Goal: Task Accomplishment & Management: Manage account settings

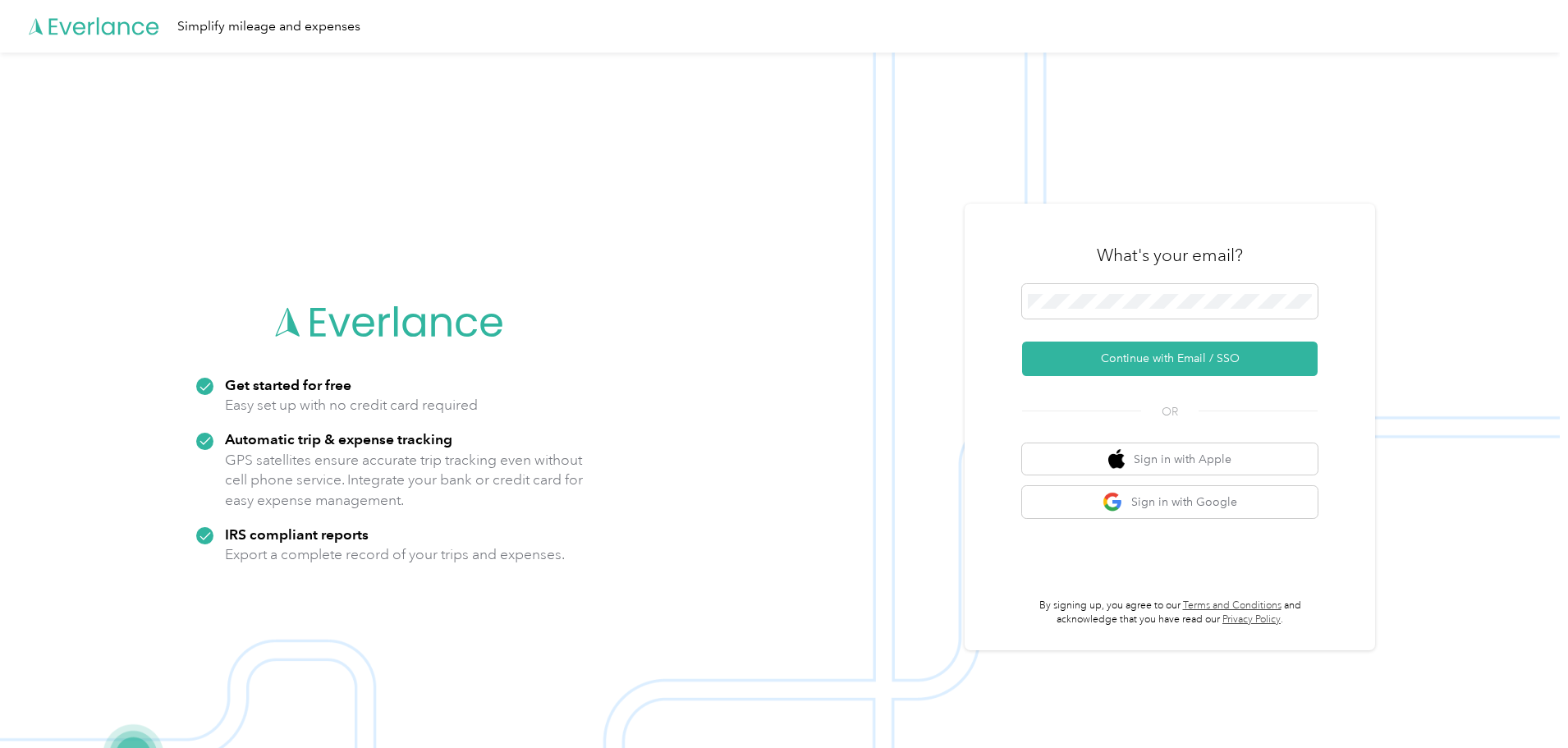
click at [1217, 290] on span at bounding box center [1170, 301] width 295 height 35
click at [1187, 360] on button "Continue with Email / SSO" at bounding box center [1170, 358] width 295 height 35
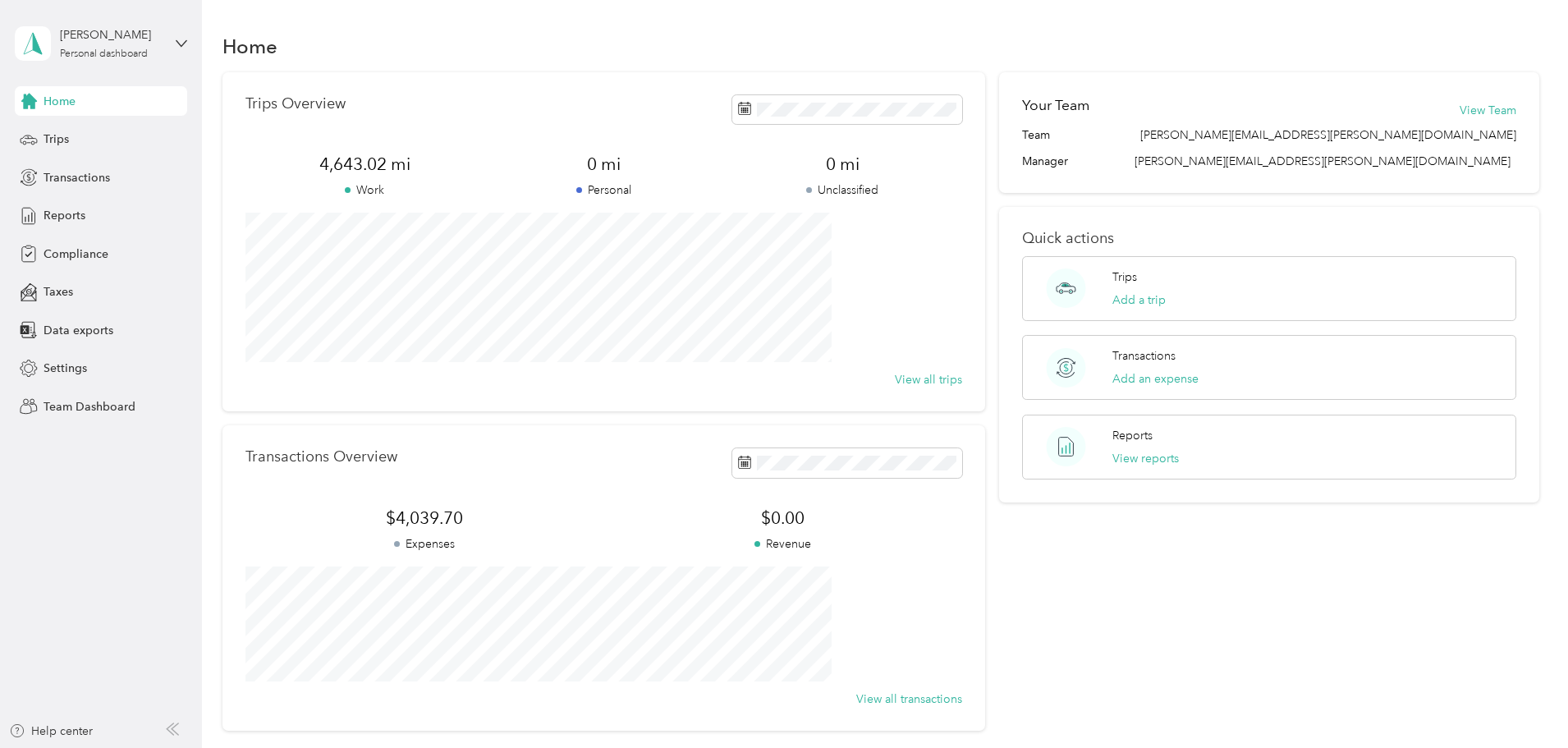
click at [60, 210] on span "Reports" at bounding box center [64, 215] width 42 height 17
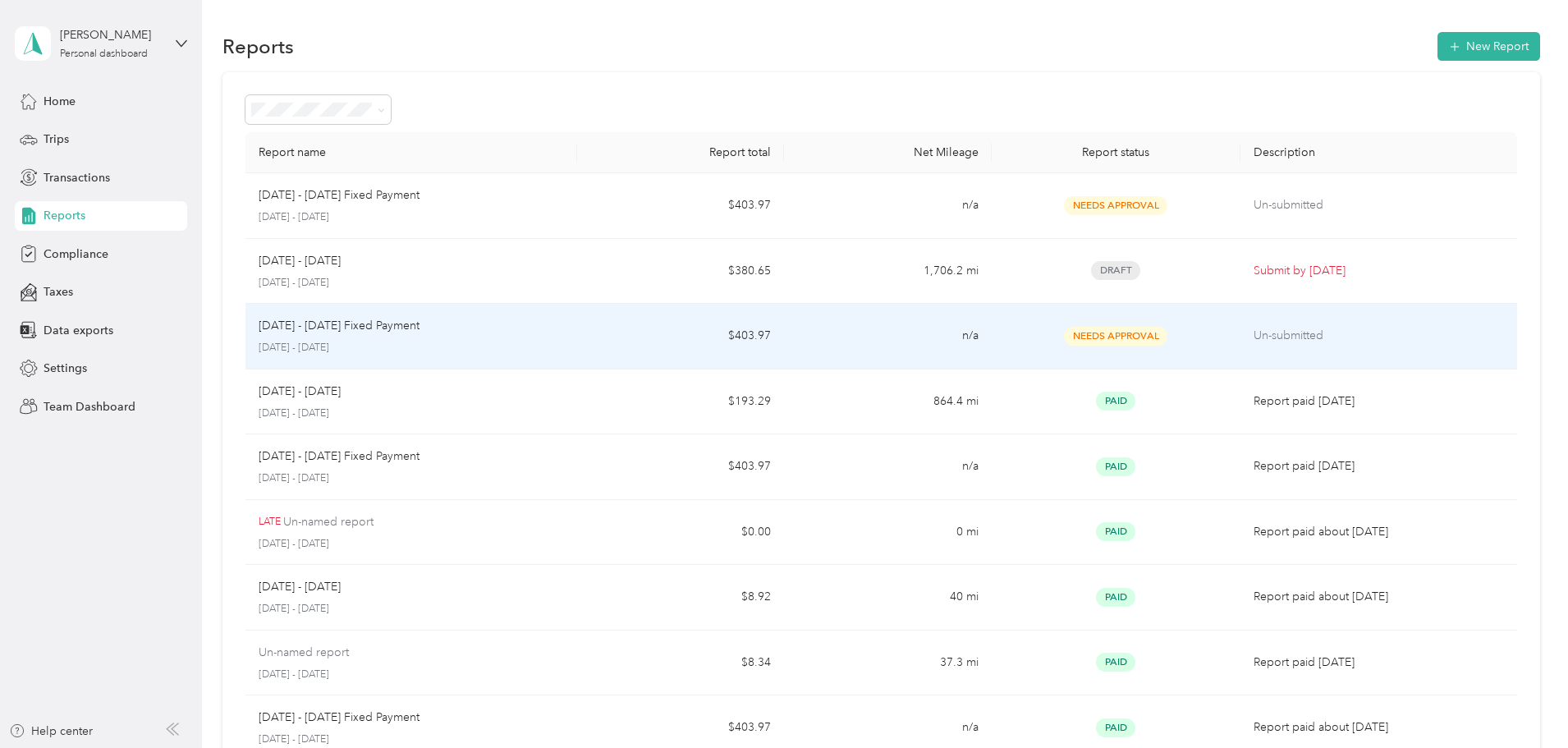
click at [472, 338] on div "[DATE] - [DATE] Fixed Payment [DATE] - [DATE]" at bounding box center [411, 335] width 305 height 38
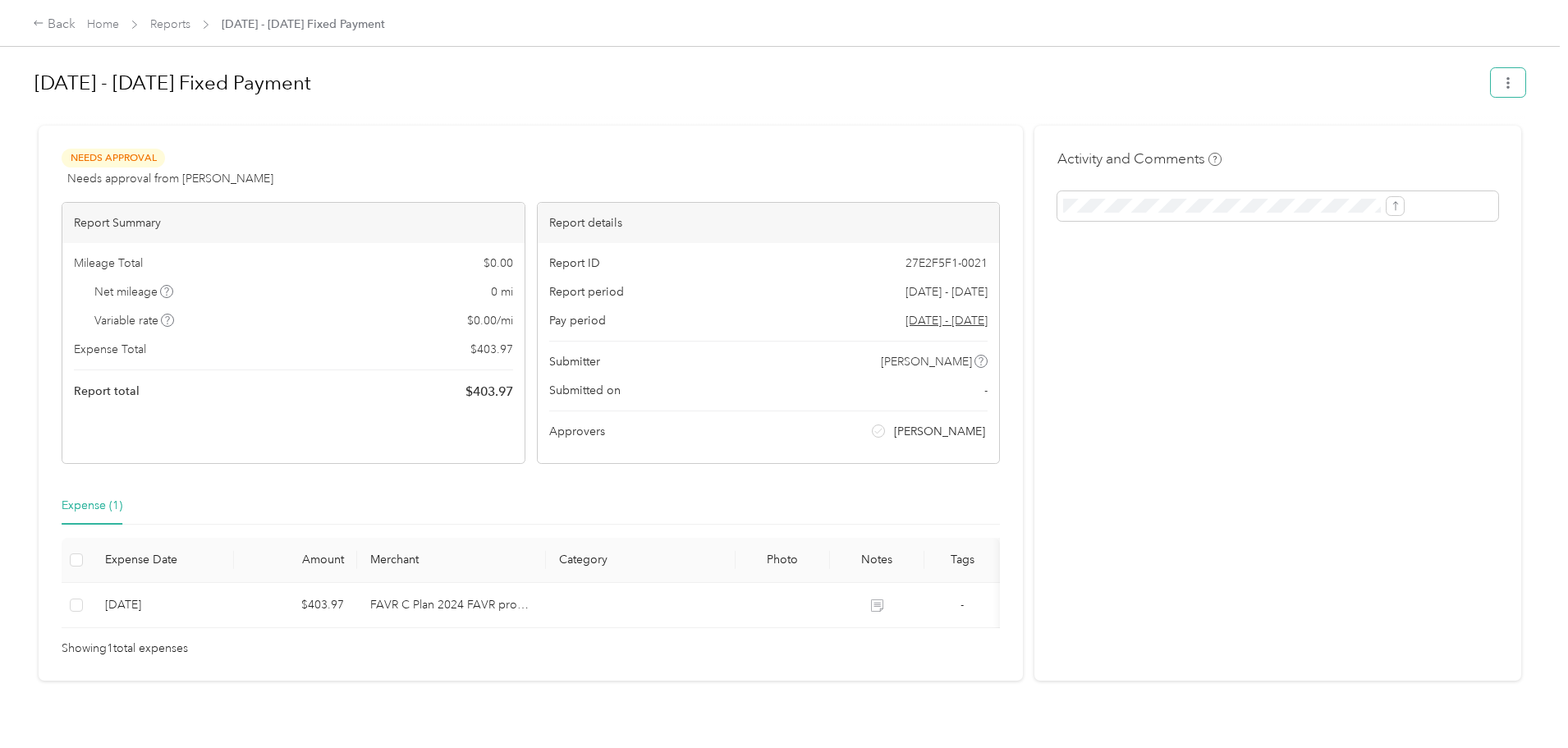
click at [1491, 83] on button "button" at bounding box center [1508, 83] width 35 height 28
click at [1169, 83] on h1 "[DATE] - [DATE] Fixed Payment" at bounding box center [757, 83] width 1445 height 39
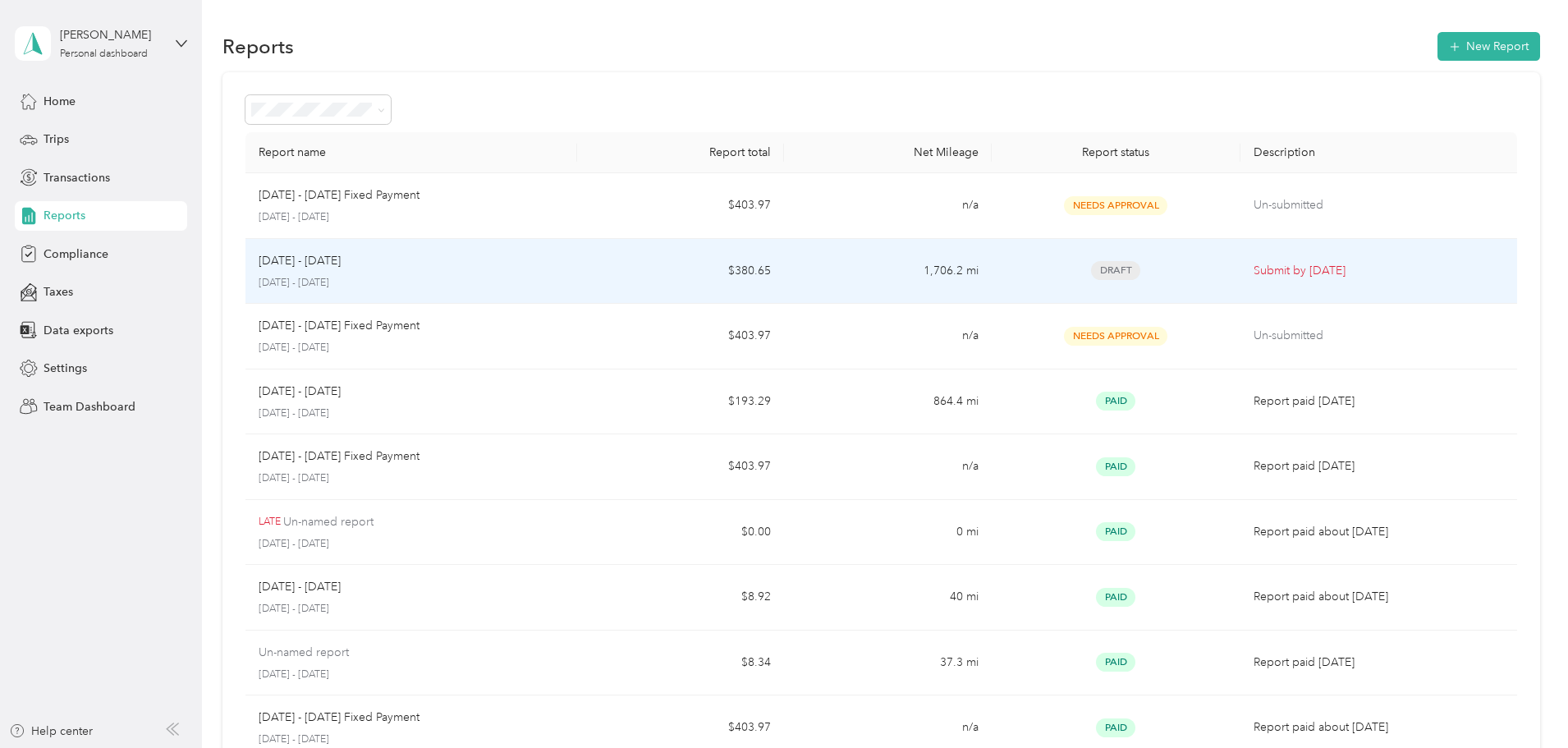
click at [563, 268] on div "[DATE] - [DATE]" at bounding box center [411, 261] width 305 height 18
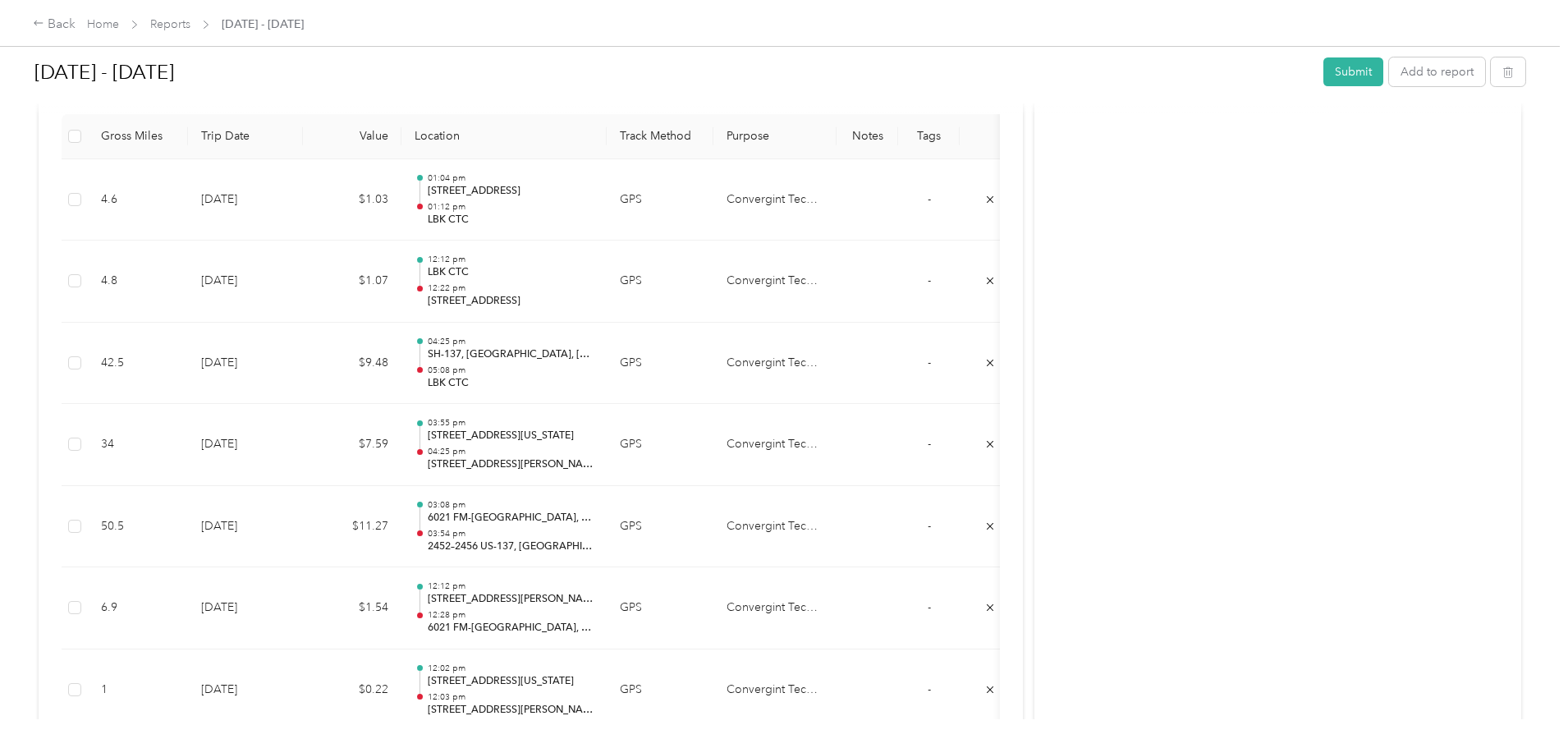
scroll to position [492, 0]
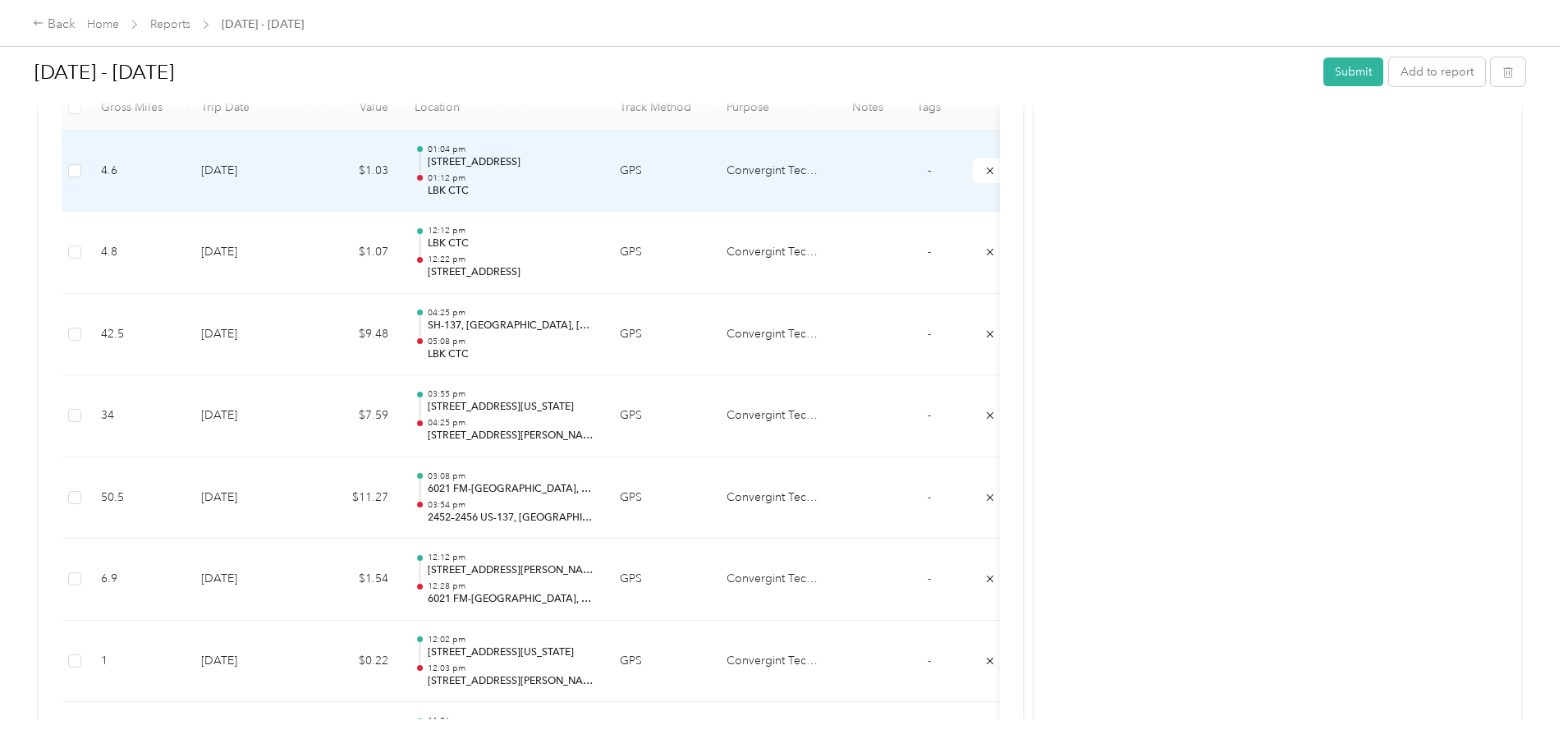
click at [594, 186] on p "LBK CTC" at bounding box center [510, 191] width 166 height 15
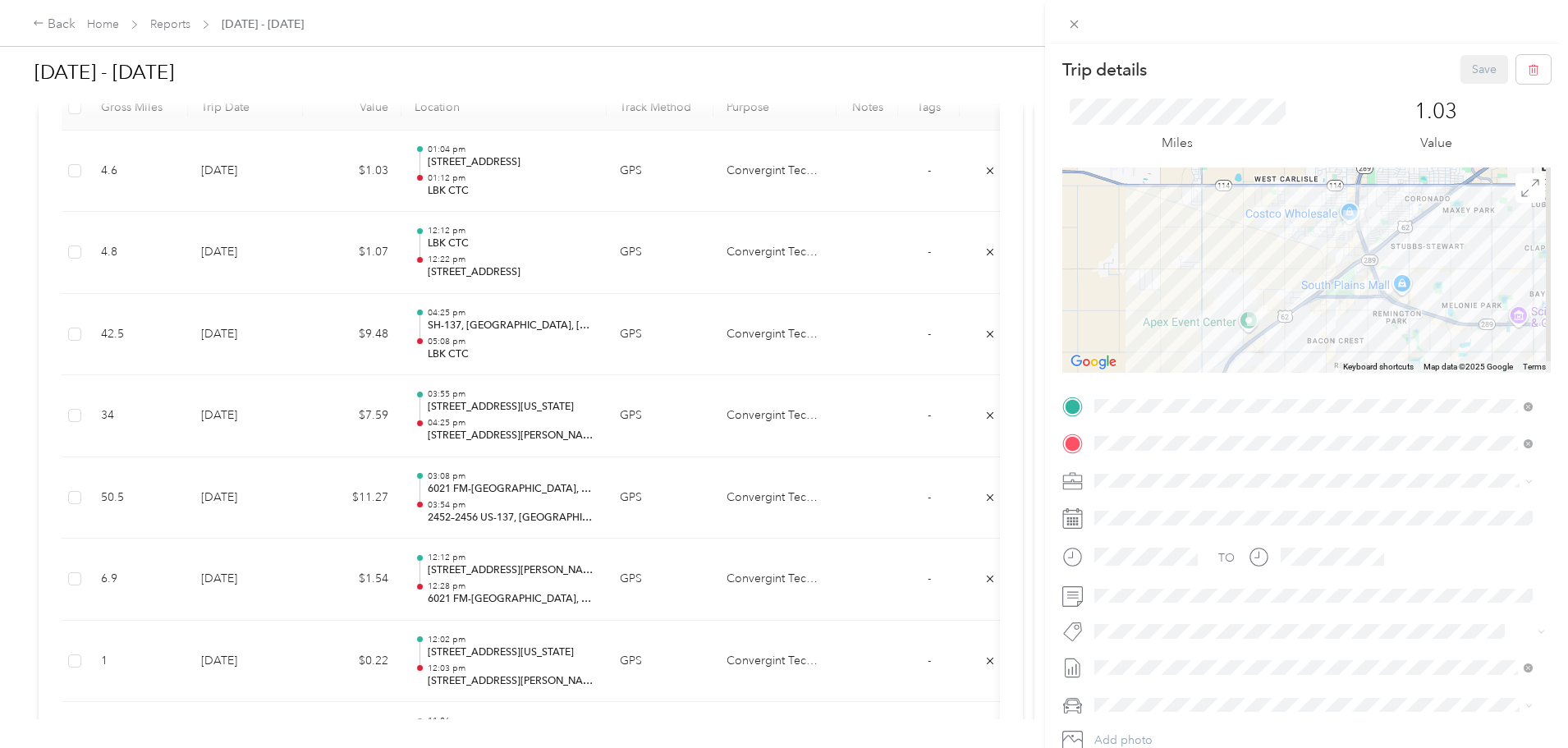
click at [682, 242] on div "Trip details Save This trip cannot be edited because it is either under review,…" at bounding box center [784, 374] width 1568 height 748
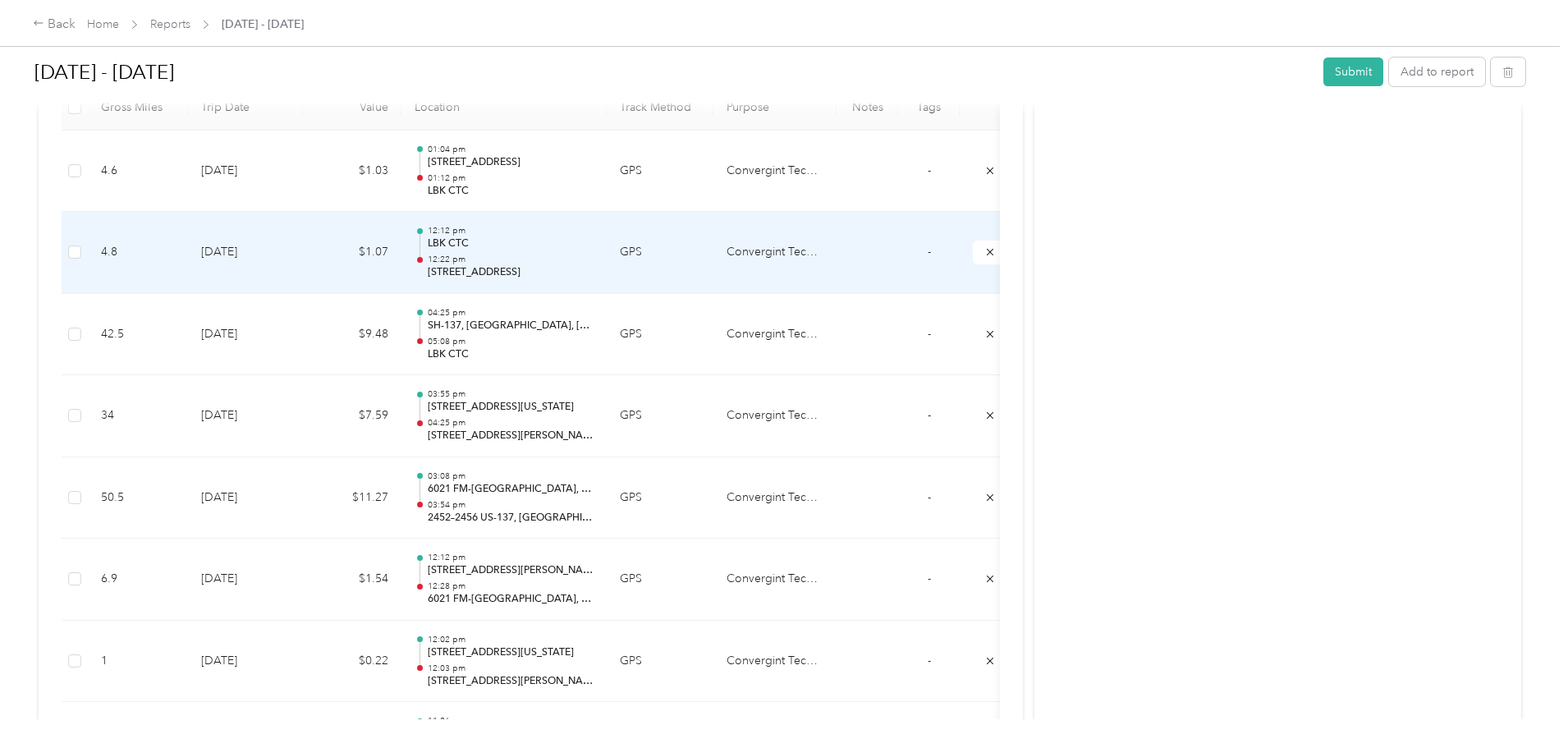
click at [594, 241] on p "LBK CTC" at bounding box center [510, 243] width 166 height 15
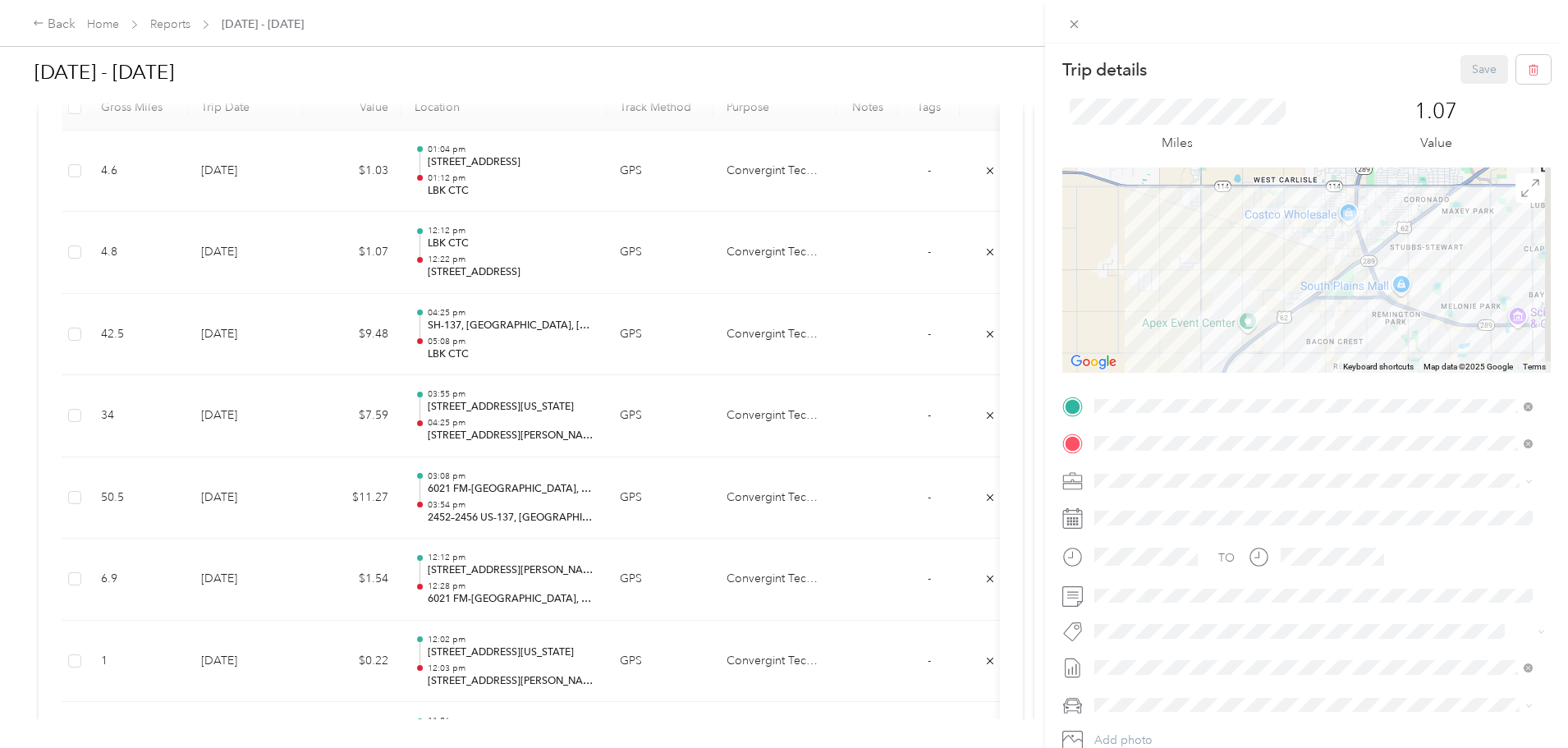
click at [127, 613] on div "Trip details Save This trip cannot be edited because it is either under review,…" at bounding box center [784, 374] width 1568 height 748
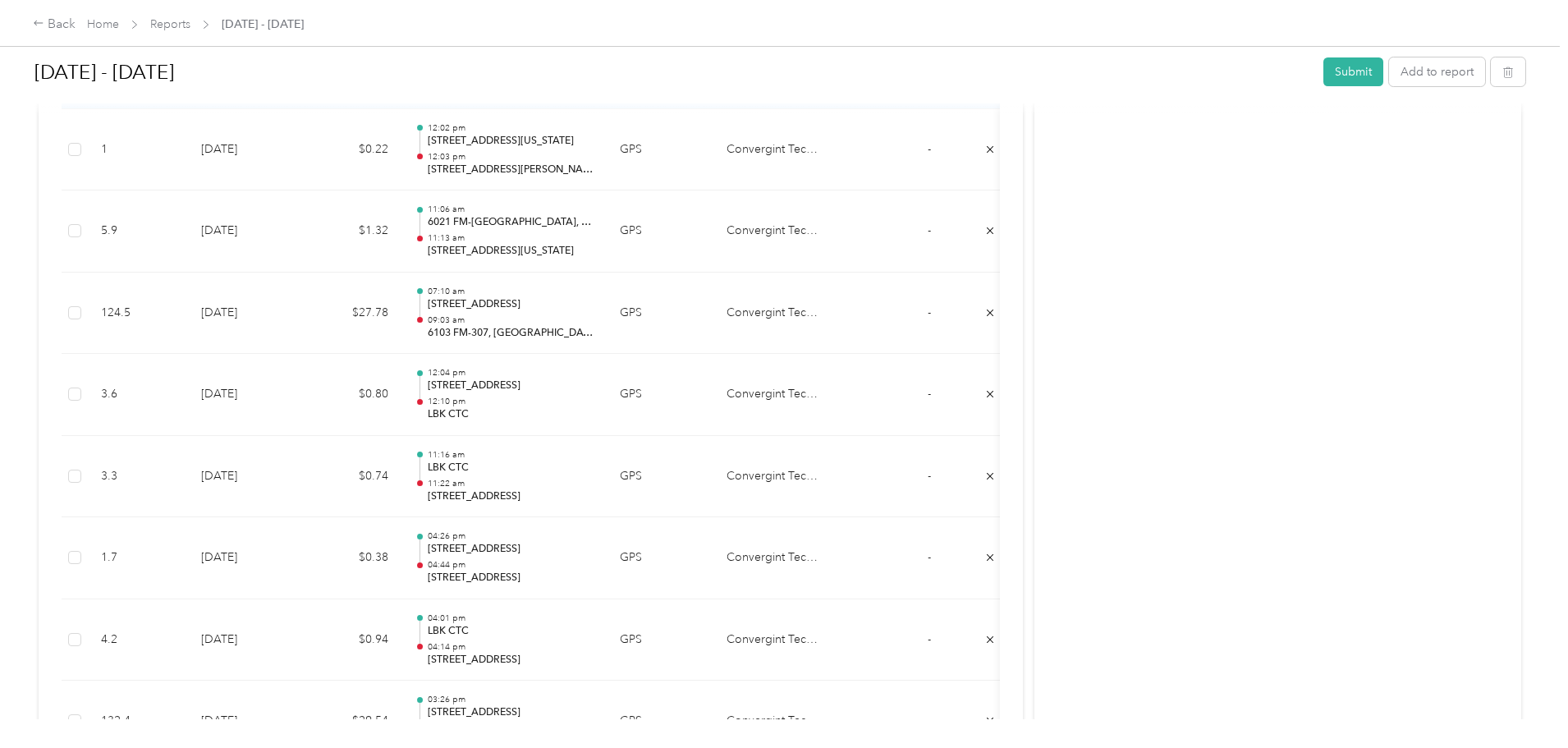
scroll to position [1067, 0]
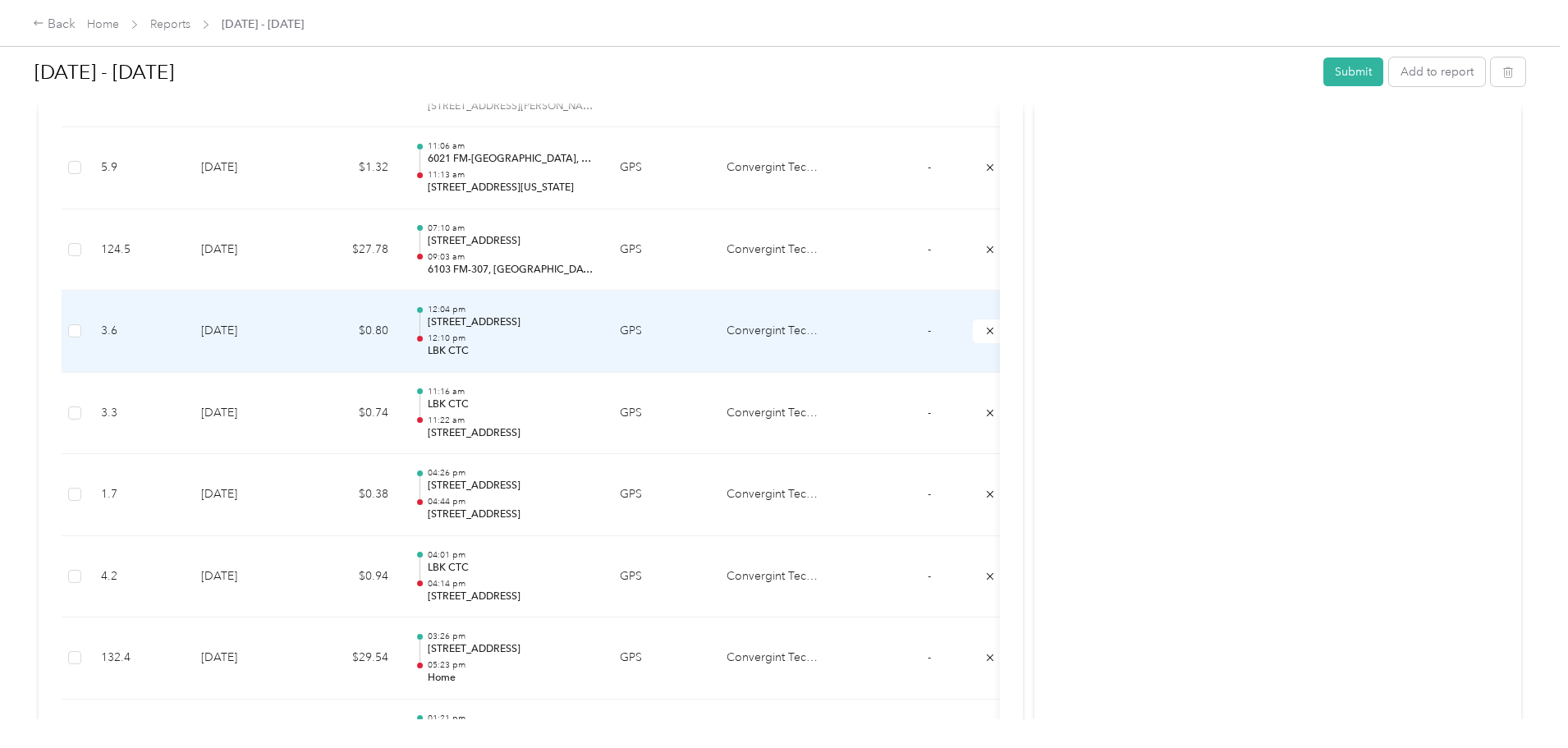
click at [594, 323] on p "[STREET_ADDRESS]" at bounding box center [510, 322] width 166 height 15
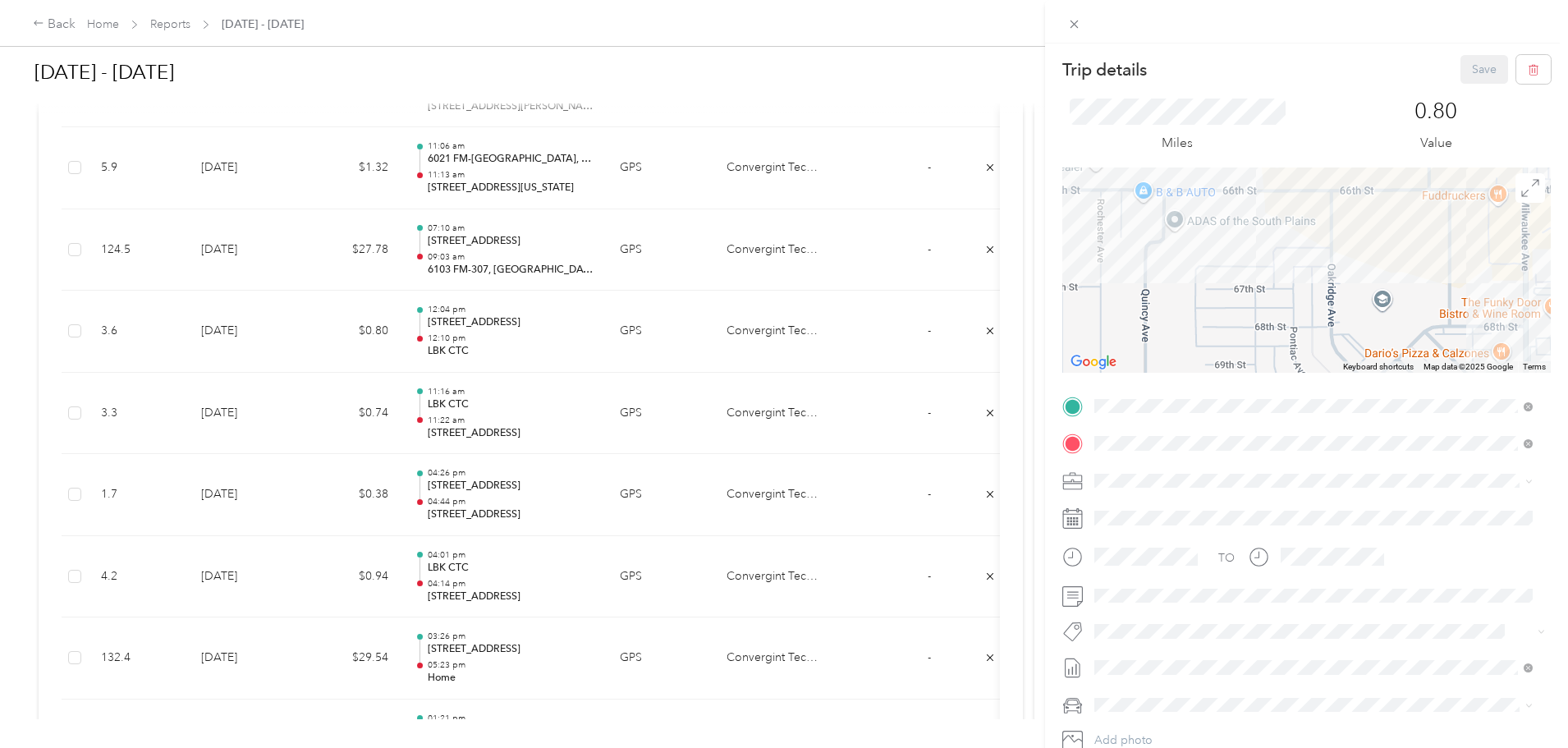
drag, startPoint x: 1382, startPoint y: 326, endPoint x: 1275, endPoint y: 273, distance: 119.4
click at [1275, 273] on div at bounding box center [1306, 270] width 488 height 205
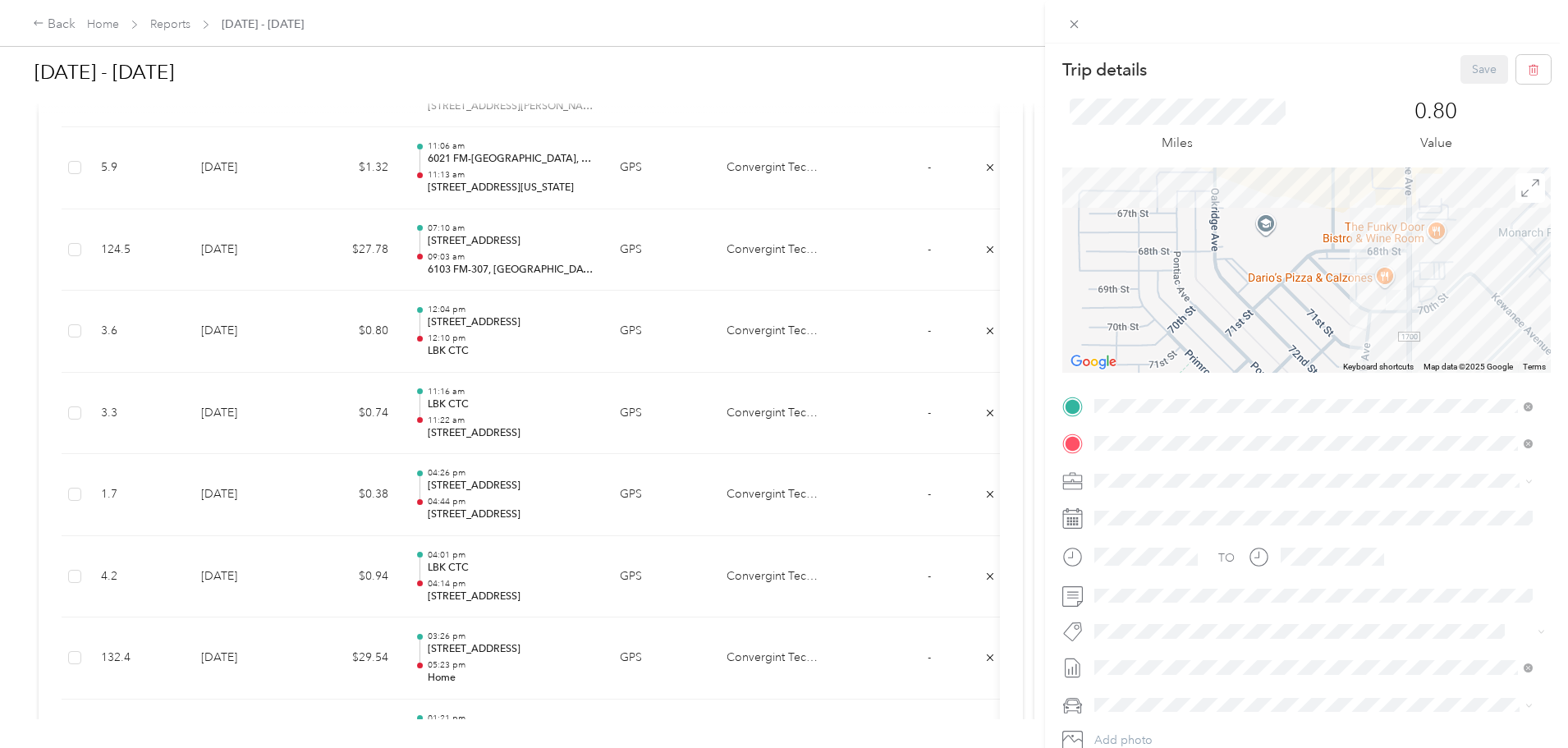
drag, startPoint x: 1327, startPoint y: 320, endPoint x: 1188, endPoint y: 231, distance: 165.1
click at [1194, 233] on div at bounding box center [1306, 270] width 488 height 205
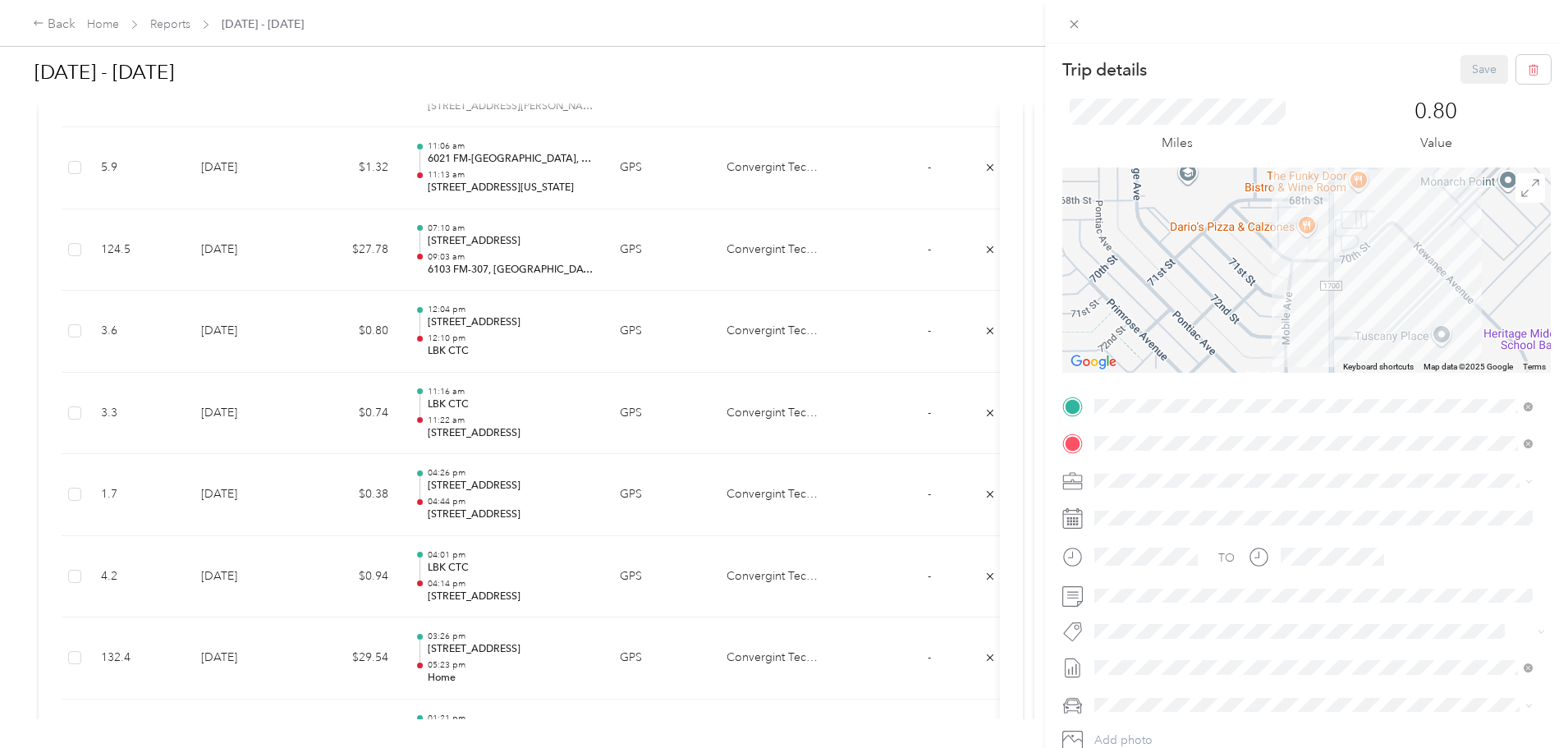
drag, startPoint x: 1323, startPoint y: 310, endPoint x: 1283, endPoint y: 289, distance: 45.2
click at [1283, 289] on div at bounding box center [1306, 270] width 488 height 205
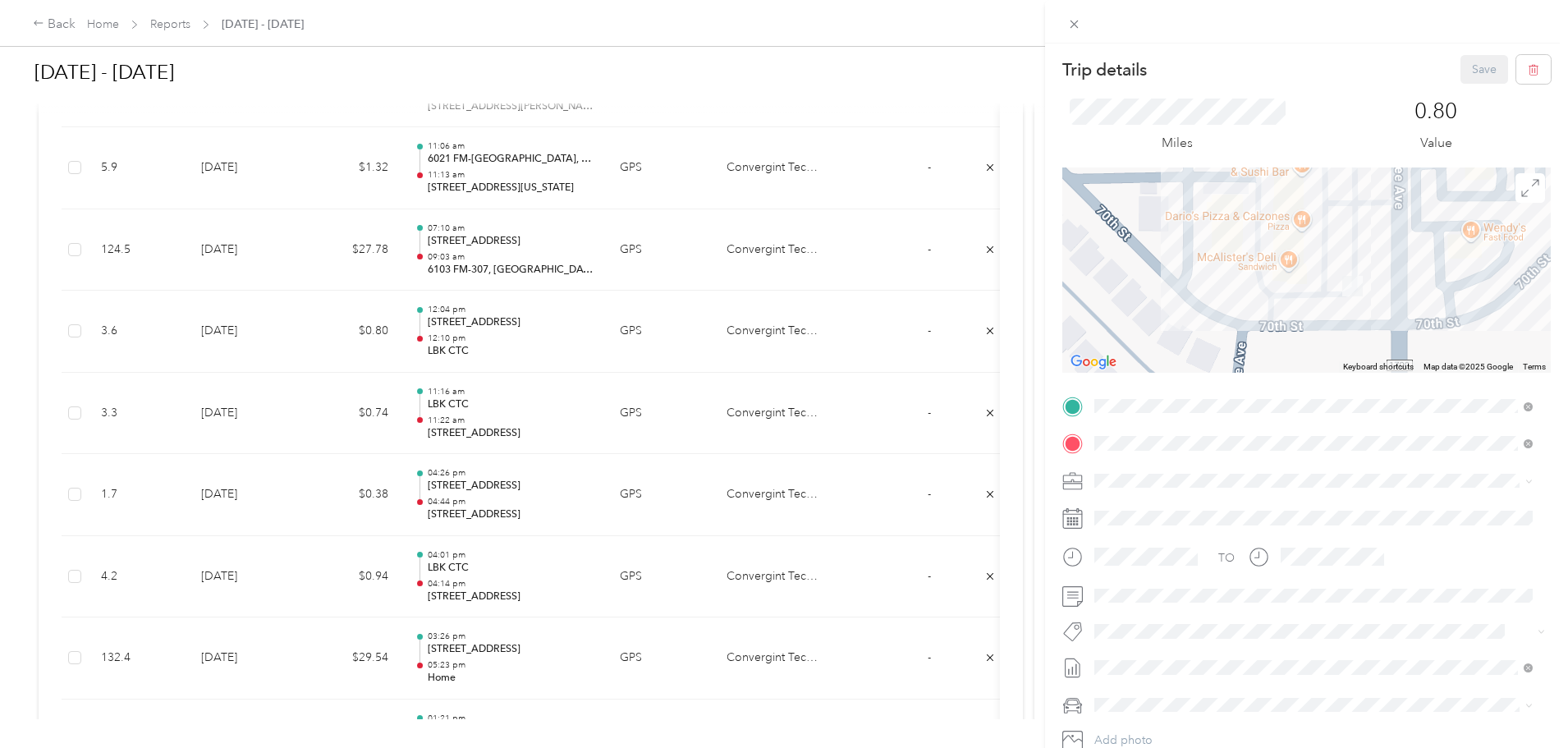
drag, startPoint x: 1345, startPoint y: 227, endPoint x: 1309, endPoint y: 329, distance: 108.2
click at [1319, 336] on div at bounding box center [1306, 270] width 488 height 205
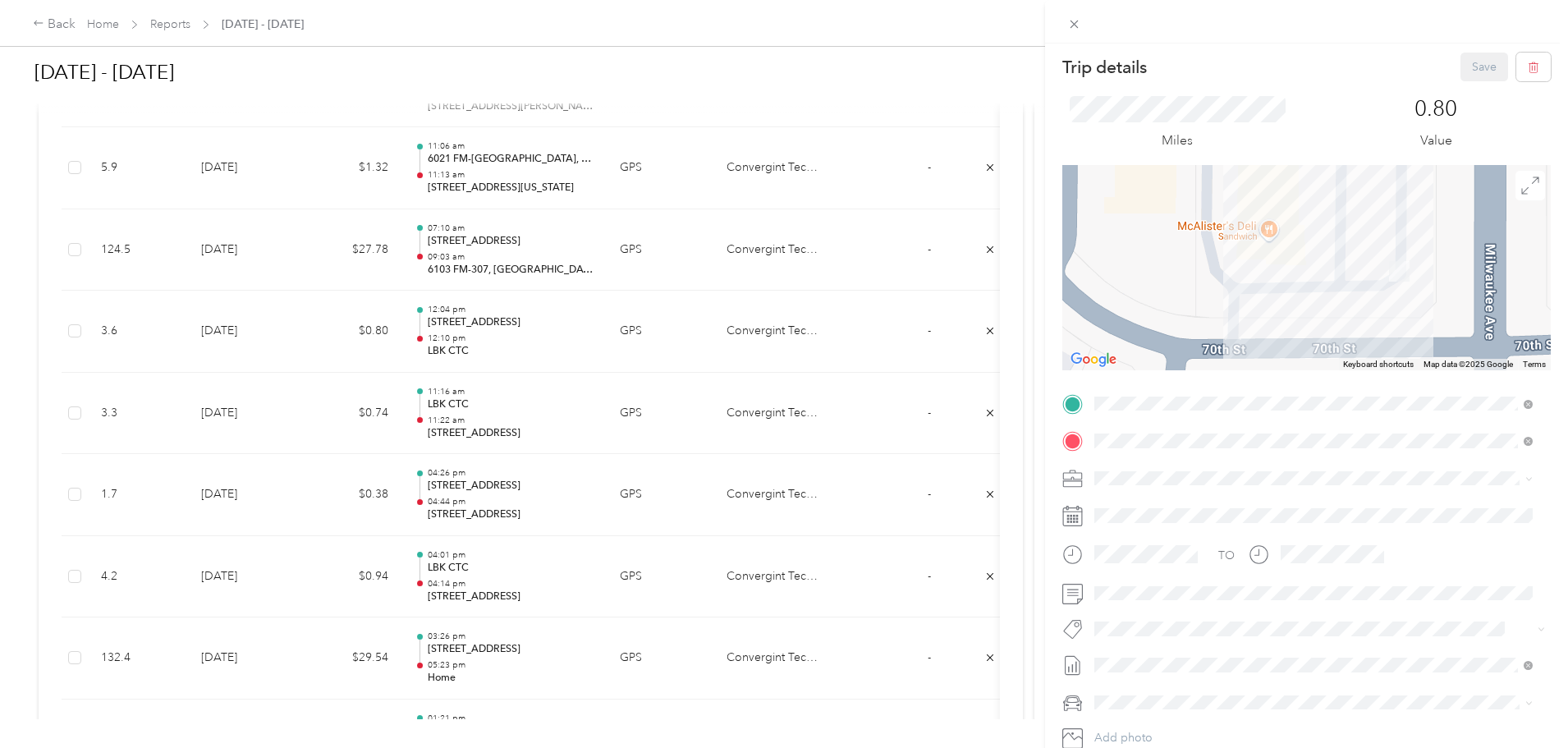
scroll to position [0, 0]
click at [1528, 67] on icon "button" at bounding box center [1533, 70] width 10 height 11
click at [1470, 91] on button "Yes" at bounding box center [1473, 90] width 32 height 27
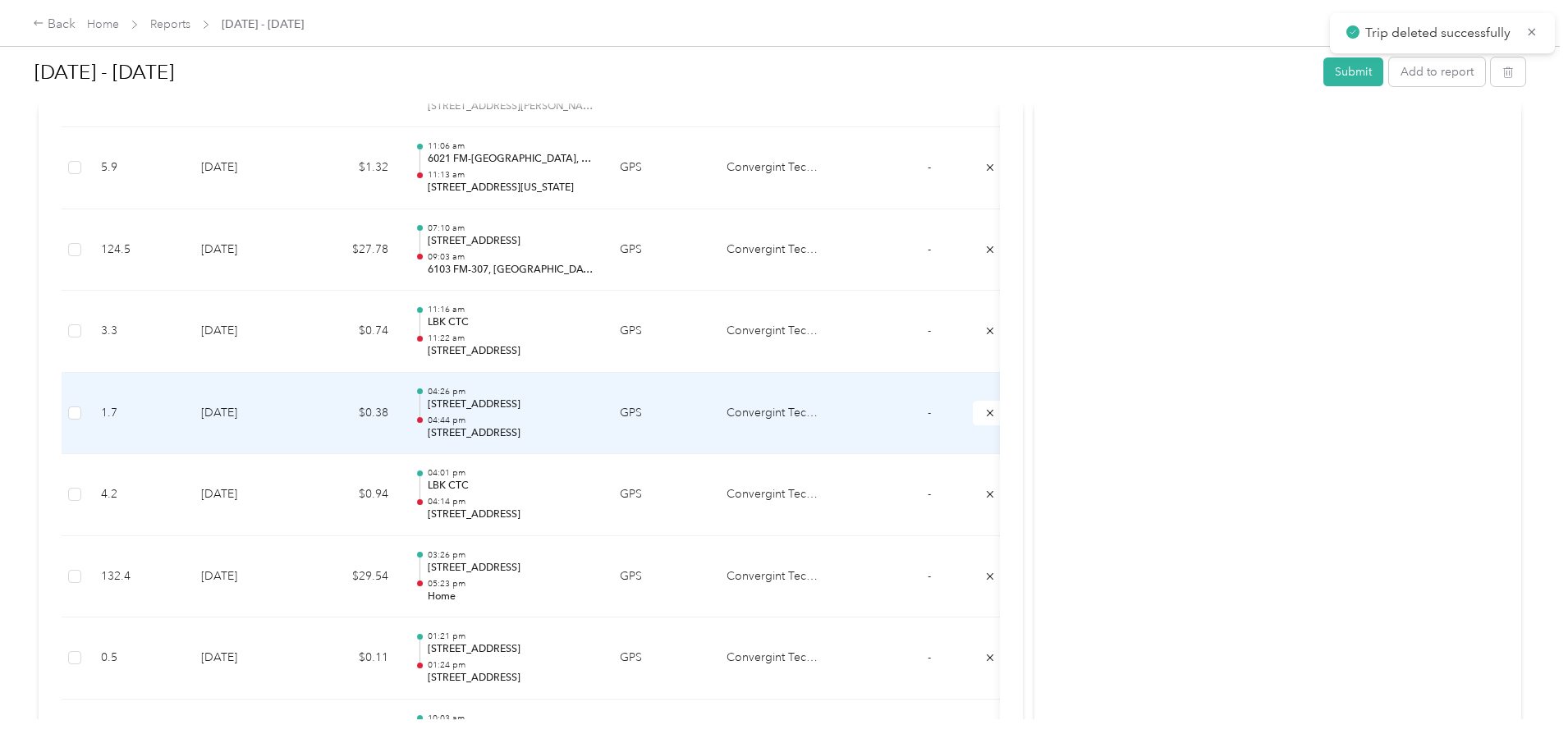
click at [594, 419] on p "04:44 pm" at bounding box center [510, 420] width 166 height 12
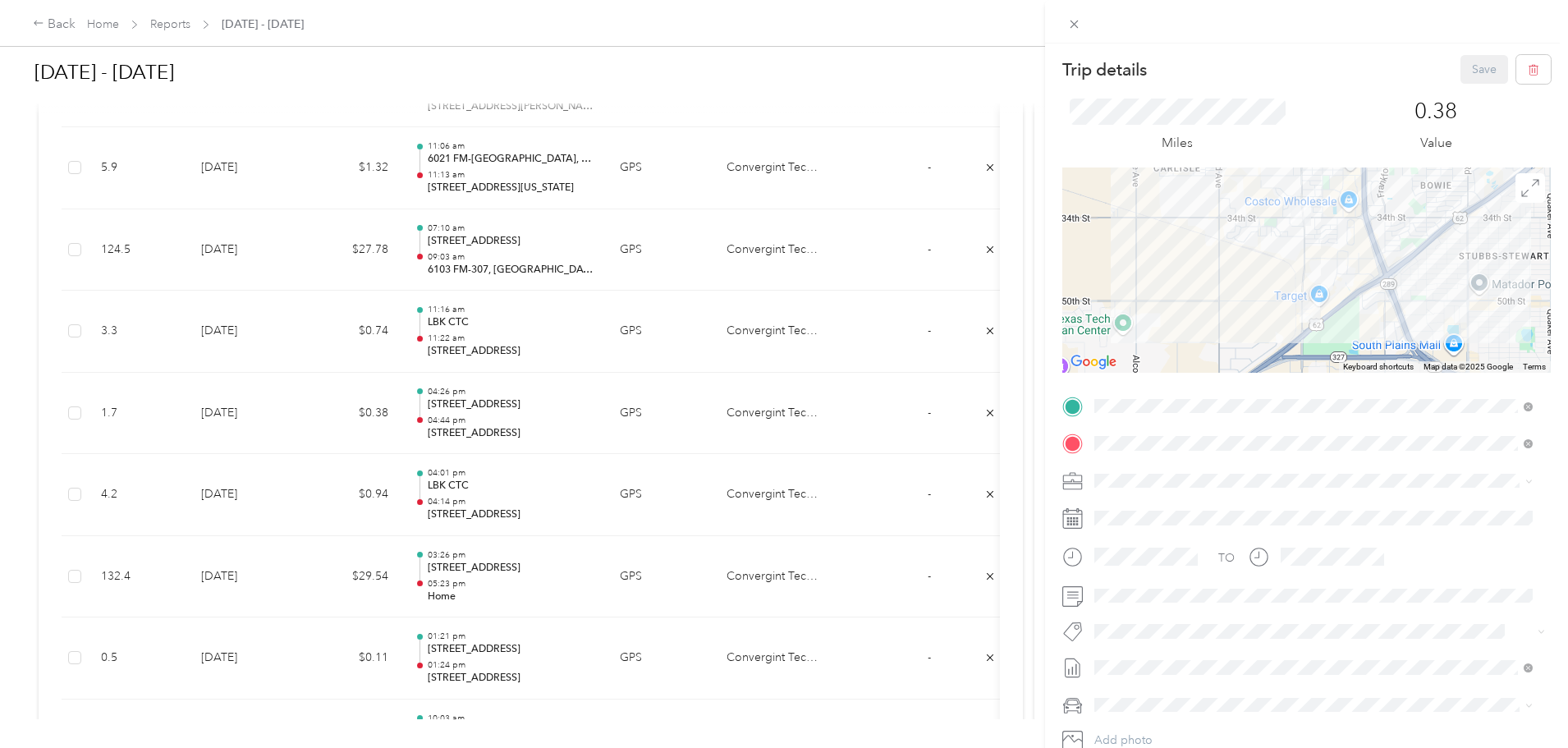
click at [496, 312] on div "Trip details Save This trip cannot be edited because it is either under review,…" at bounding box center [784, 374] width 1568 height 748
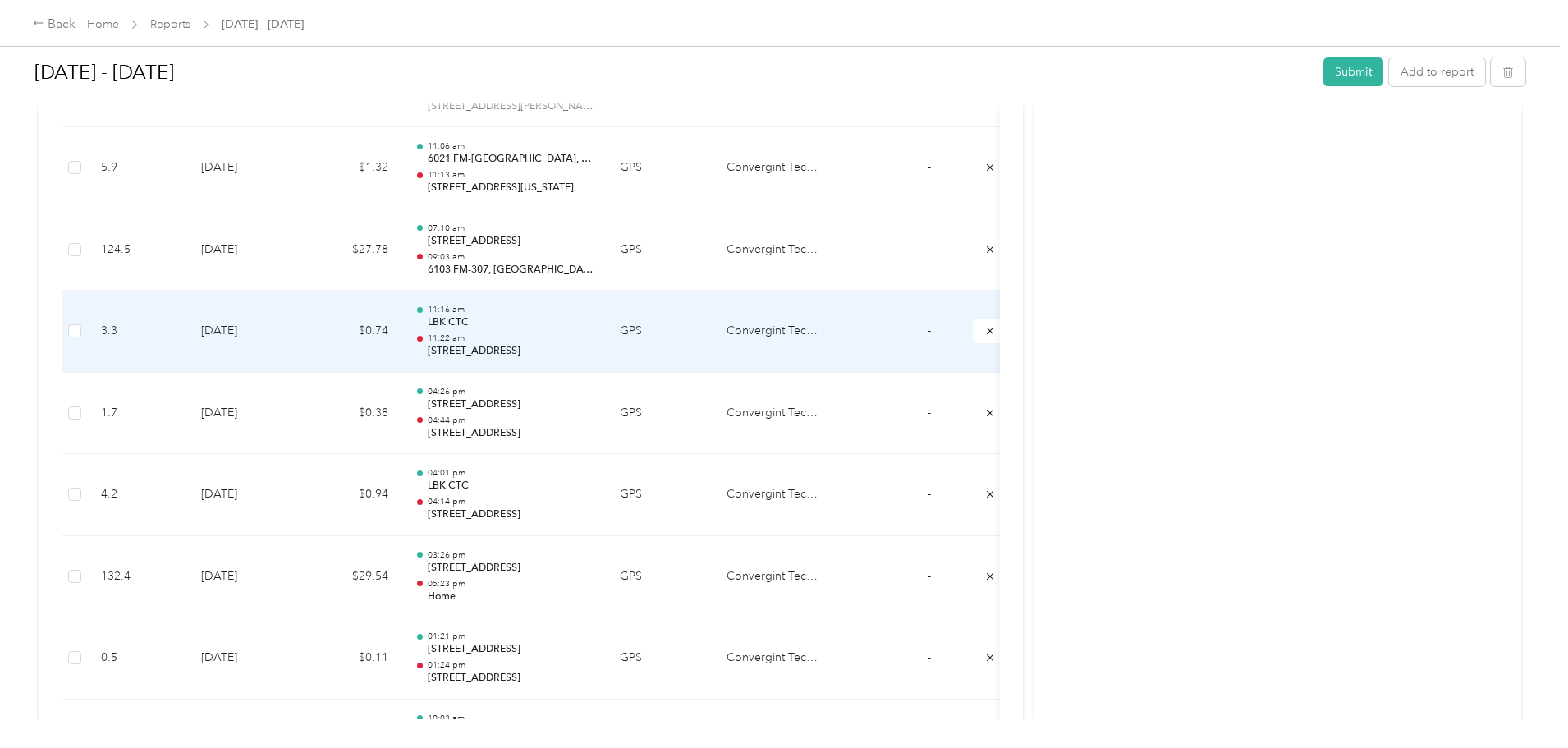
click at [594, 320] on p "LBK CTC" at bounding box center [510, 322] width 166 height 15
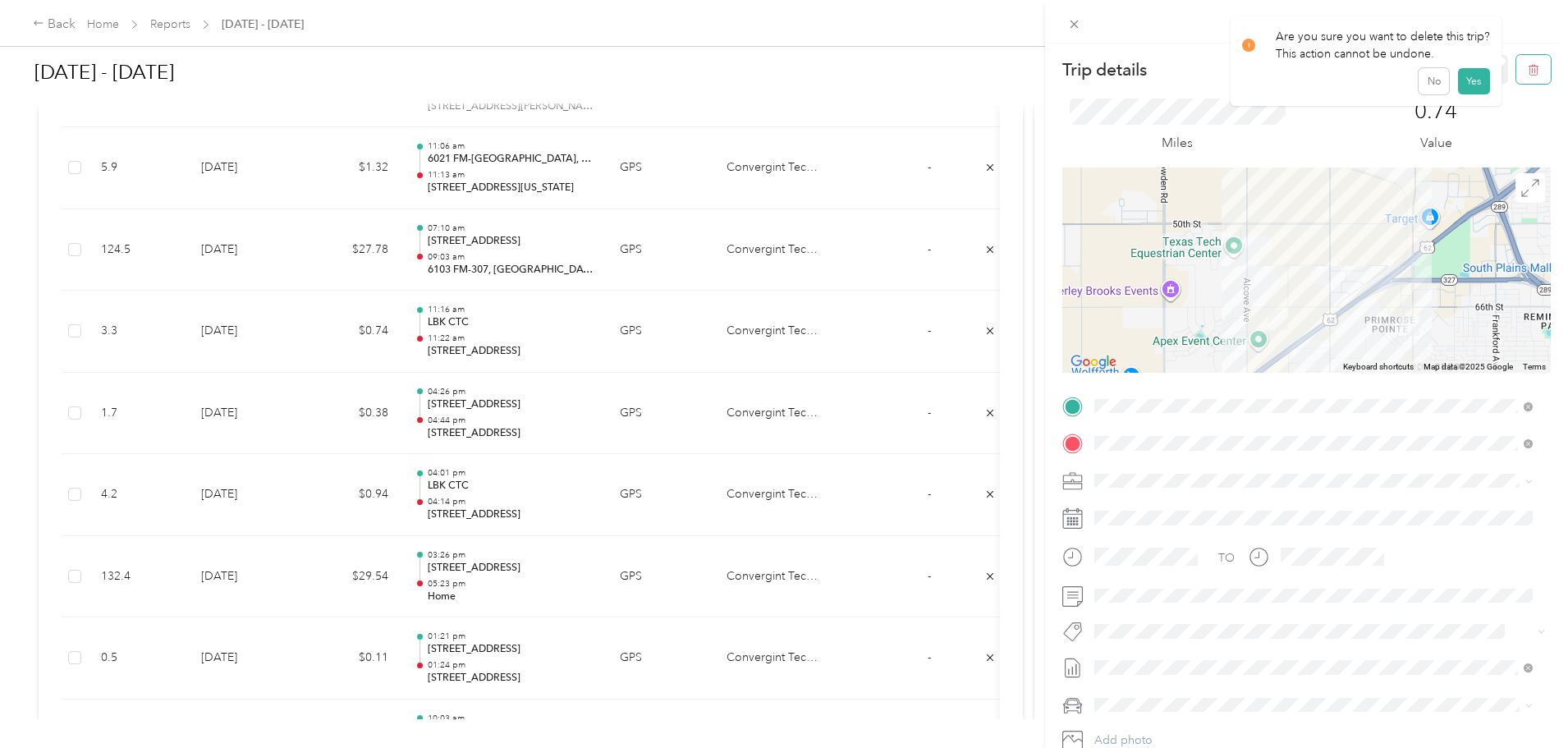
click at [1527, 72] on icon "button" at bounding box center [1533, 69] width 12 height 12
click at [1469, 92] on button "Yes" at bounding box center [1473, 90] width 32 height 27
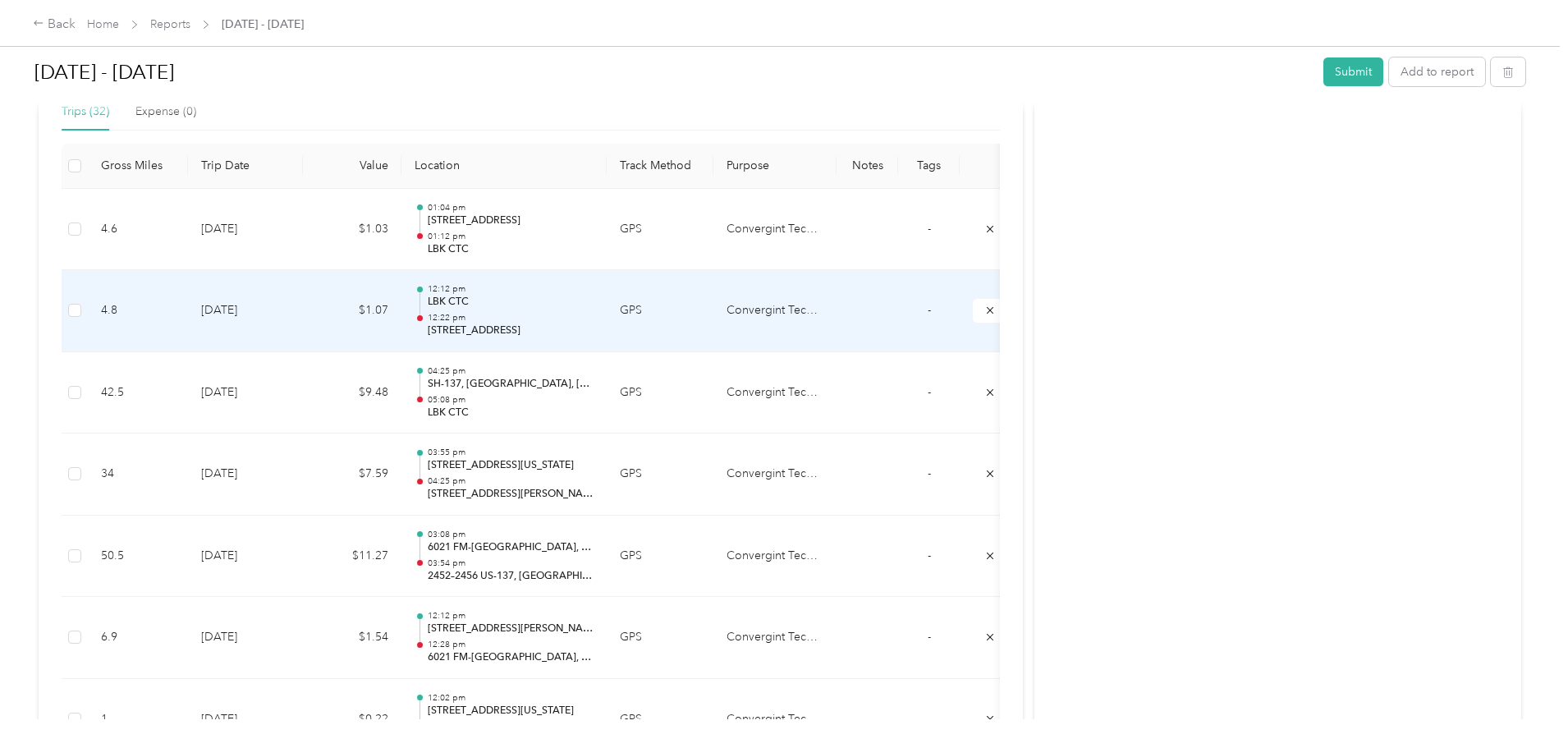
scroll to position [411, 0]
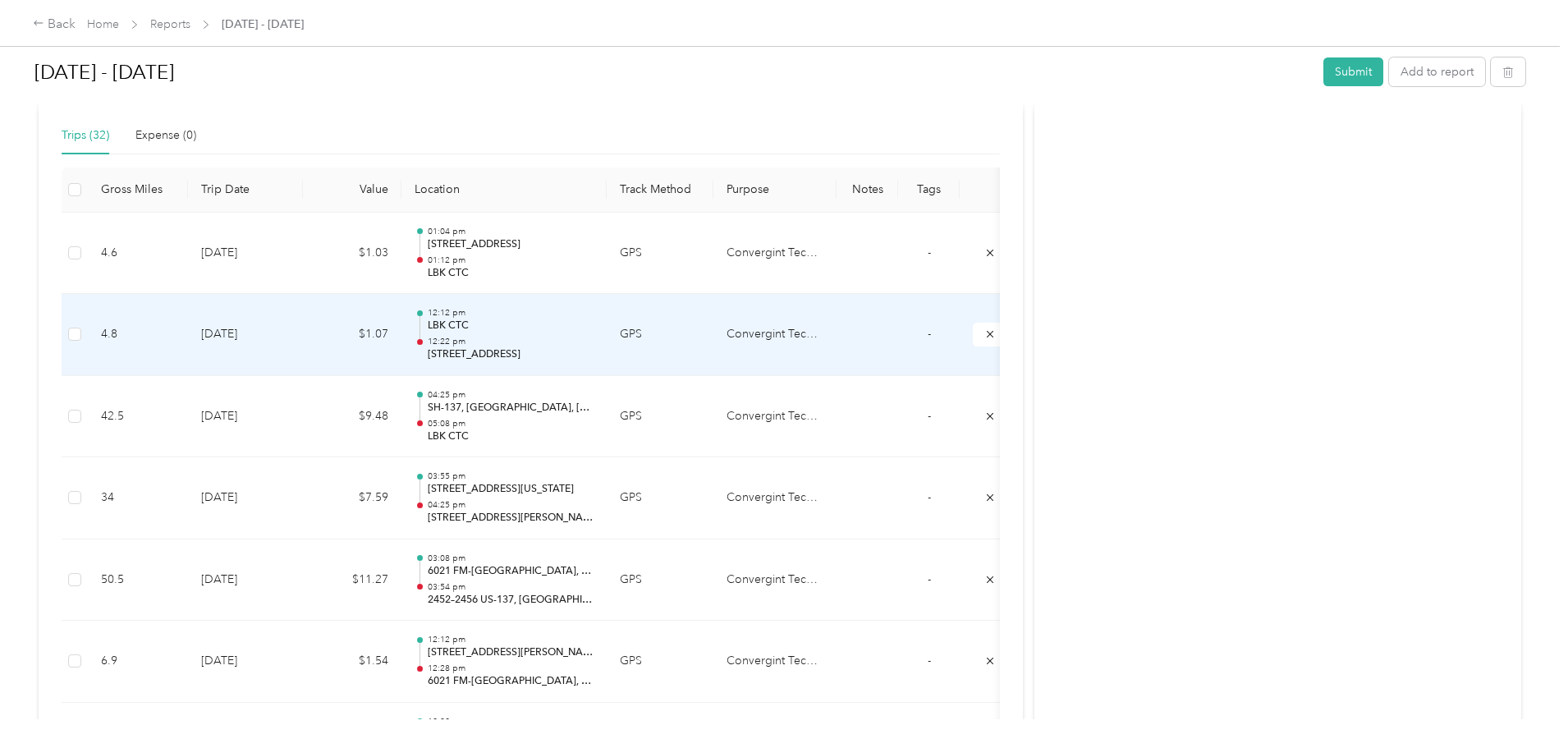
click at [594, 336] on p "12:22 pm" at bounding box center [510, 341] width 166 height 12
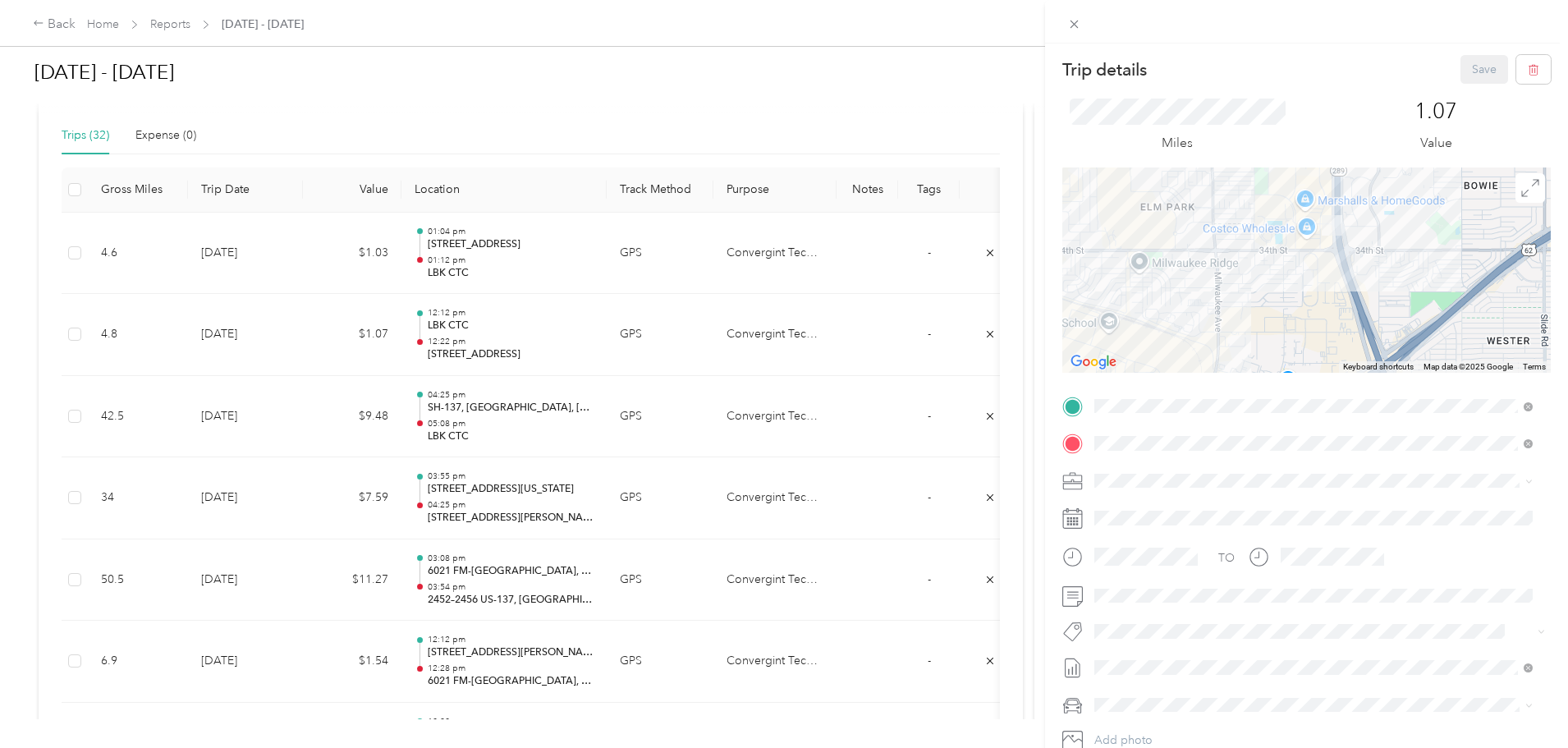
drag, startPoint x: 1320, startPoint y: 224, endPoint x: 1312, endPoint y: 334, distance: 110.3
click at [1312, 334] on div at bounding box center [1306, 270] width 488 height 205
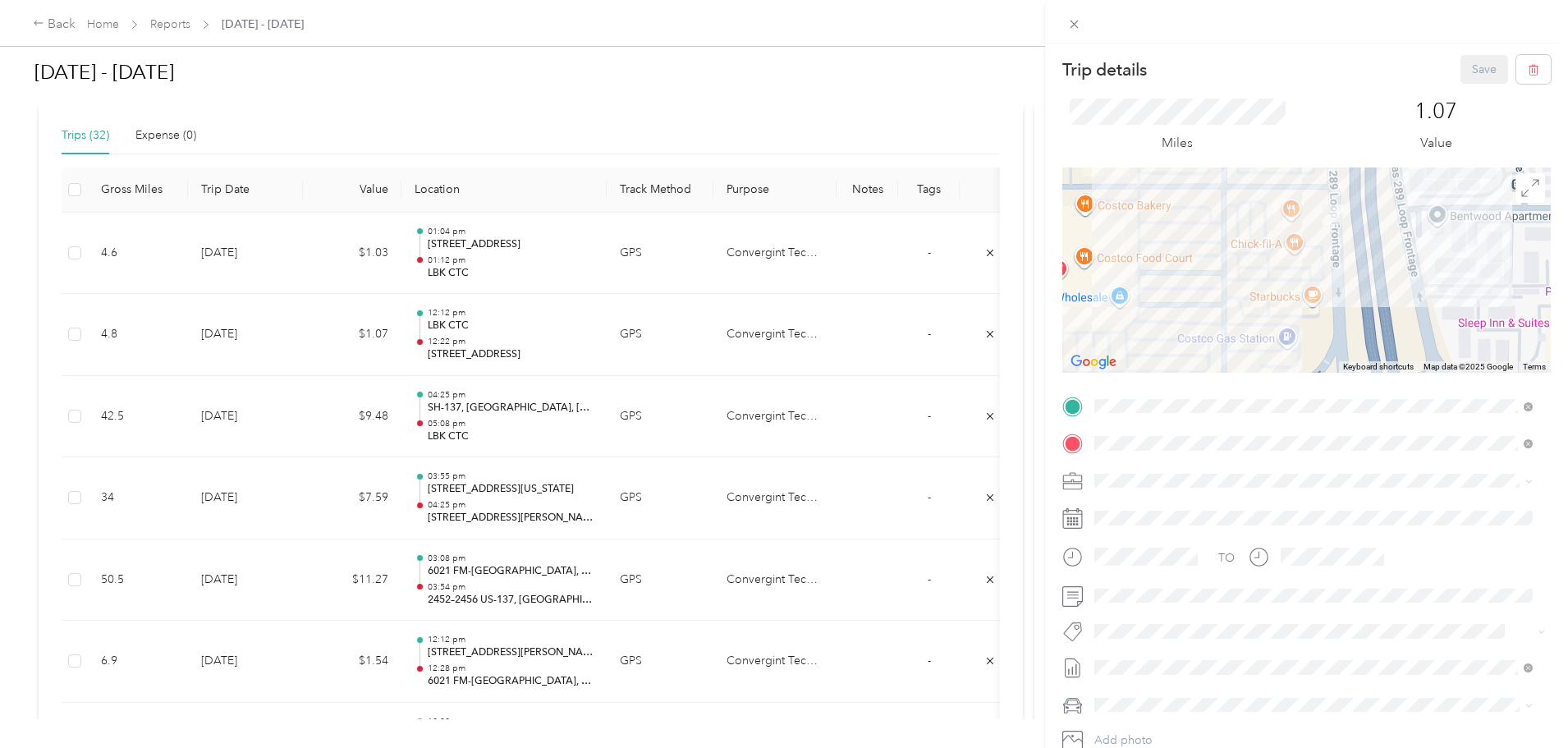
drag, startPoint x: 1312, startPoint y: 223, endPoint x: 1304, endPoint y: 372, distance: 149.2
click at [1304, 372] on div at bounding box center [1306, 270] width 488 height 205
click at [1075, 27] on icon at bounding box center [1075, 24] width 14 height 14
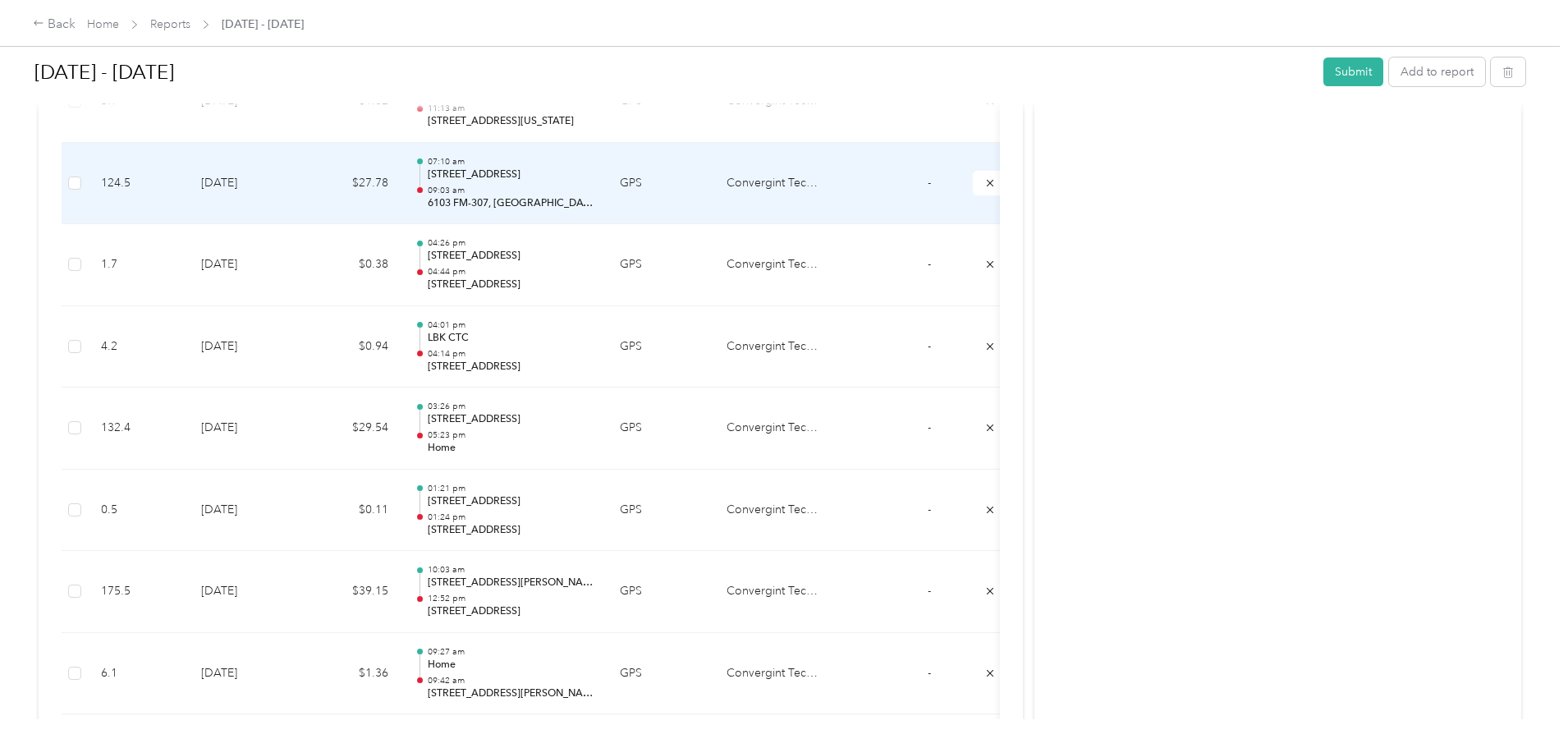
scroll to position [1149, 0]
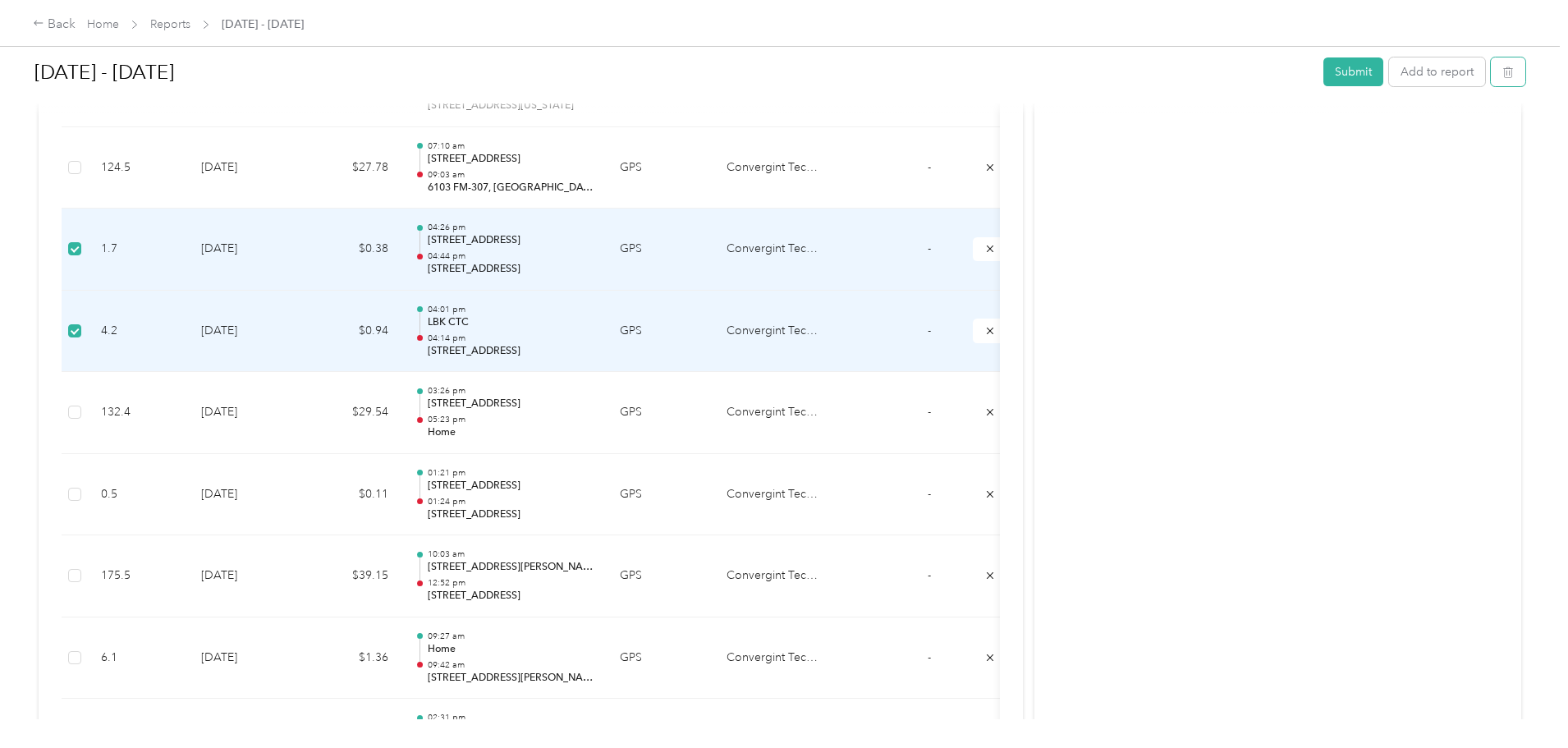
click at [1502, 71] on icon "button" at bounding box center [1508, 72] width 12 height 12
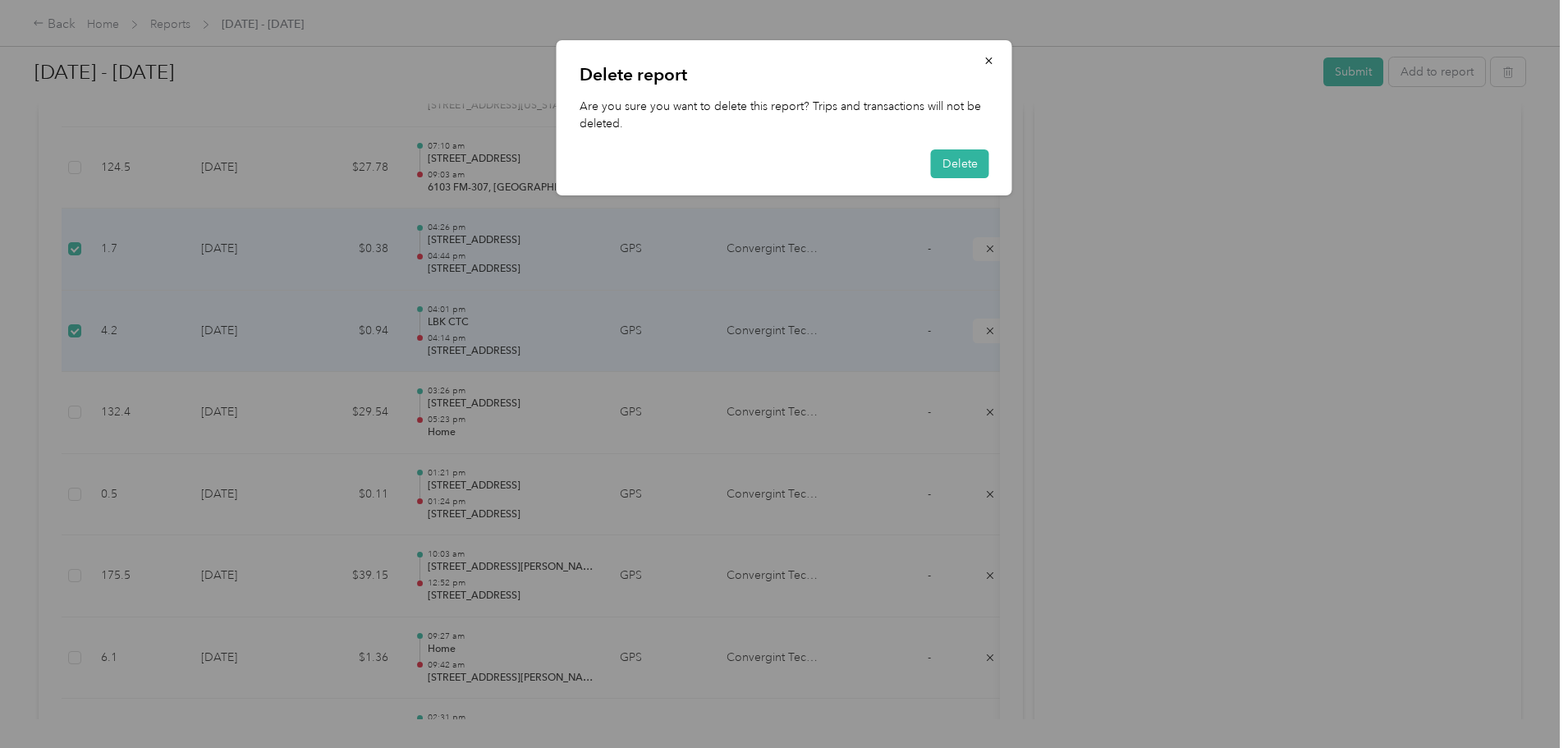
click at [952, 161] on button "Delete" at bounding box center [960, 163] width 59 height 28
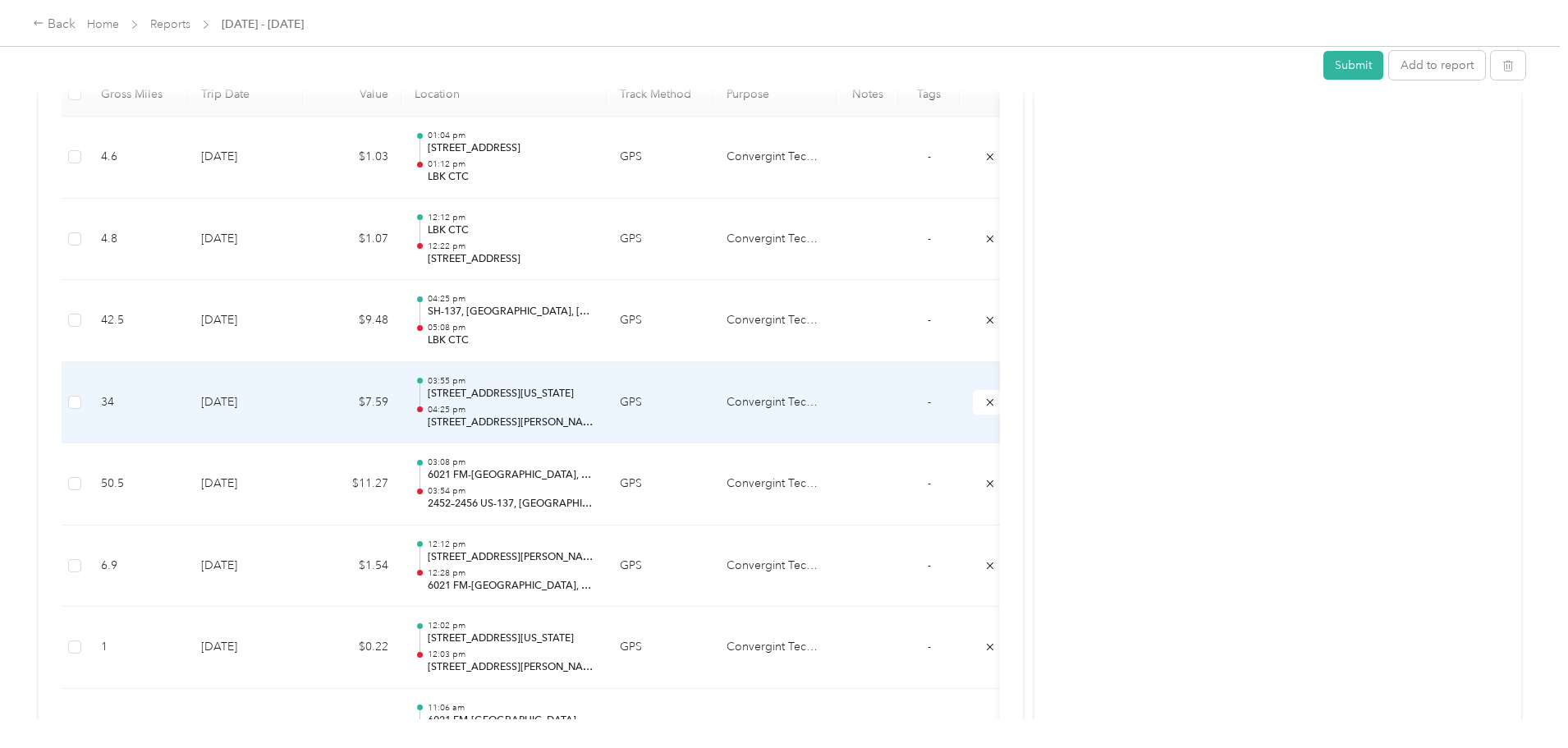
scroll to position [423, 0]
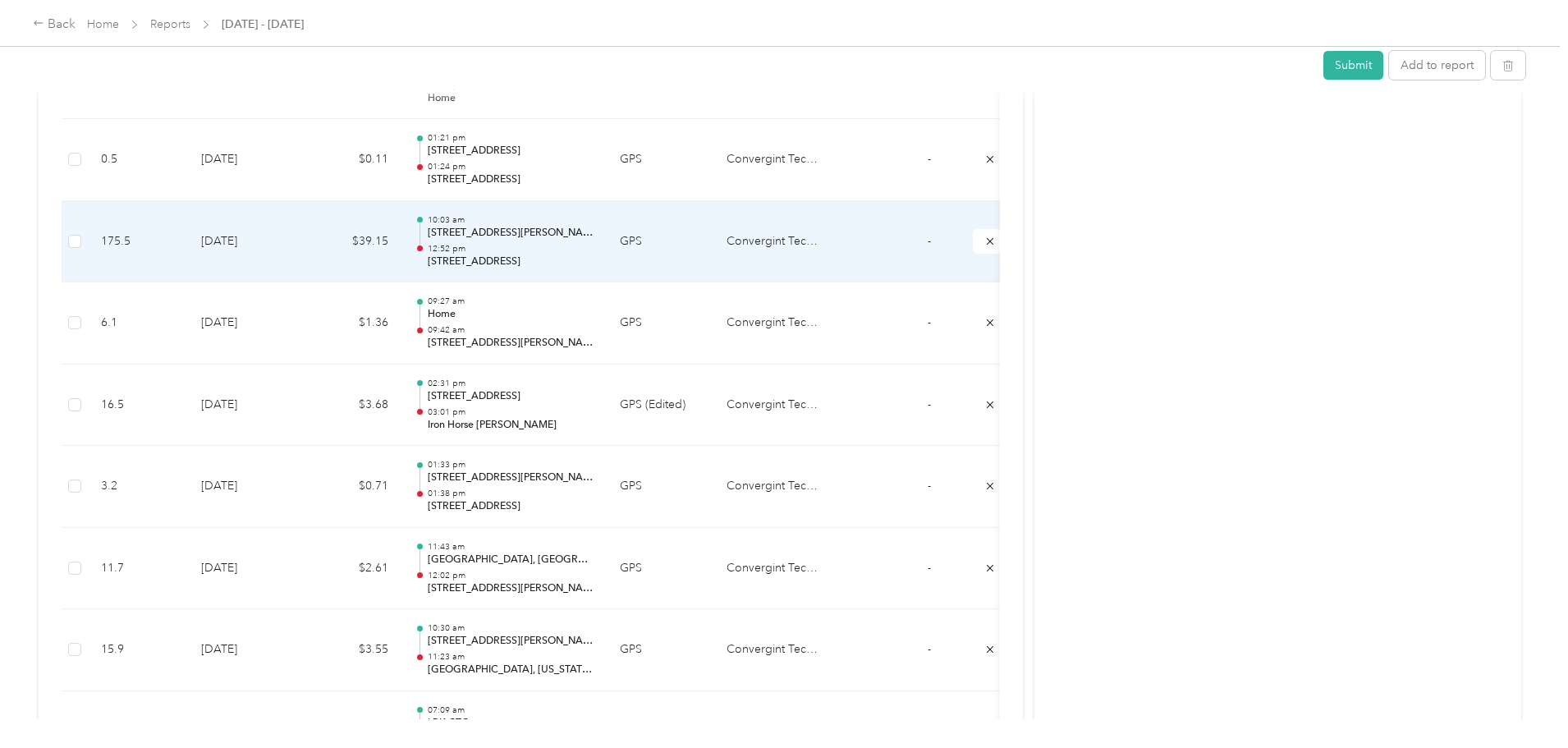
scroll to position [1560, 0]
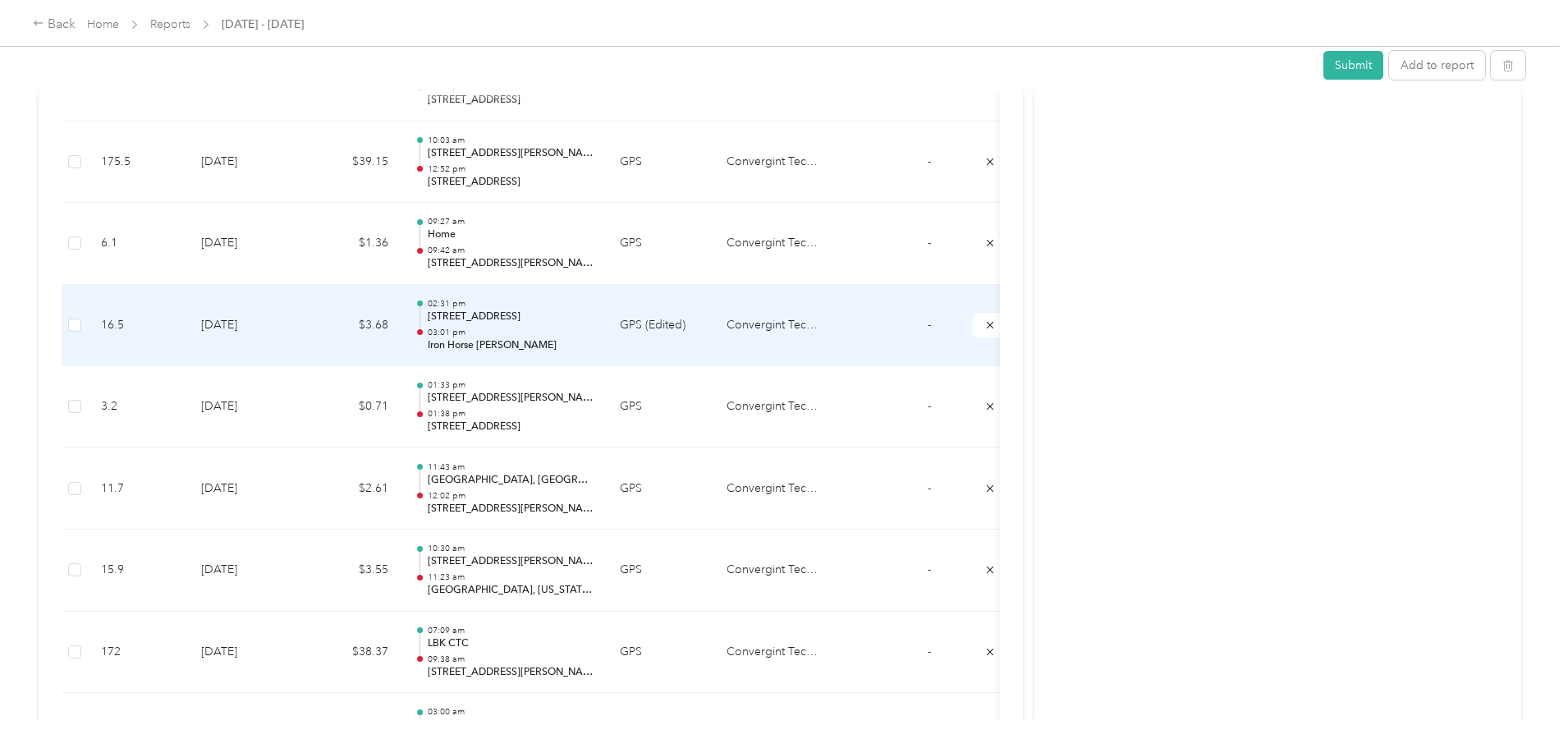
click at [594, 338] on p "Iron Horse [PERSON_NAME]" at bounding box center [510, 345] width 166 height 15
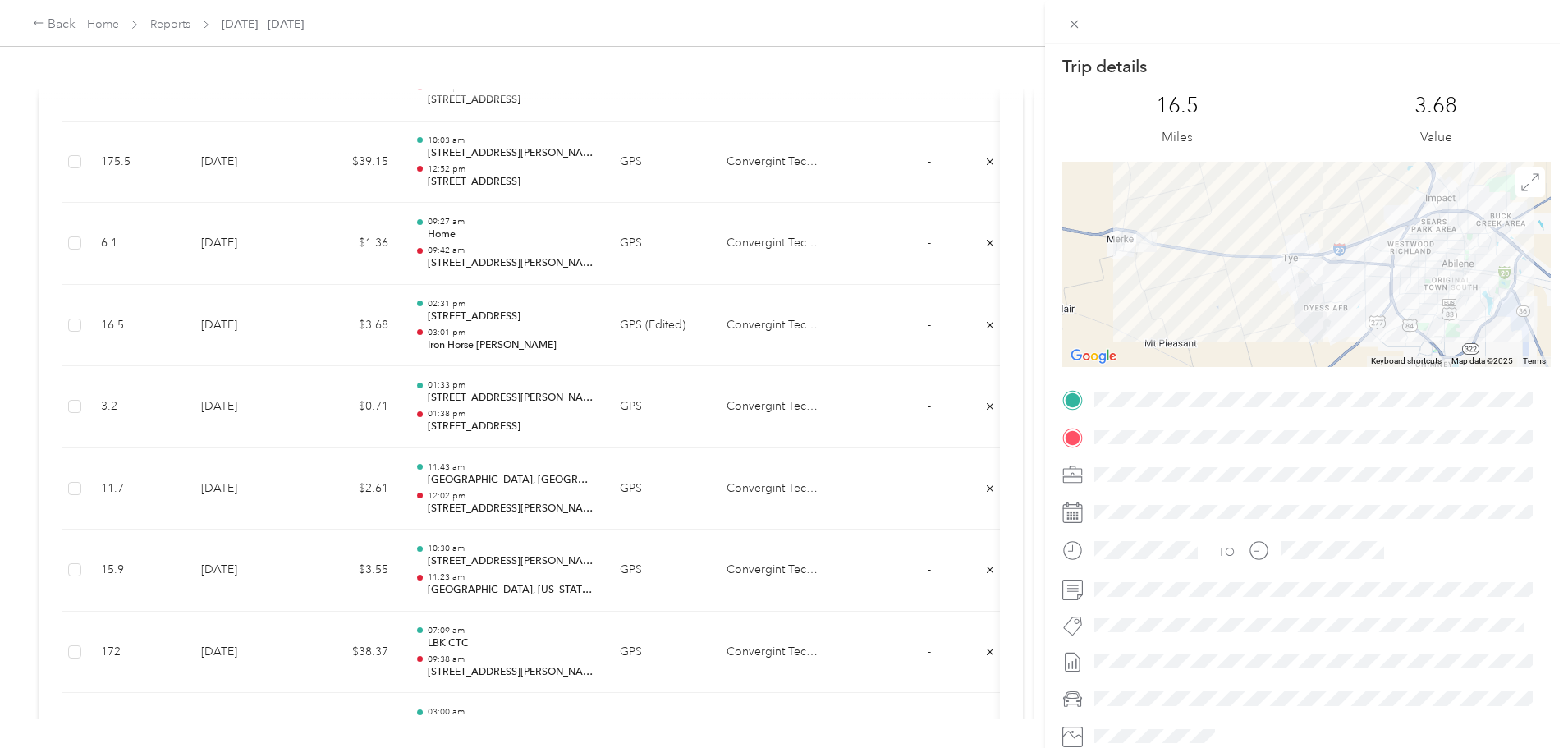
click at [655, 410] on div "Trip details This trip cannot be edited because it is either under review, appr…" at bounding box center [784, 374] width 1568 height 748
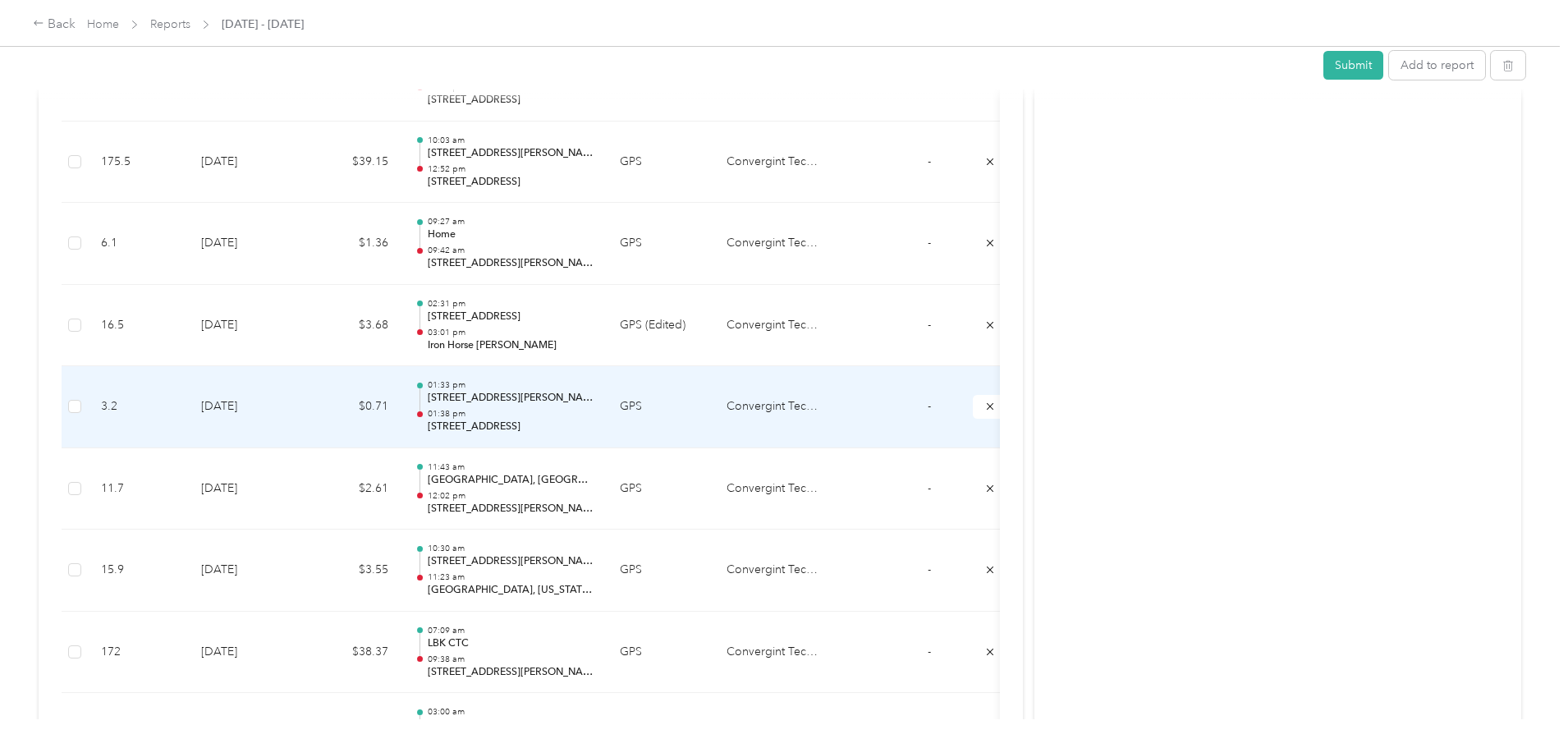
click at [594, 395] on p "[STREET_ADDRESS][PERSON_NAME][PERSON_NAME]" at bounding box center [510, 398] width 166 height 15
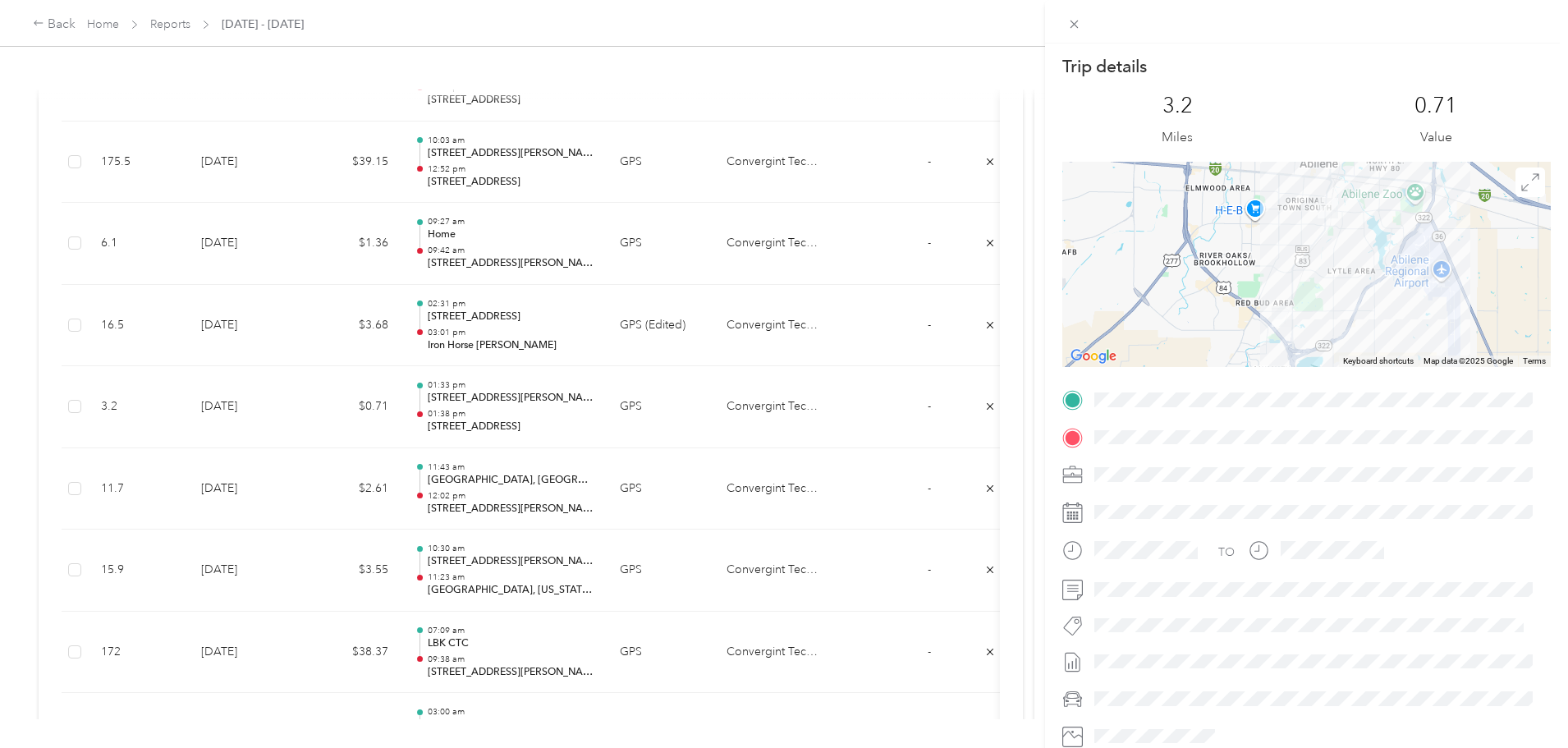
click at [618, 495] on div "Trip details This trip cannot be edited because it is either under review, appr…" at bounding box center [784, 374] width 1568 height 748
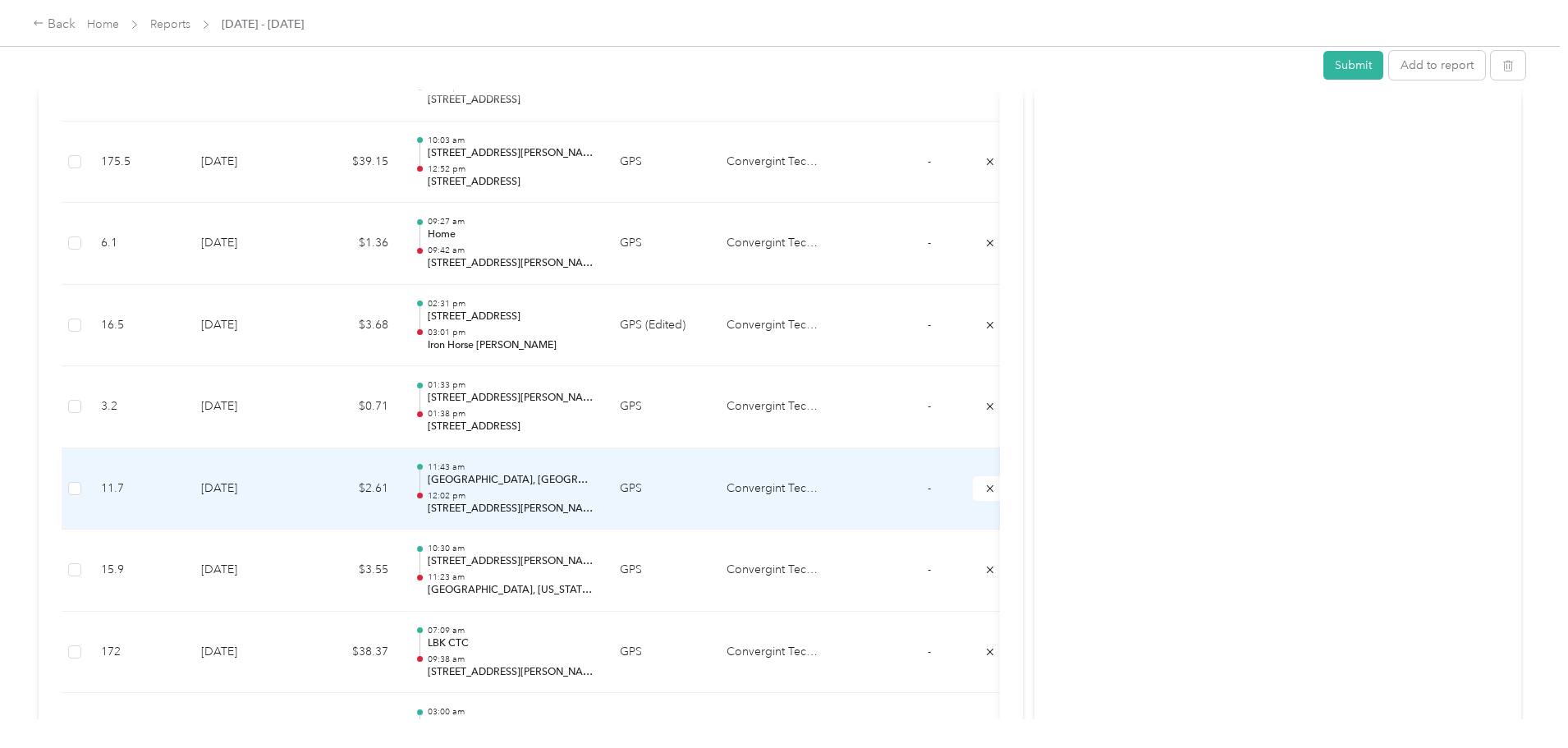
click at [594, 495] on p "12:02 pm" at bounding box center [510, 495] width 166 height 12
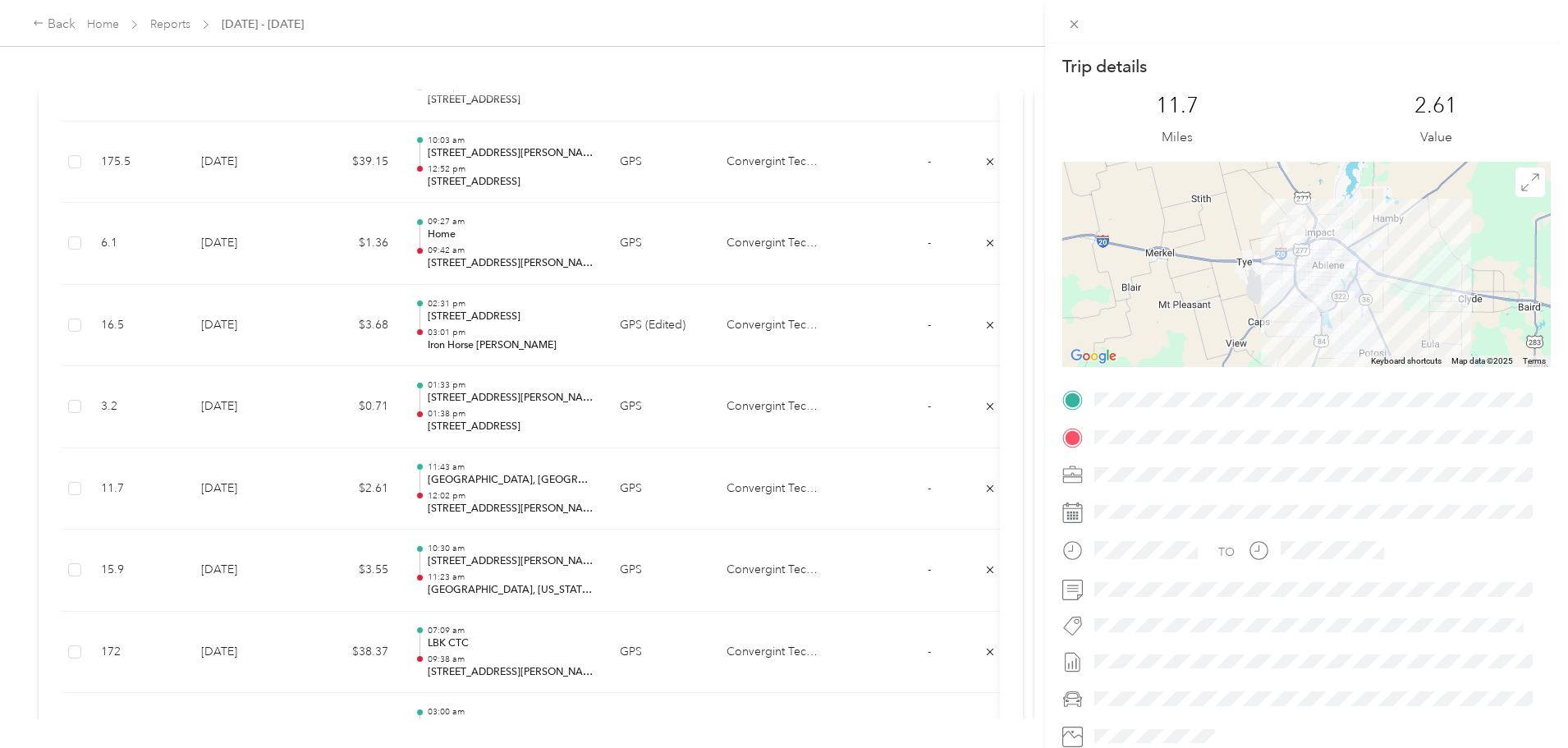
click at [619, 577] on div "Trip details This trip cannot be edited because it is either under review, appr…" at bounding box center [784, 374] width 1568 height 748
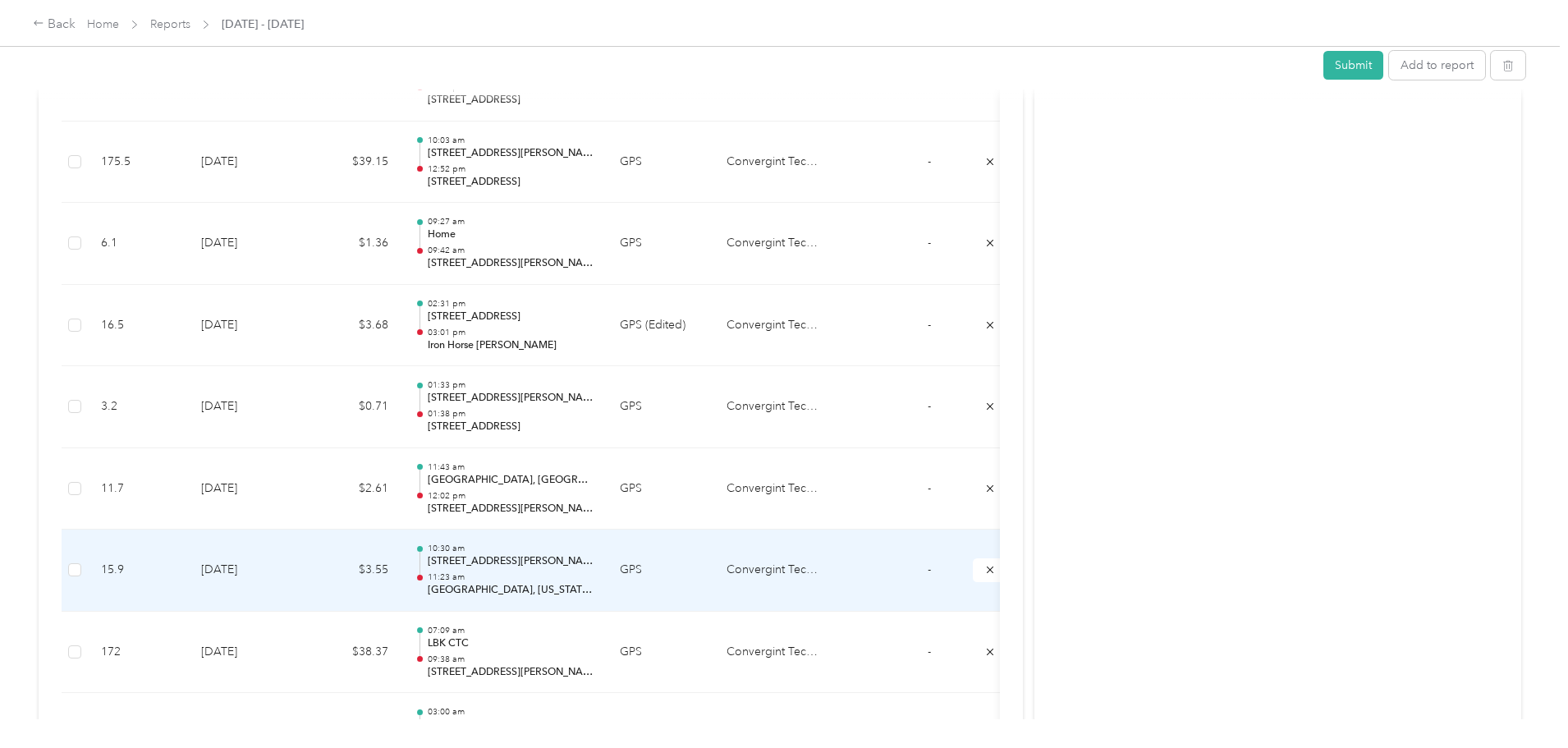
click at [594, 556] on p "[STREET_ADDRESS][PERSON_NAME][US_STATE]" at bounding box center [510, 561] width 166 height 15
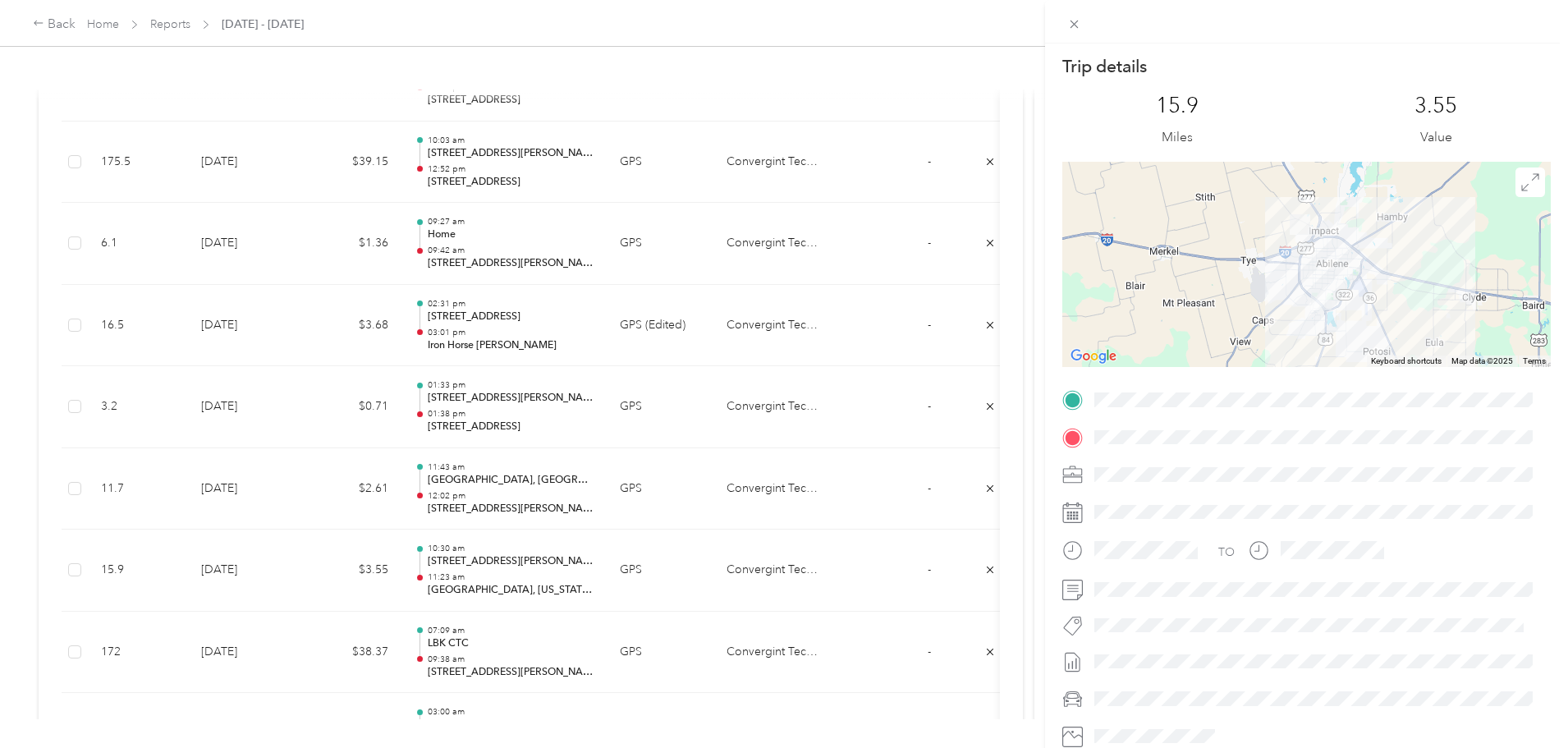
click at [614, 642] on div "Trip details This trip cannot be edited because it is either under review, appr…" at bounding box center [784, 374] width 1568 height 748
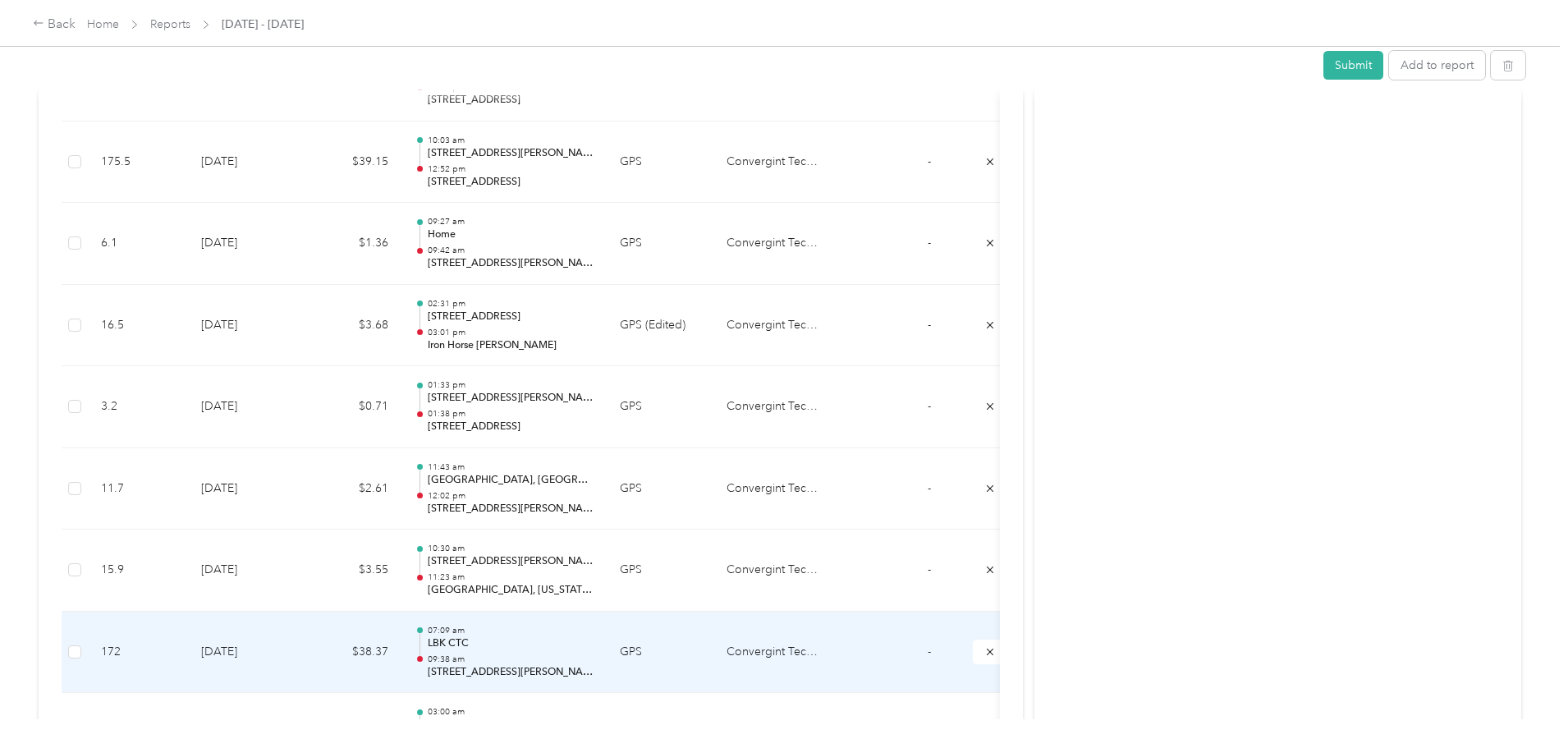
click at [594, 645] on p "LBK CTC" at bounding box center [510, 643] width 166 height 15
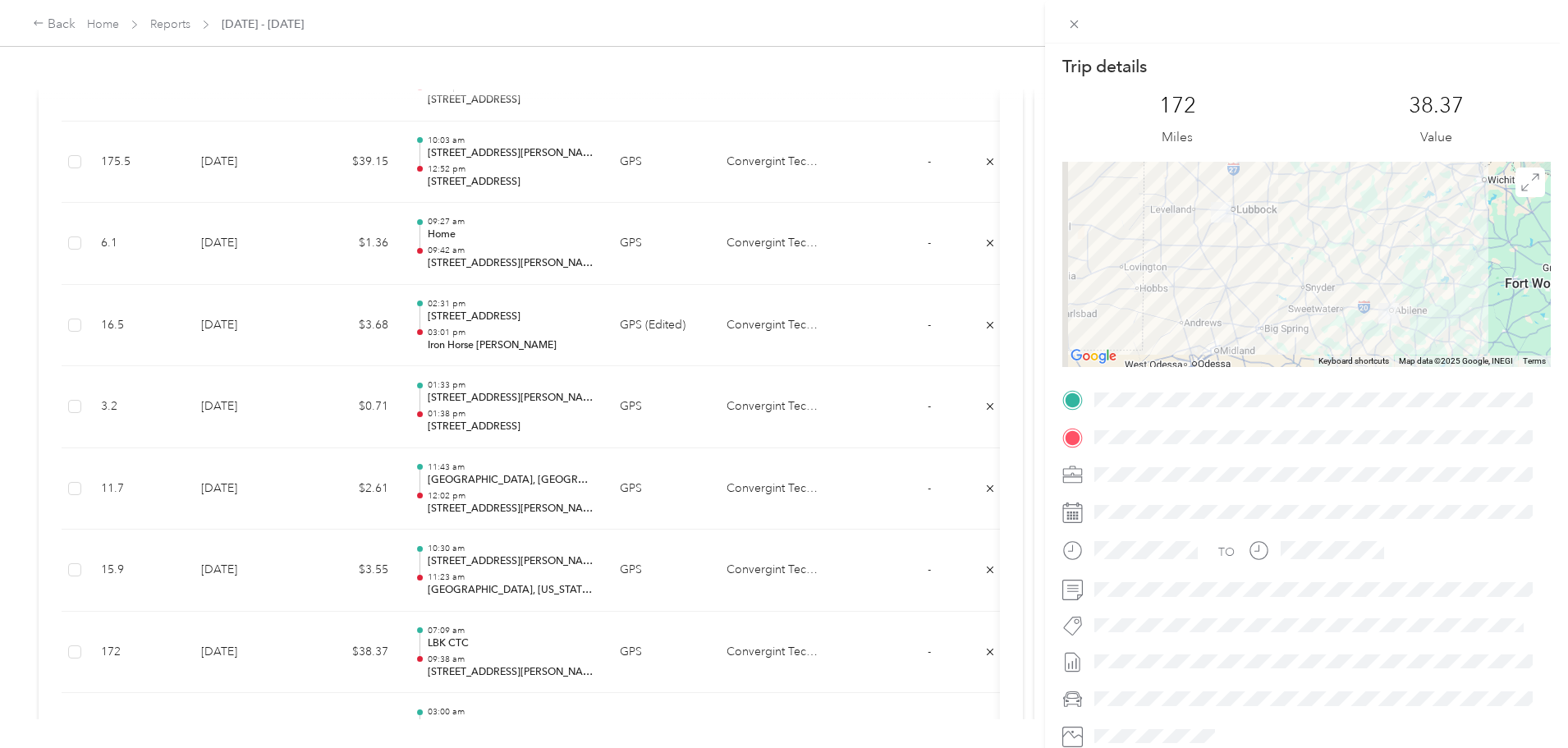
click at [624, 570] on div "Trip details This trip cannot be edited because it is either under review, appr…" at bounding box center [784, 374] width 1568 height 748
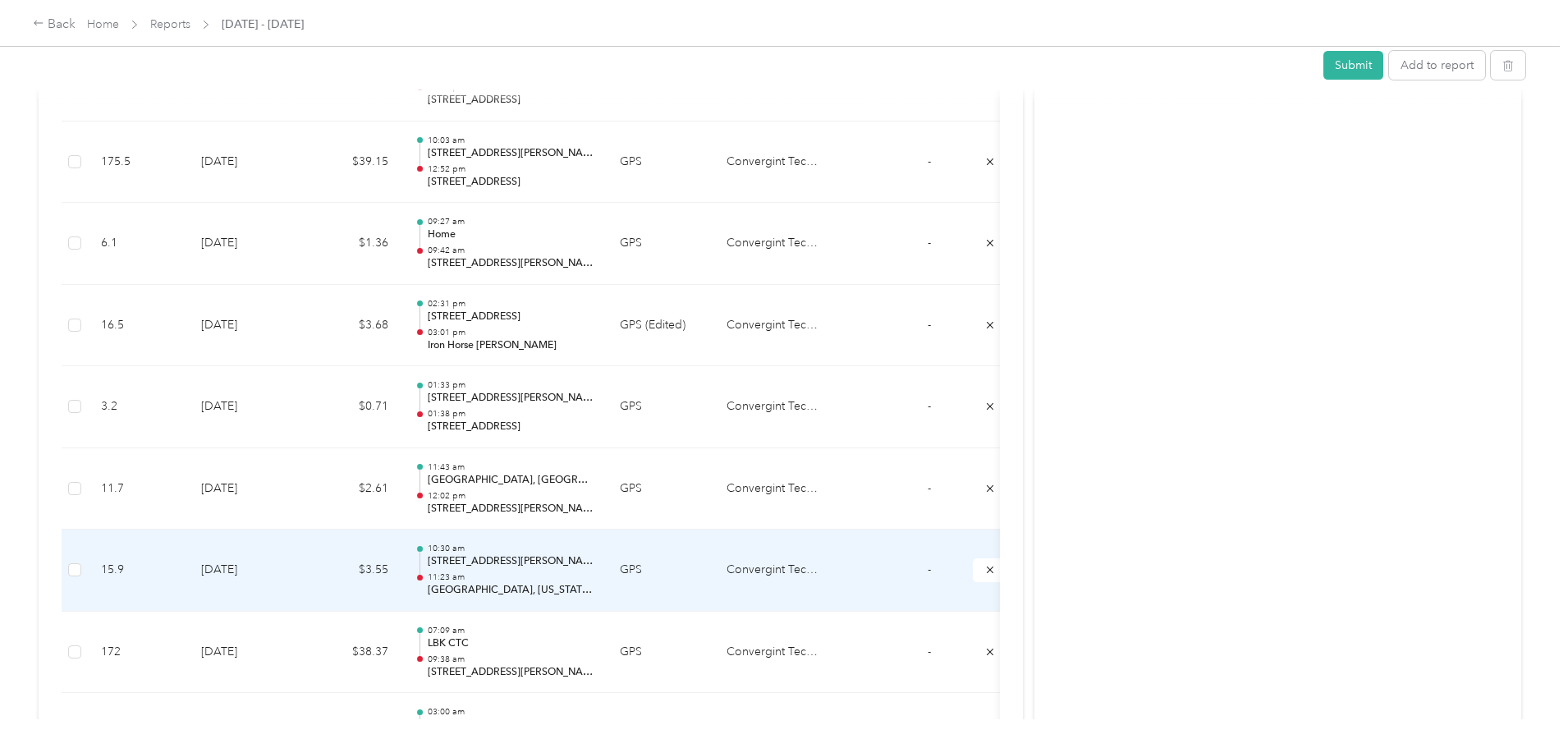
click at [594, 570] on div "10:30 am [STREET_ADDRESS][PERSON_NAME][US_STATE] 11:23 am [GEOGRAPHIC_DATA], [U…" at bounding box center [510, 570] width 166 height 55
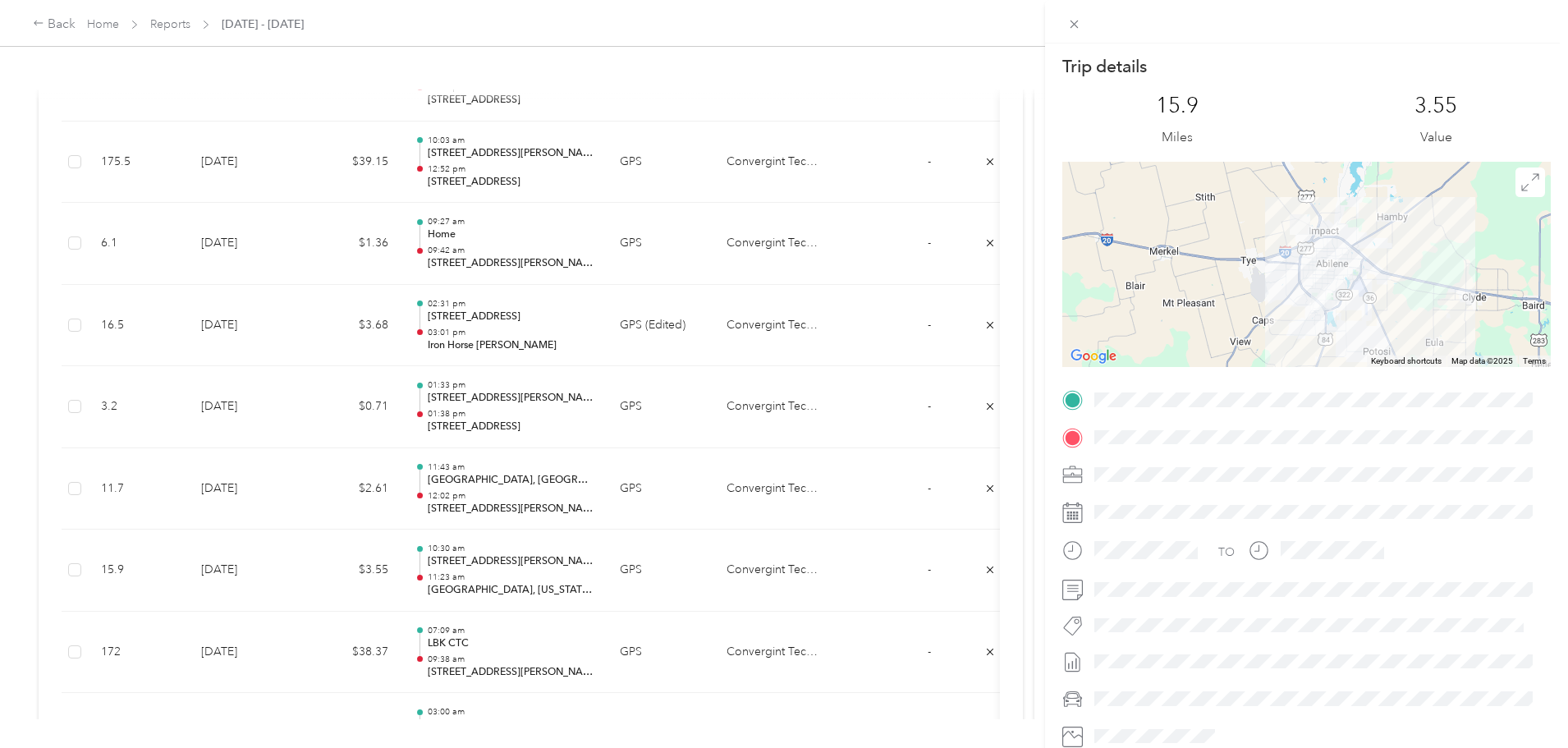
click at [631, 484] on div "Trip details This trip cannot be edited because it is either under review, appr…" at bounding box center [784, 374] width 1568 height 748
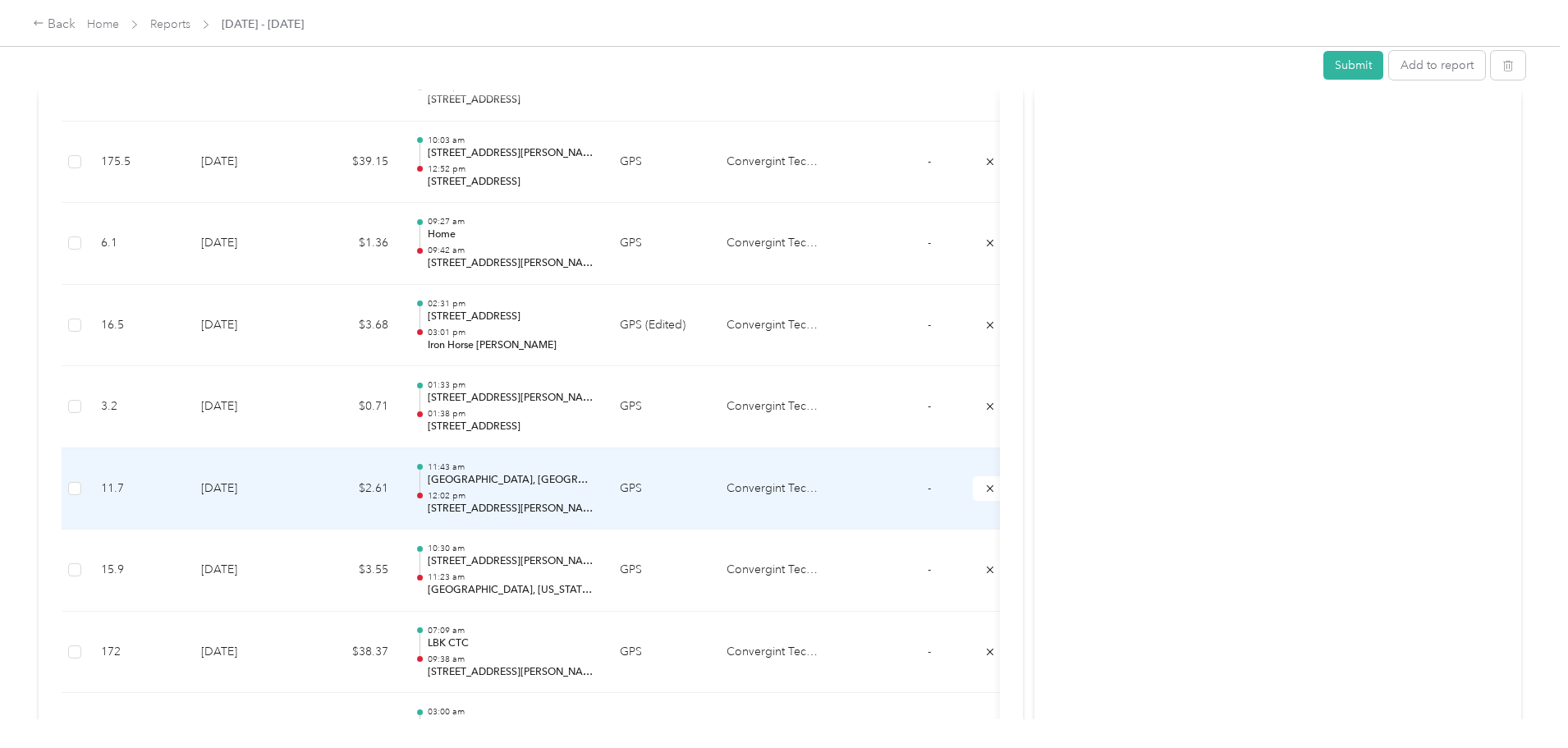
click at [594, 487] on div "11:[GEOGRAPHIC_DATA], [GEOGRAPHIC_DATA] 12:02 pm [STREET_ADDRESS][PERSON_NAME][…" at bounding box center [510, 489] width 166 height 55
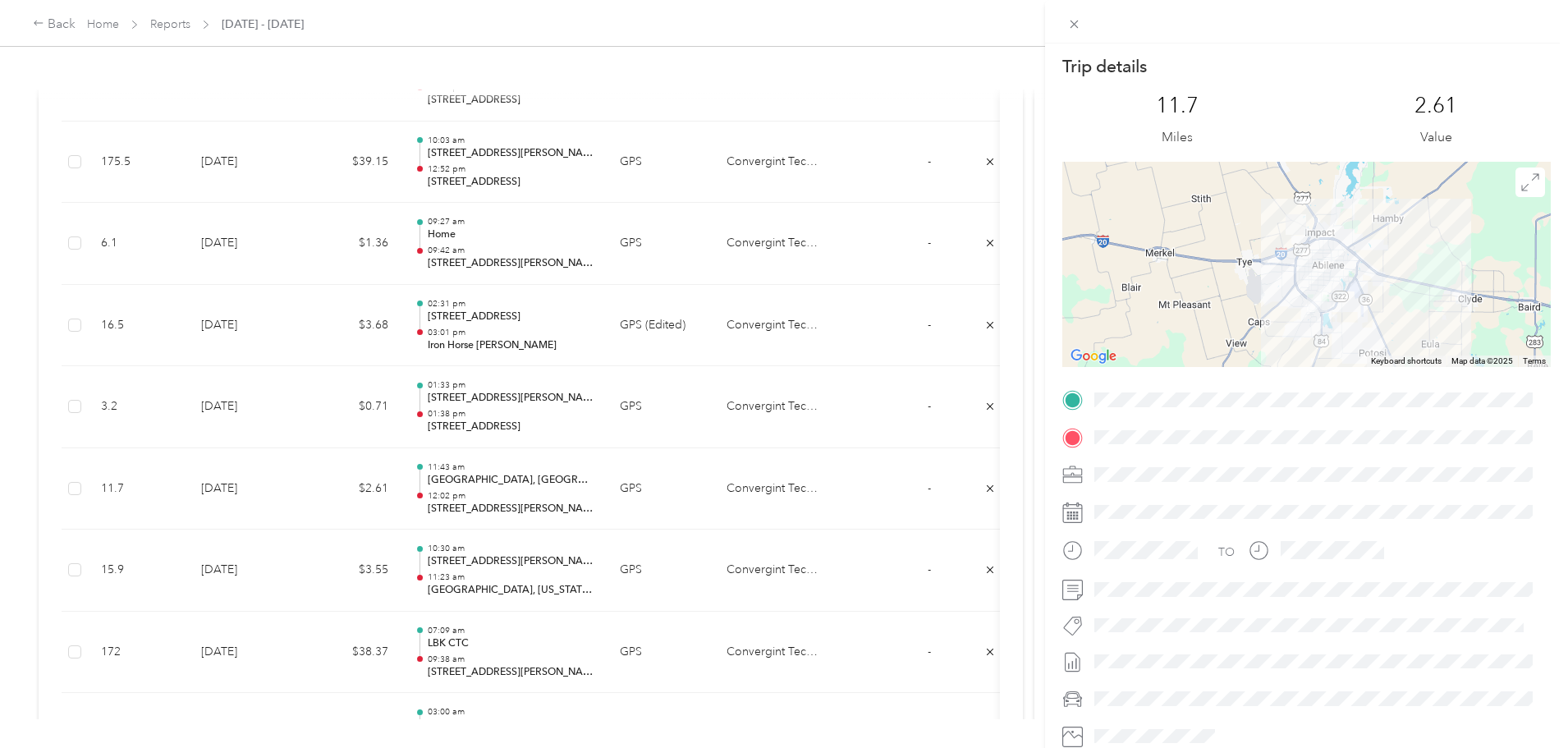
click at [623, 410] on div "Trip details This trip cannot be edited because it is either under review, appr…" at bounding box center [784, 374] width 1568 height 748
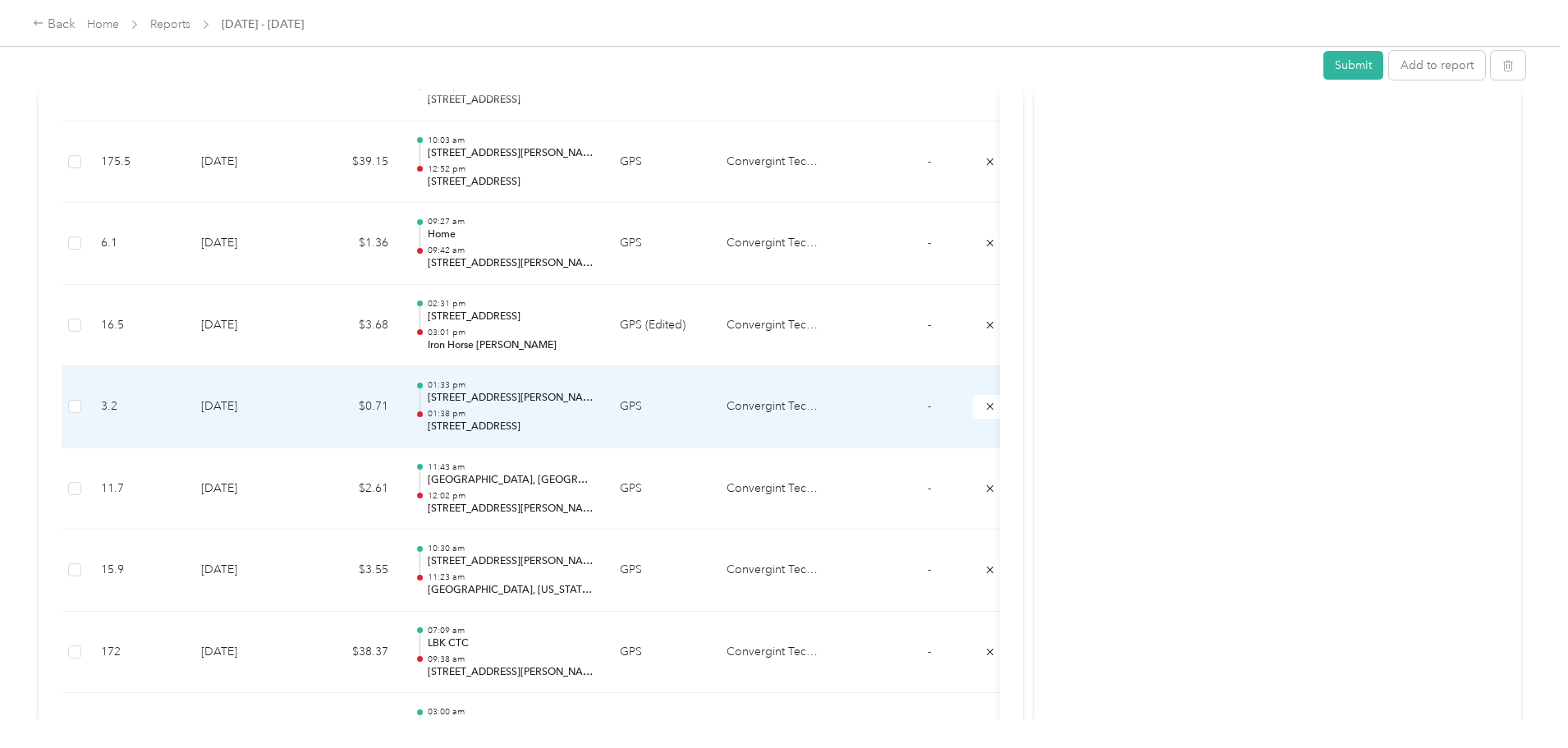
click at [594, 410] on p "01:38 pm" at bounding box center [510, 413] width 166 height 12
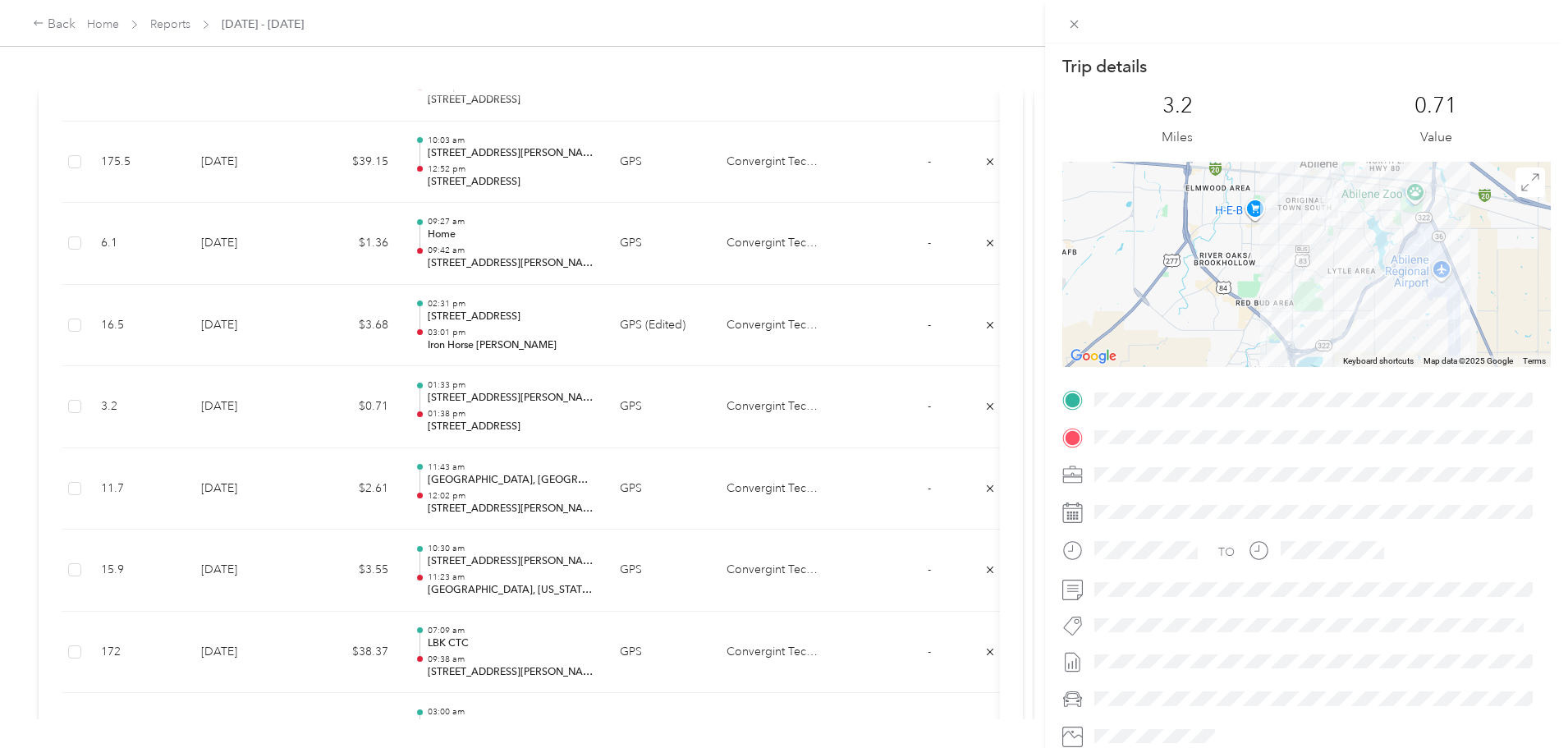
click at [615, 329] on div "Trip details This trip cannot be edited because it is either under review, appr…" at bounding box center [784, 374] width 1568 height 748
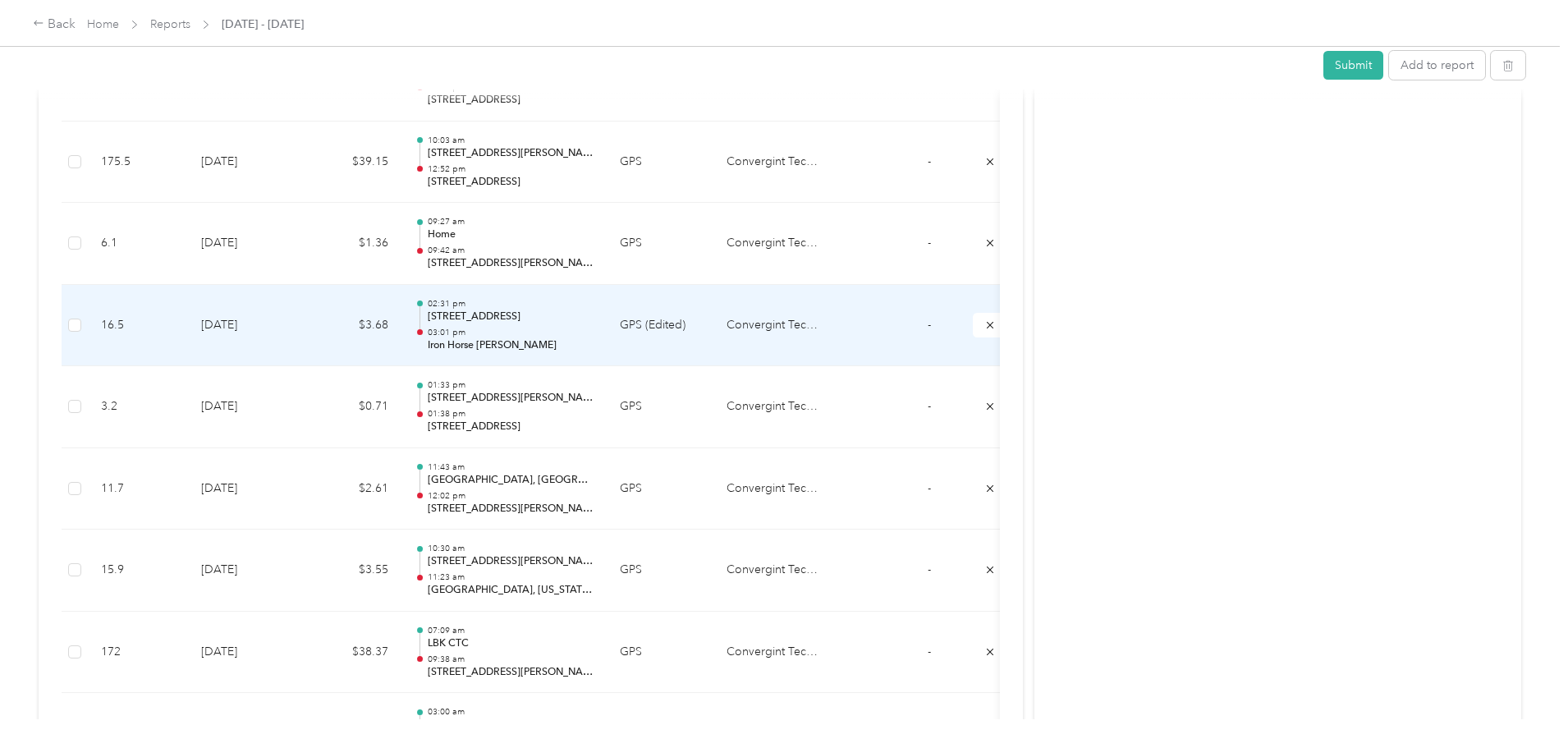
click at [594, 329] on p "03:01 pm" at bounding box center [510, 332] width 166 height 12
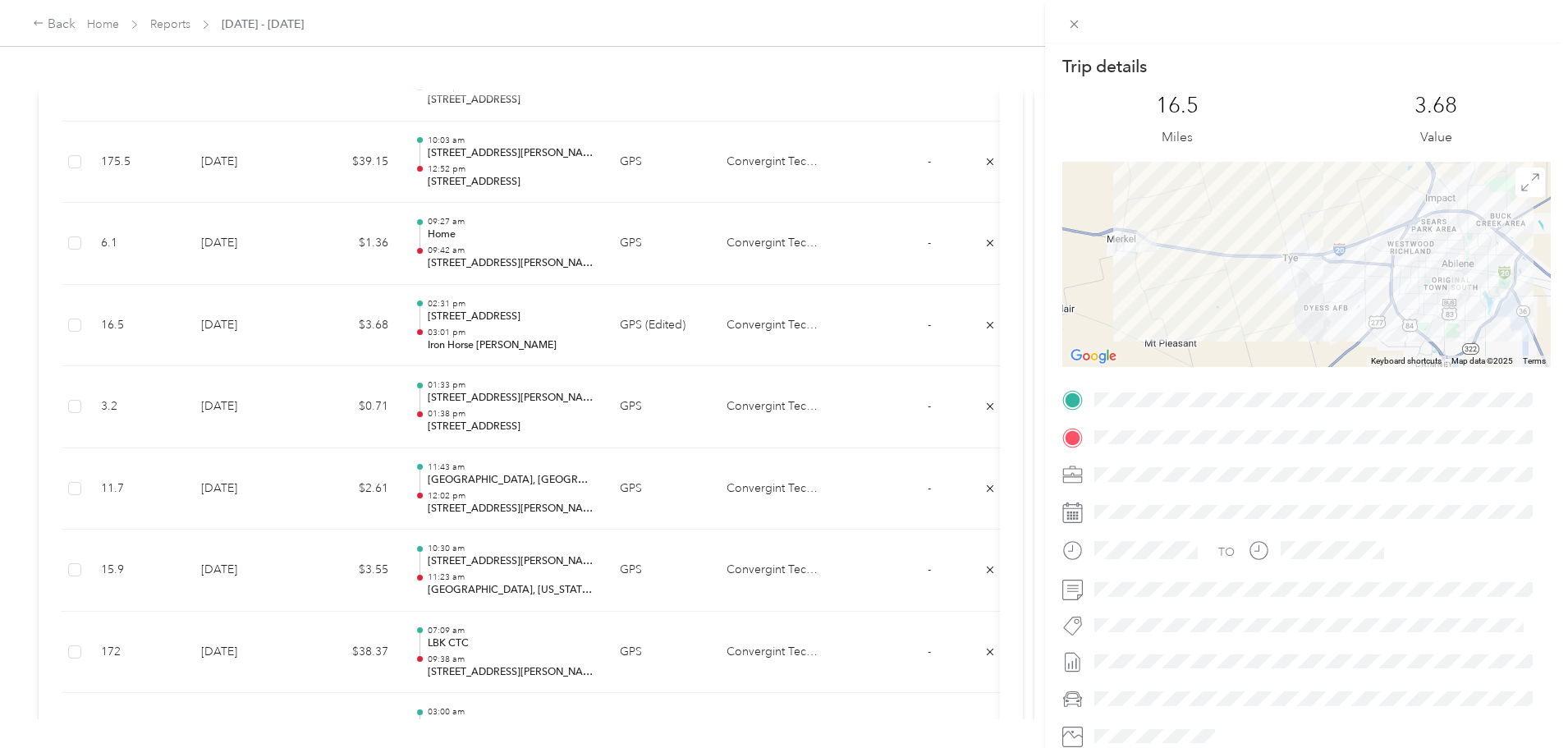
click at [1075, 25] on icon at bounding box center [1073, 24] width 8 height 8
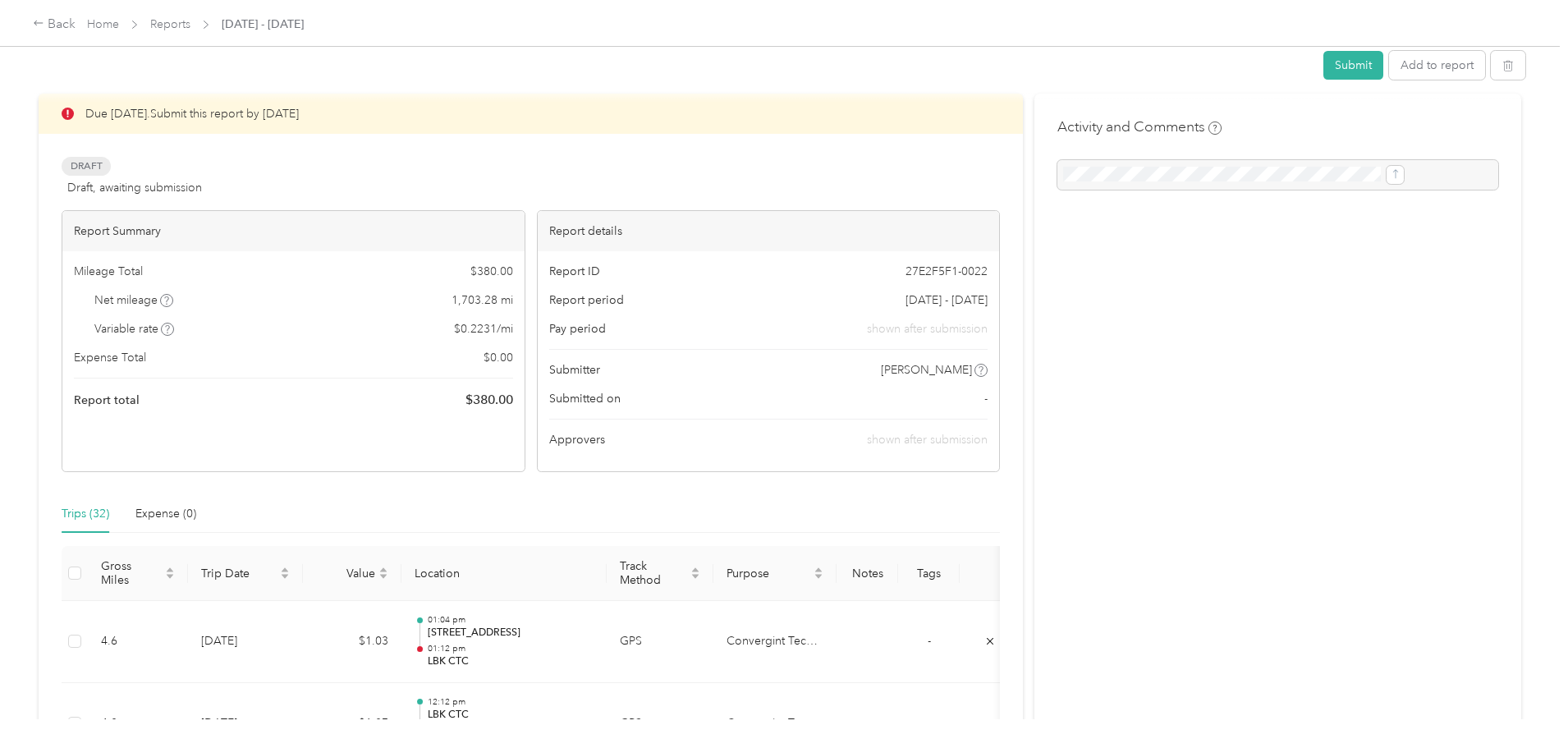
scroll to position [0, 0]
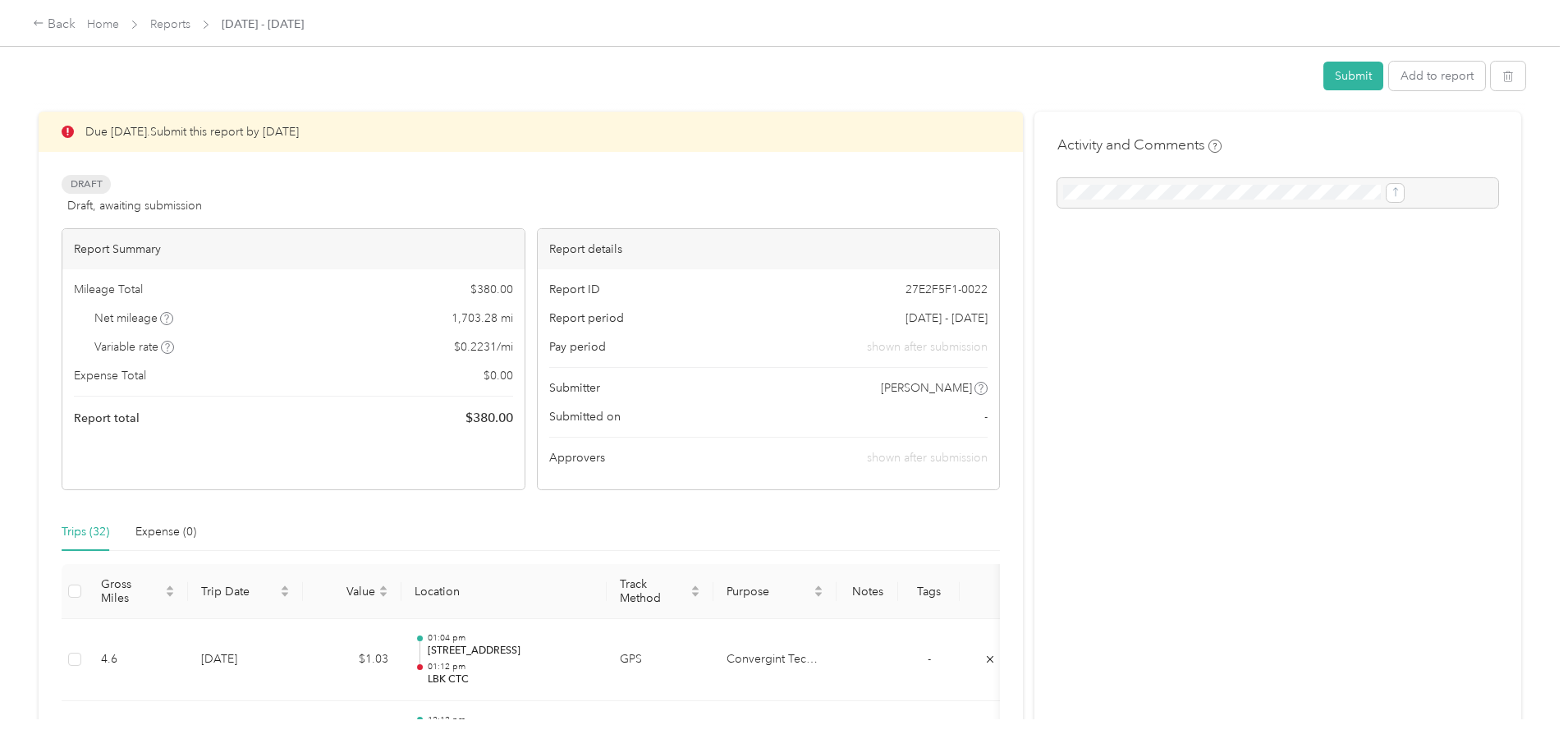
click at [109, 531] on div "Trips (32)" at bounding box center [85, 531] width 48 height 18
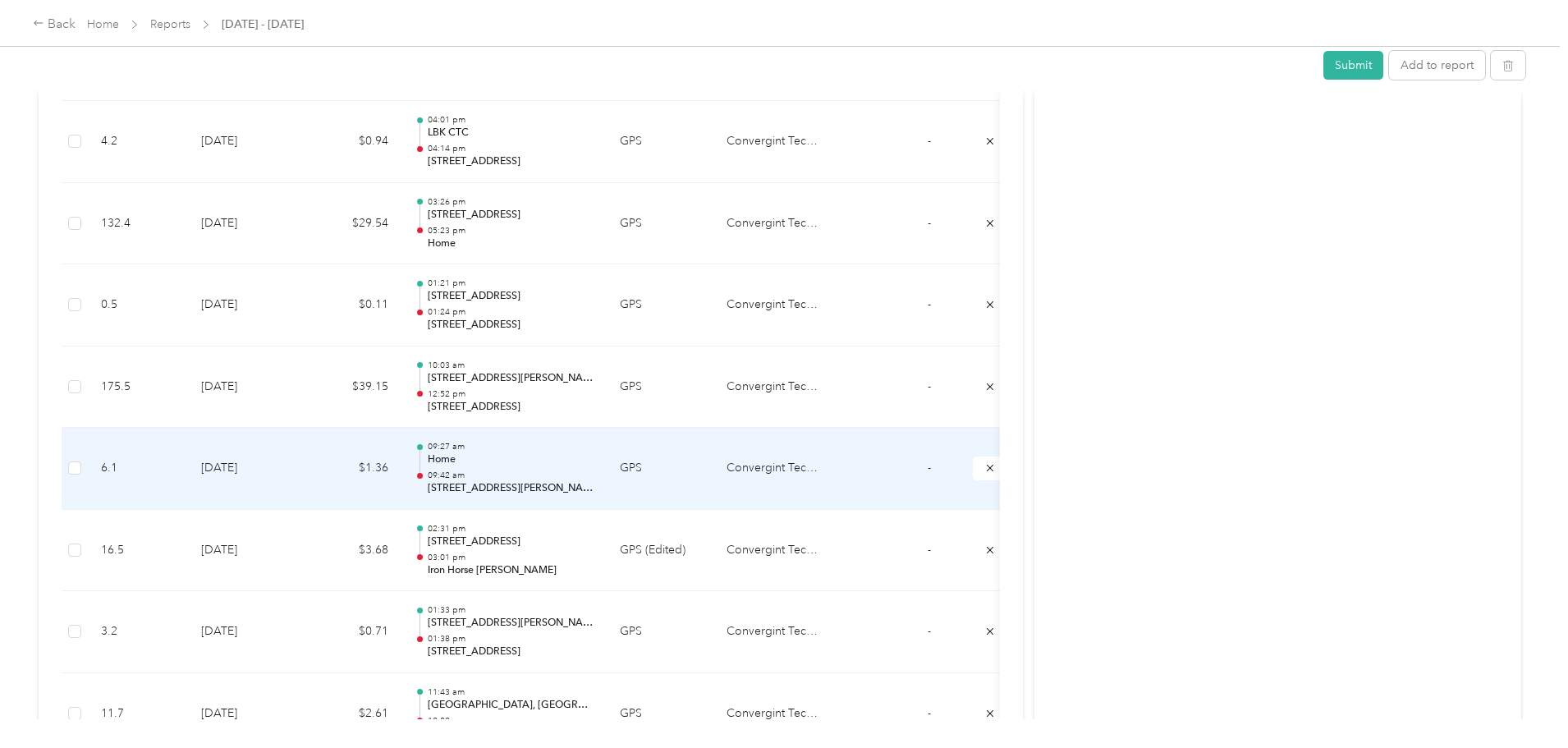
scroll to position [1417, 0]
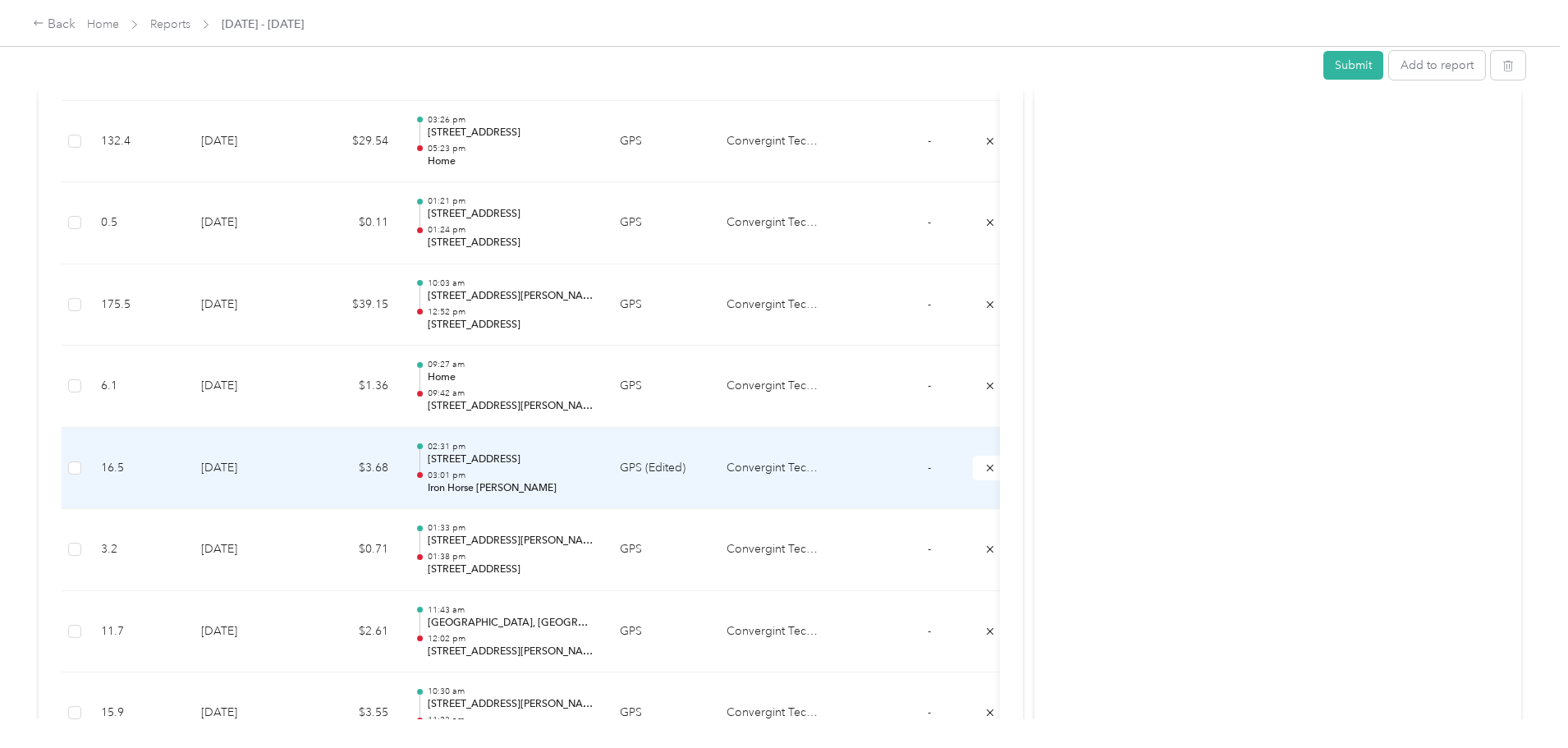
click at [594, 470] on p "03:01 pm" at bounding box center [510, 475] width 166 height 12
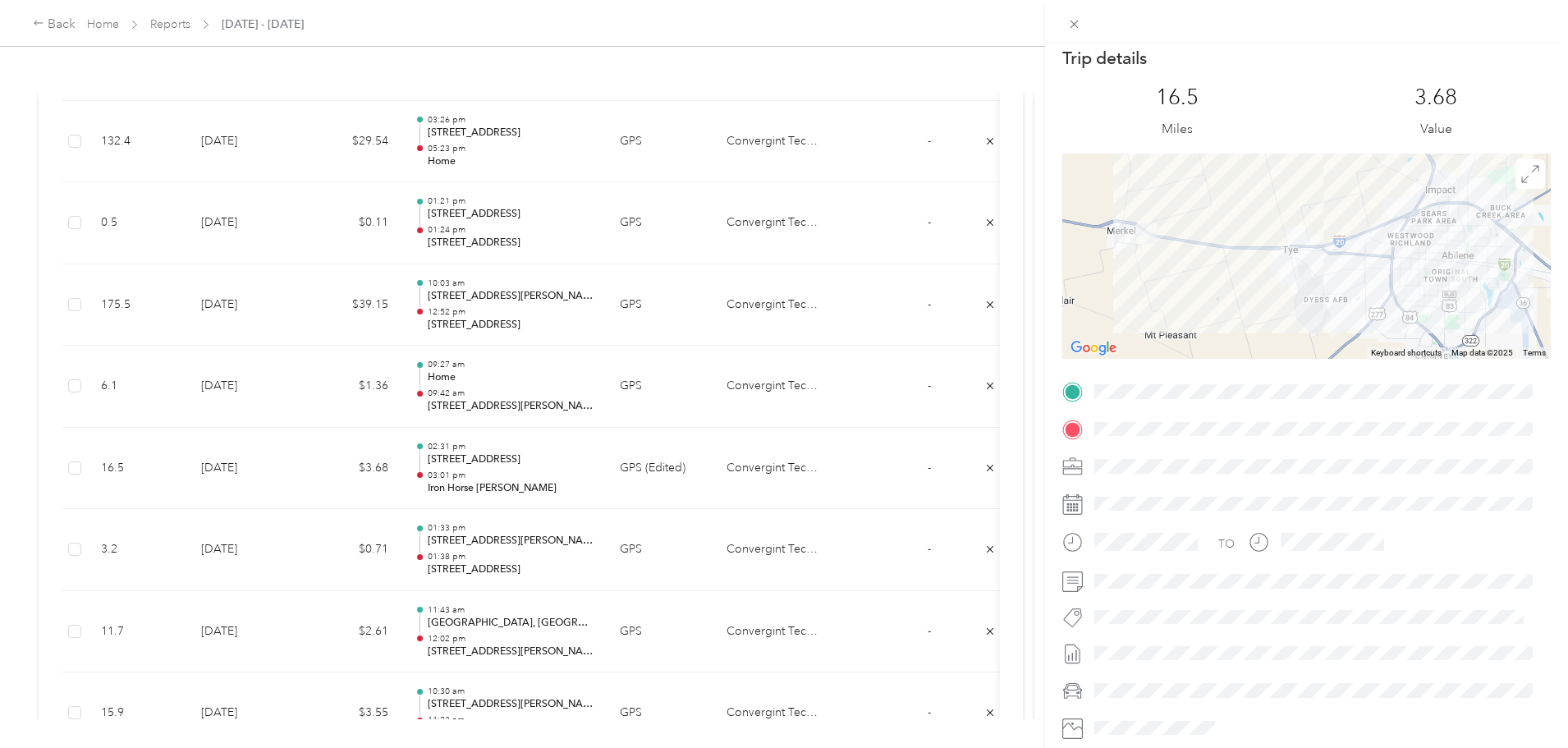
scroll to position [0, 0]
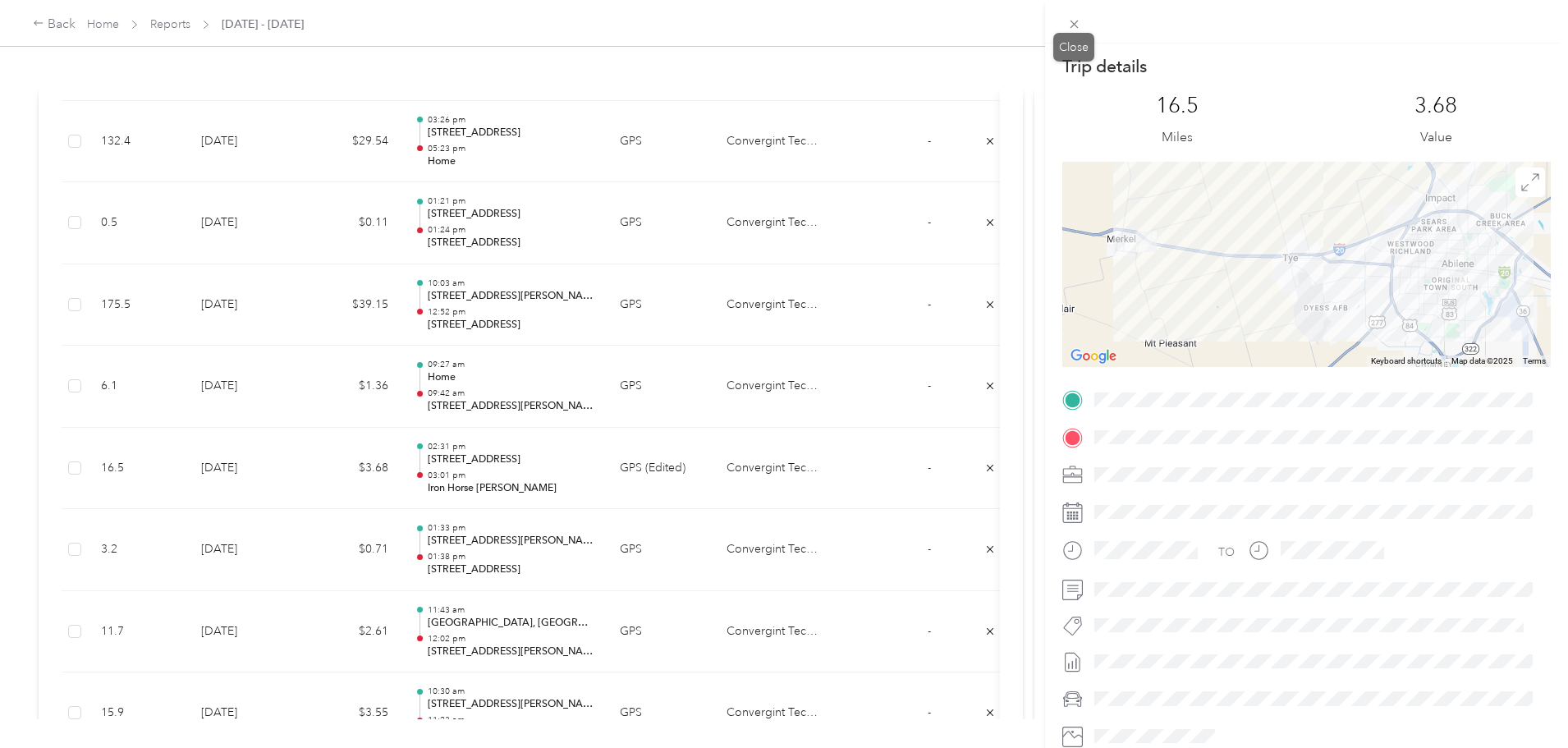
click at [1077, 22] on icon at bounding box center [1075, 24] width 14 height 14
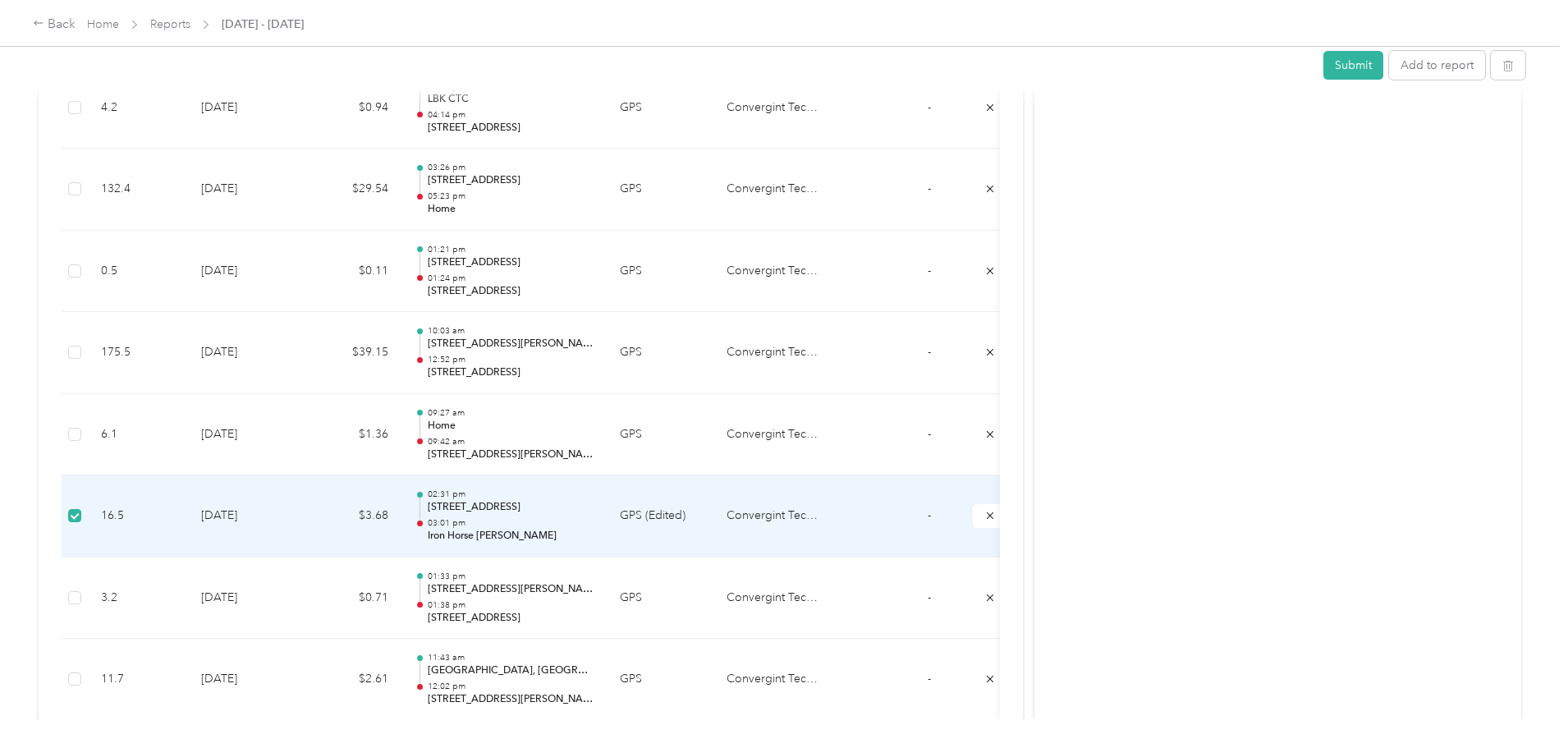
scroll to position [1465, 0]
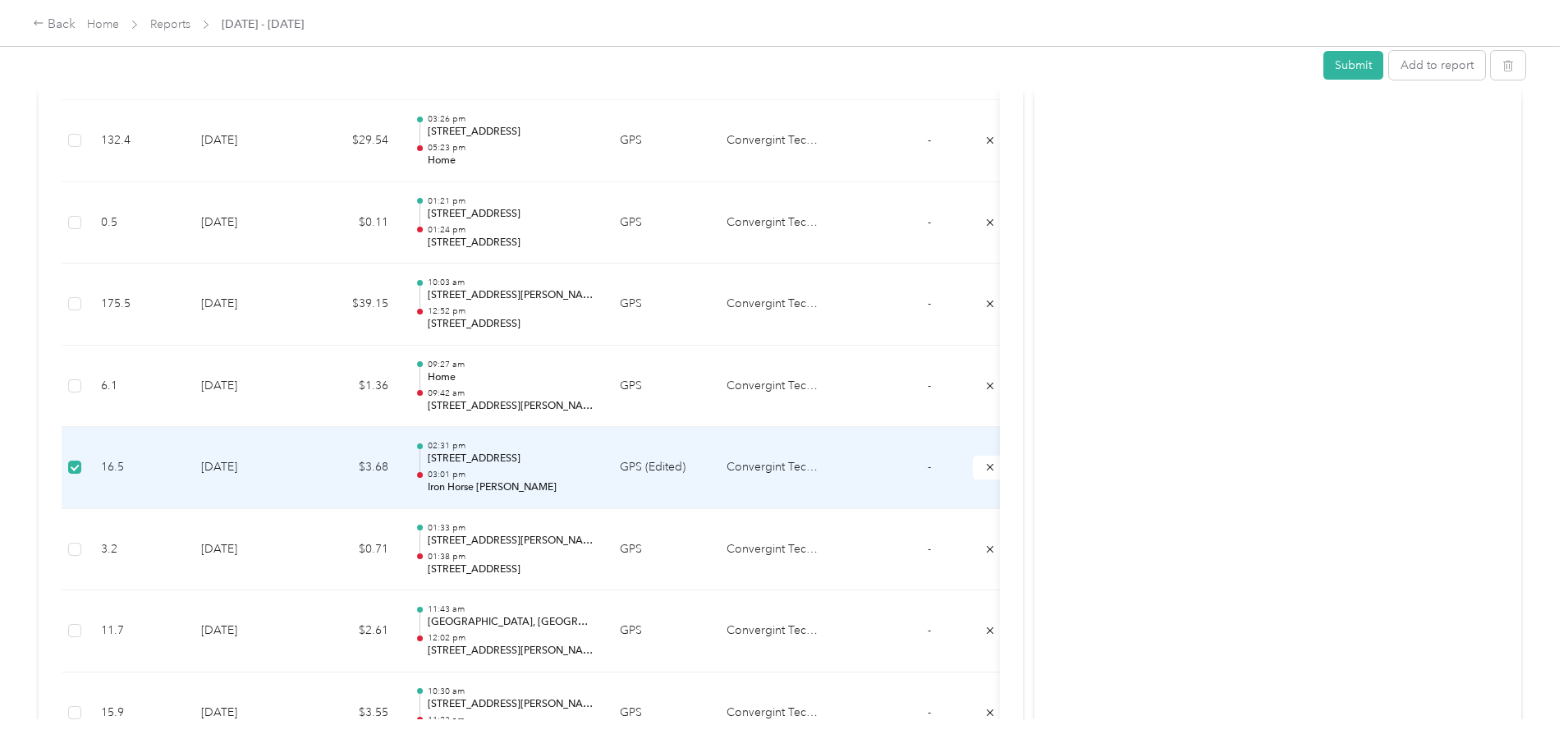
click at [713, 468] on td "GPS (Edited)" at bounding box center [660, 468] width 106 height 83
click at [713, 467] on td "GPS (Edited)" at bounding box center [660, 468] width 106 height 83
click at [594, 459] on p "[STREET_ADDRESS]" at bounding box center [510, 459] width 166 height 15
click at [594, 468] on p "03:01 pm" at bounding box center [510, 474] width 166 height 12
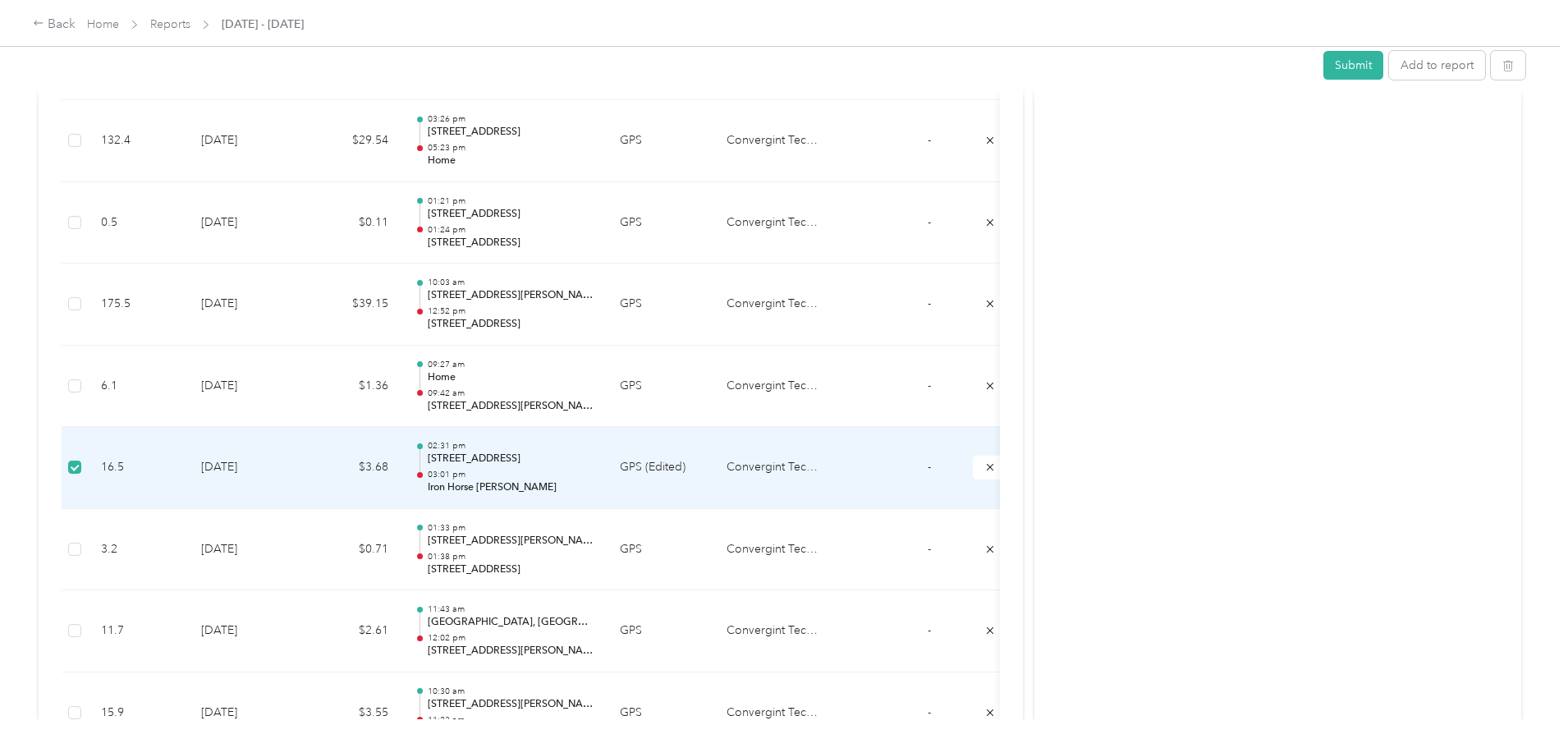
click at [303, 469] on td "[DATE]" at bounding box center [246, 468] width 115 height 83
click at [303, 455] on td "[DATE]" at bounding box center [246, 468] width 115 height 83
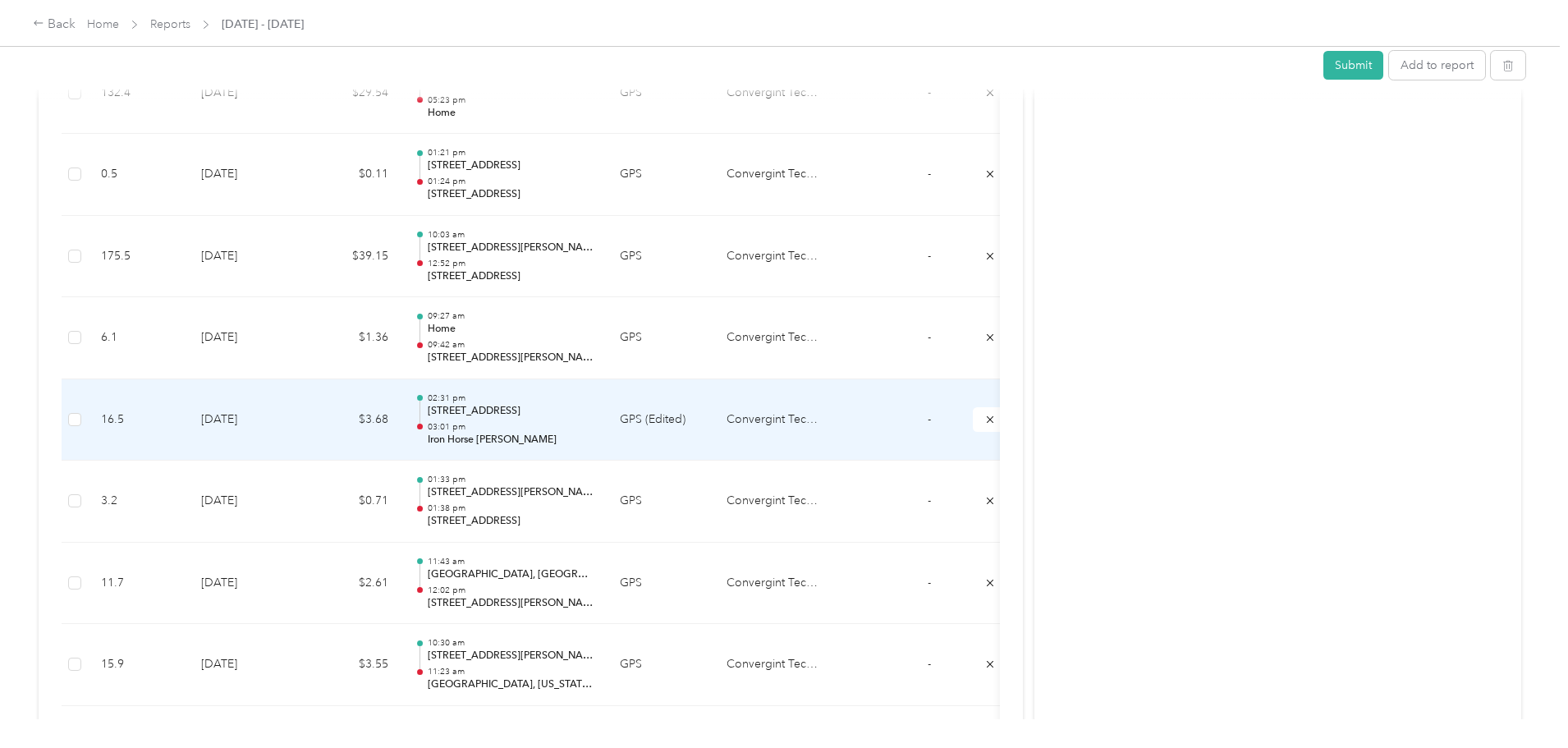
scroll to position [1417, 0]
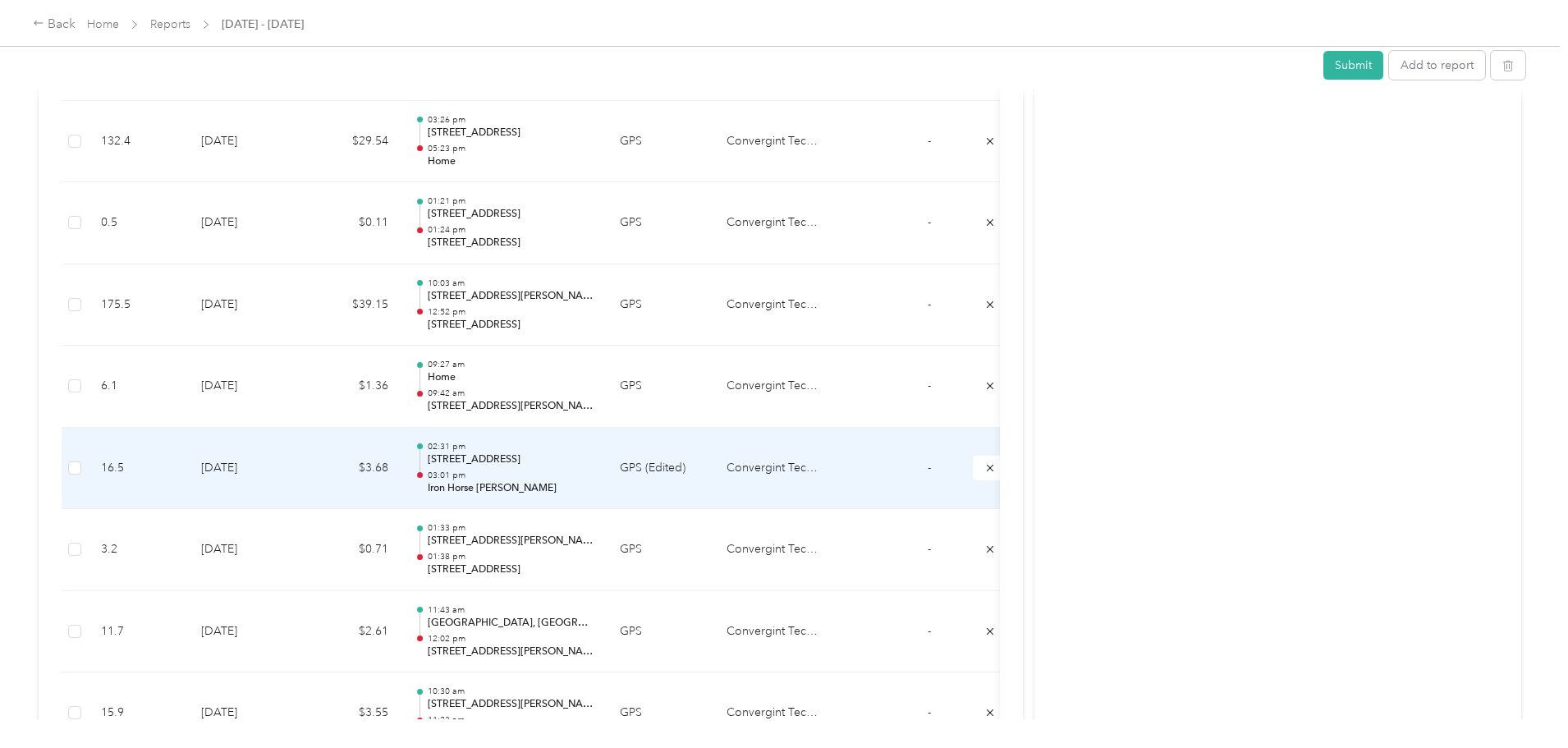
click at [568, 453] on p "[STREET_ADDRESS]" at bounding box center [510, 460] width 166 height 15
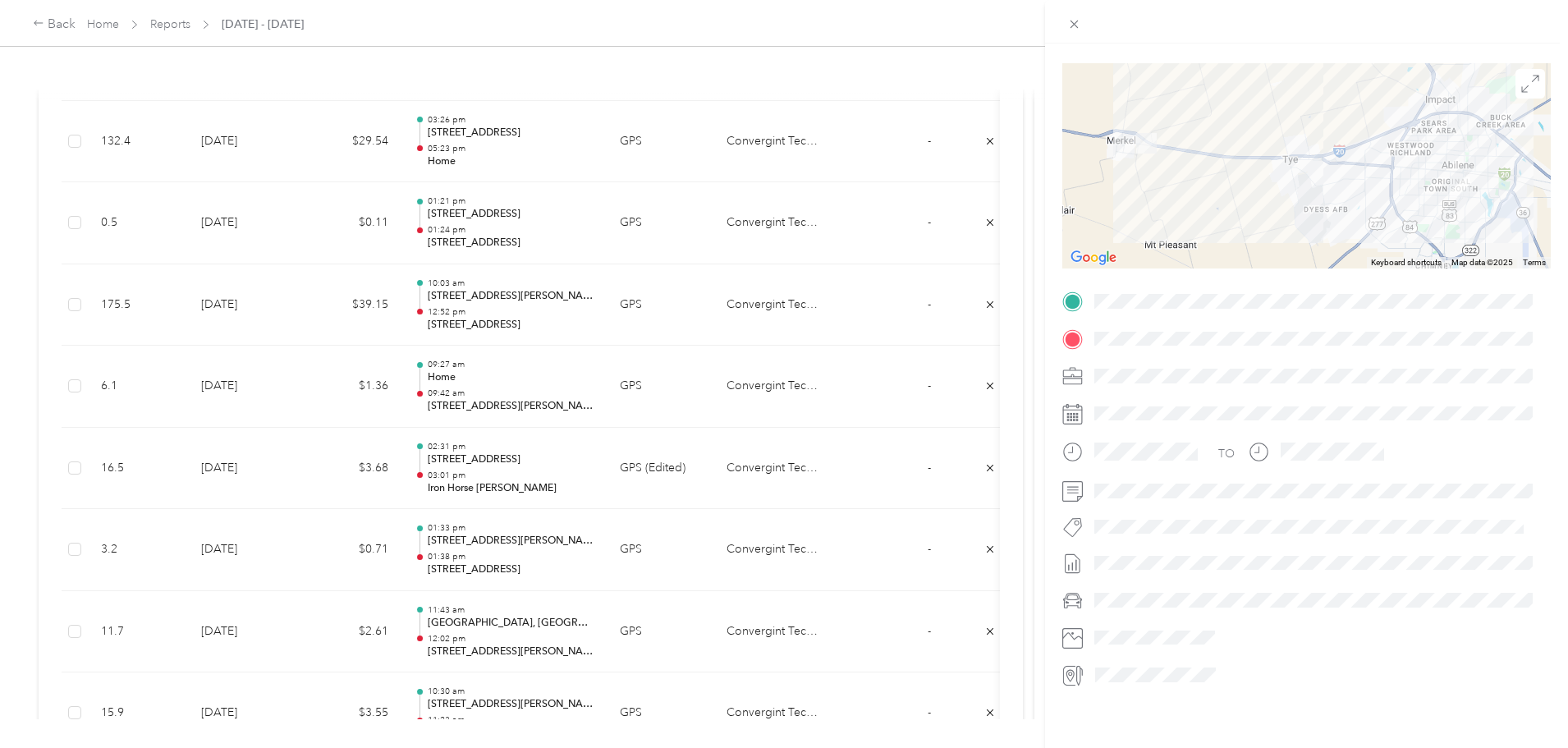
scroll to position [111, 0]
click at [1073, 332] on icon at bounding box center [1073, 339] width 15 height 15
click at [1076, 295] on icon at bounding box center [1073, 302] width 15 height 15
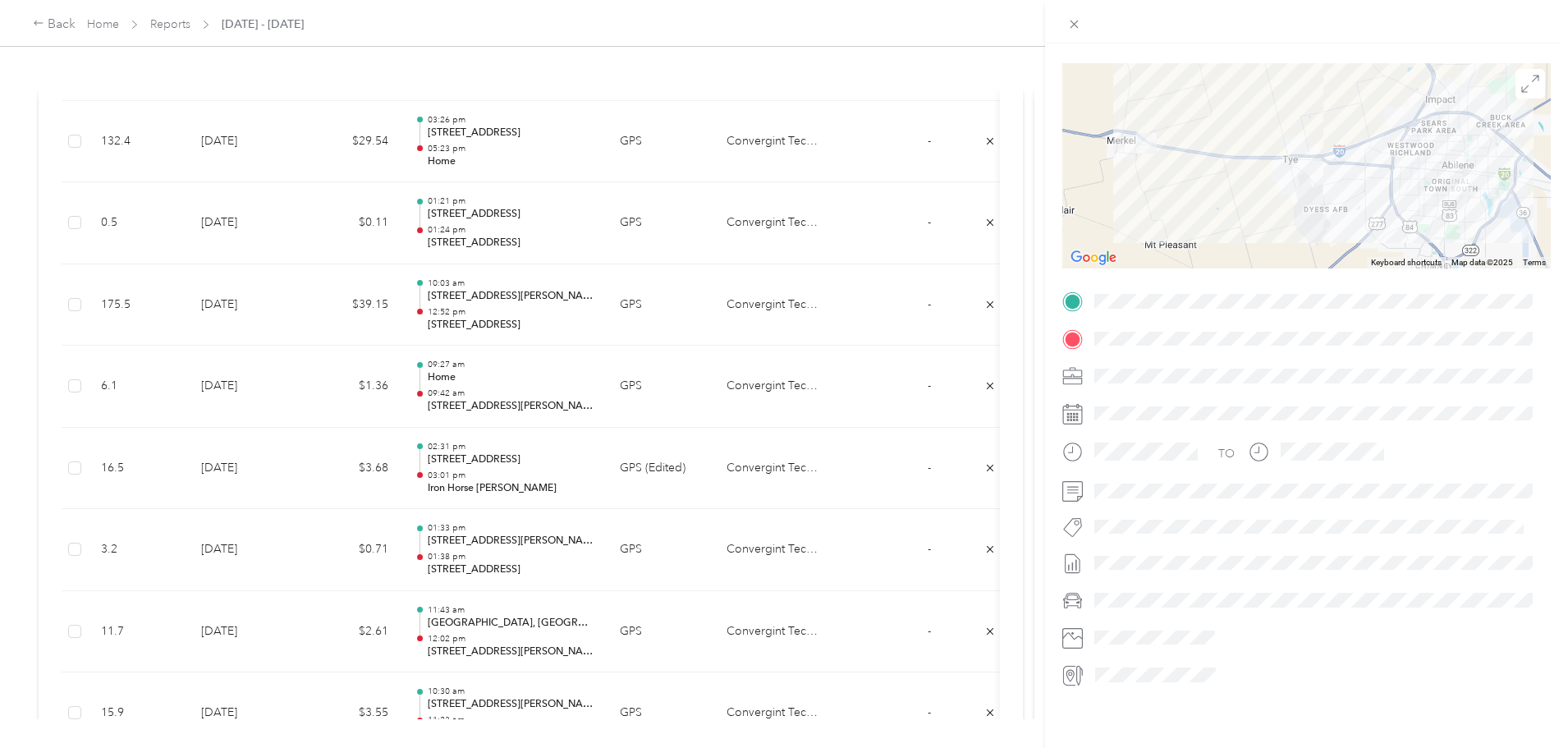
click at [1070, 332] on icon at bounding box center [1073, 339] width 15 height 15
click at [1071, 28] on icon at bounding box center [1073, 24] width 8 height 8
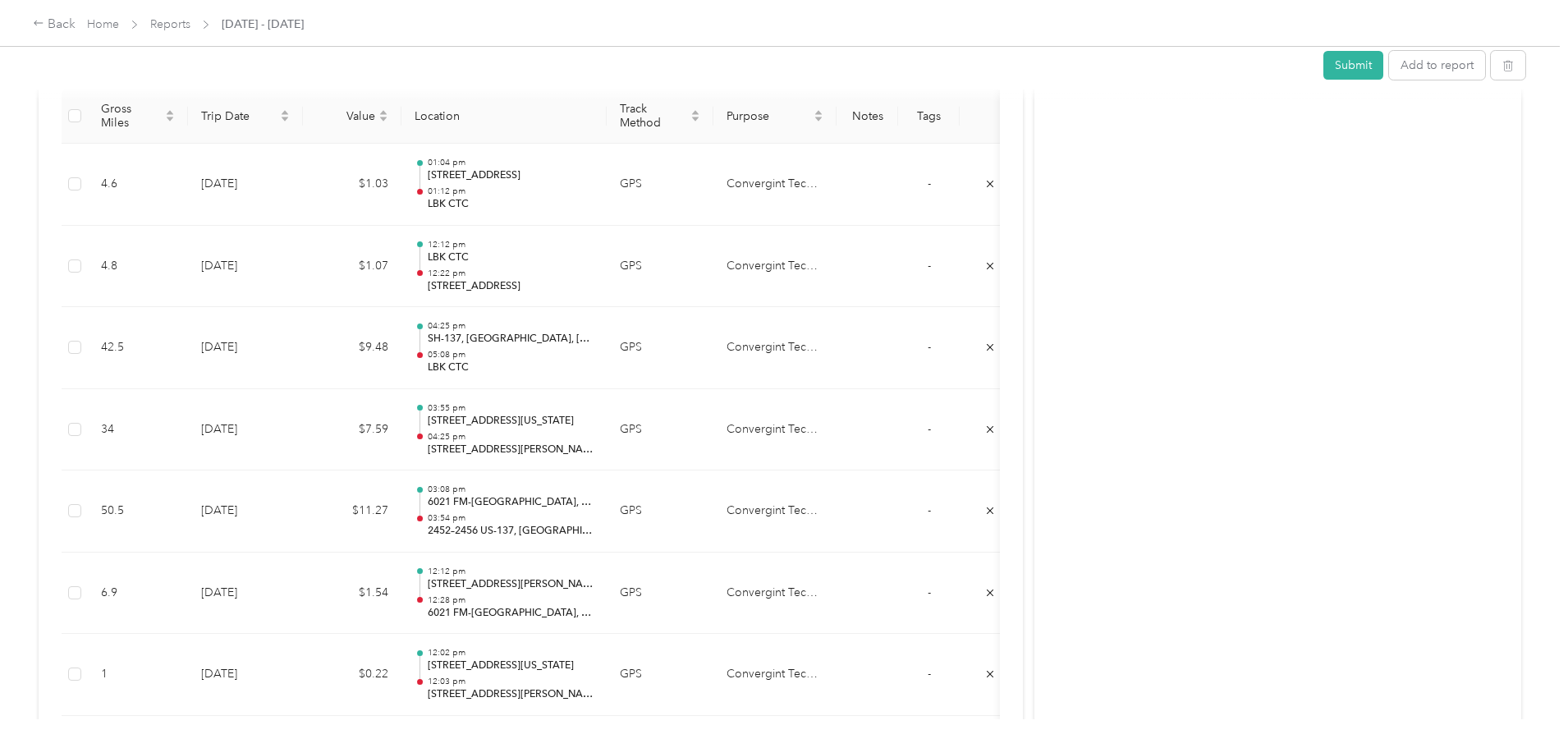
scroll to position [432, 0]
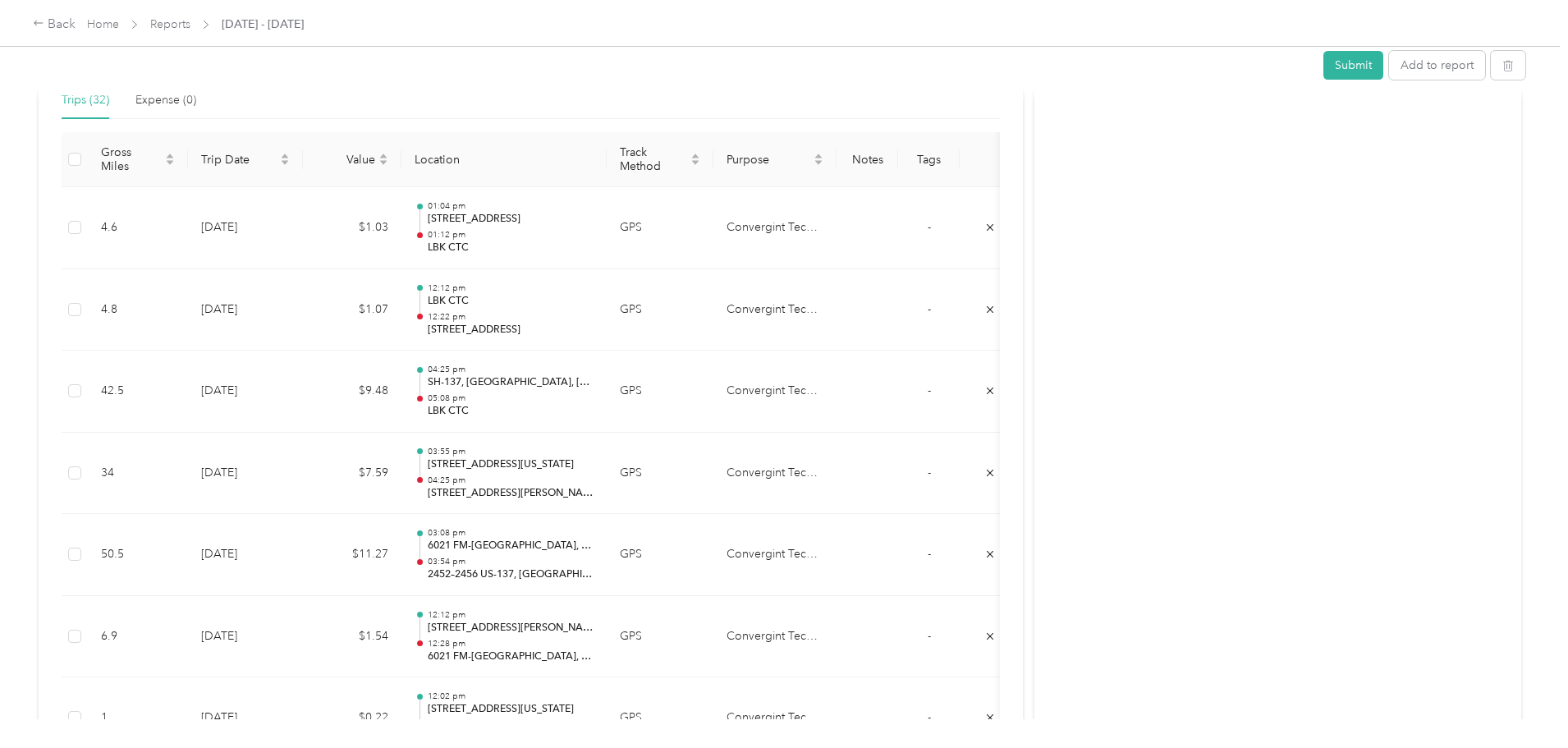
click at [191, 25] on link "Reports" at bounding box center [169, 24] width 40 height 14
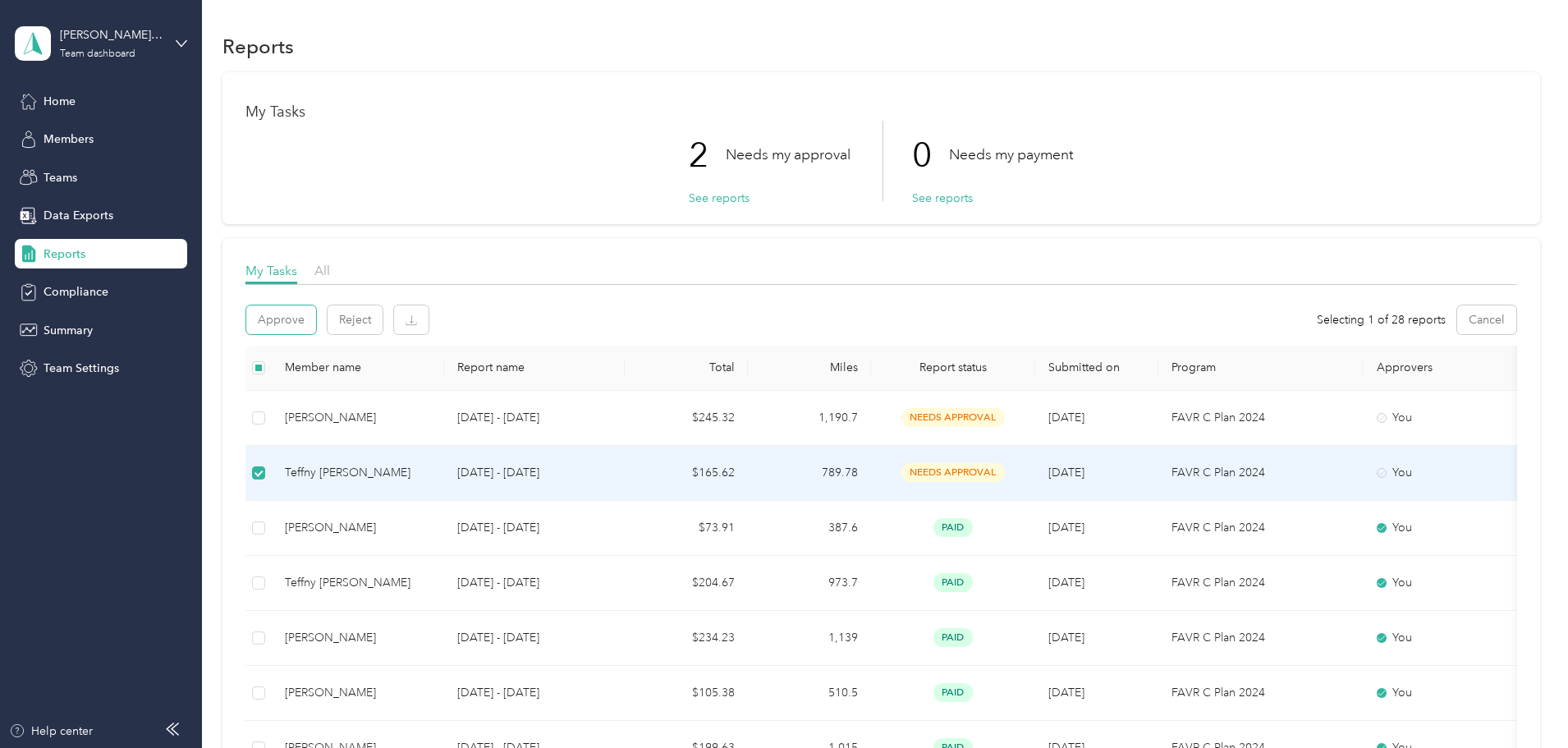
click at [316, 322] on button "Approve" at bounding box center [281, 319] width 70 height 28
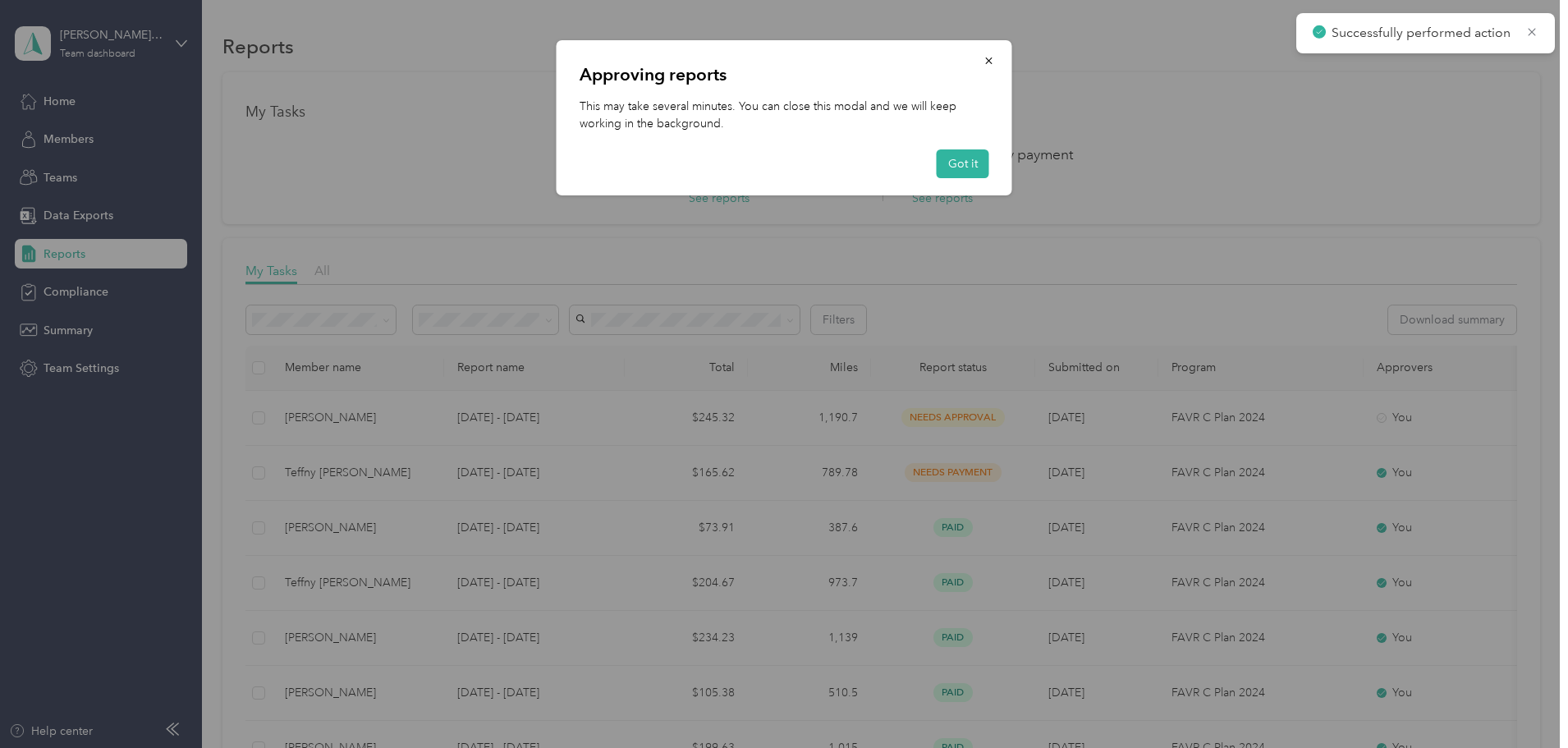
click at [966, 161] on button "Got it" at bounding box center [962, 163] width 52 height 28
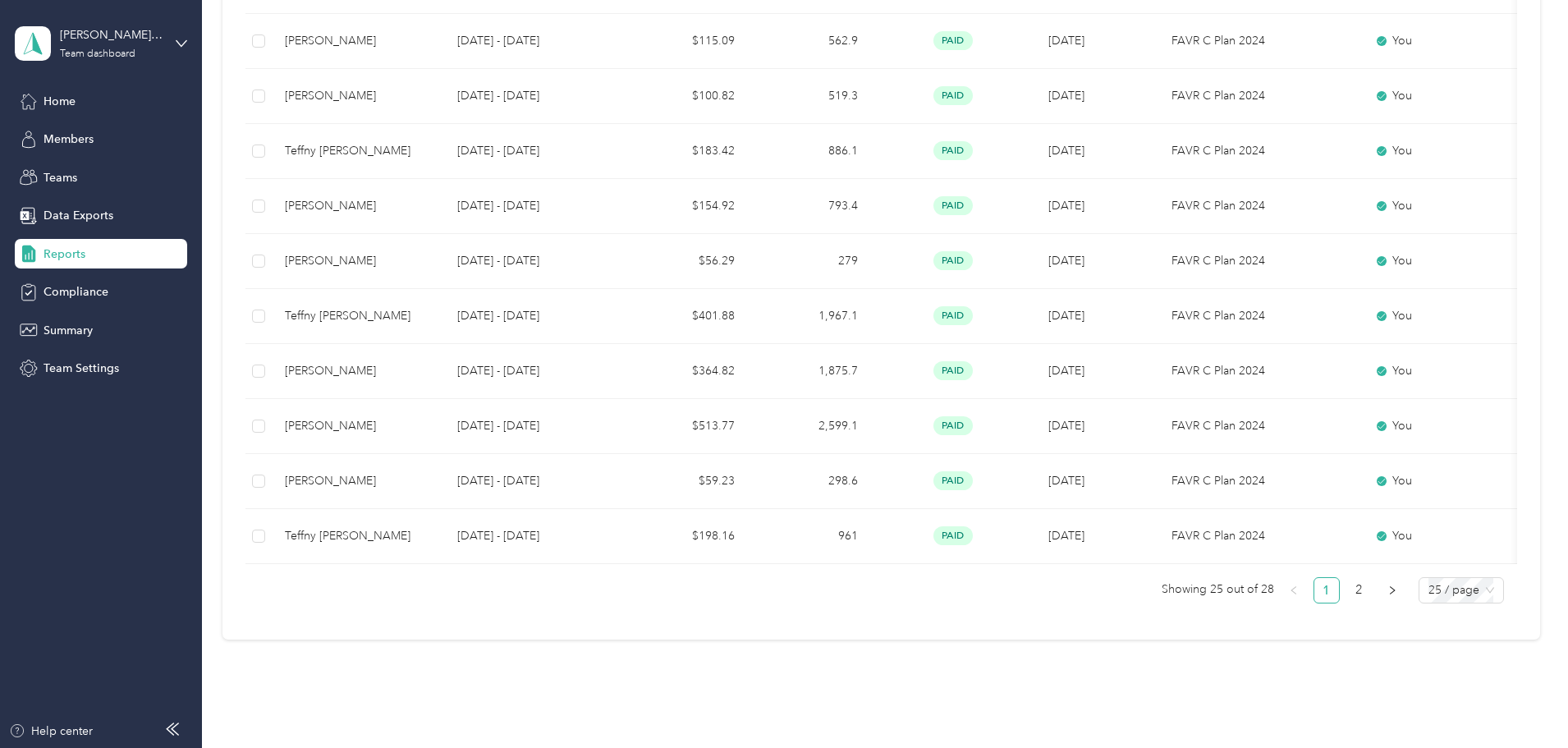
scroll to position [1232, 0]
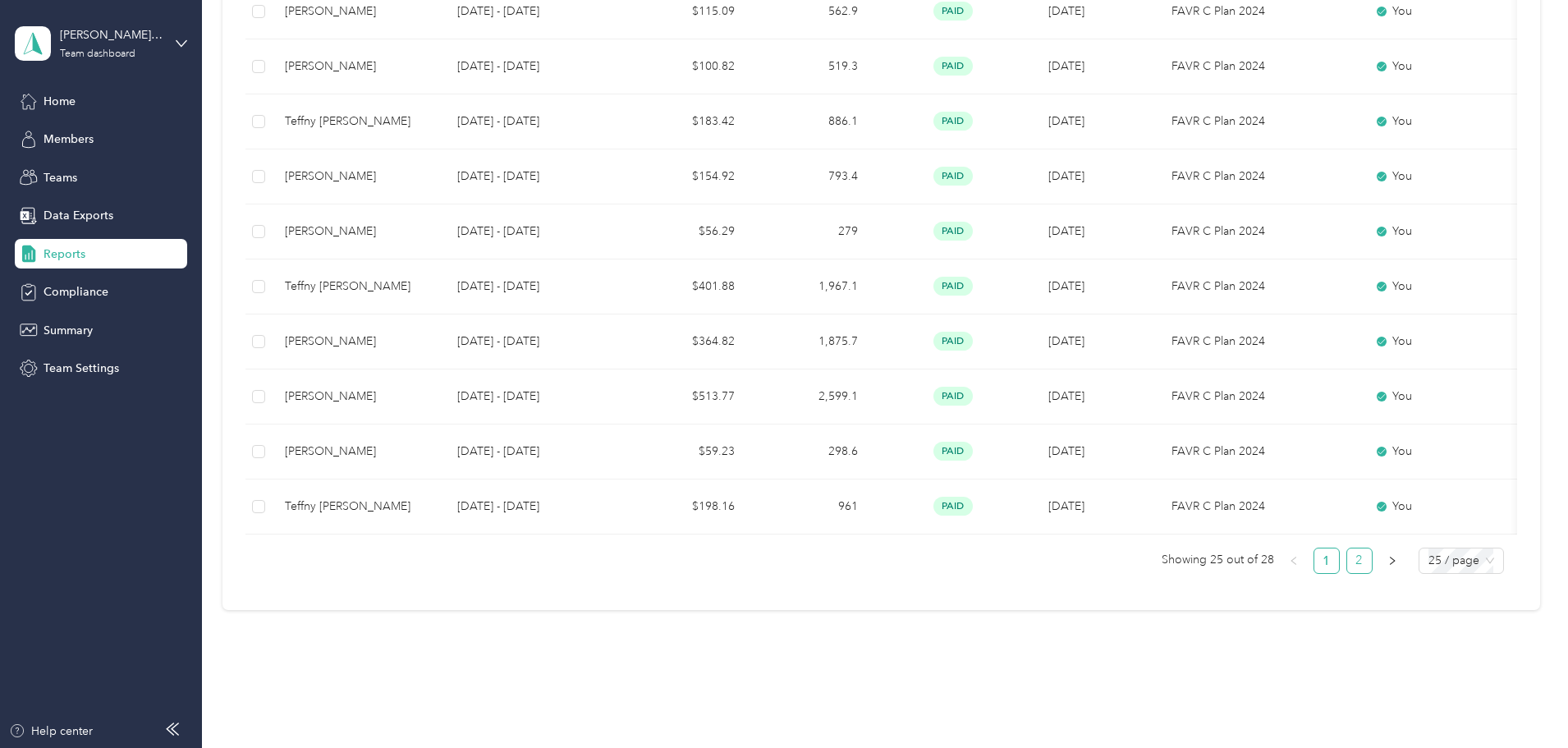
click at [1347, 573] on link "2" at bounding box center [1359, 561] width 25 height 25
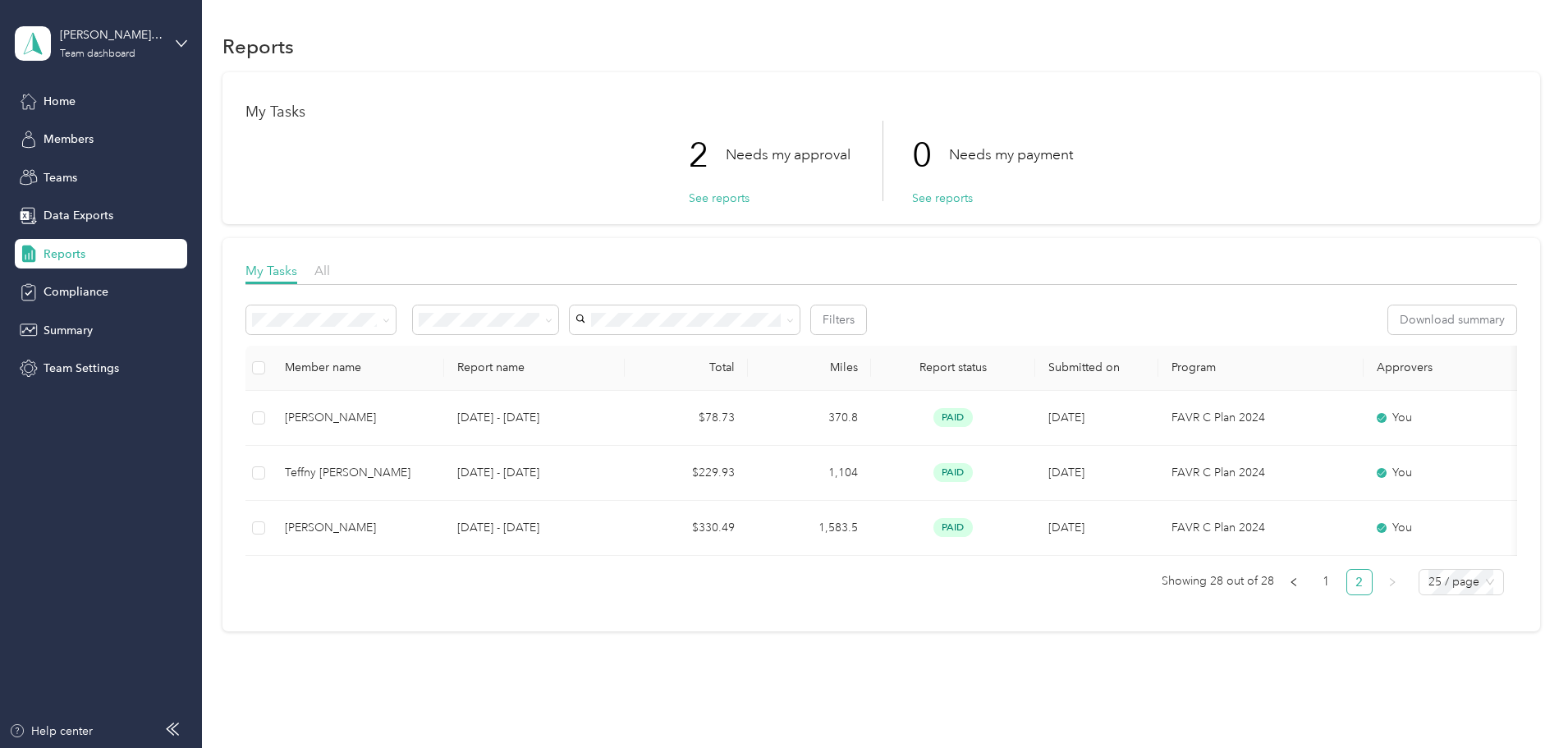
click at [51, 101] on span "Home" at bounding box center [59, 101] width 32 height 17
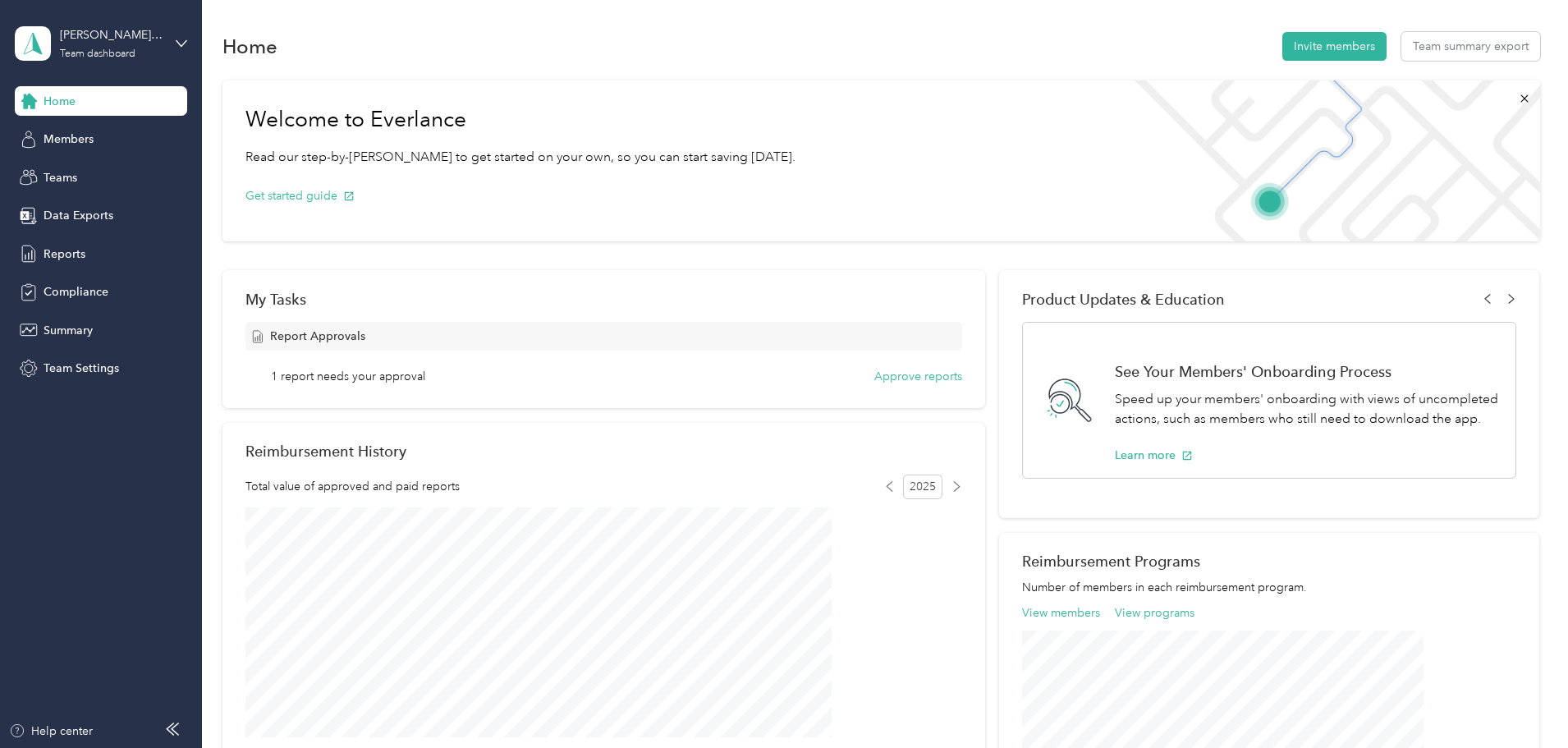
click at [181, 36] on div "[PERSON_NAME][EMAIL_ADDRESS][PERSON_NAME][DOMAIN_NAME] Team dashboard" at bounding box center [101, 43] width 172 height 58
click at [66, 170] on div "Personal dashboard" at bounding box center [81, 169] width 104 height 17
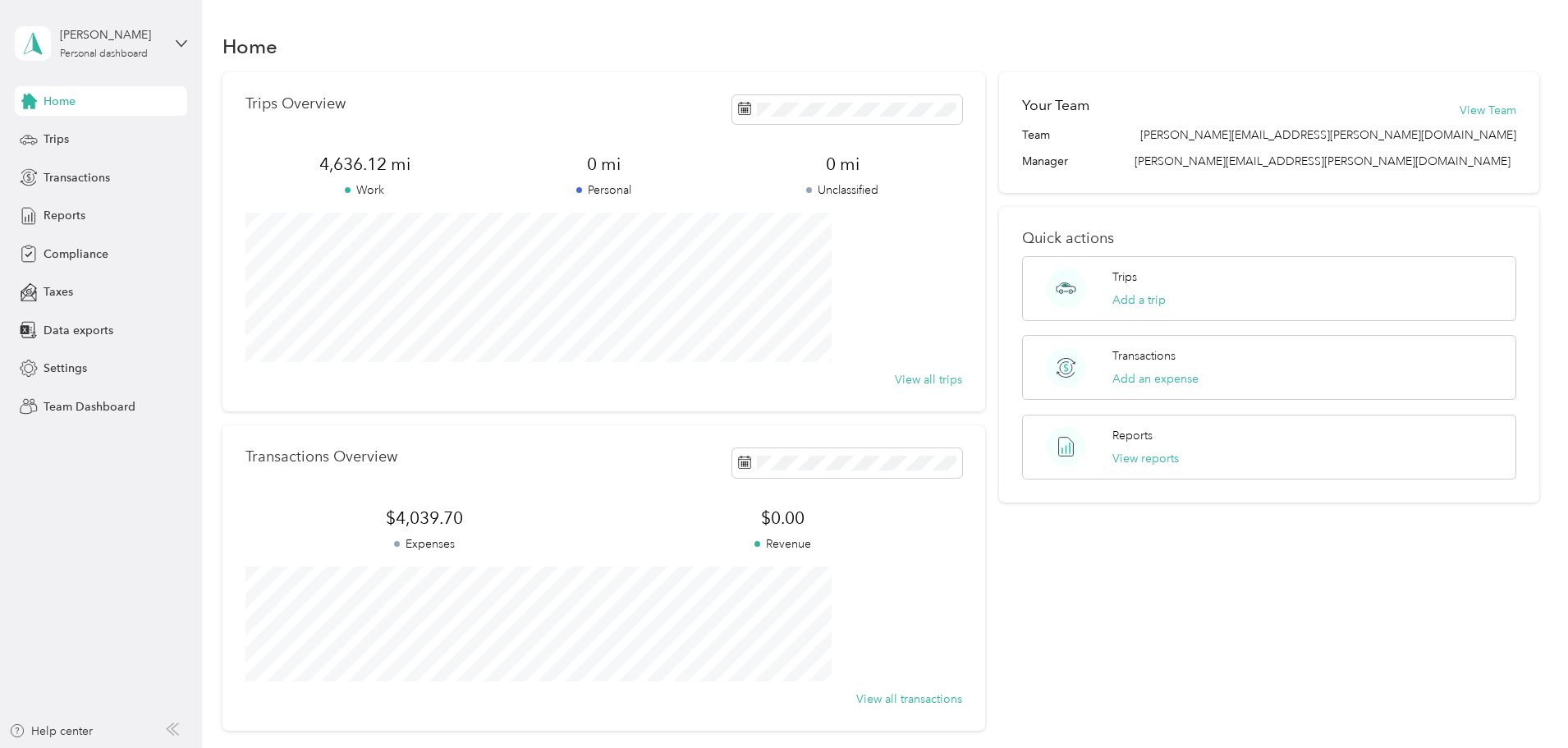
click at [75, 218] on span "Reports" at bounding box center [64, 215] width 42 height 17
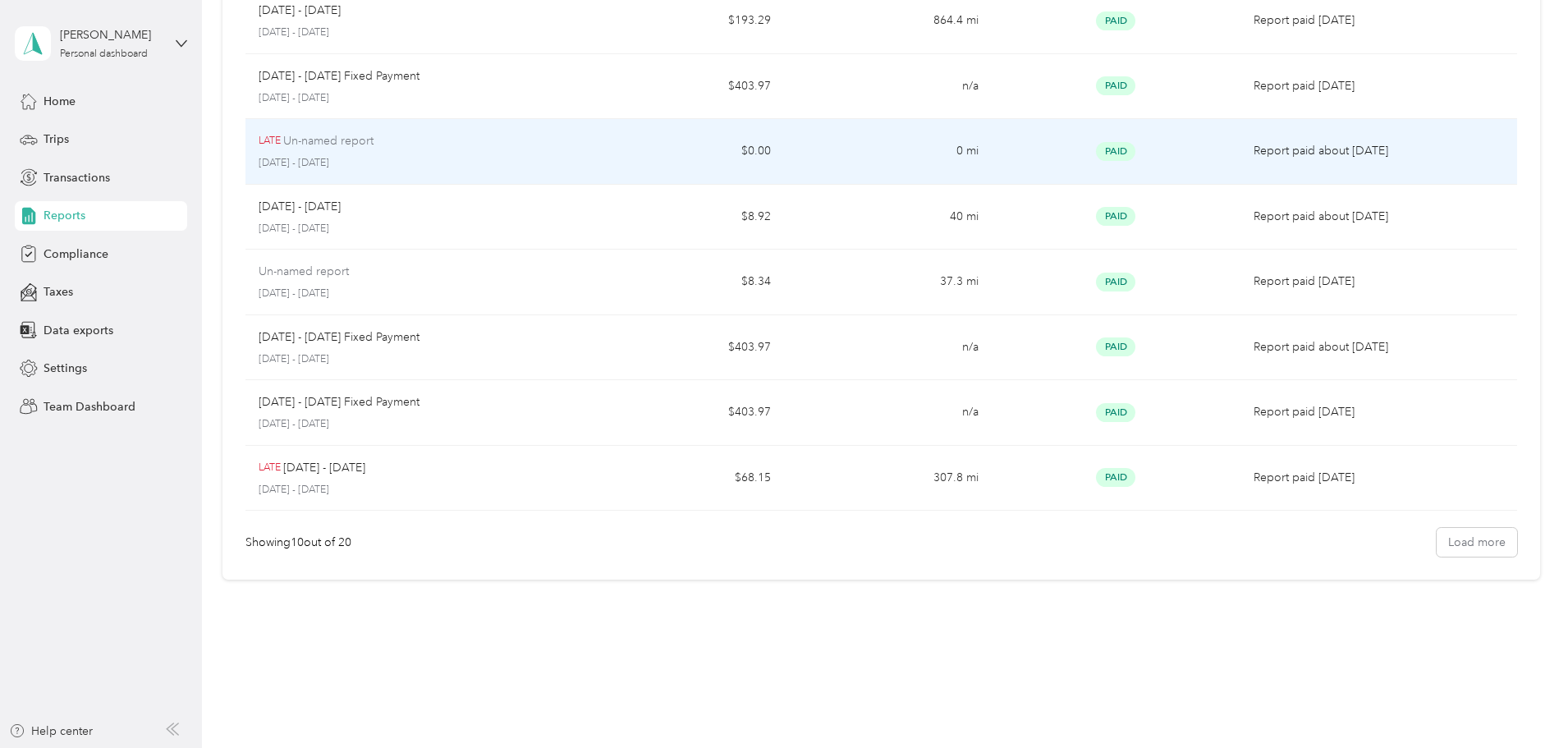
scroll to position [317, 0]
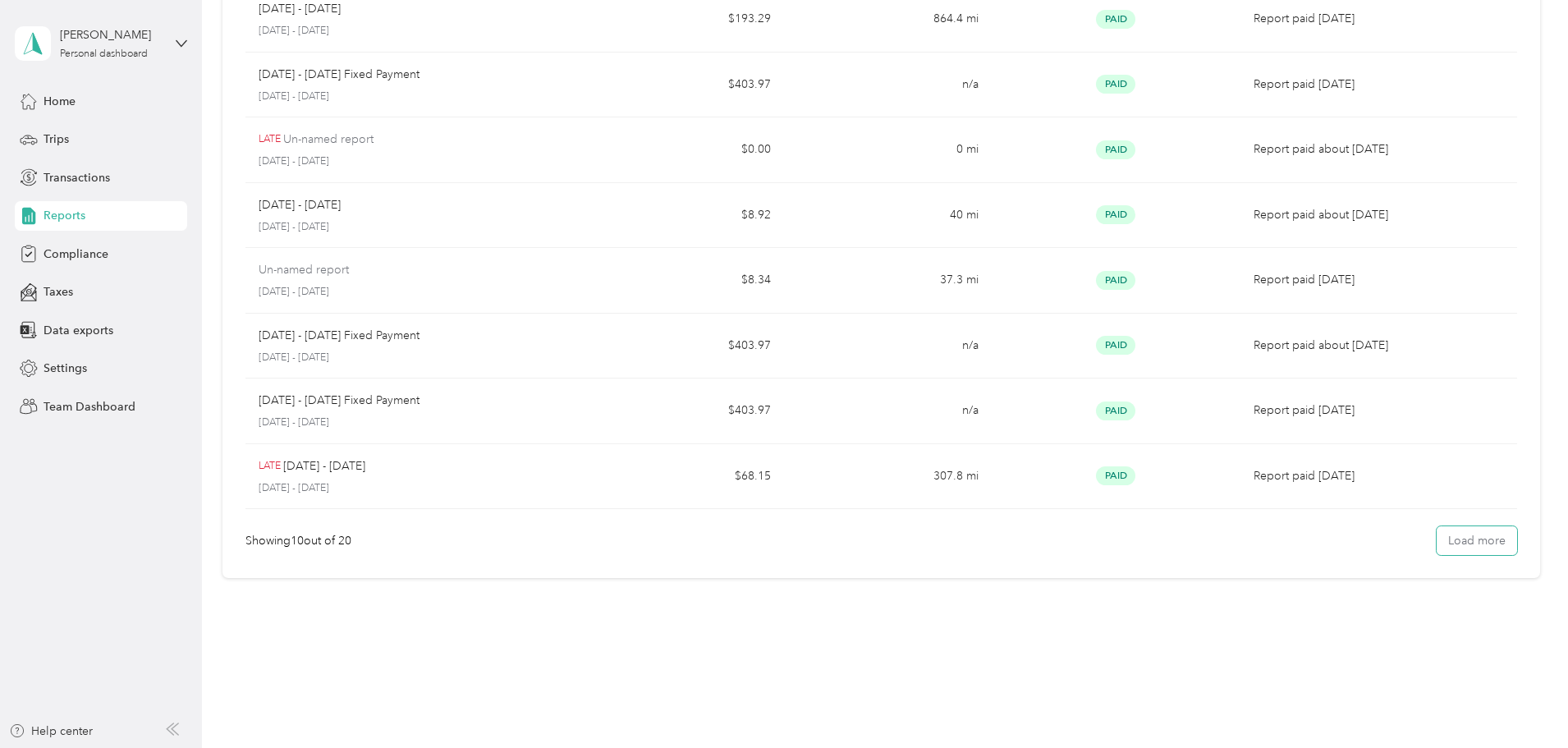
click at [1437, 552] on button "Load more" at bounding box center [1477, 540] width 81 height 28
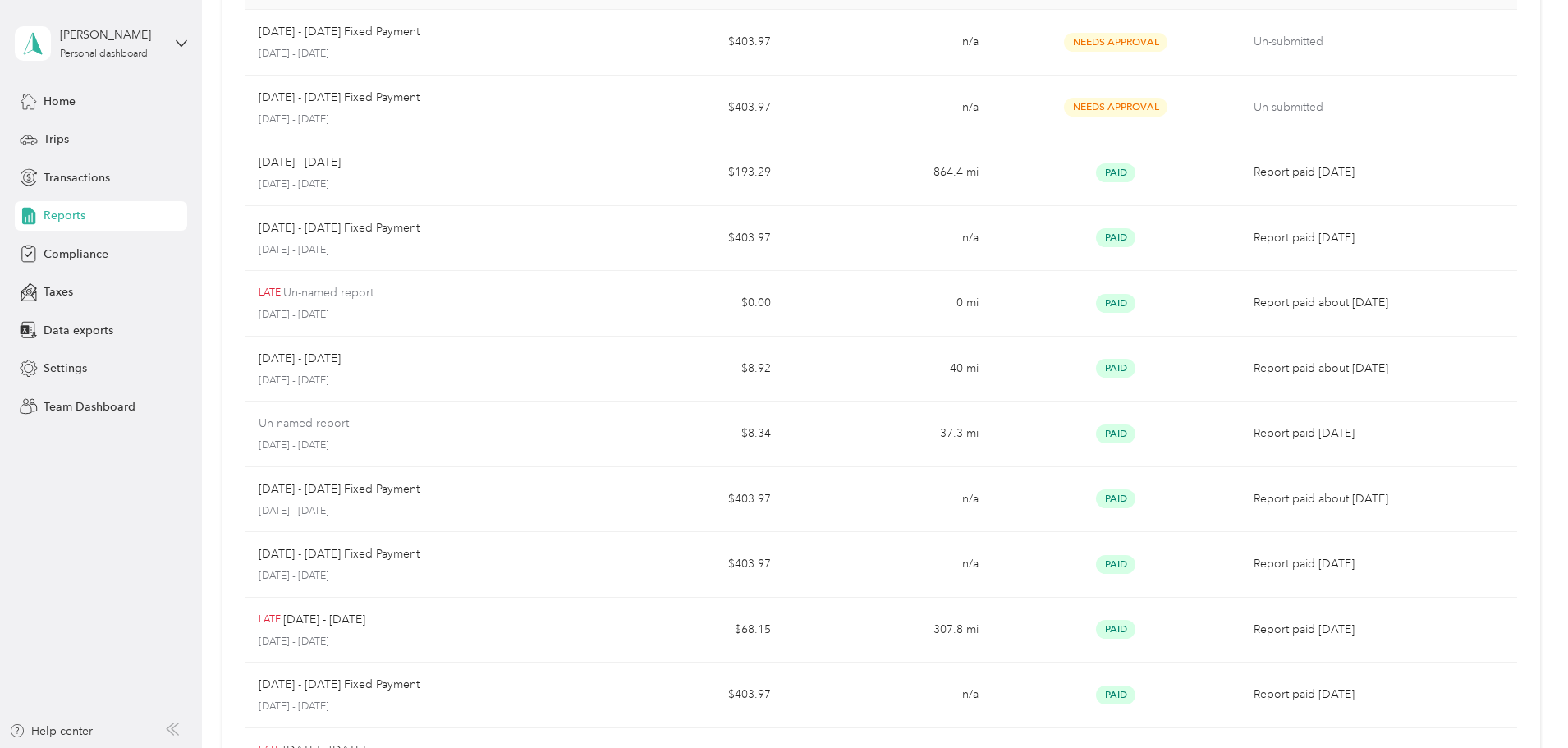
scroll to position [0, 0]
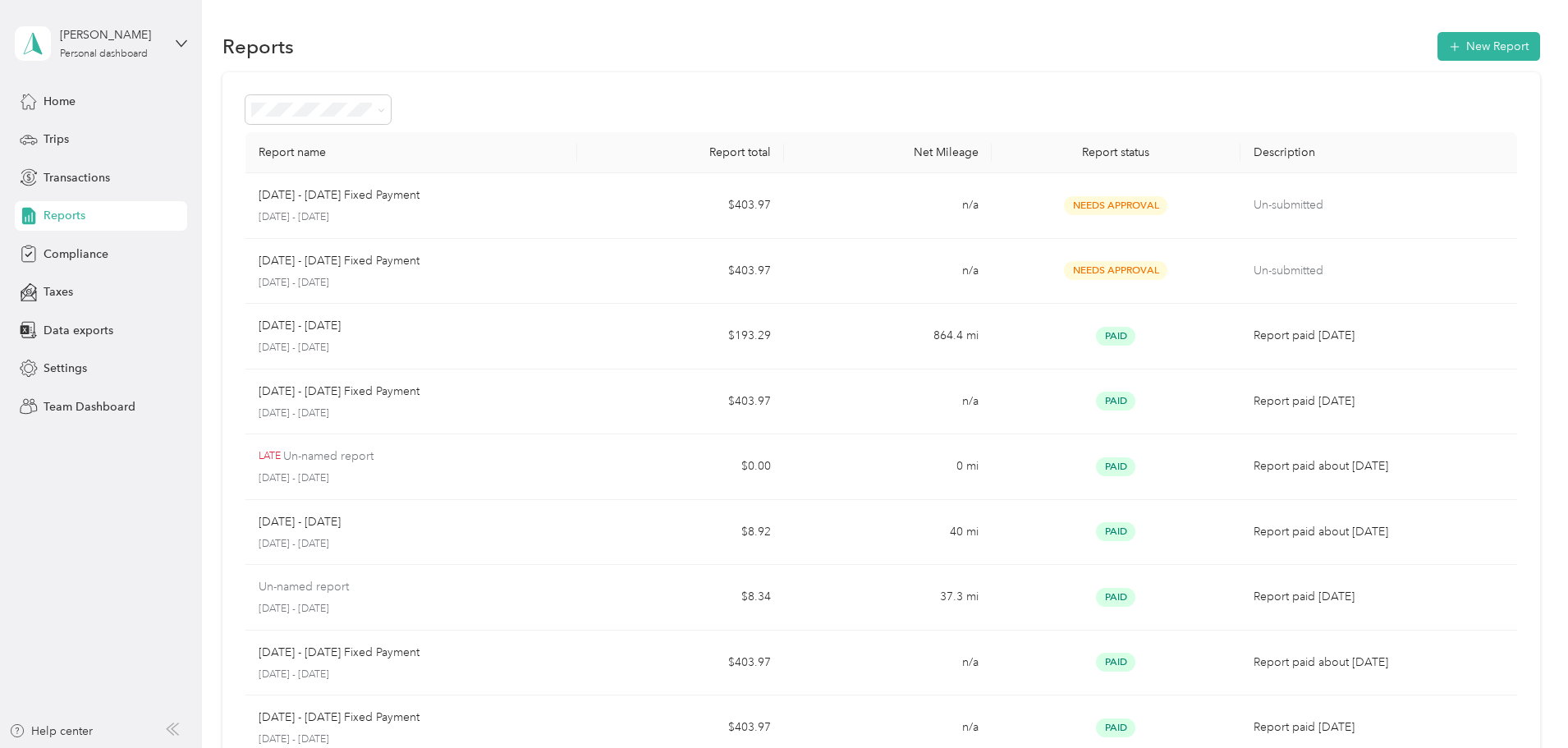
click at [62, 211] on span "Reports" at bounding box center [64, 215] width 42 height 17
click at [59, 139] on span "Trips" at bounding box center [56, 138] width 26 height 17
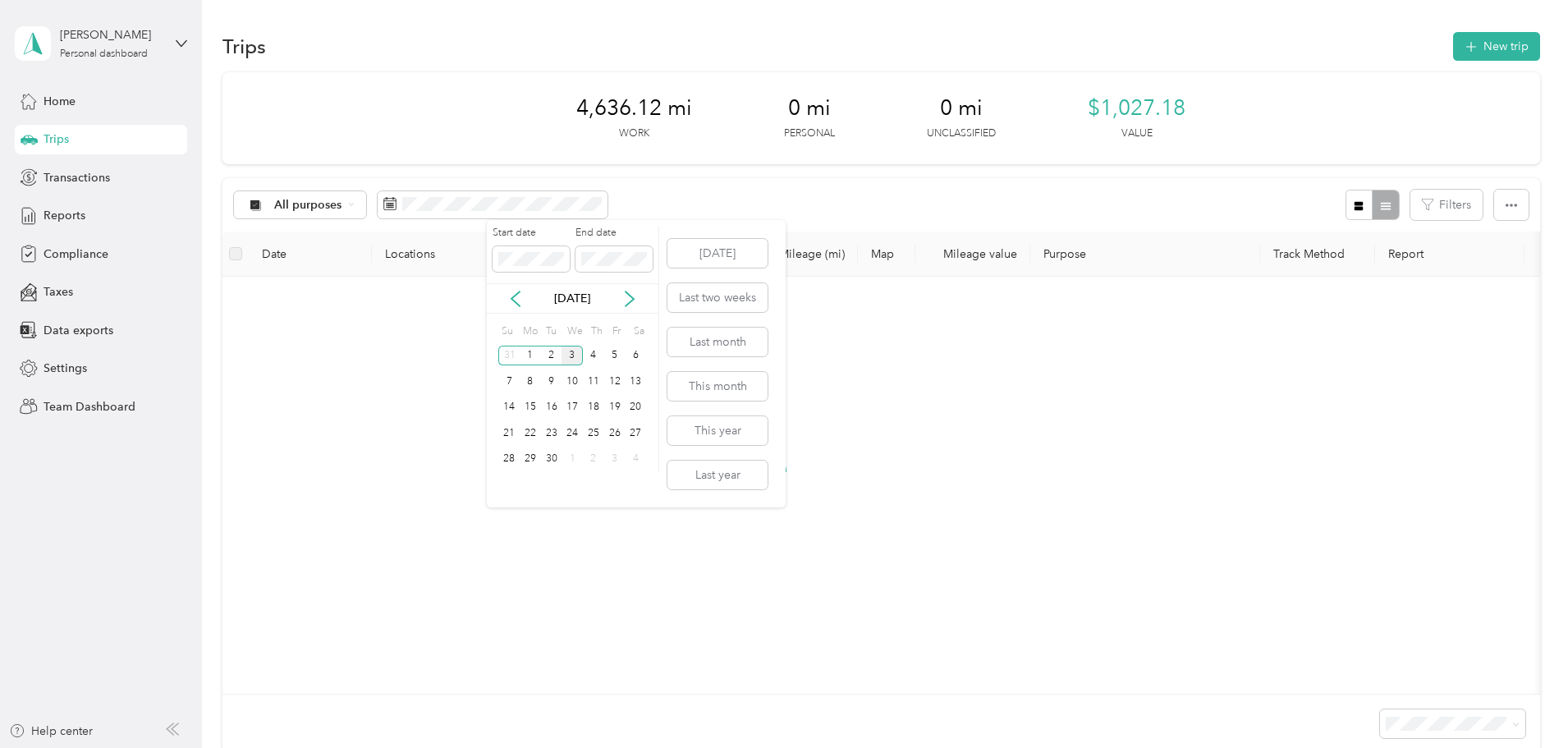
click at [549, 250] on span at bounding box center [531, 260] width 77 height 27
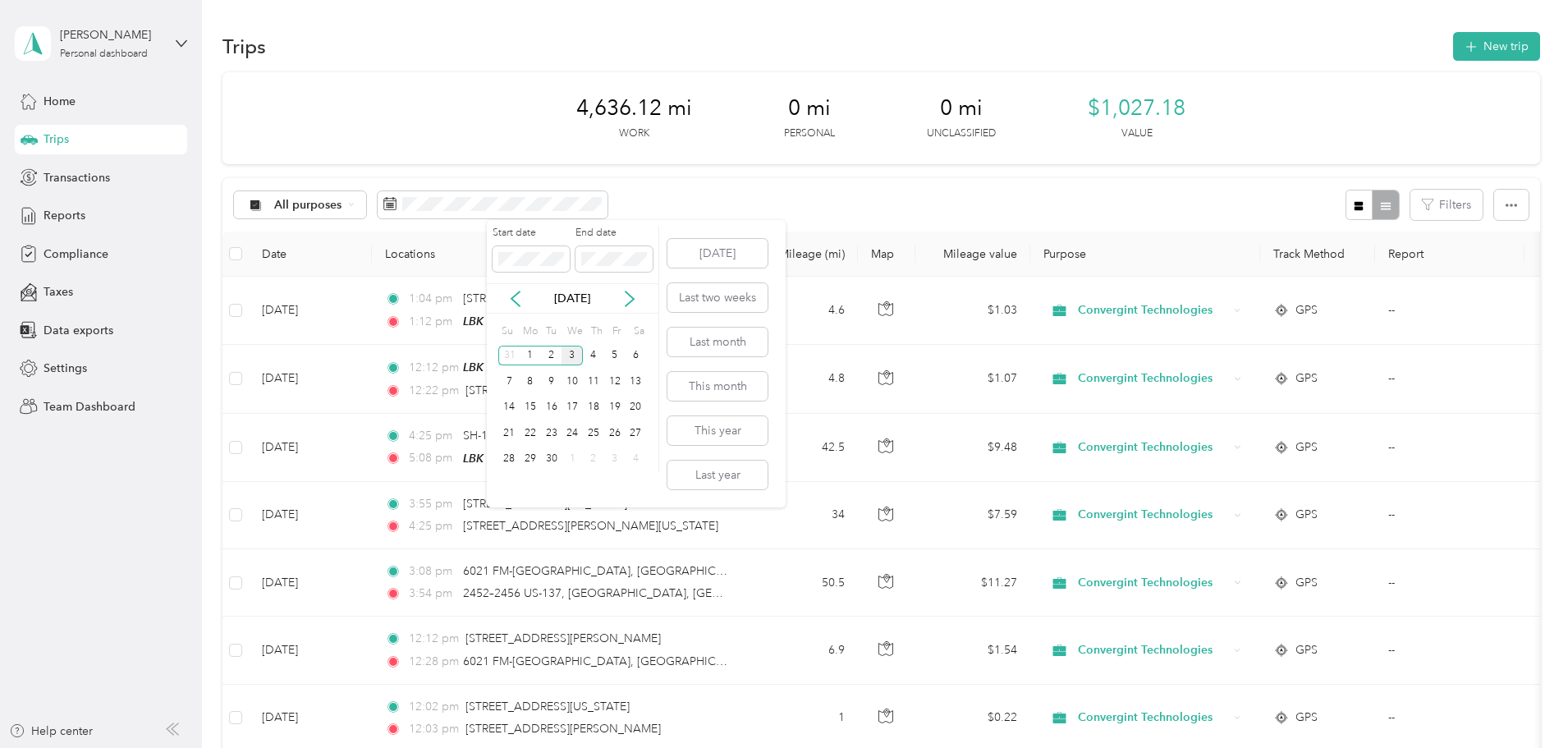
click at [516, 301] on icon at bounding box center [515, 298] width 8 height 15
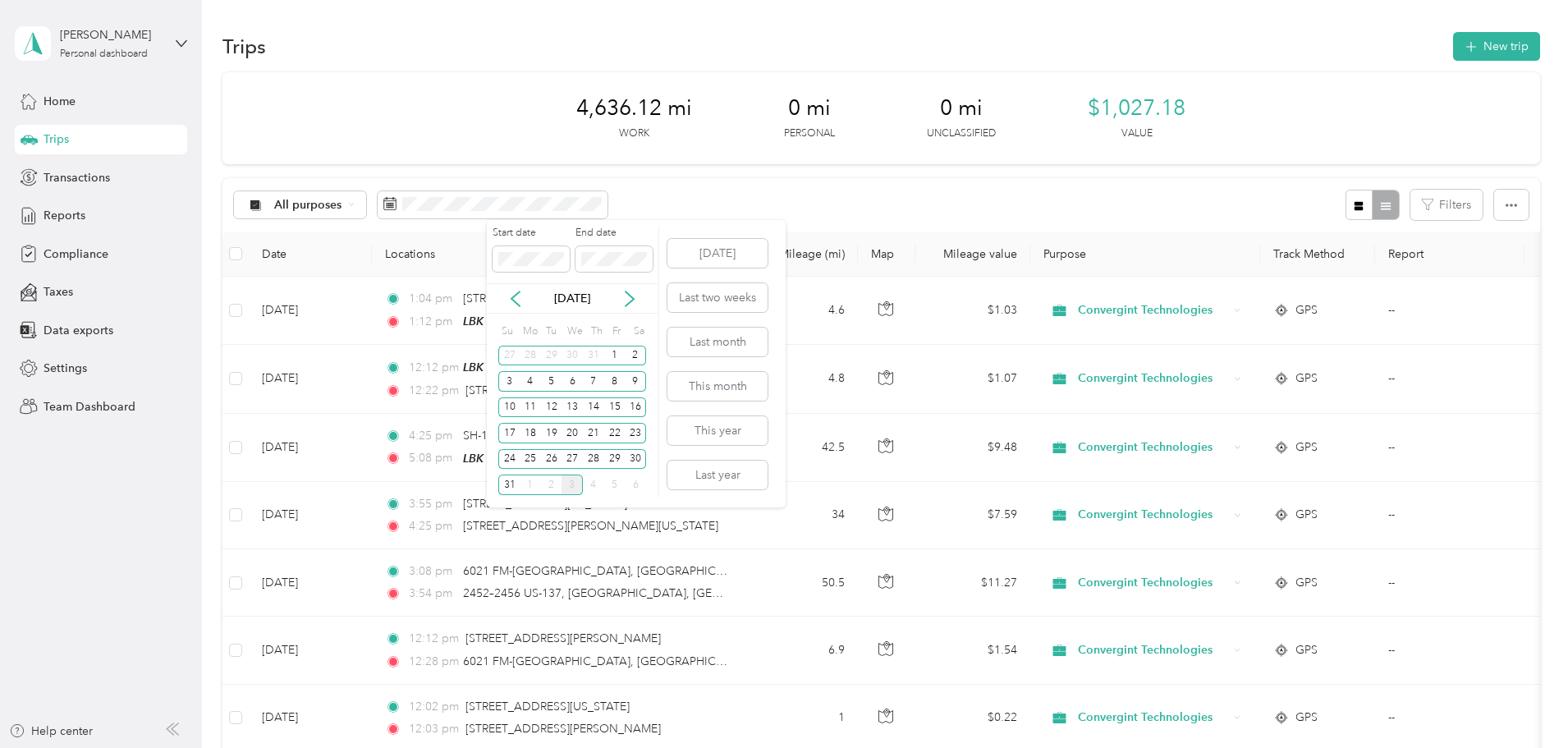
click at [617, 350] on div "1" at bounding box center [615, 355] width 21 height 20
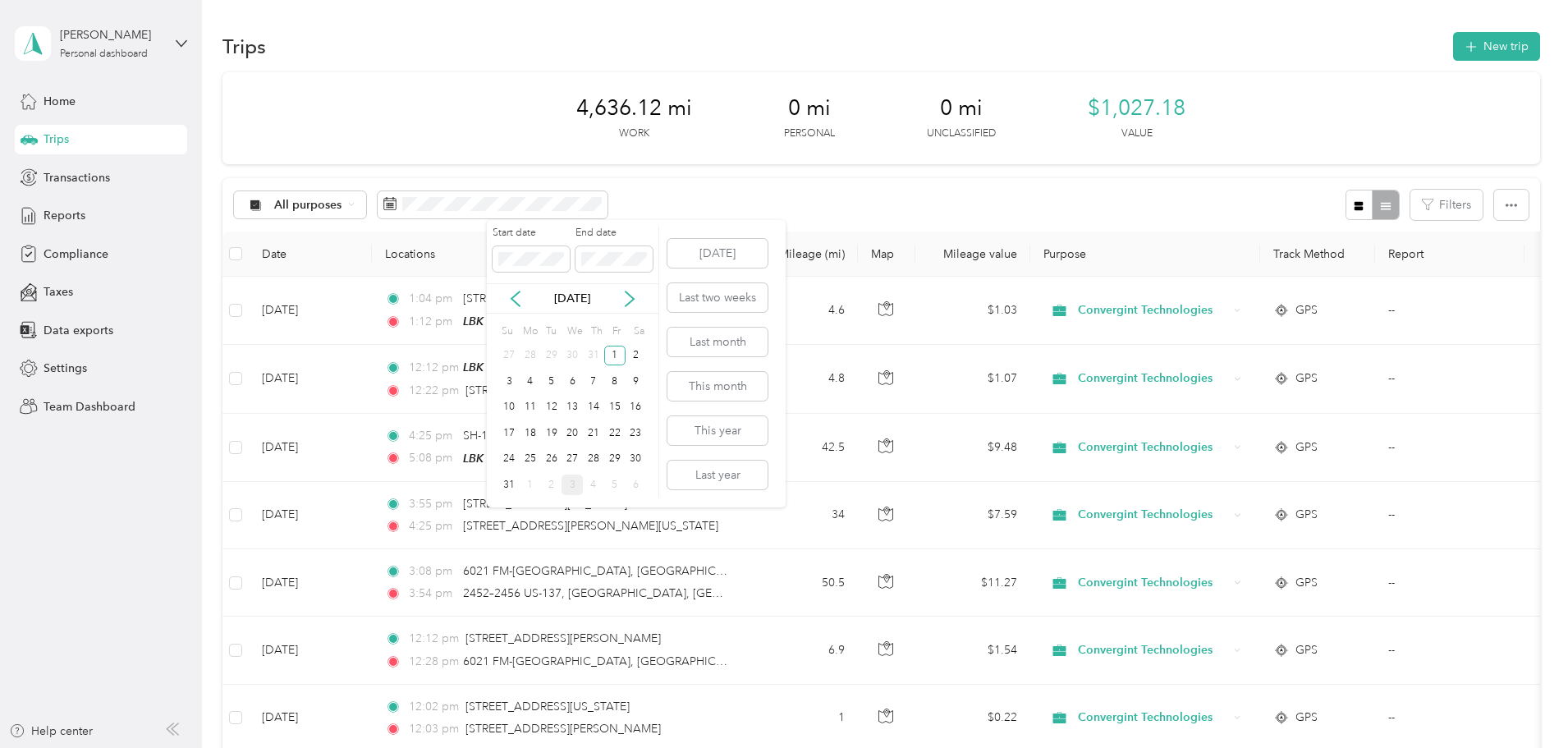
click at [504, 487] on div "31" at bounding box center [508, 484] width 21 height 20
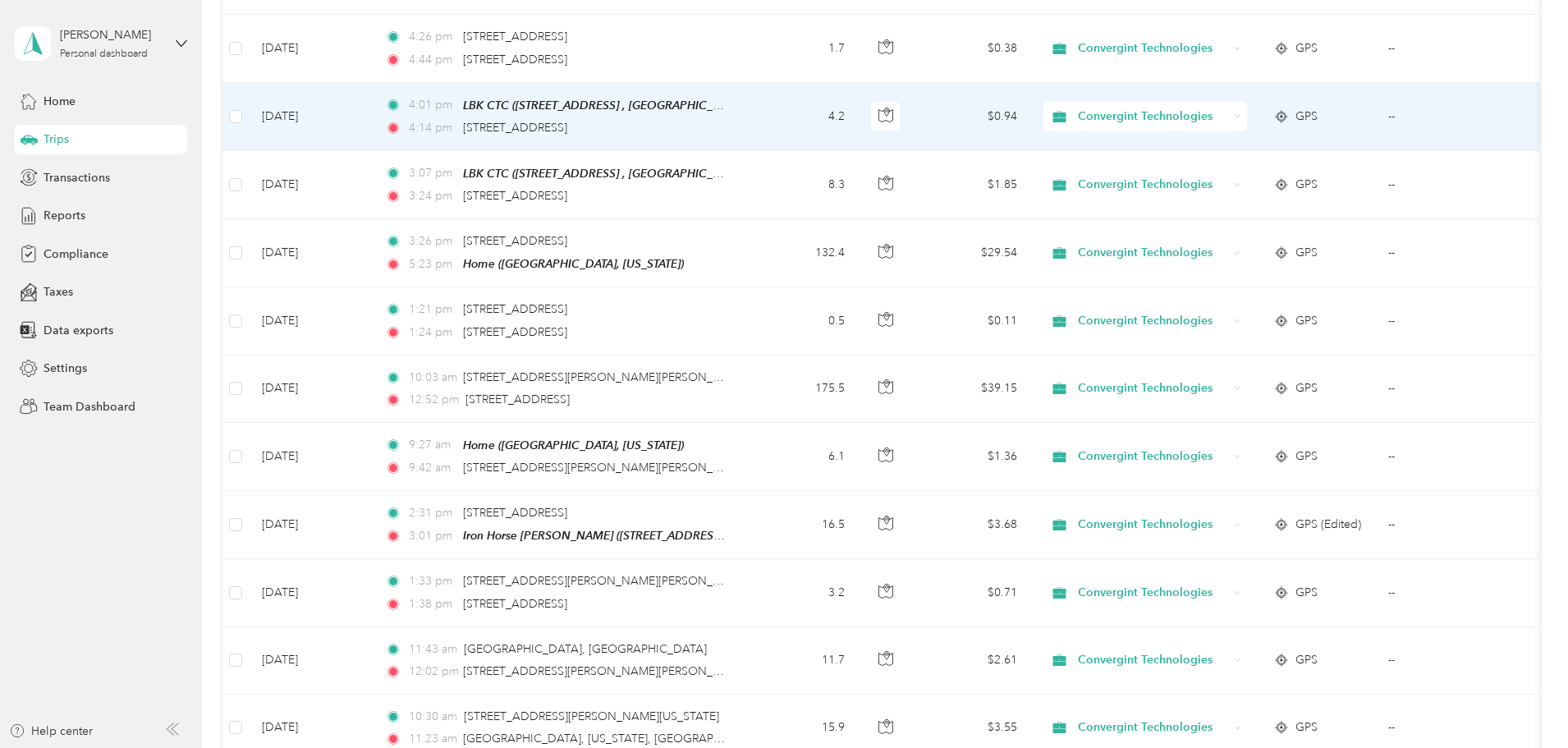
scroll to position [985, 0]
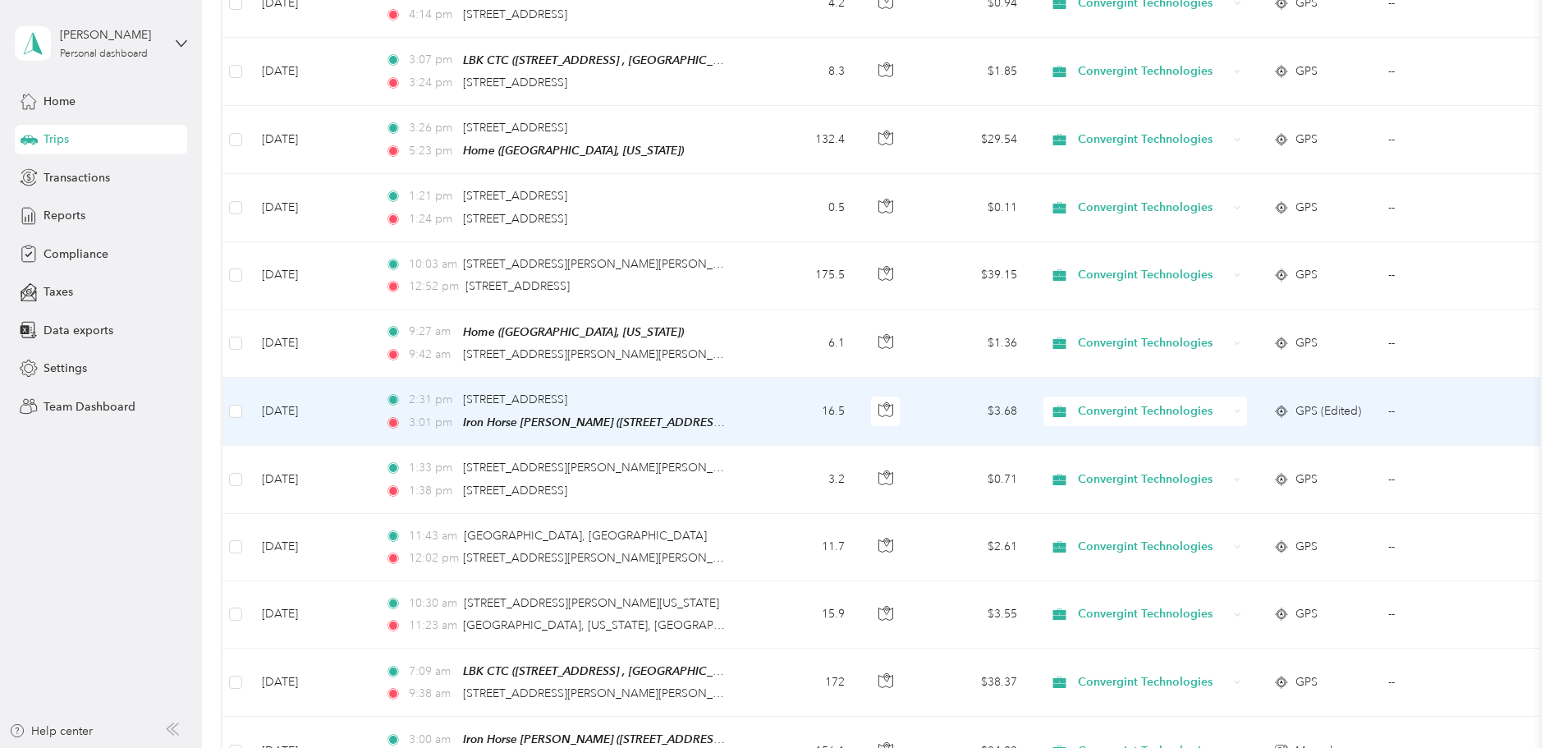
click at [372, 399] on td "[DATE]" at bounding box center [310, 412] width 123 height 68
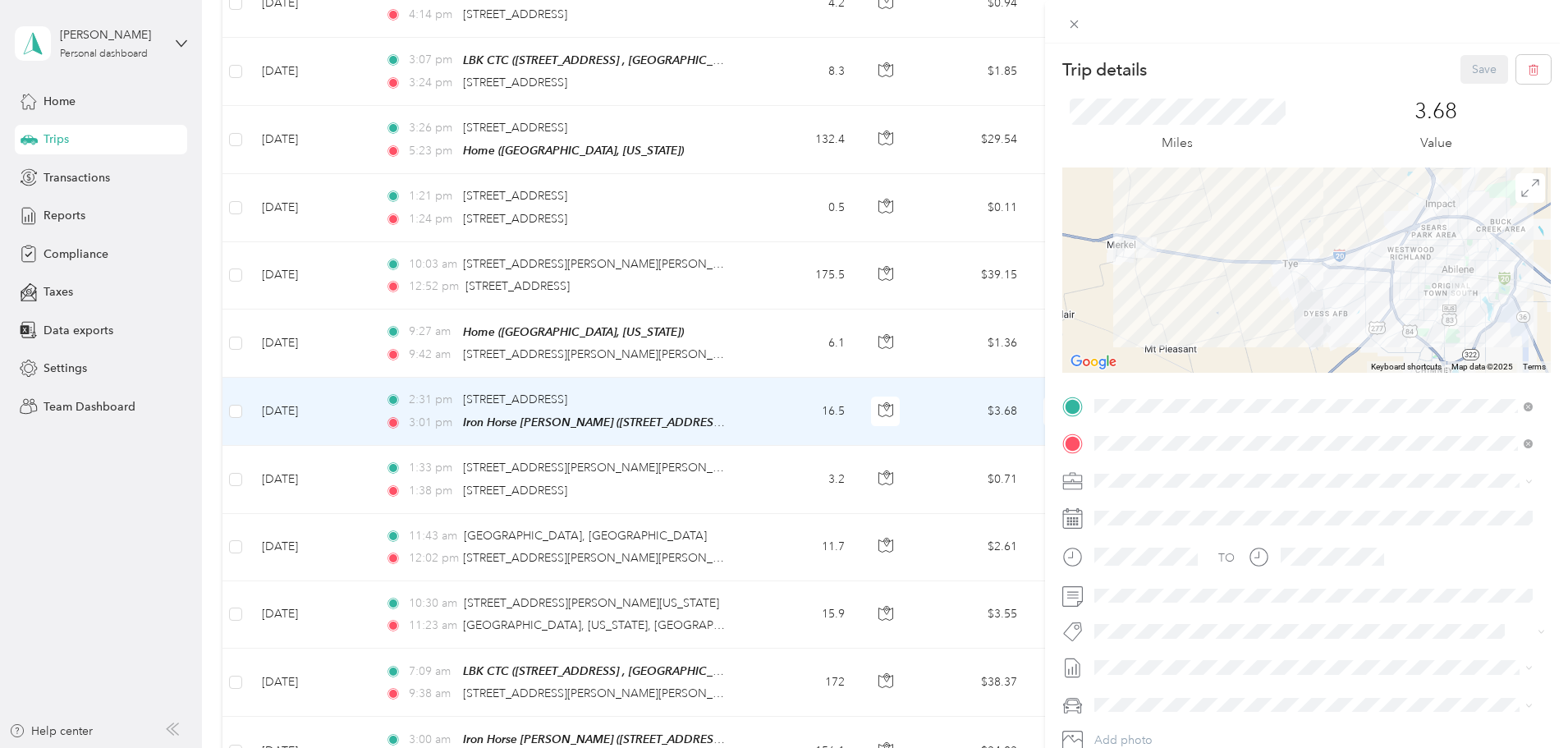
click at [1157, 690] on strong "LBK CTC" at bounding box center [1149, 697] width 48 height 15
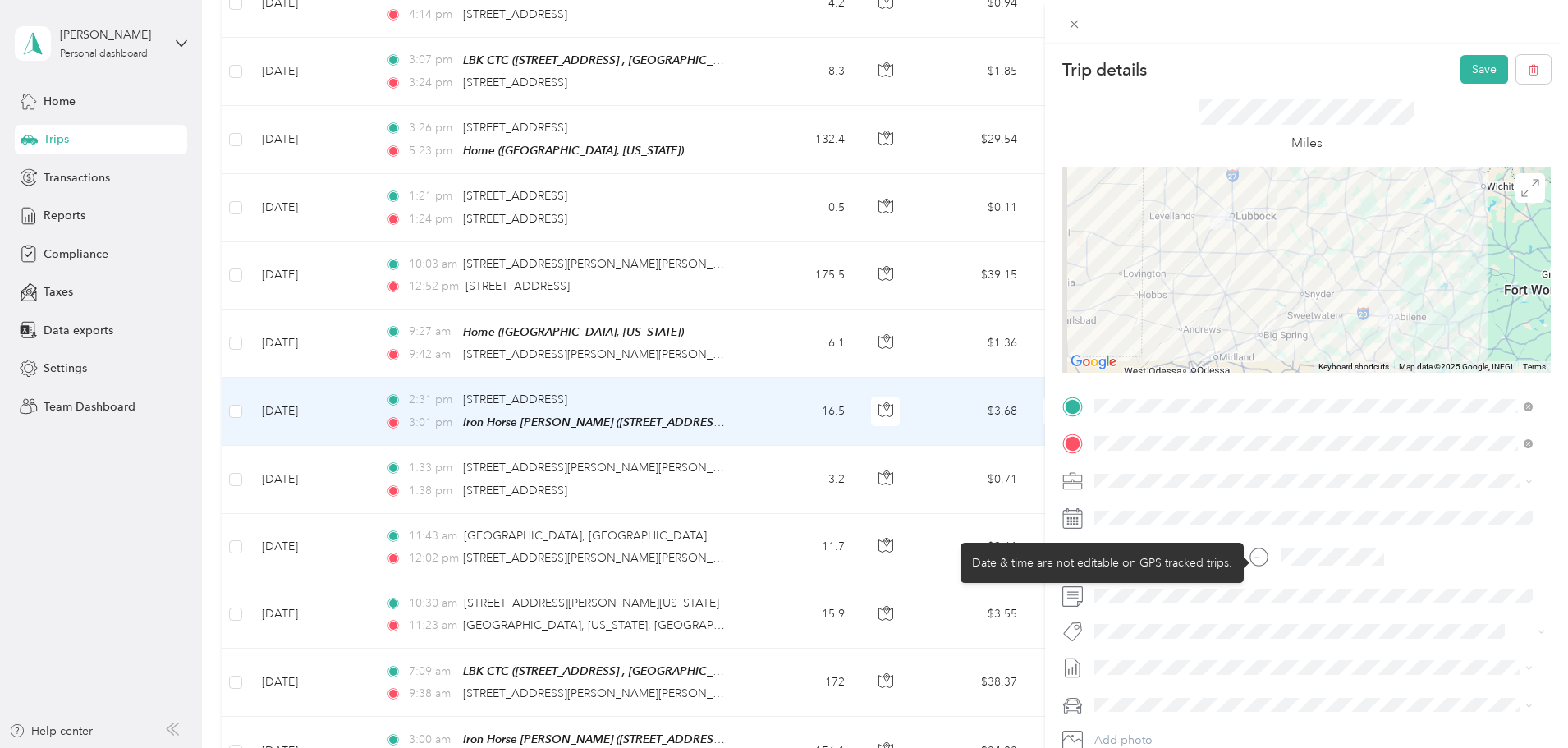
click at [1267, 555] on circle at bounding box center [1258, 556] width 17 height 17
click at [1254, 555] on icon at bounding box center [1258, 556] width 20 height 20
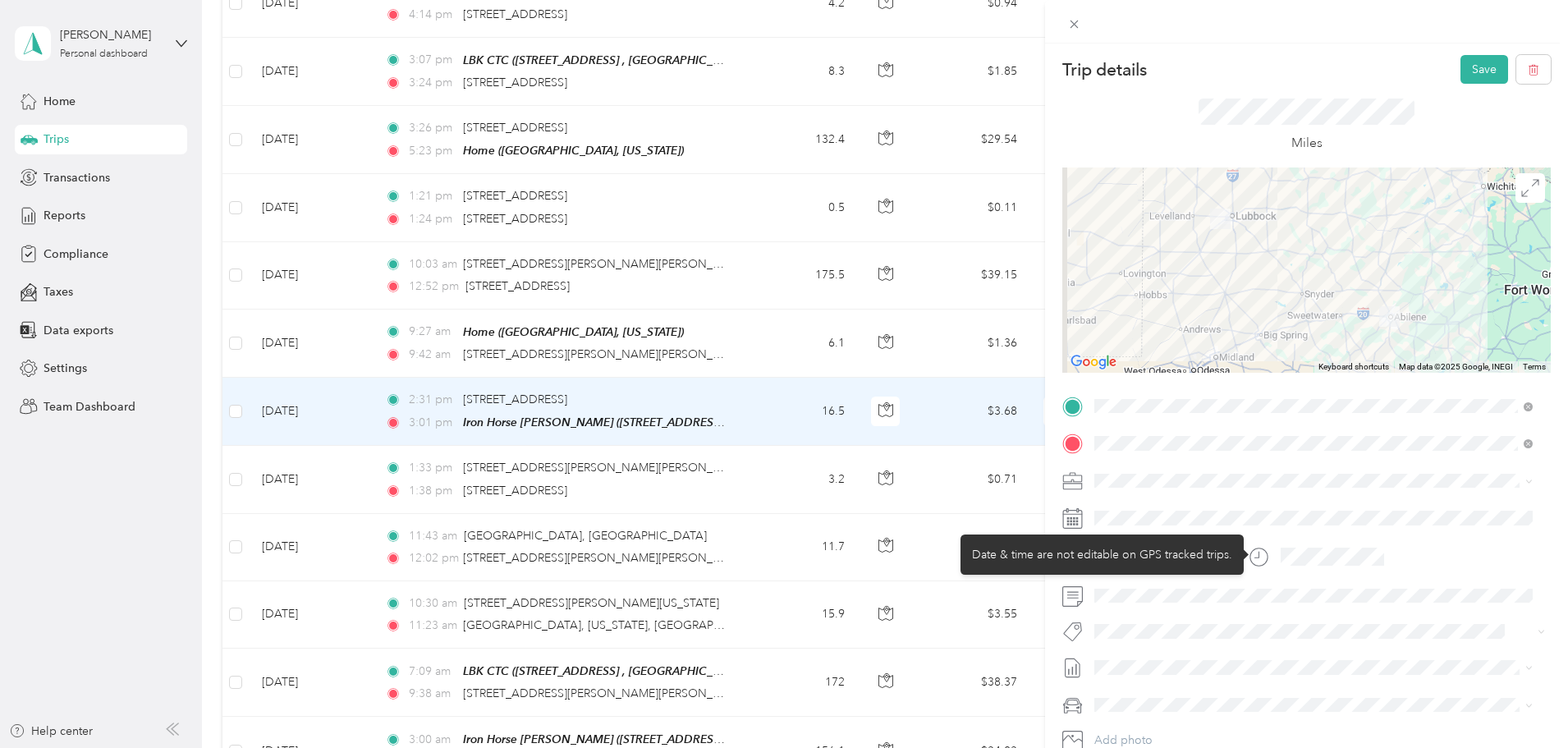
click at [1405, 554] on div "TO" at bounding box center [1306, 562] width 488 height 40
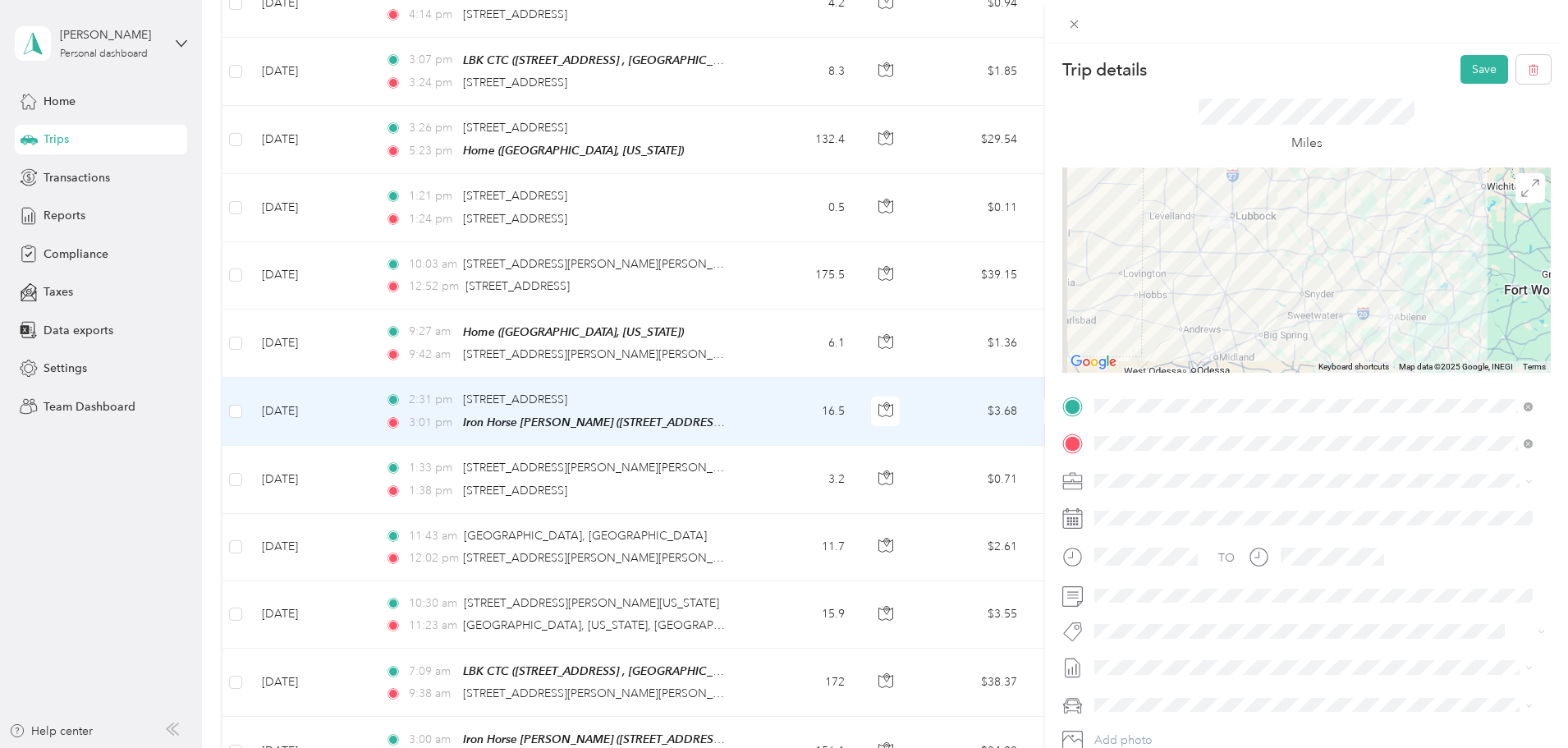
click at [1462, 71] on button "Save" at bounding box center [1485, 69] width 48 height 28
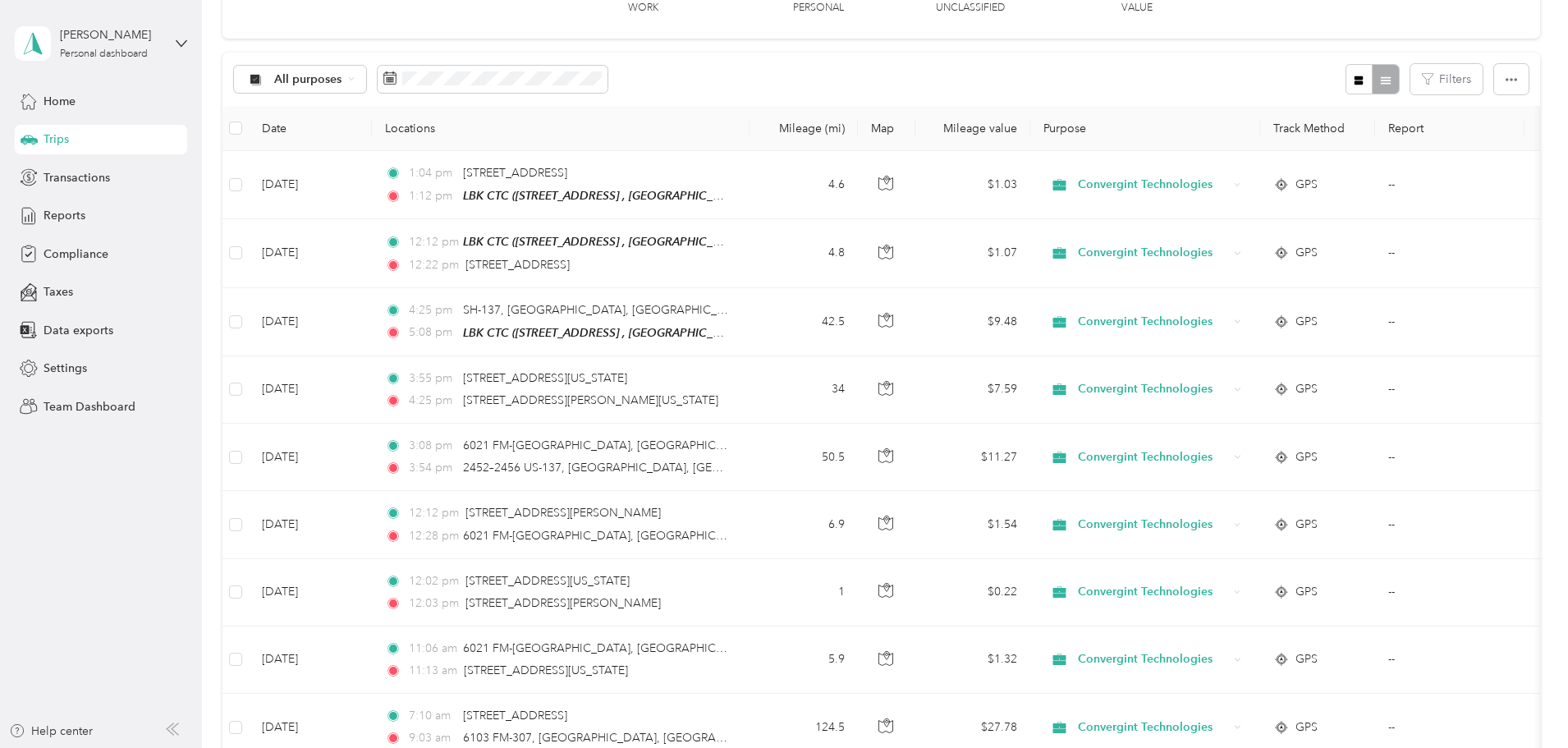
scroll to position [83, 0]
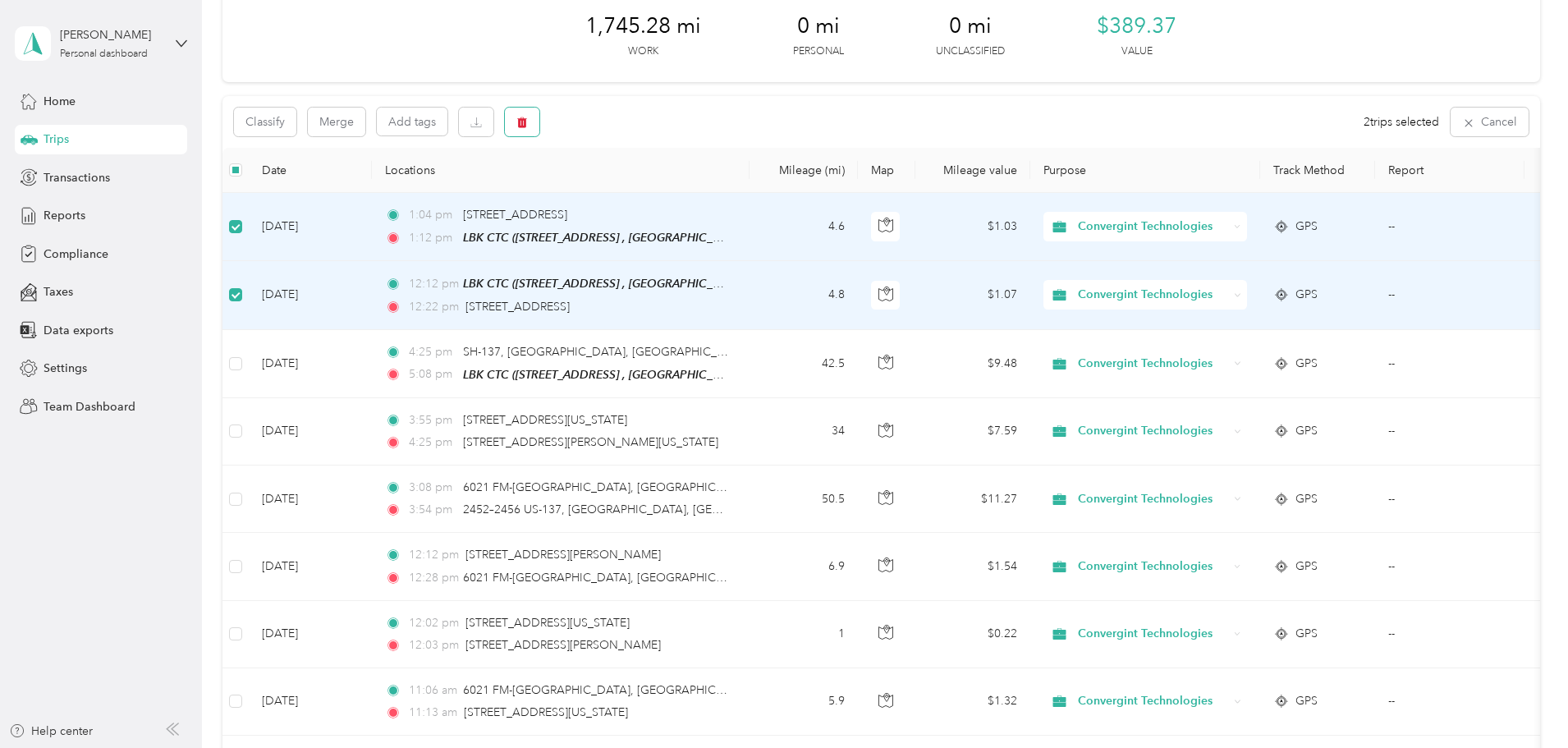
click at [527, 124] on icon "button" at bounding box center [522, 122] width 10 height 11
click at [754, 188] on button "Yes" at bounding box center [754, 191] width 32 height 27
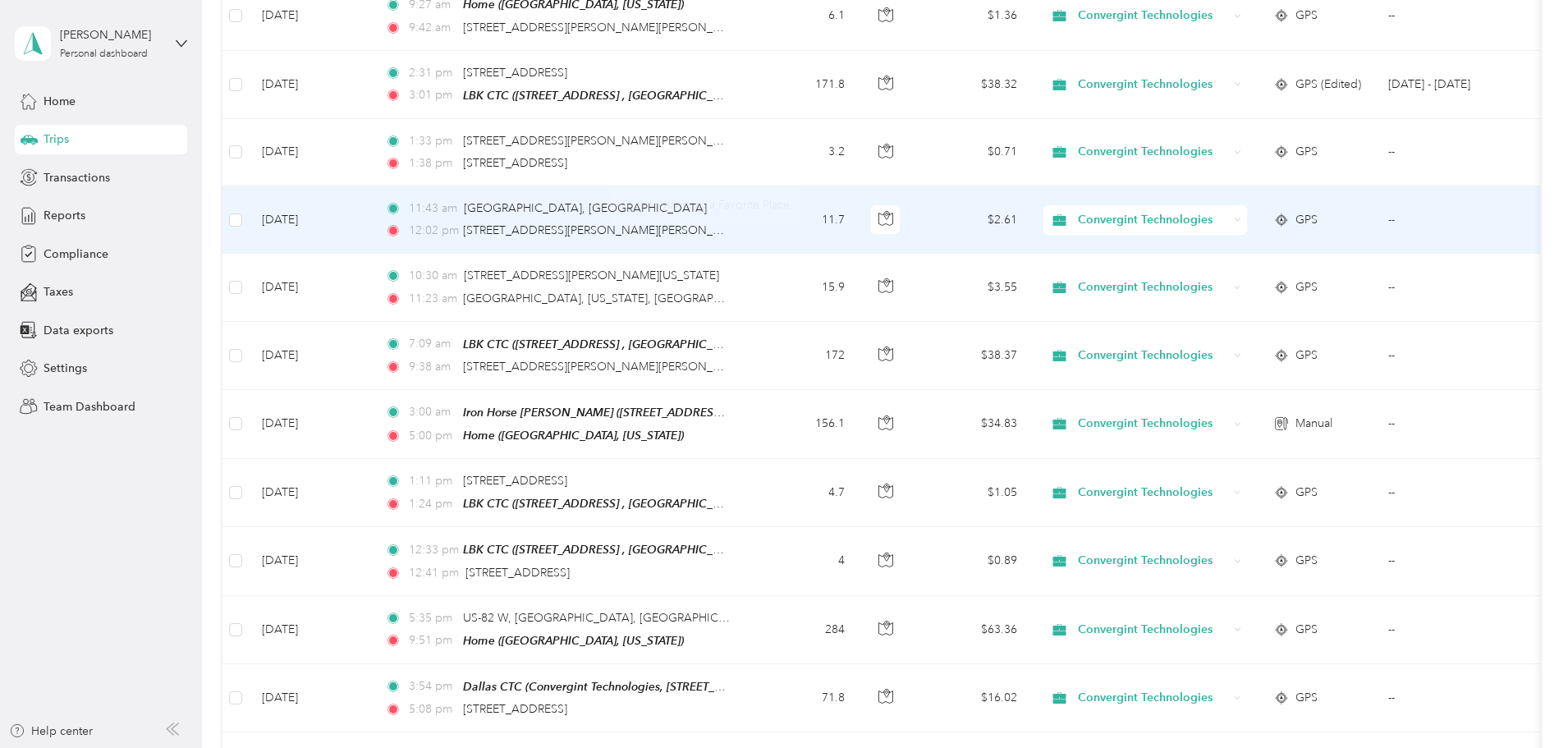
scroll to position [1149, 0]
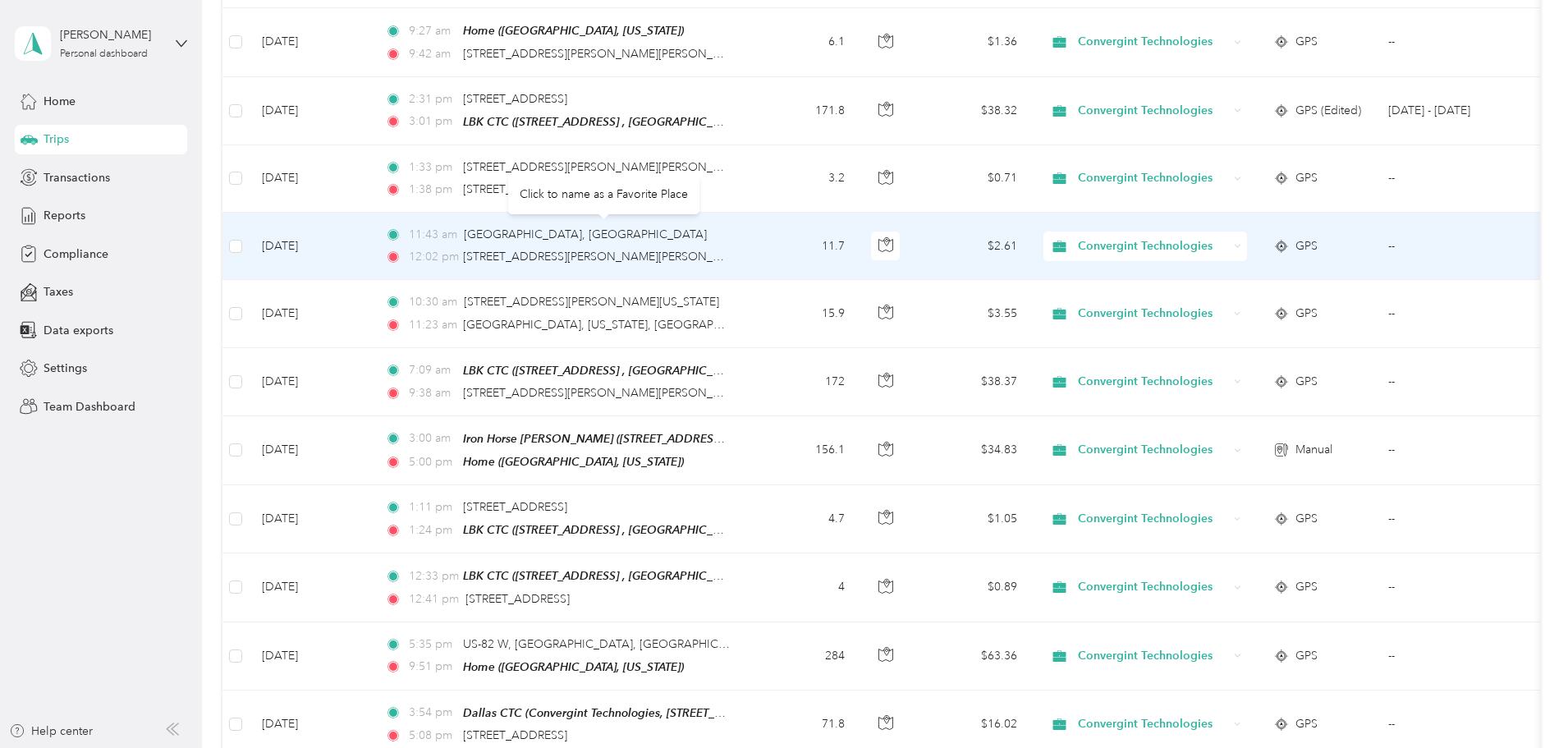
click at [608, 228] on span "[GEOGRAPHIC_DATA], [GEOGRAPHIC_DATA]" at bounding box center [586, 234] width 243 height 14
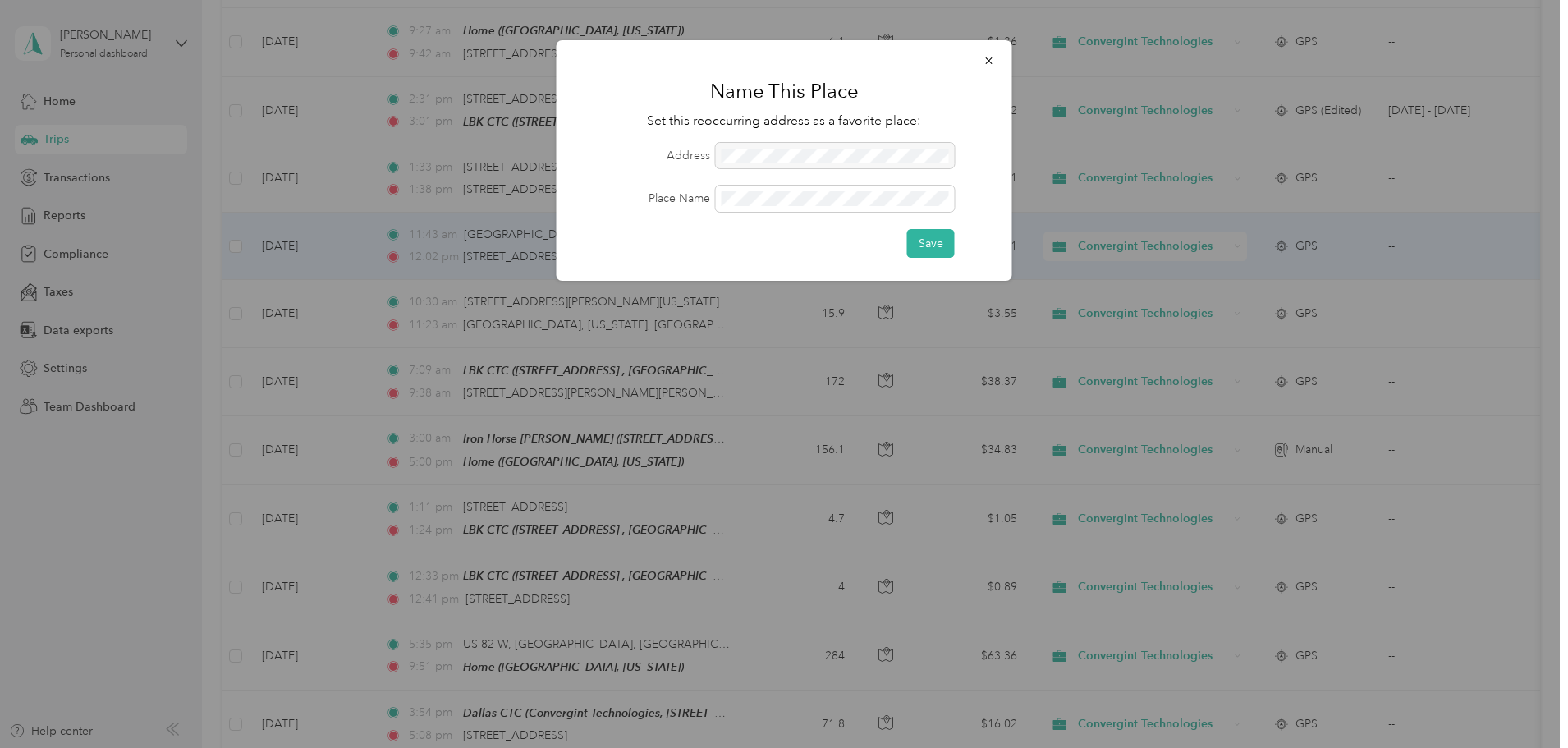
click at [927, 244] on button "Save" at bounding box center [931, 243] width 48 height 28
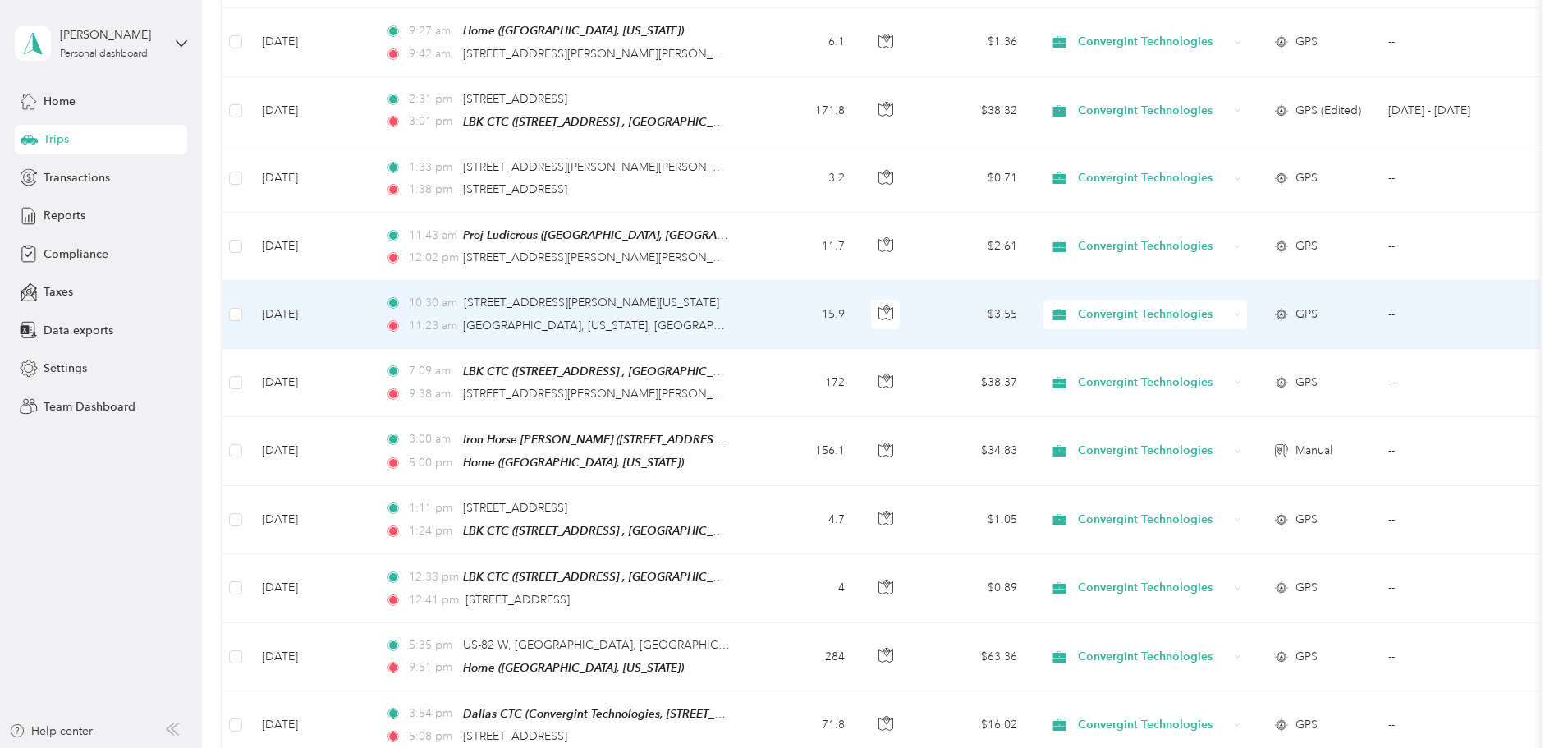
click at [685, 308] on div "10:30 am [STREET_ADDRESS][PERSON_NAME][US_STATE] 11:23 am [GEOGRAPHIC_DATA], [U…" at bounding box center [557, 313] width 345 height 40
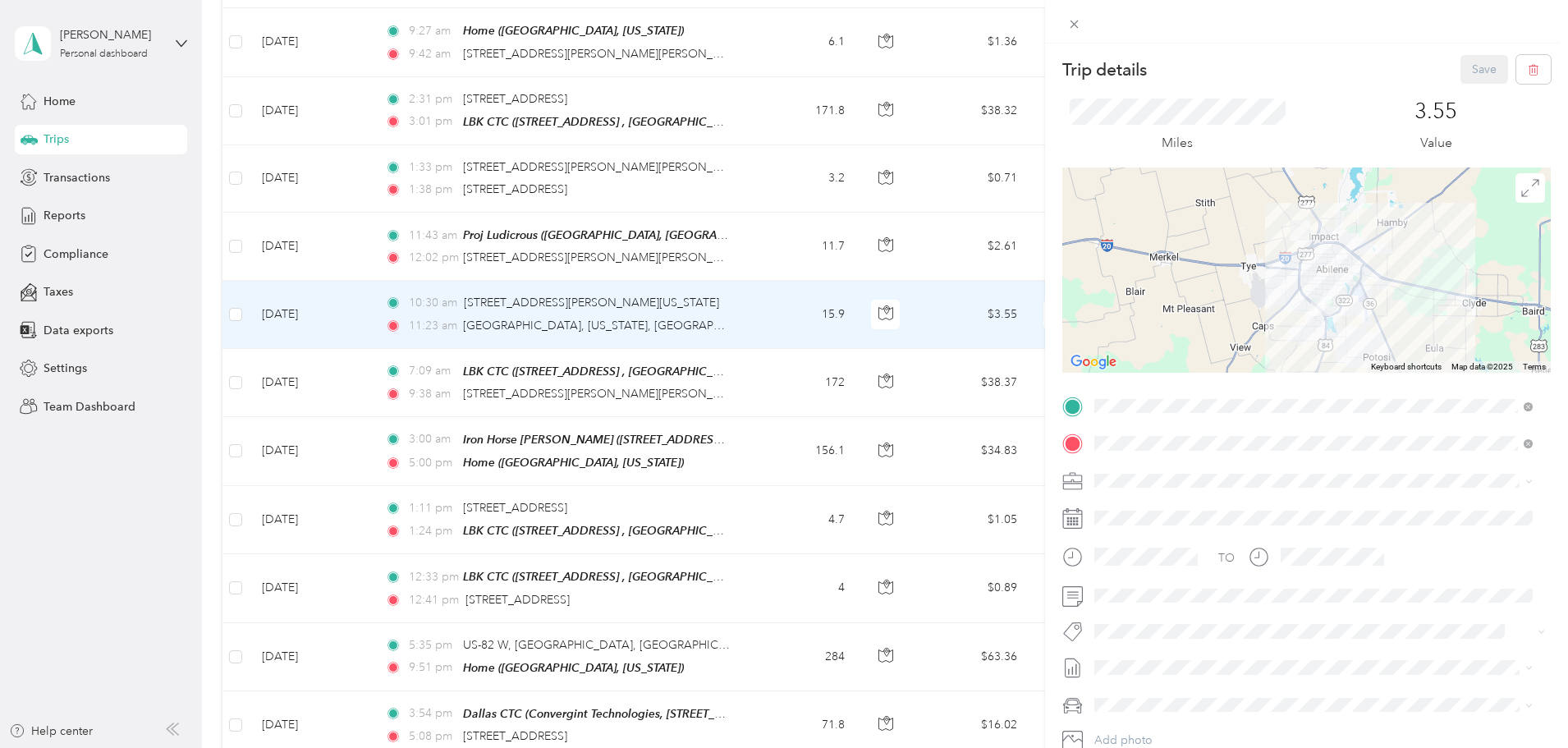
click at [619, 320] on div "Trip details Save This trip cannot be edited because it is either under review,…" at bounding box center [784, 374] width 1568 height 748
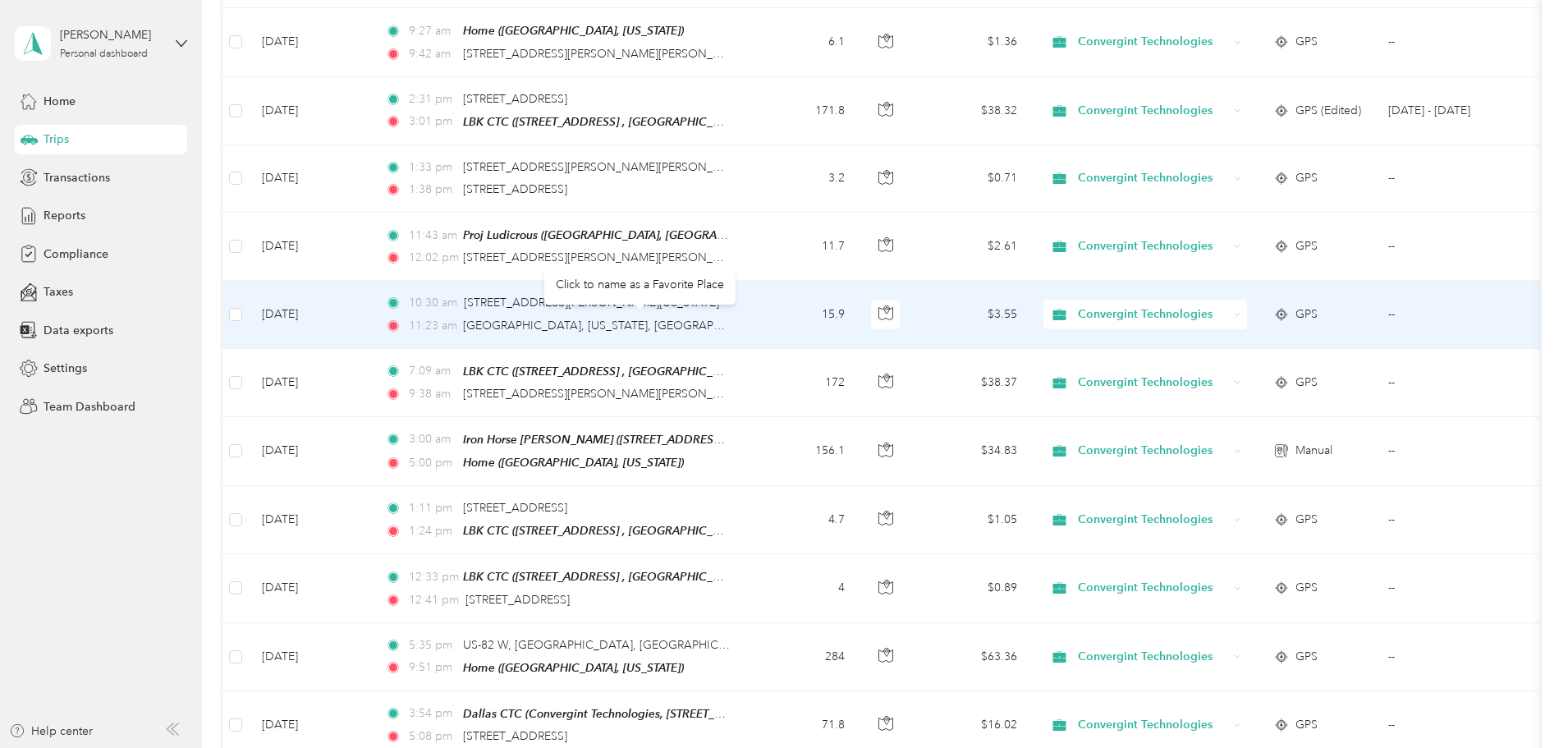
click at [603, 319] on span "[GEOGRAPHIC_DATA], [US_STATE], [GEOGRAPHIC_DATA]" at bounding box center [618, 326] width 310 height 14
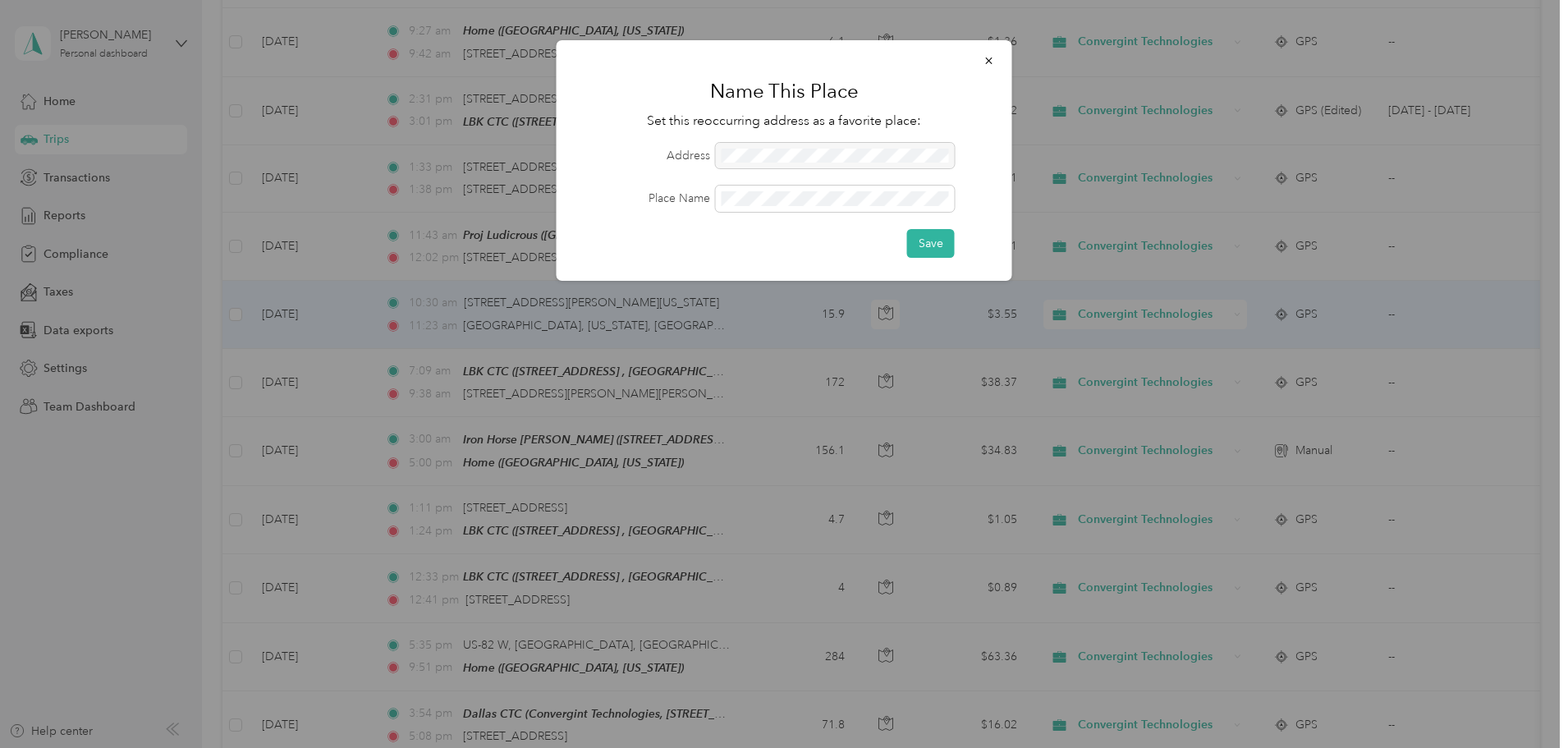
click at [953, 240] on button "Save" at bounding box center [931, 243] width 48 height 28
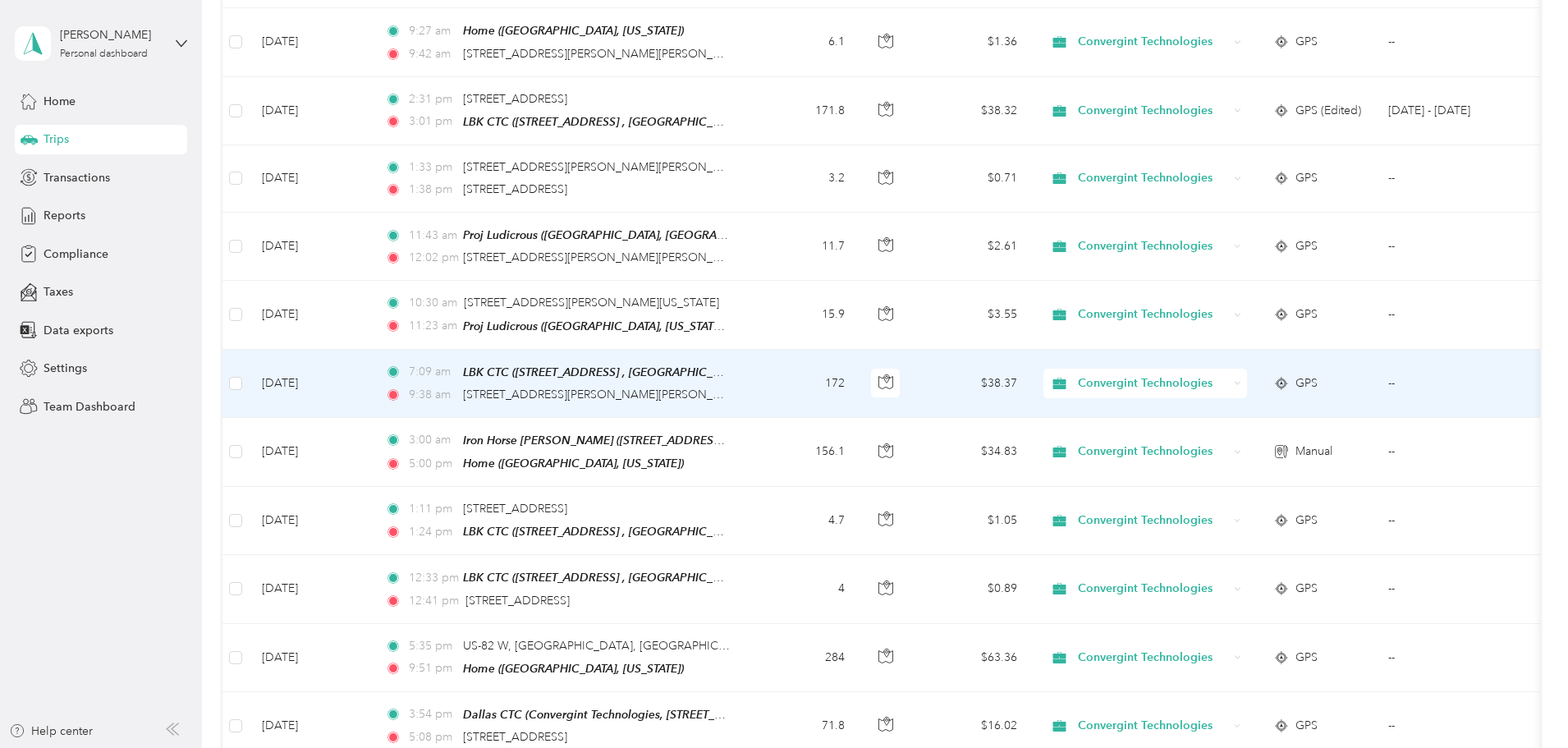
scroll to position [1067, 0]
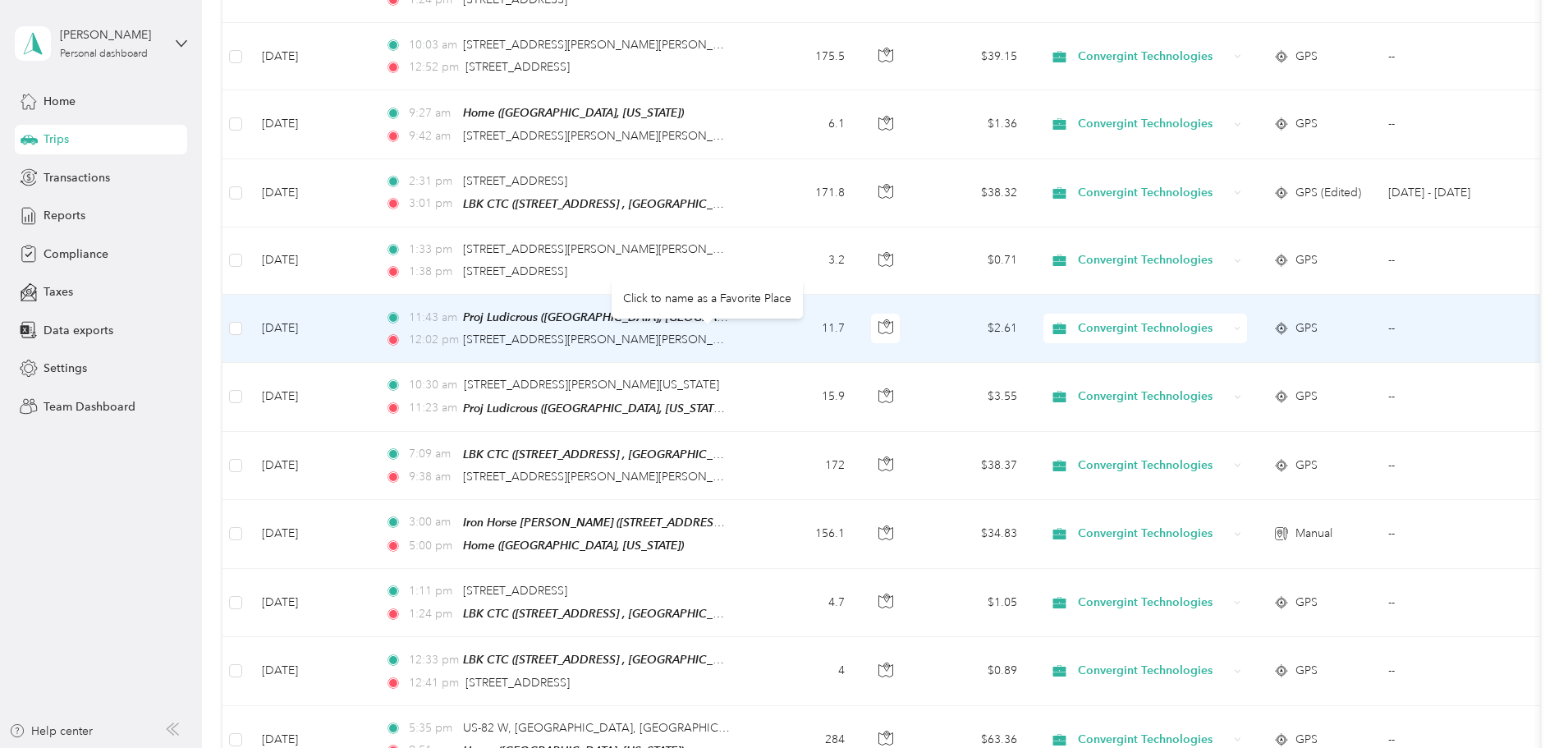
click at [590, 339] on span "[STREET_ADDRESS][PERSON_NAME][PERSON_NAME]" at bounding box center [606, 340] width 287 height 14
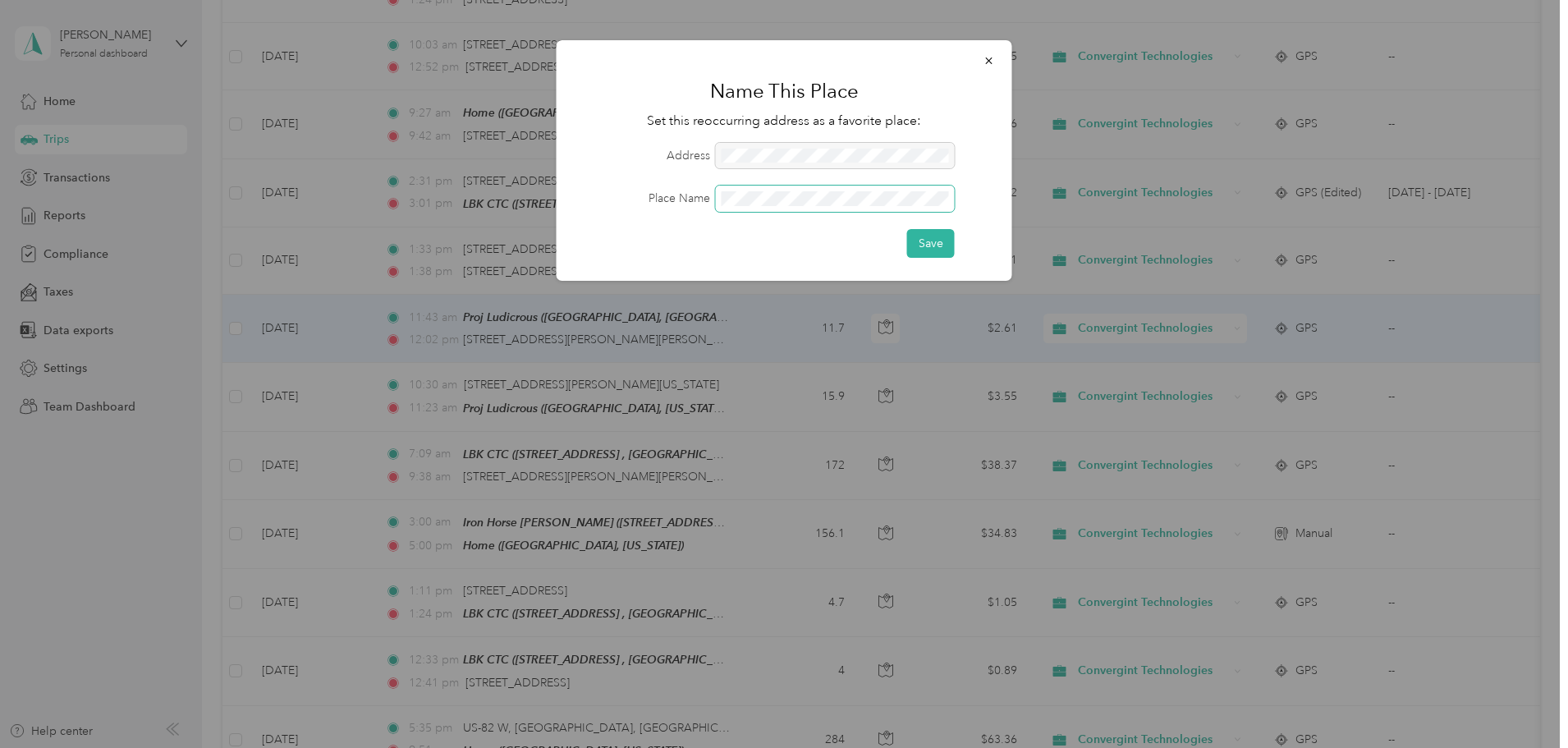
click at [907, 229] on button "Save" at bounding box center [931, 243] width 48 height 28
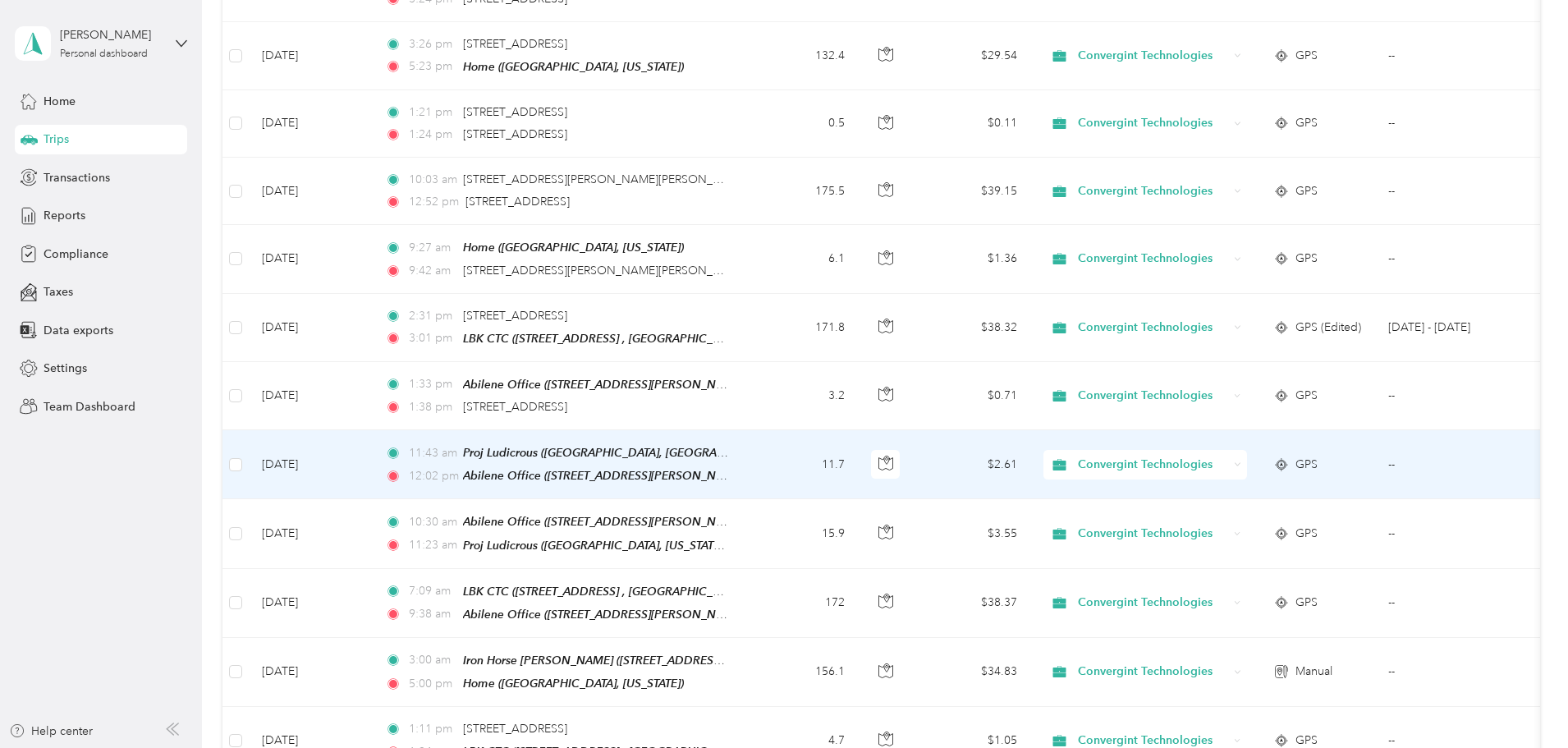
scroll to position [903, 0]
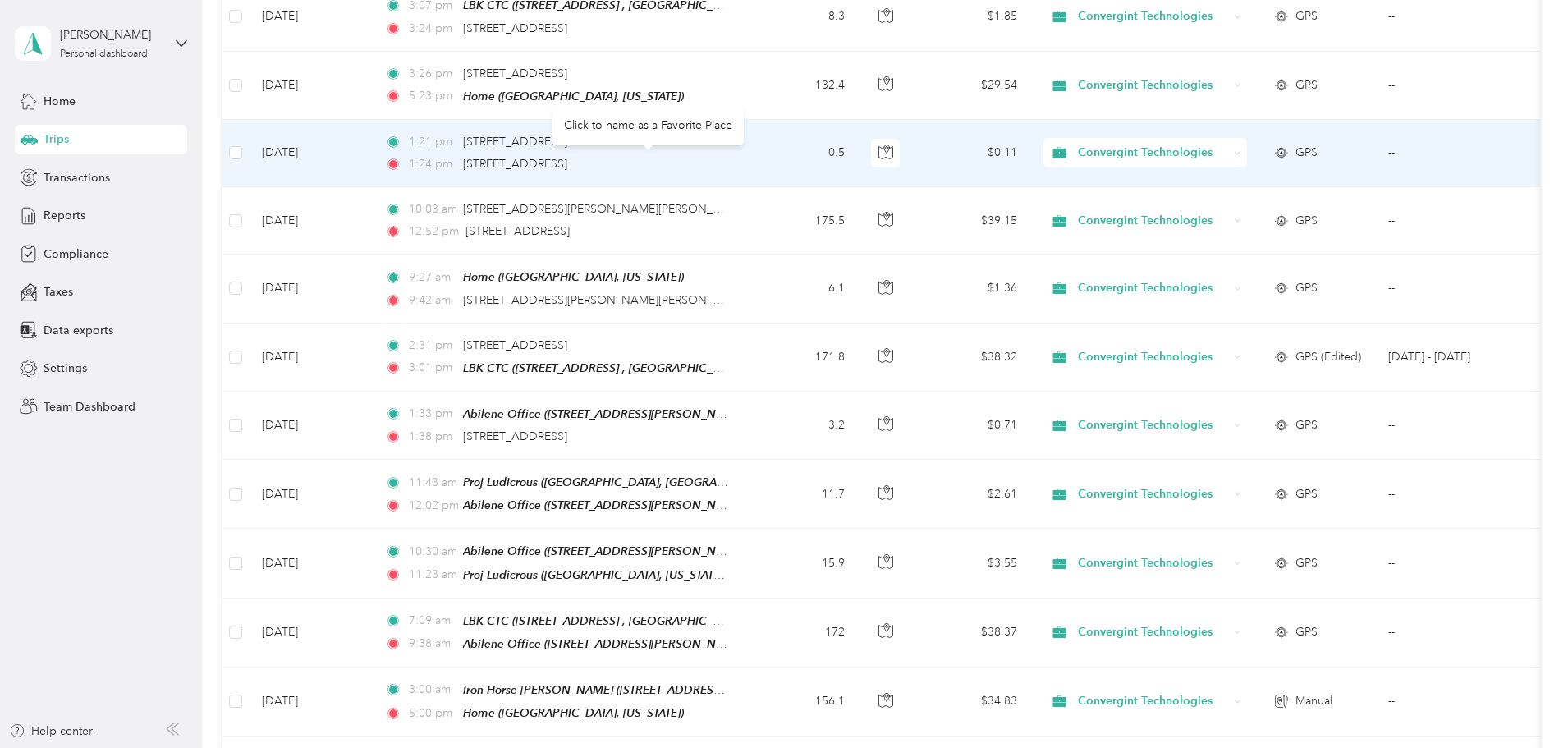
click at [567, 159] on span "[STREET_ADDRESS]" at bounding box center [515, 164] width 104 height 14
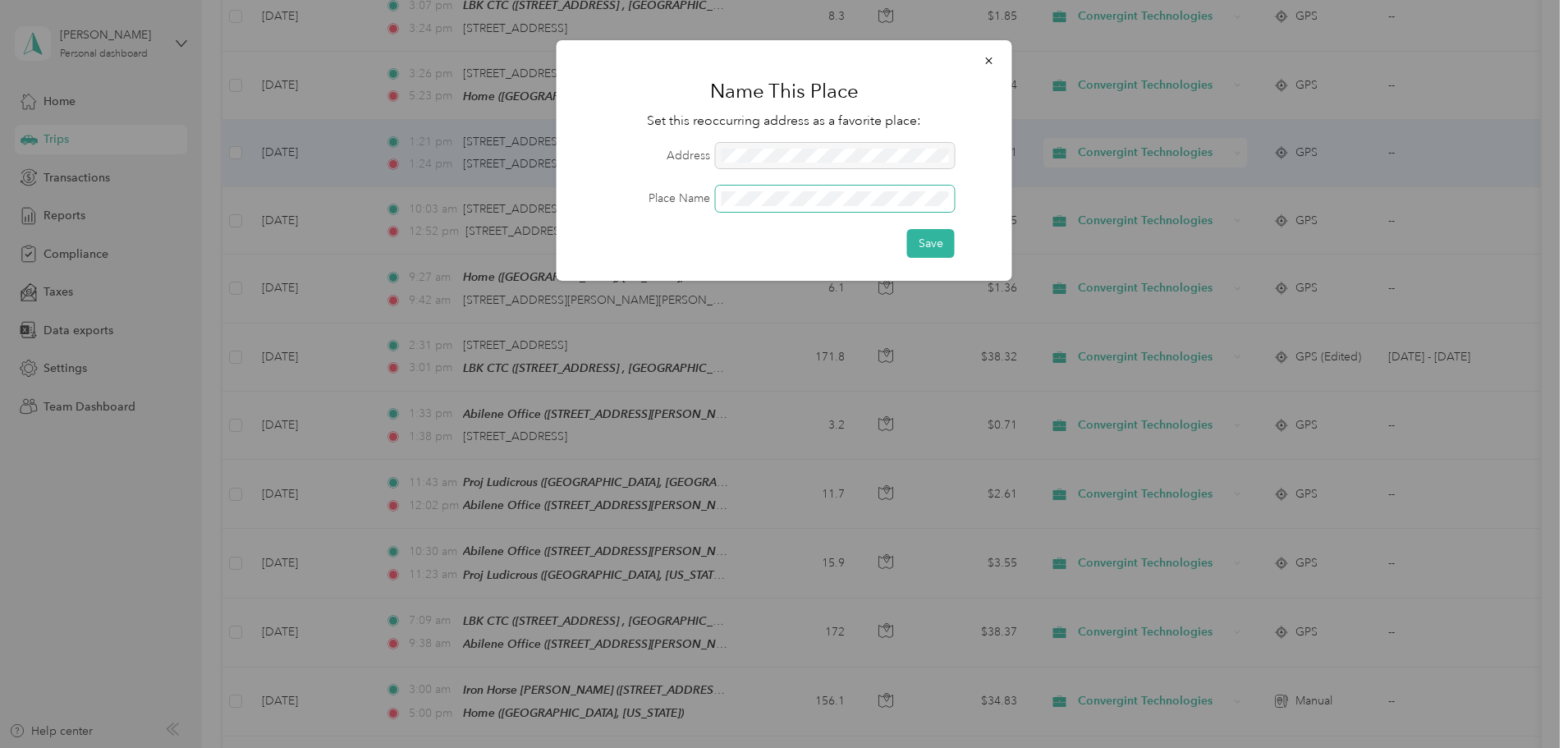
click at [907, 229] on button "Save" at bounding box center [931, 243] width 48 height 28
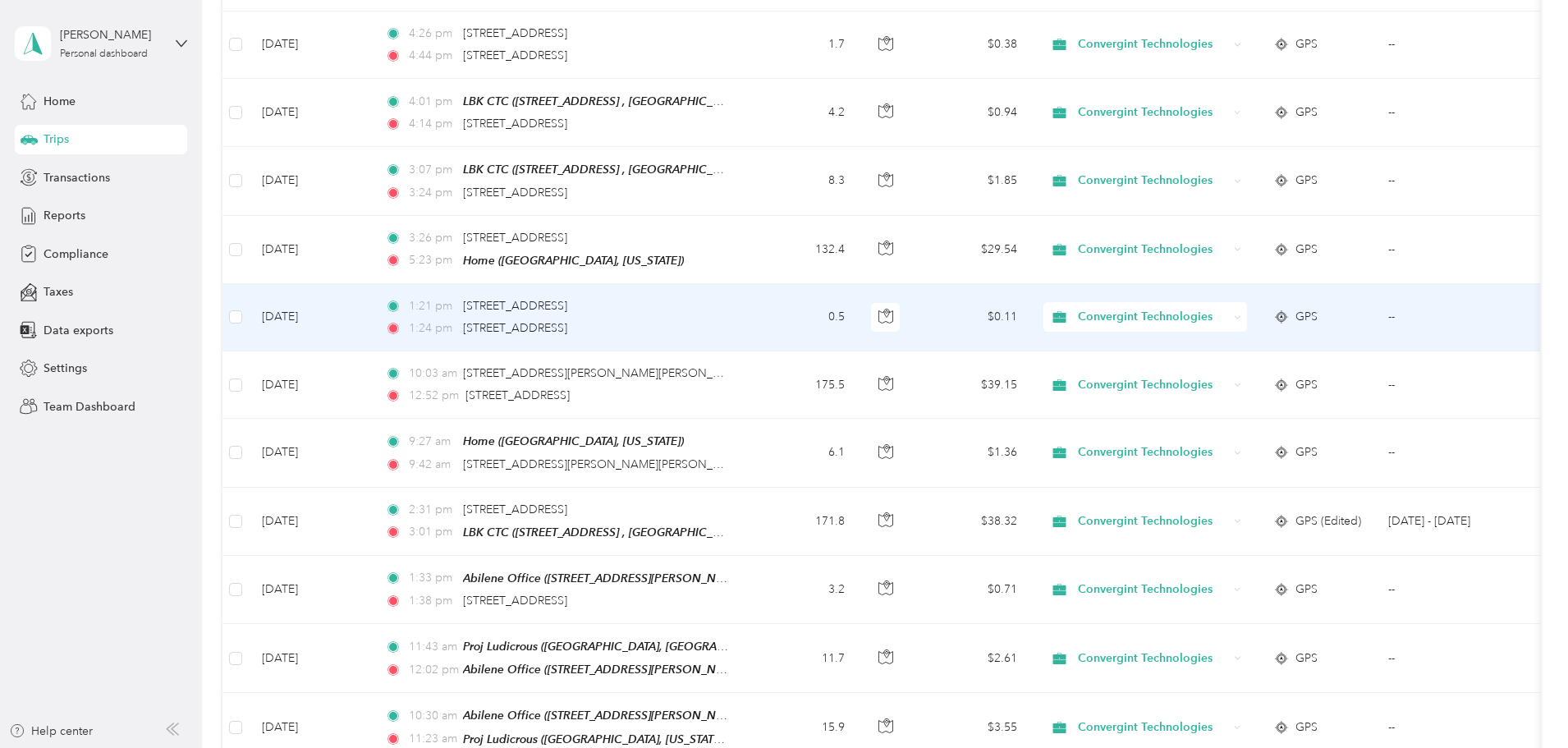
scroll to position [657, 0]
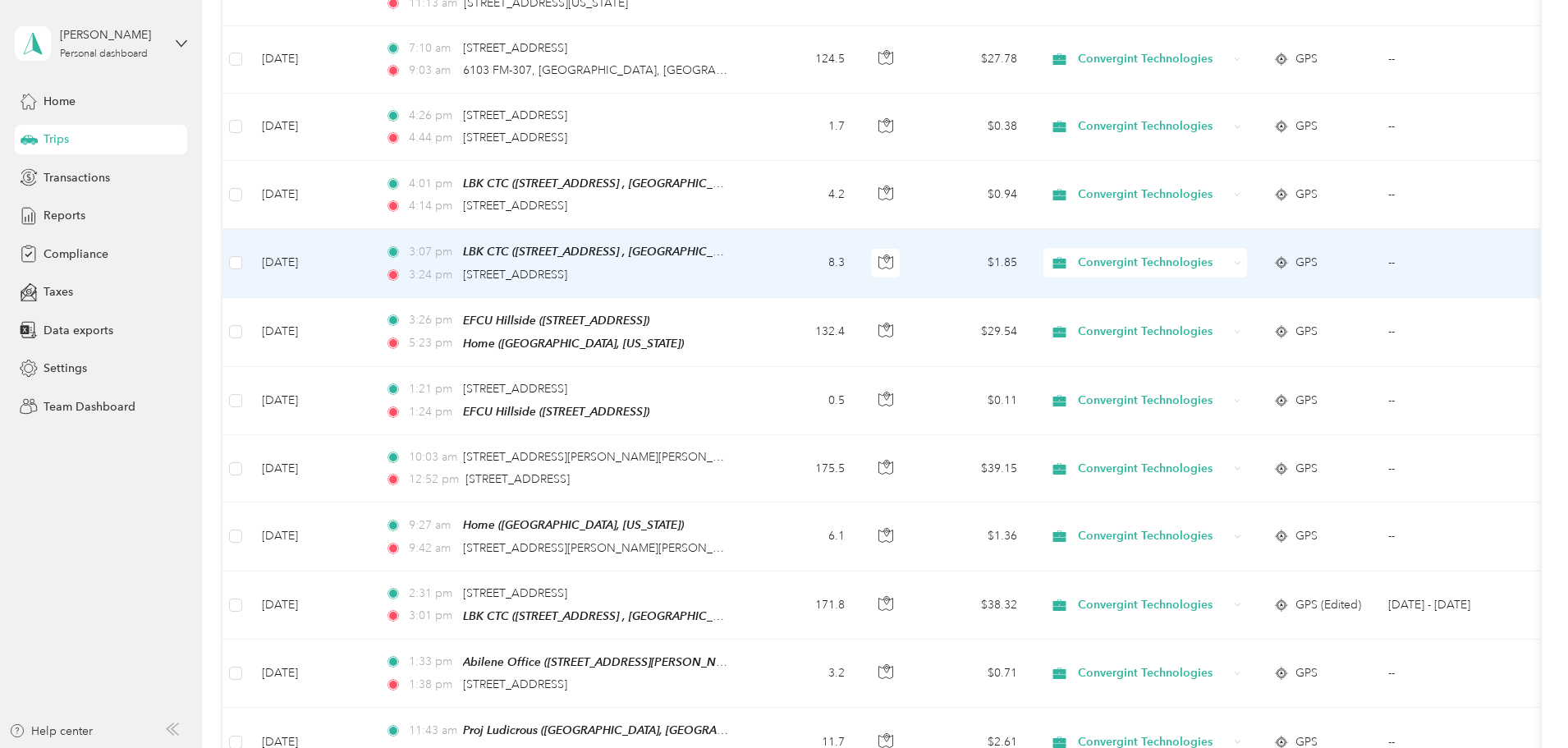
click at [729, 262] on div "3:07 pm LBK CTC ([STREET_ADDRESS] , [GEOGRAPHIC_DATA], [GEOGRAPHIC_DATA]) 3:24 …" at bounding box center [557, 263] width 345 height 41
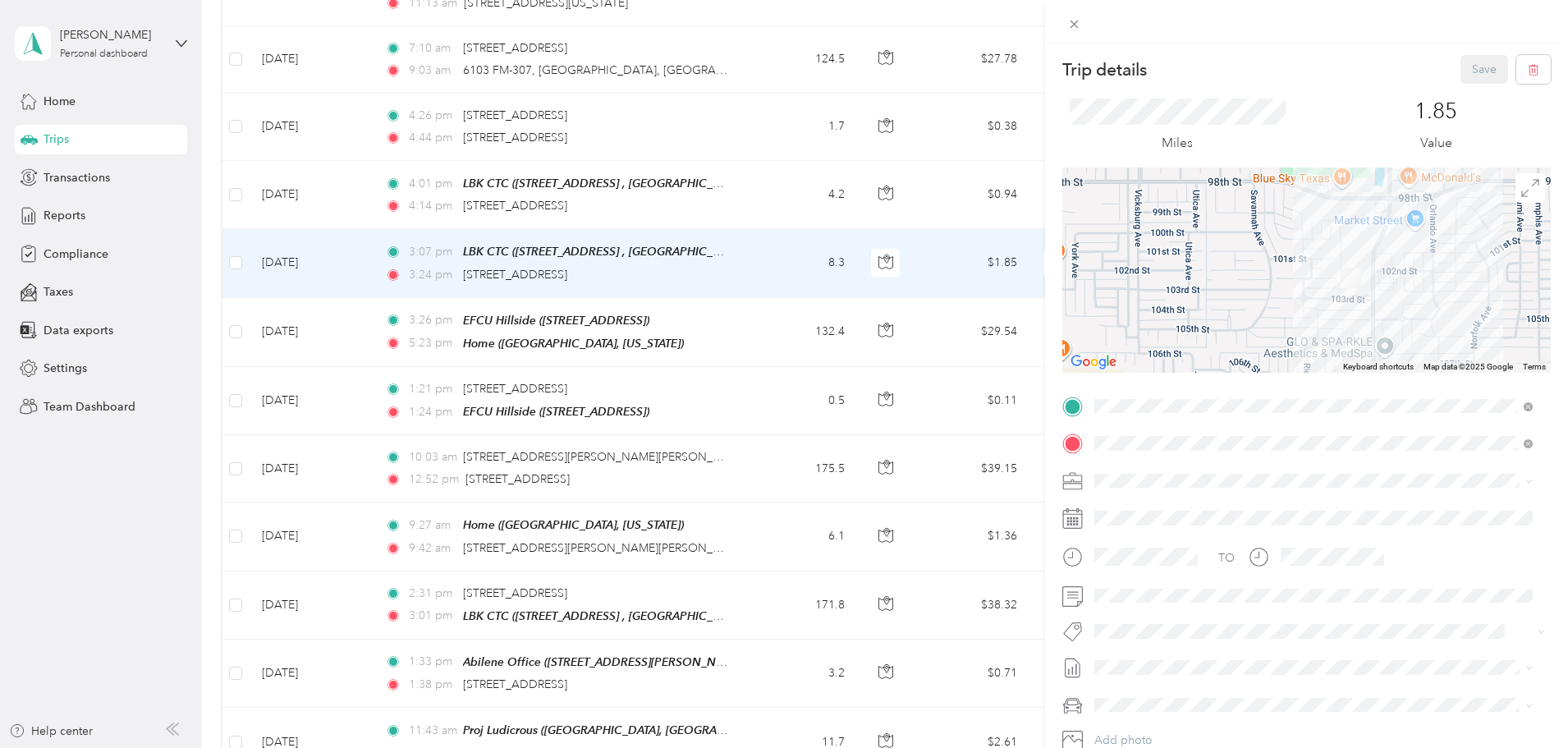
drag, startPoint x: 1403, startPoint y: 337, endPoint x: 1404, endPoint y: 231, distance: 106.0
click at [1404, 231] on div at bounding box center [1306, 270] width 488 height 205
click at [345, 265] on div "Trip details Save This trip cannot be edited because it is either under review,…" at bounding box center [784, 374] width 1568 height 748
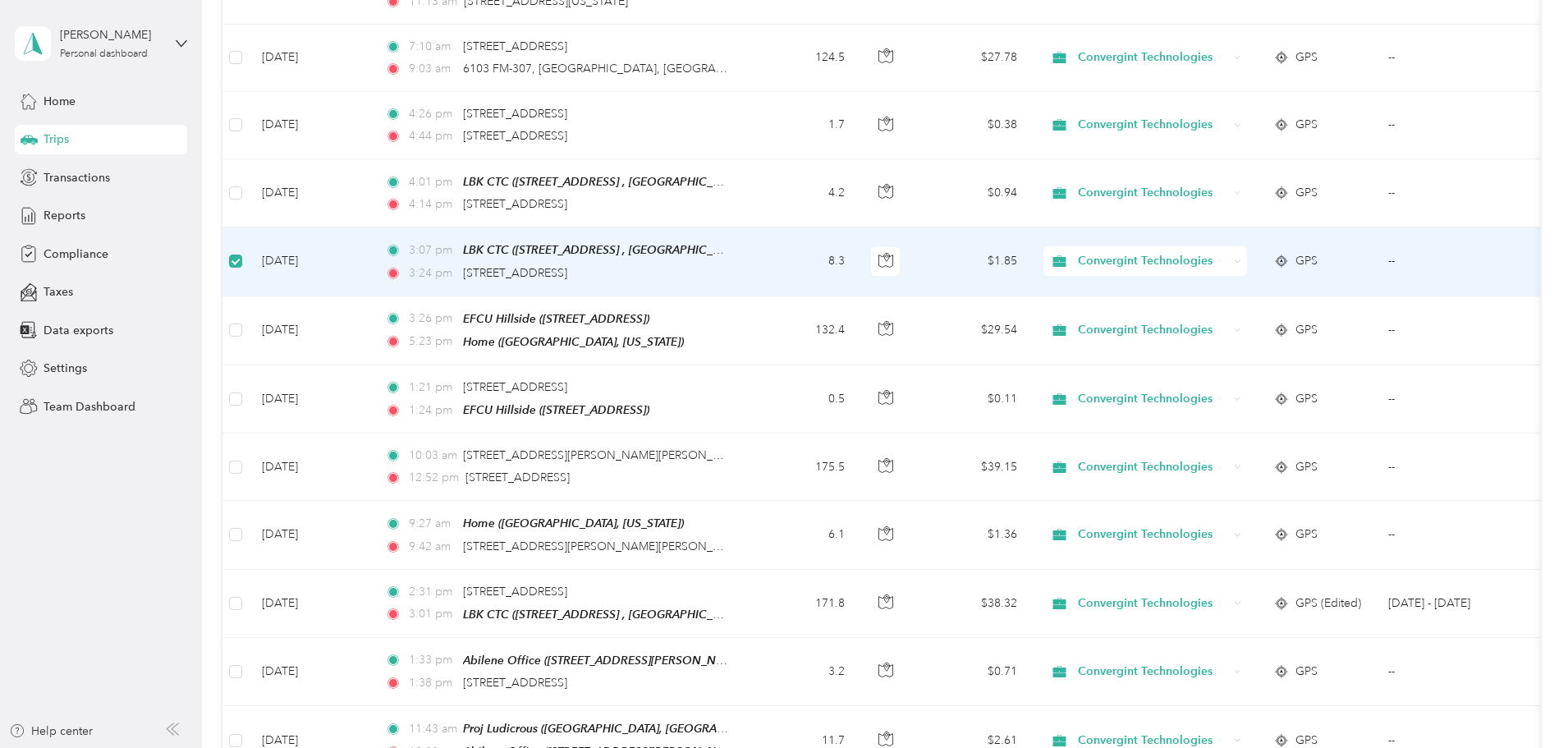
scroll to position [655, 0]
click at [611, 258] on div "LBK CTC ([STREET_ADDRESS] , [GEOGRAPHIC_DATA], [GEOGRAPHIC_DATA])" at bounding box center [596, 251] width 267 height 19
click at [372, 256] on td "[DATE]" at bounding box center [310, 263] width 123 height 68
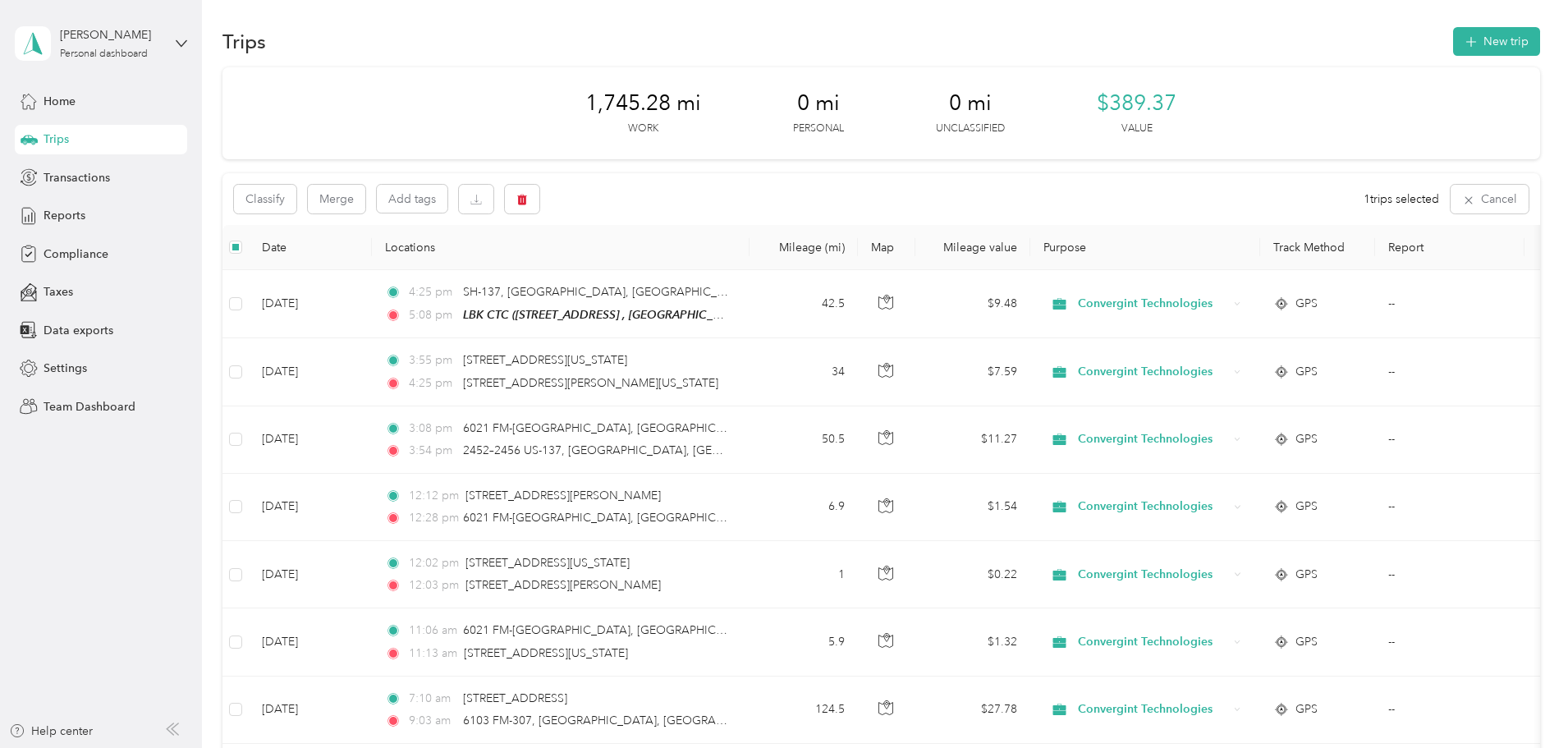
scroll to position [0, 0]
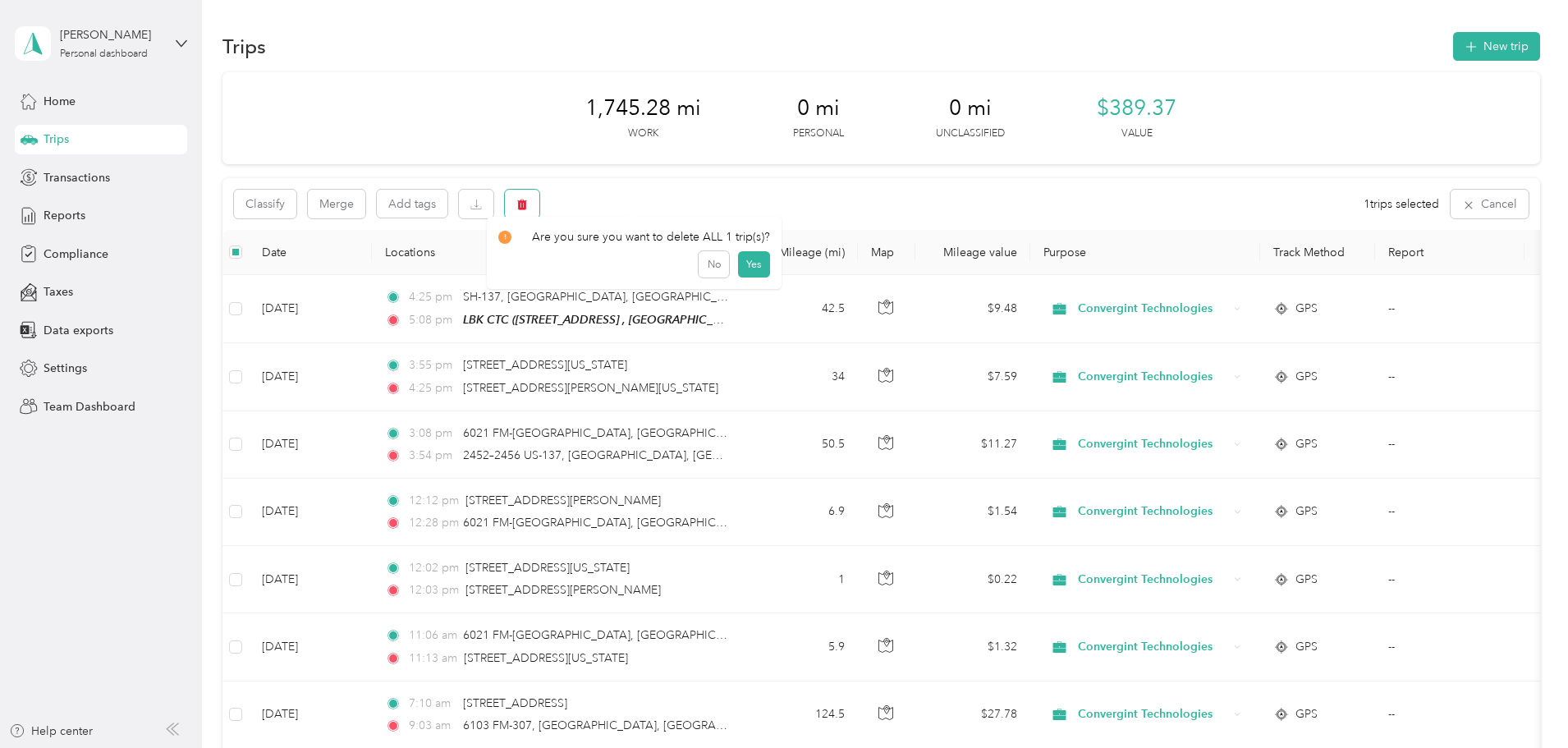
click at [528, 204] on icon "button" at bounding box center [522, 204] width 12 height 12
click at [741, 274] on button "Yes" at bounding box center [754, 272] width 32 height 27
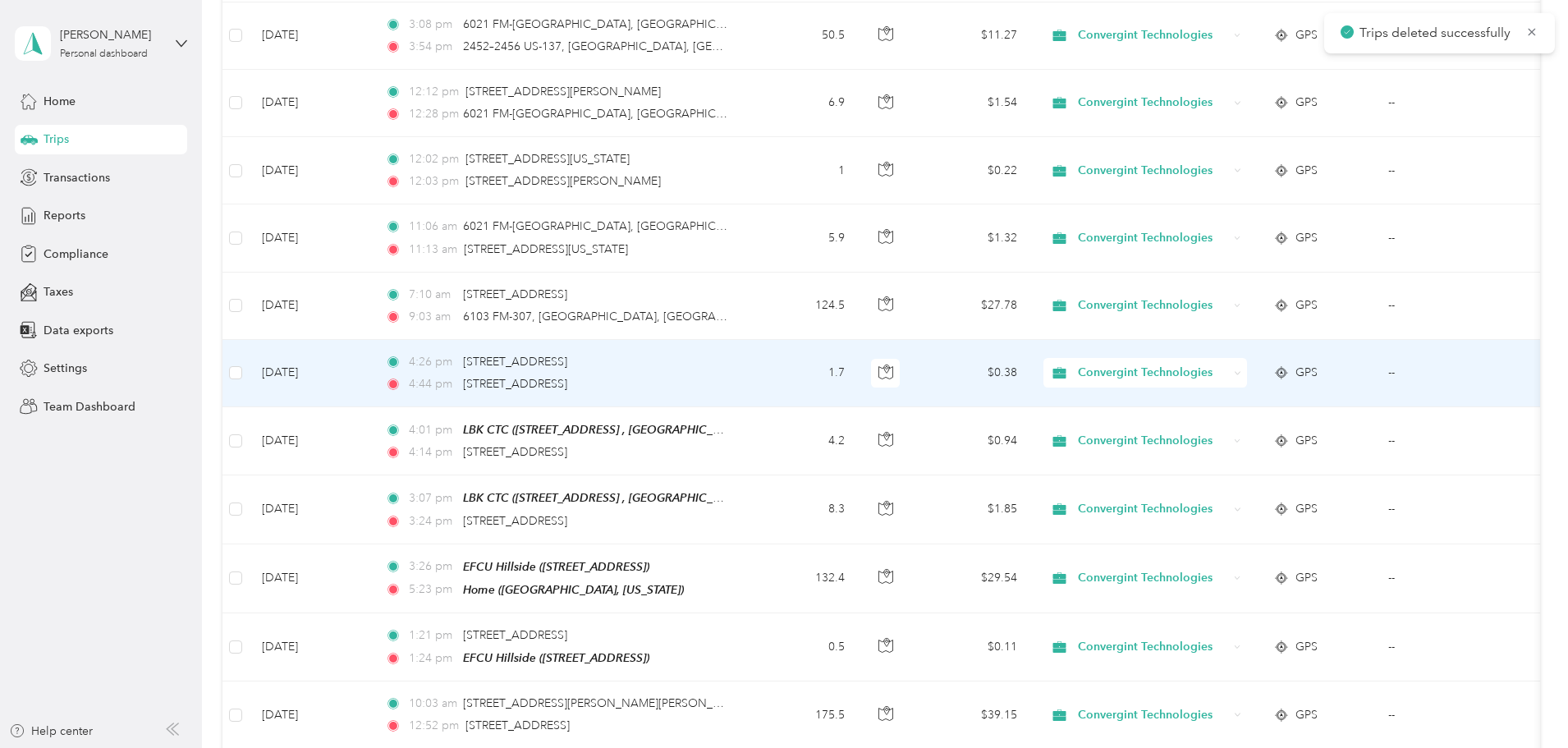
scroll to position [492, 0]
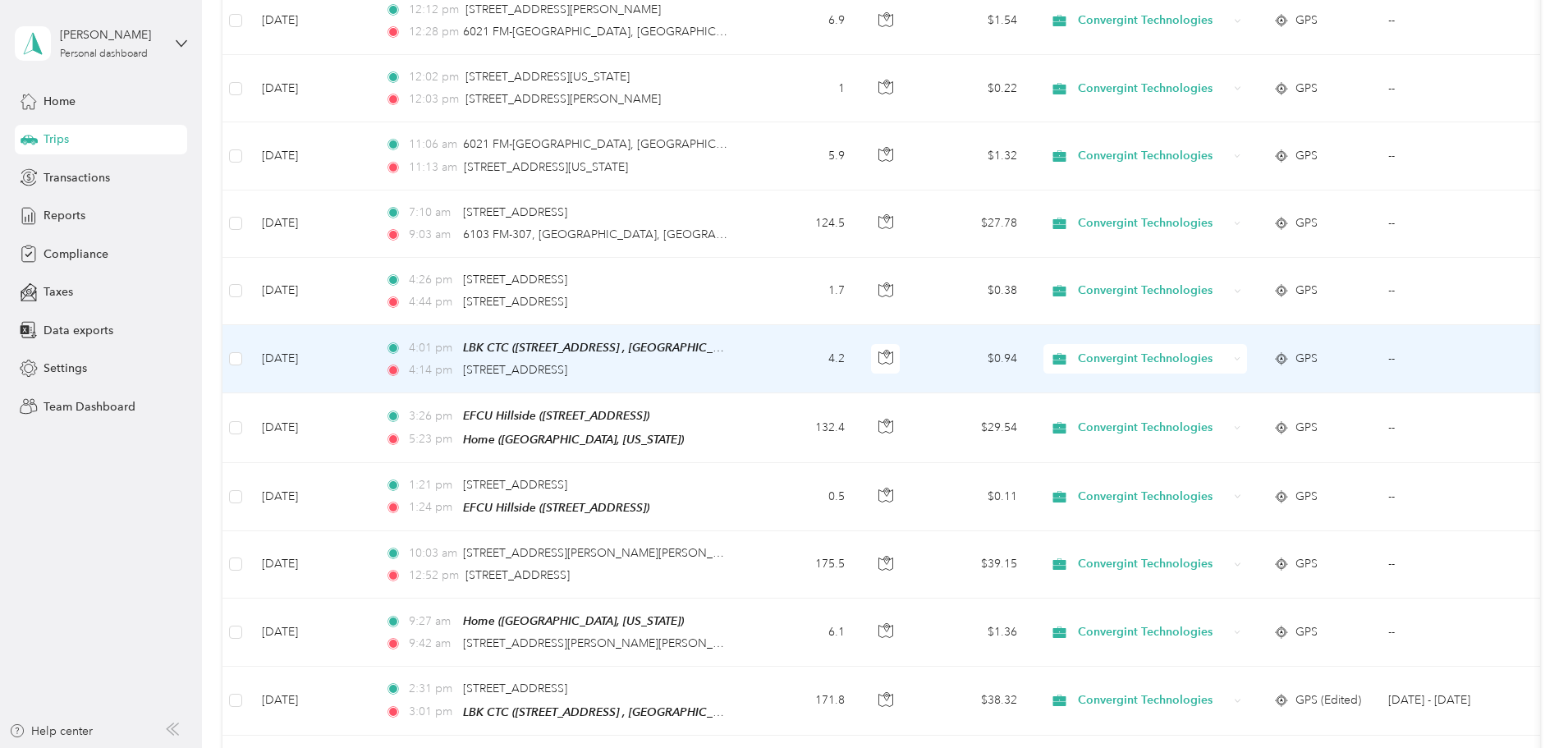
click at [674, 354] on div "LBK CTC ([STREET_ADDRESS] , [GEOGRAPHIC_DATA], [GEOGRAPHIC_DATA])" at bounding box center [596, 347] width 267 height 19
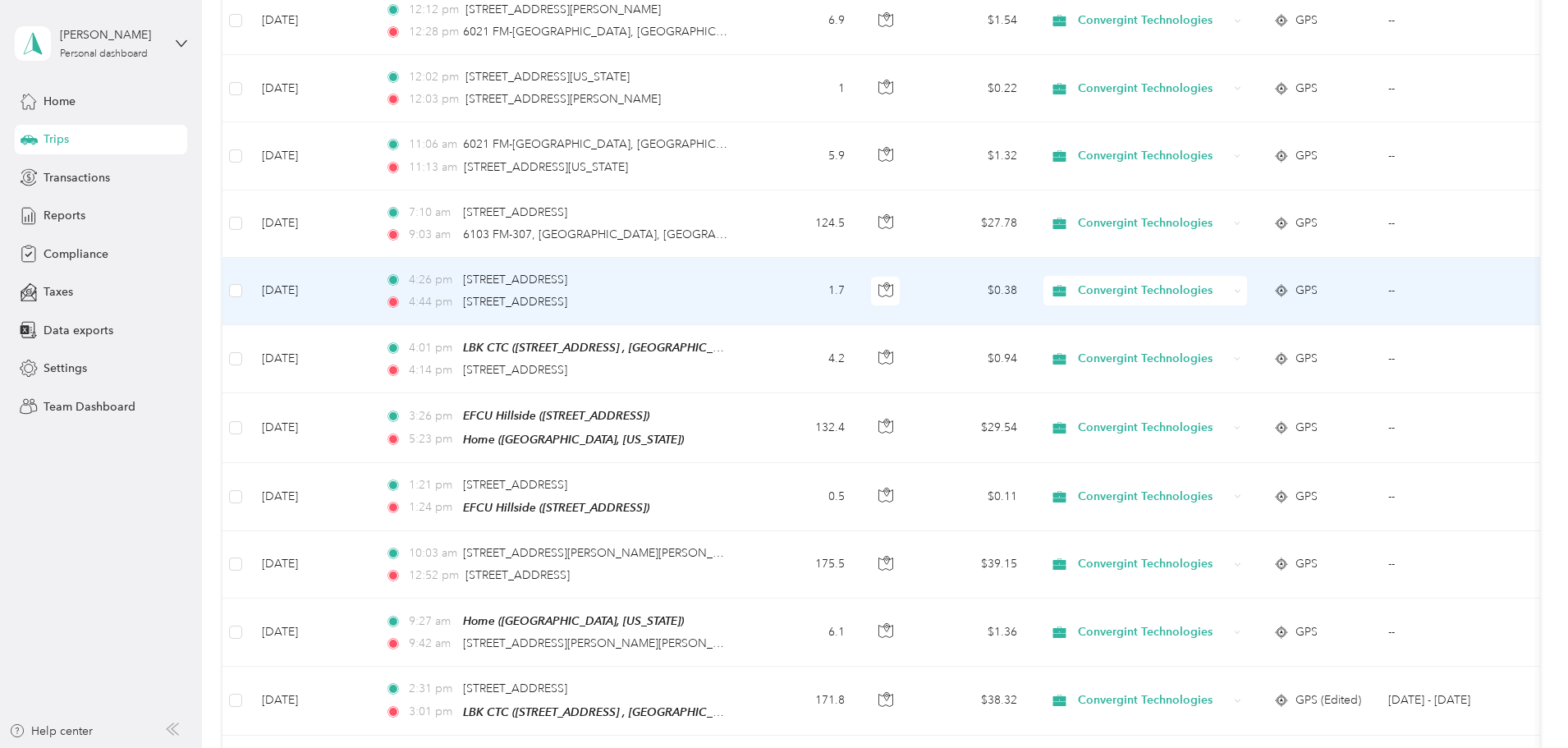
click at [242, 297] on label at bounding box center [235, 290] width 13 height 18
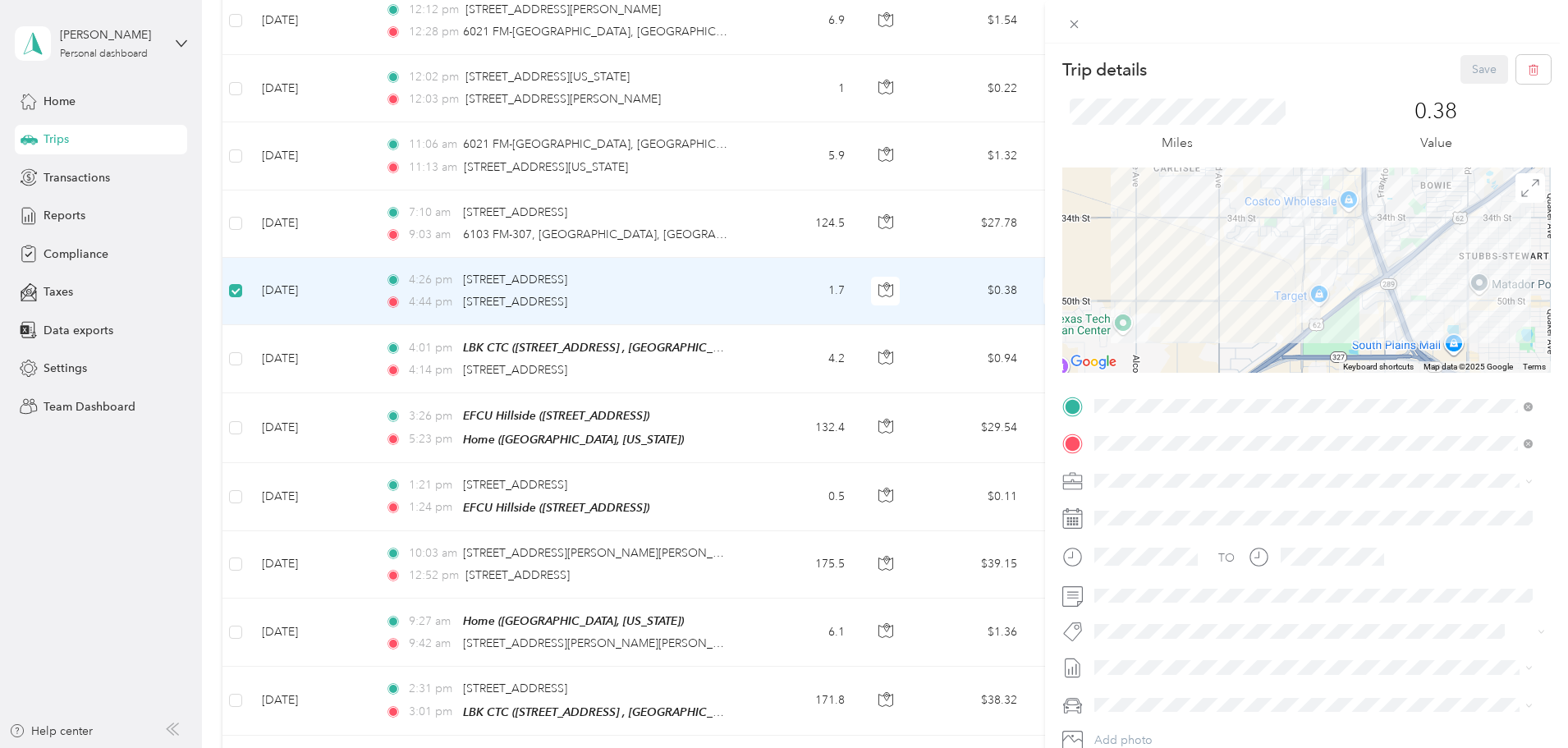
click at [343, 358] on div "Trip details Save This trip cannot be edited because it is either under review,…" at bounding box center [784, 374] width 1568 height 748
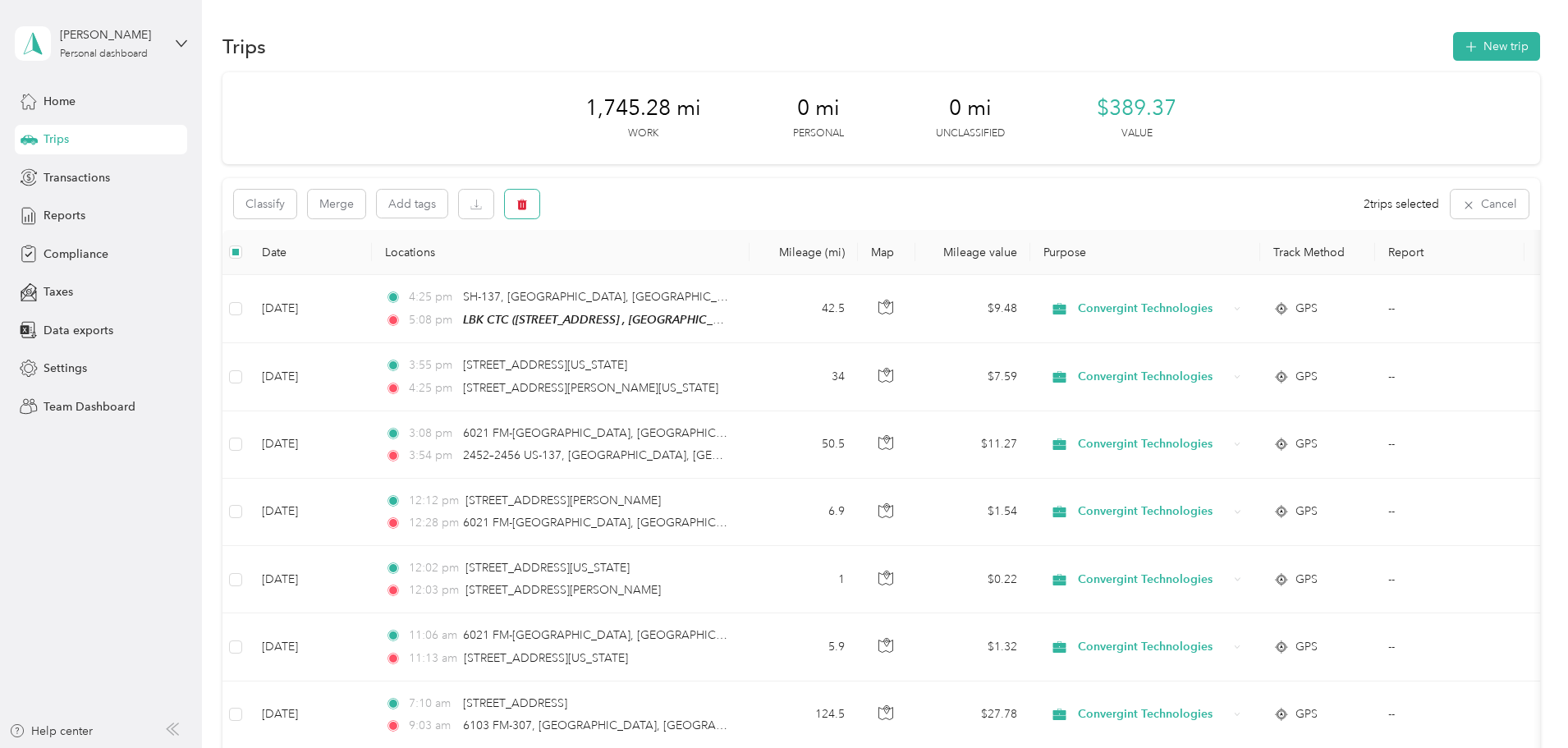
click at [540, 200] on button "button" at bounding box center [522, 204] width 35 height 28
click at [749, 272] on button "Yes" at bounding box center [754, 272] width 32 height 27
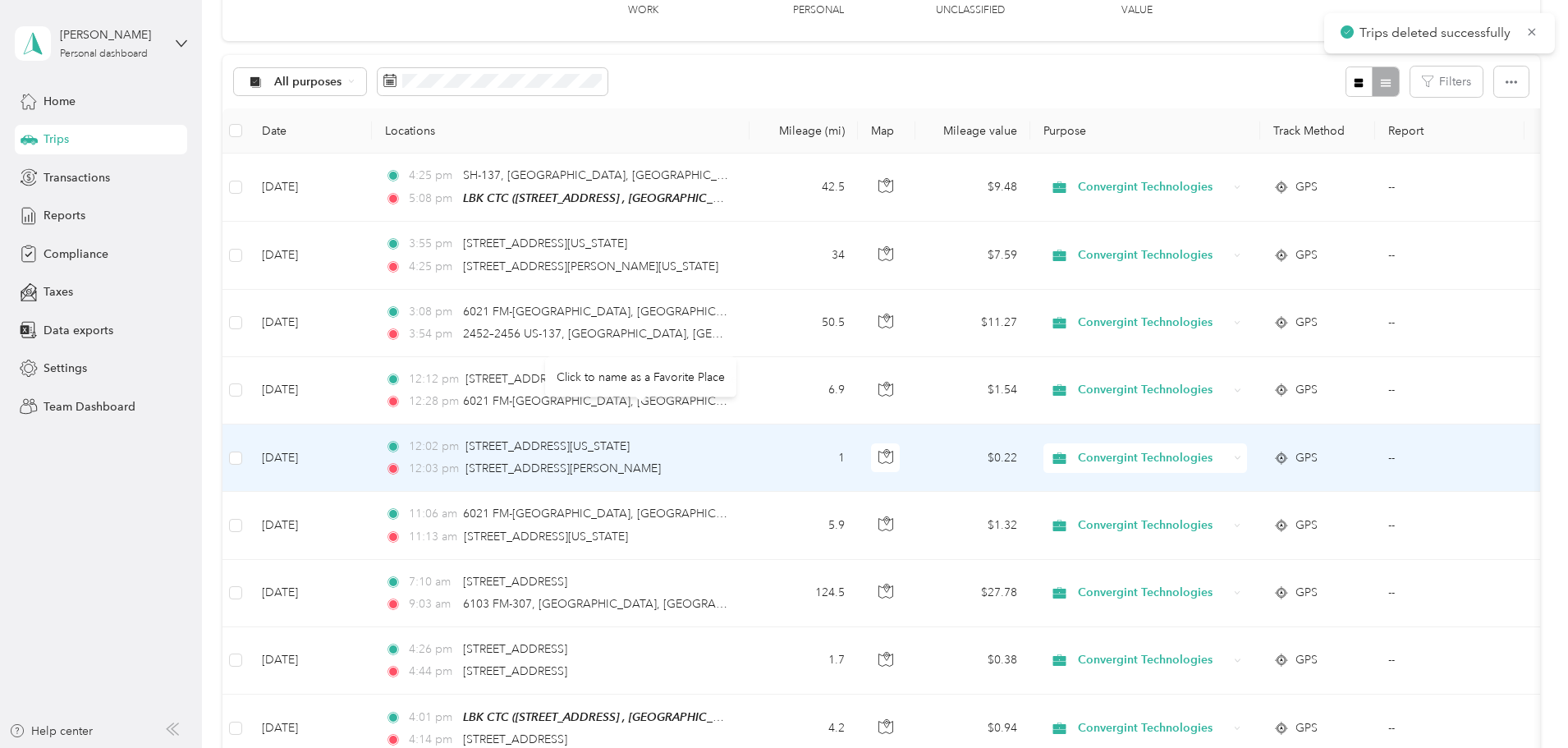
scroll to position [328, 0]
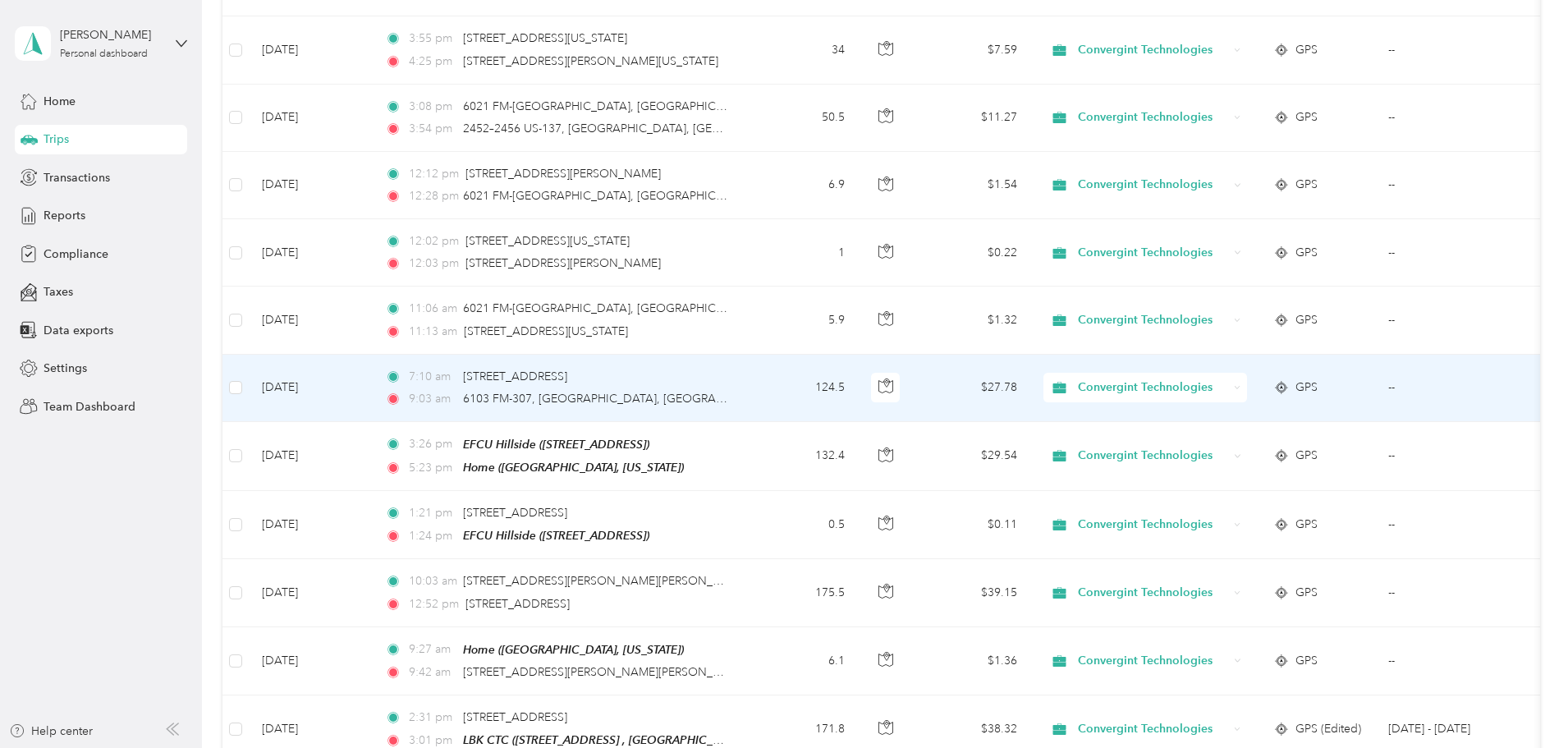
click at [666, 388] on div "7:10 am 7814–[STREET_ADDRESS] 9:03 am 6103 FM-[GEOGRAPHIC_DATA]" at bounding box center [557, 387] width 345 height 40
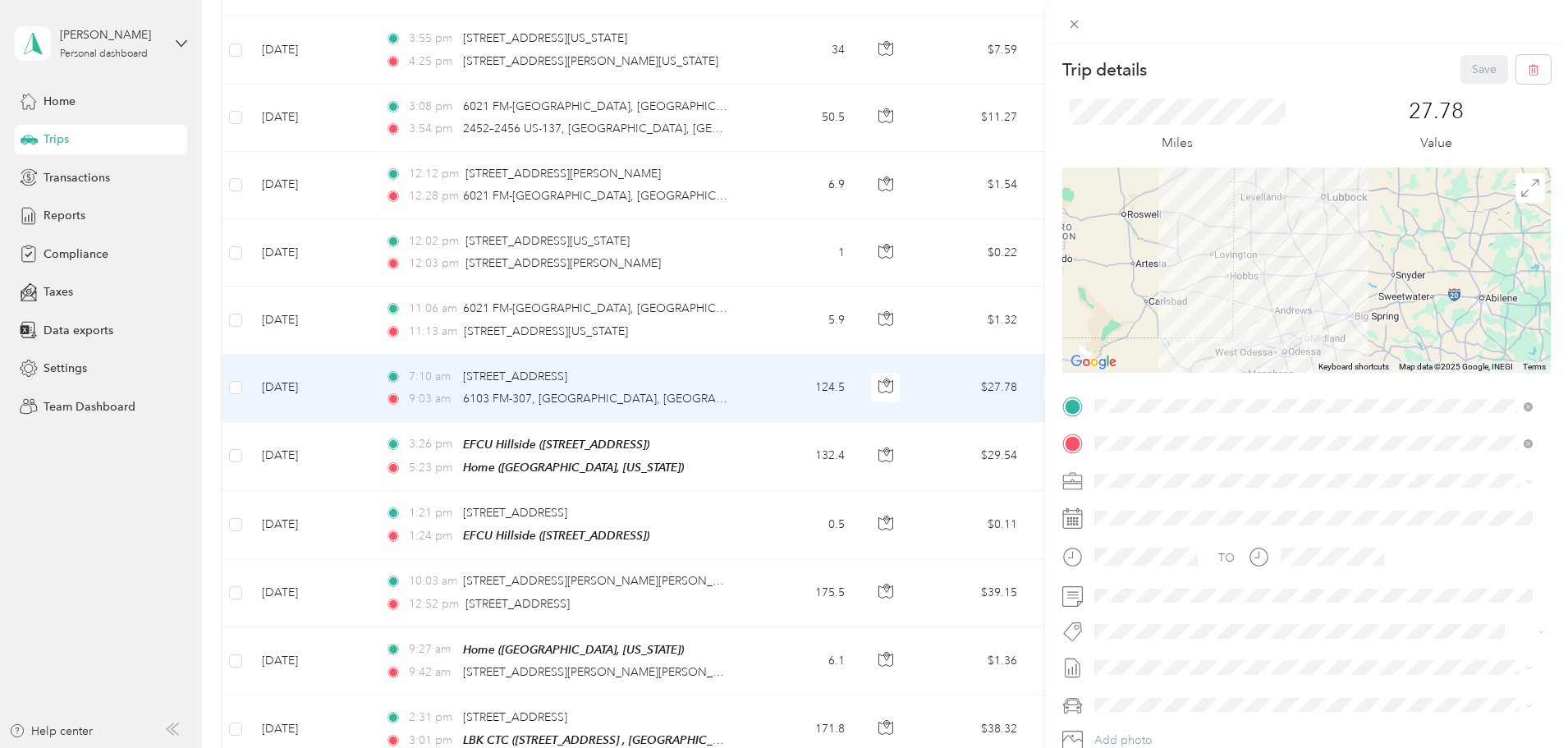
click at [1156, 544] on div "Home [GEOGRAPHIC_DATA], [US_STATE], [GEOGRAPHIC_DATA]" at bounding box center [1207, 532] width 164 height 35
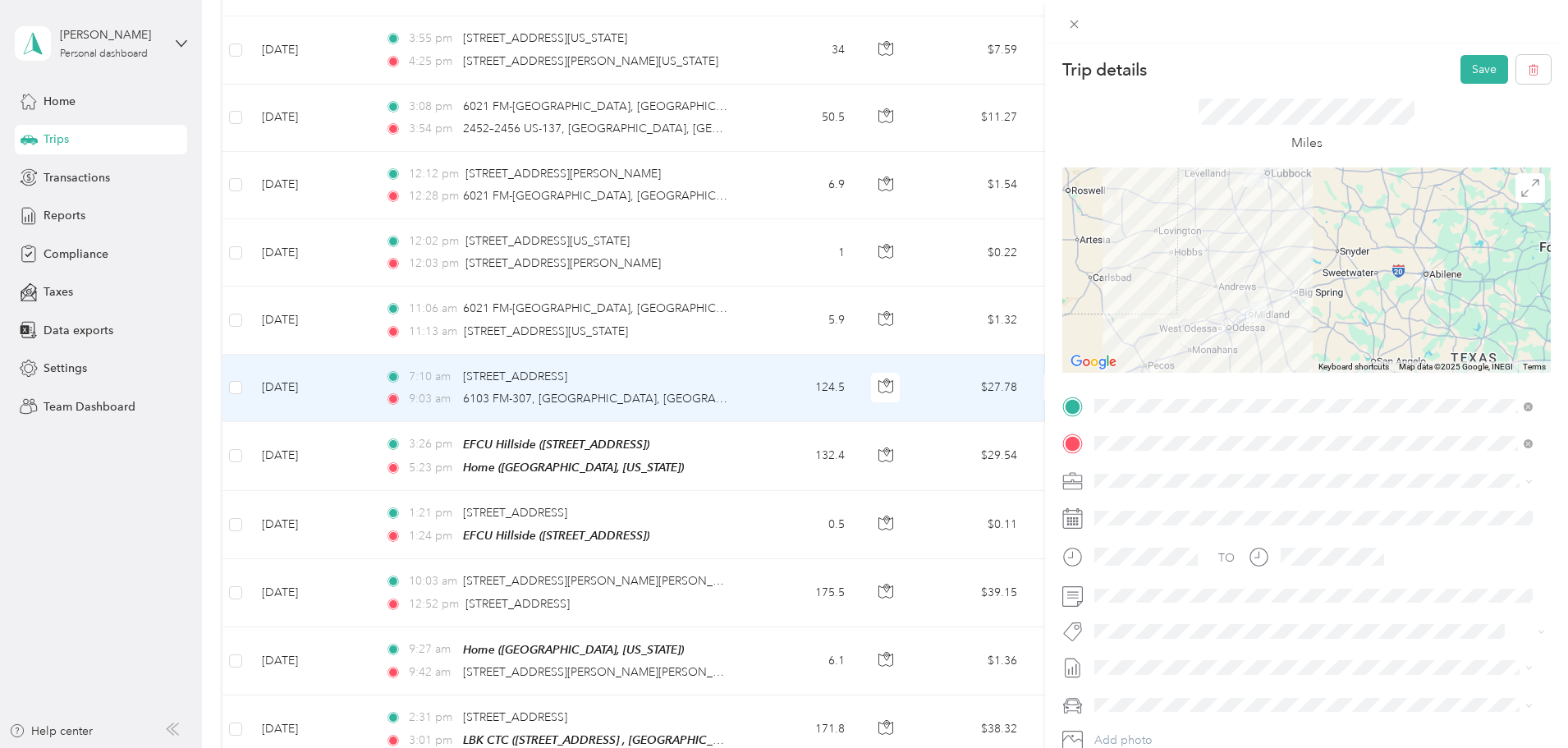
click at [1230, 483] on span "[STREET_ADDRESS]" at bounding box center [1177, 490] width 104 height 14
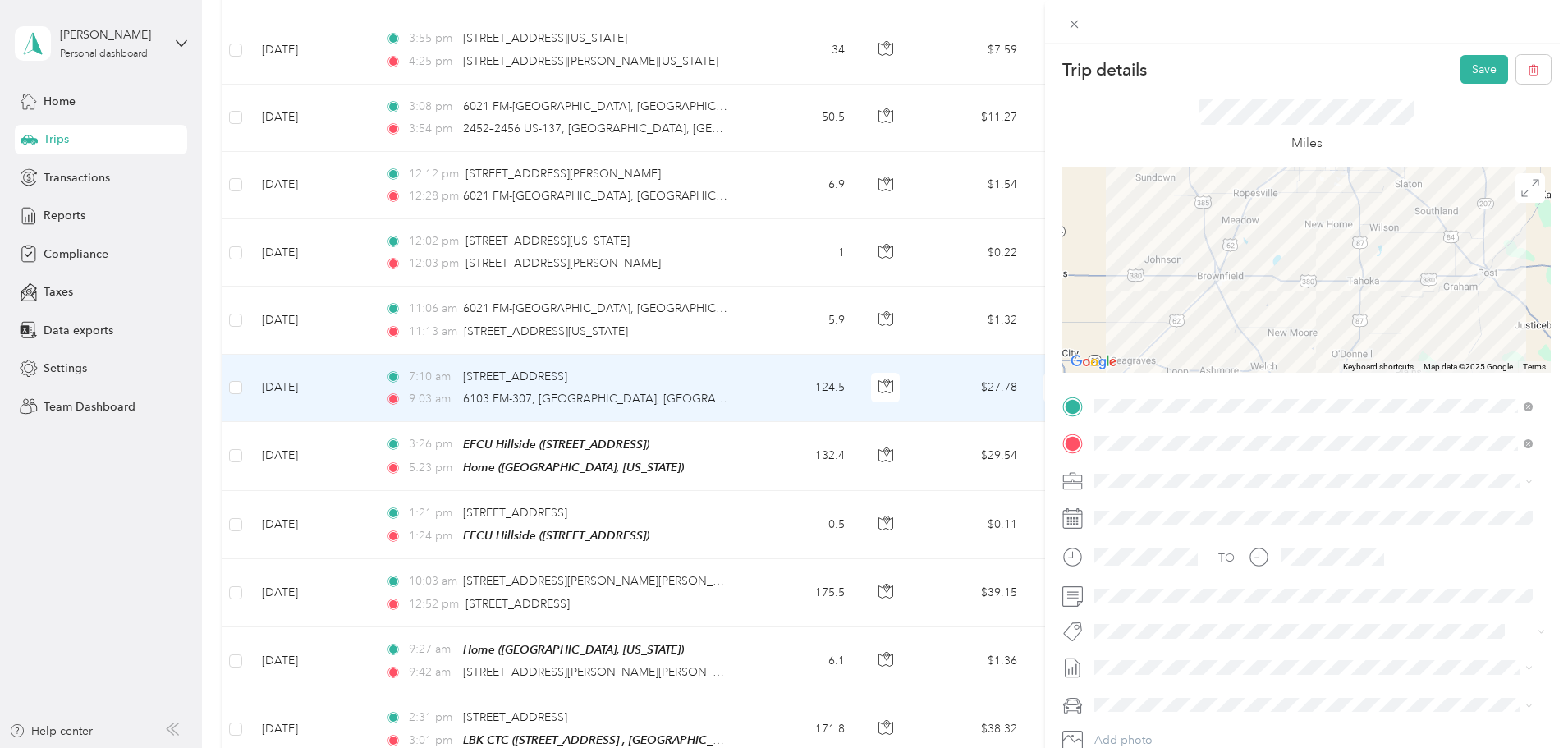
drag, startPoint x: 1275, startPoint y: 239, endPoint x: 1312, endPoint y: 374, distance: 140.0
click at [1312, 374] on div "Trip details Save This trip cannot be edited because it is either under review,…" at bounding box center [1306, 422] width 488 height 735
drag, startPoint x: 1309, startPoint y: 245, endPoint x: 1322, endPoint y: 217, distance: 30.9
click at [1322, 217] on div at bounding box center [1306, 270] width 488 height 205
click at [1267, 291] on div at bounding box center [1306, 270] width 488 height 205
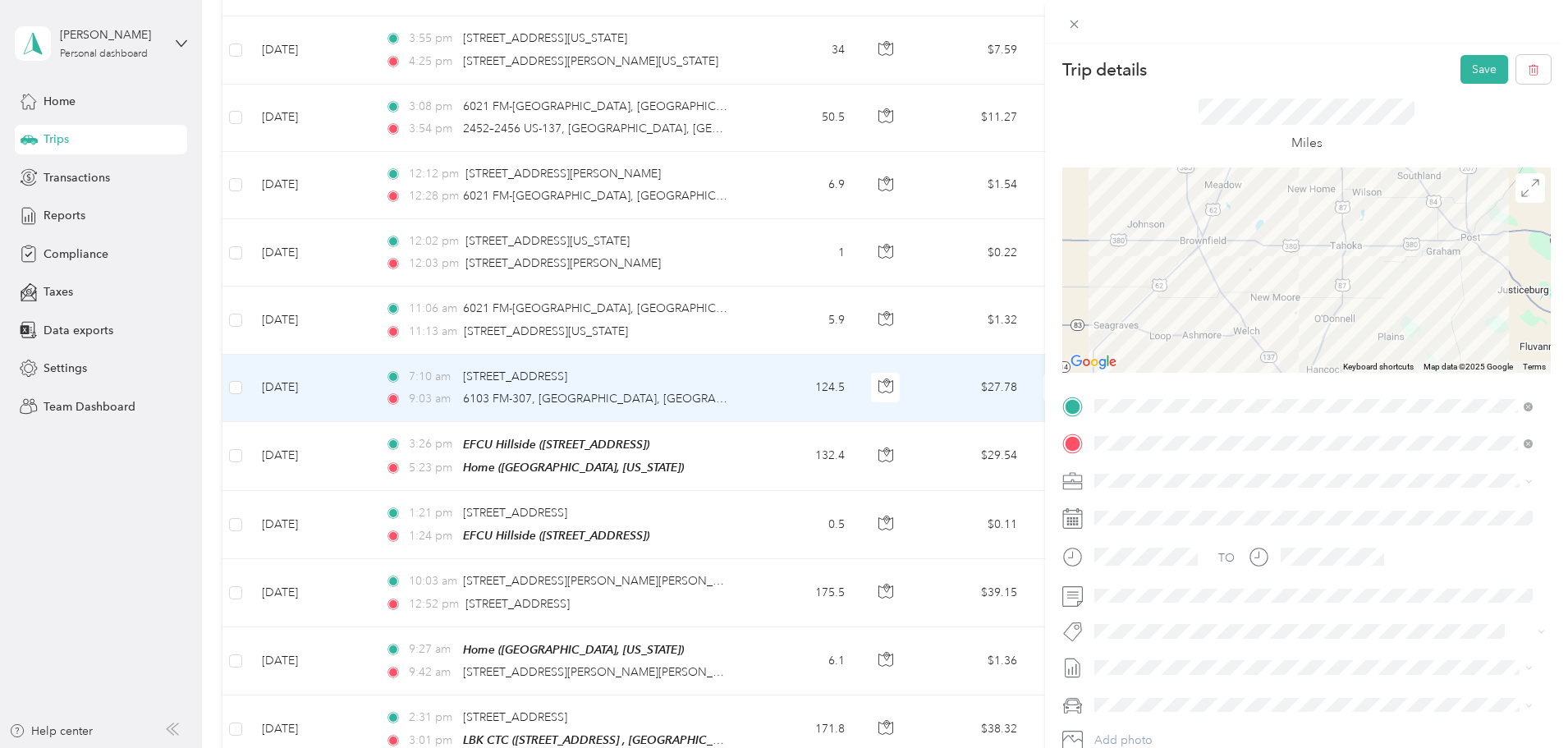
drag, startPoint x: 1294, startPoint y: 245, endPoint x: 1261, endPoint y: 244, distance: 33.0
click at [1261, 244] on div at bounding box center [1306, 270] width 488 height 205
click at [1191, 244] on div at bounding box center [1306, 270] width 488 height 205
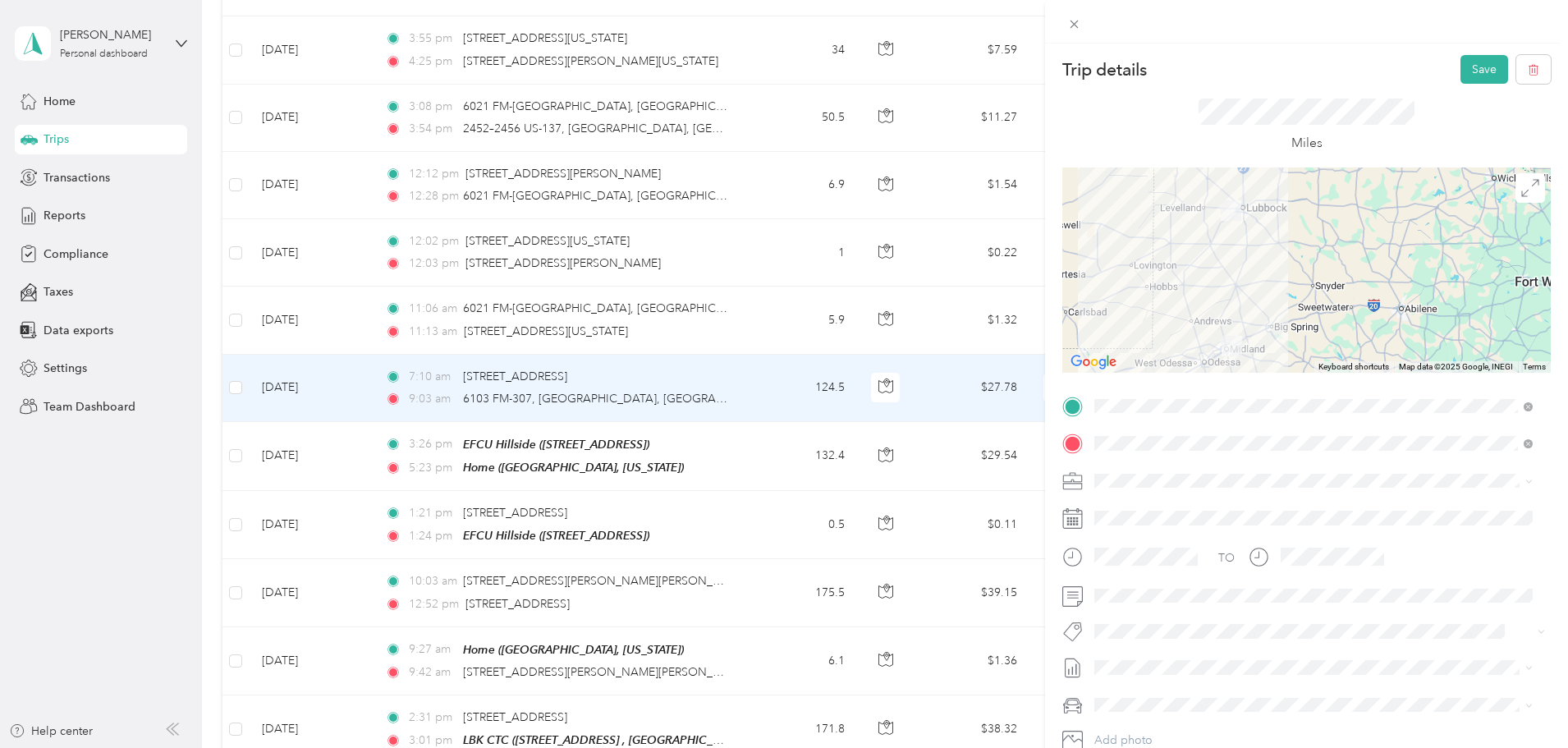
click at [1477, 60] on button "Save" at bounding box center [1485, 69] width 48 height 28
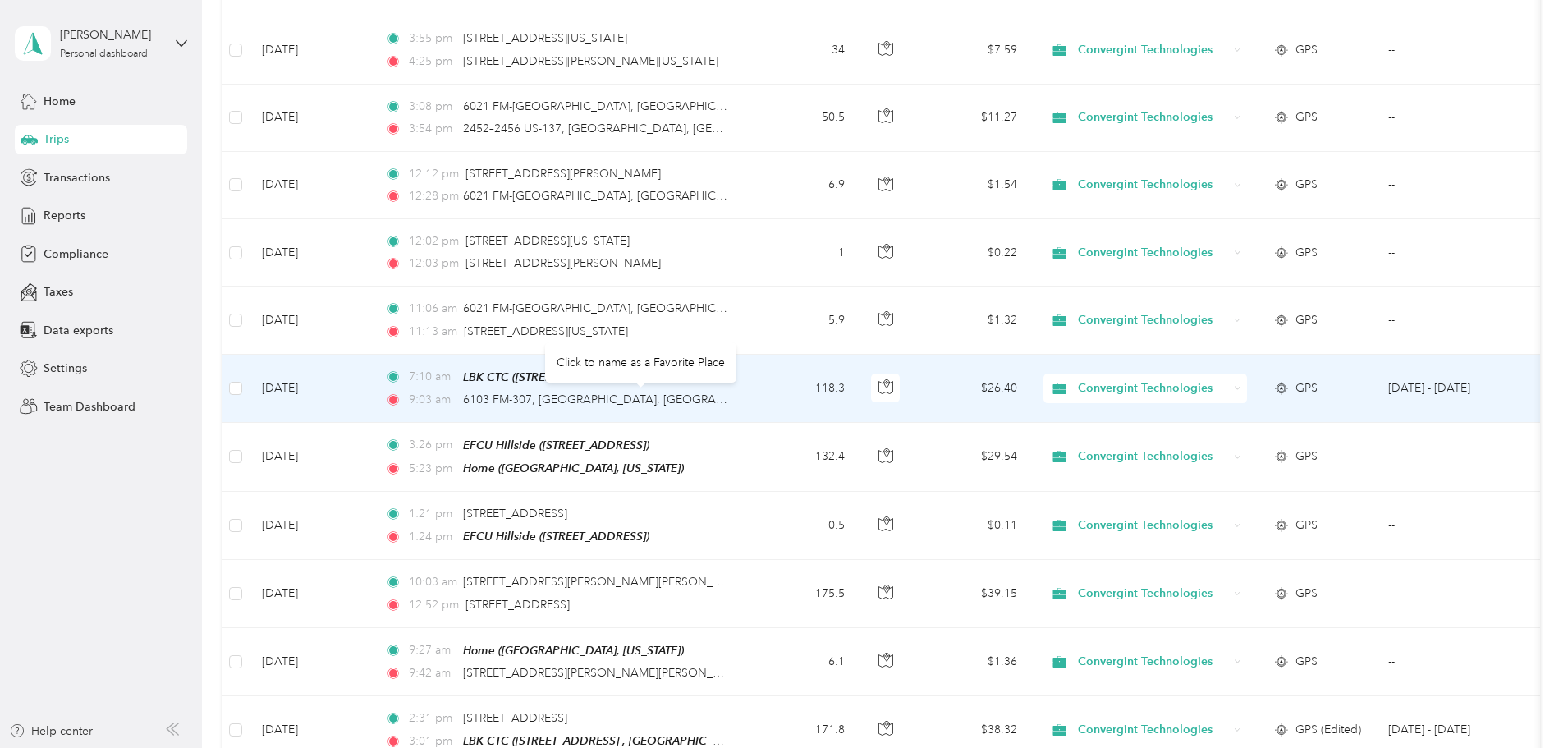
click at [658, 396] on span "6103 FM-307, [GEOGRAPHIC_DATA], [GEOGRAPHIC_DATA]" at bounding box center [622, 399] width 319 height 14
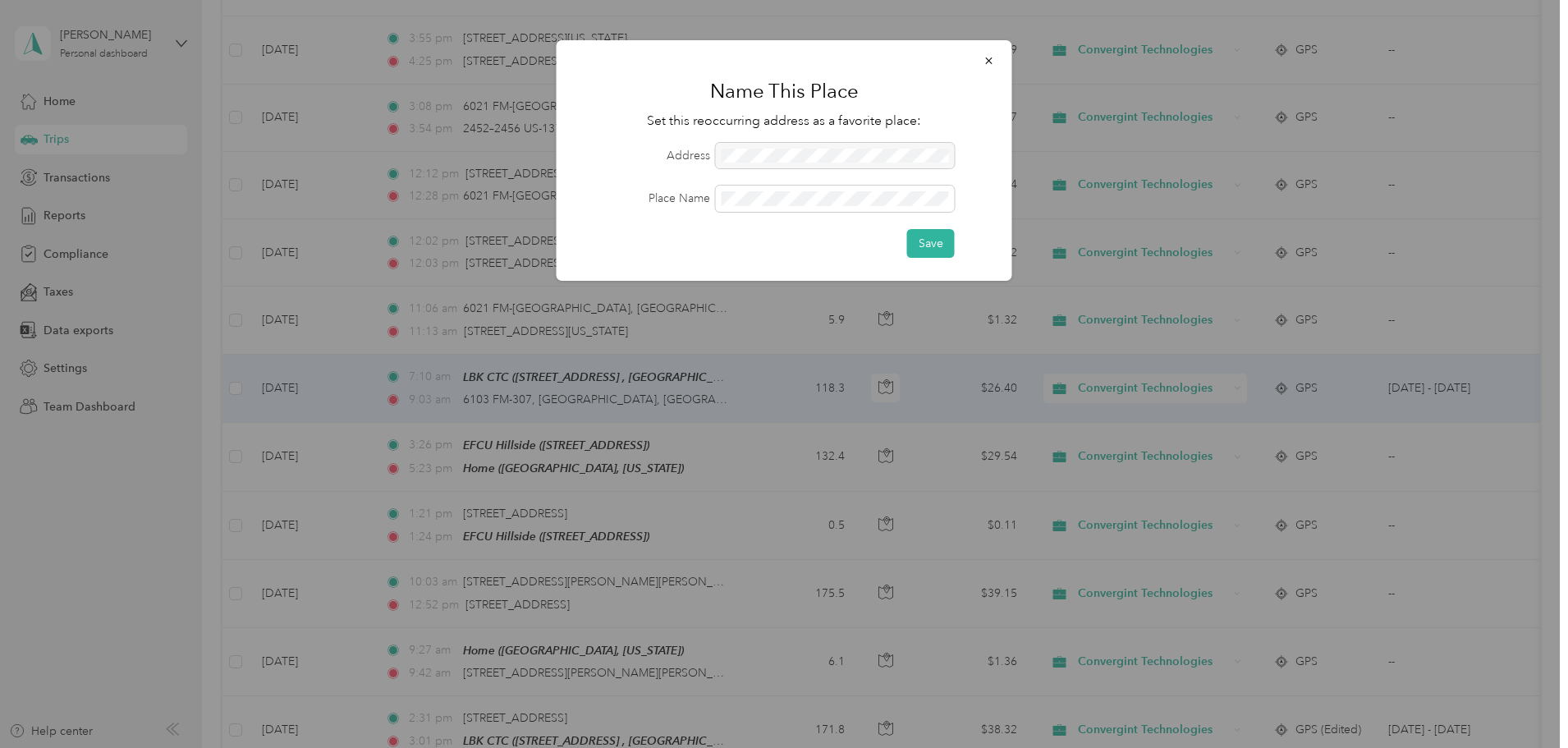
click at [985, 60] on icon "button" at bounding box center [989, 60] width 12 height 12
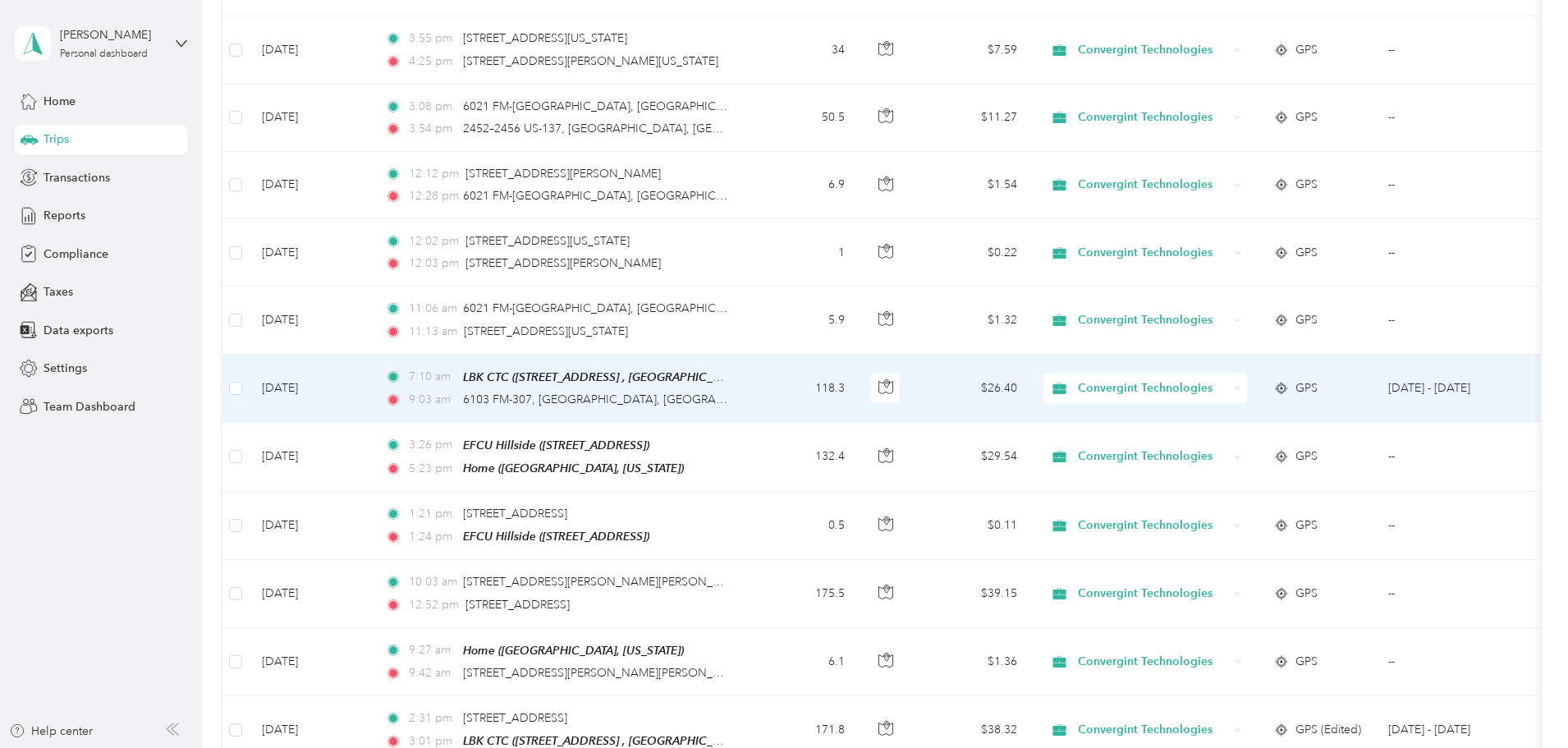
click at [858, 385] on td "118.3" at bounding box center [804, 389] width 108 height 68
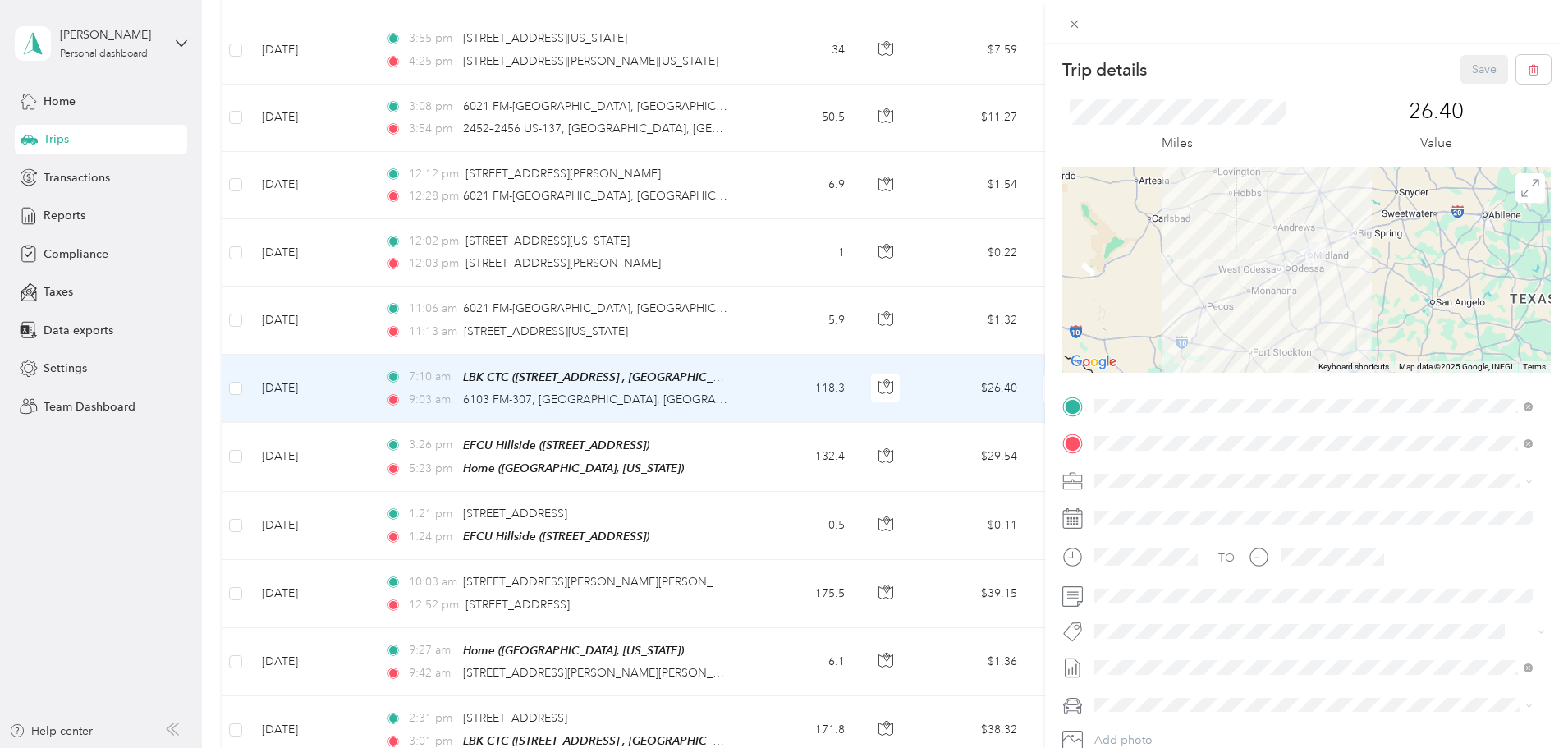
drag, startPoint x: 1252, startPoint y: 319, endPoint x: 1265, endPoint y: 232, distance: 88.0
click at [1265, 232] on div at bounding box center [1306, 270] width 488 height 205
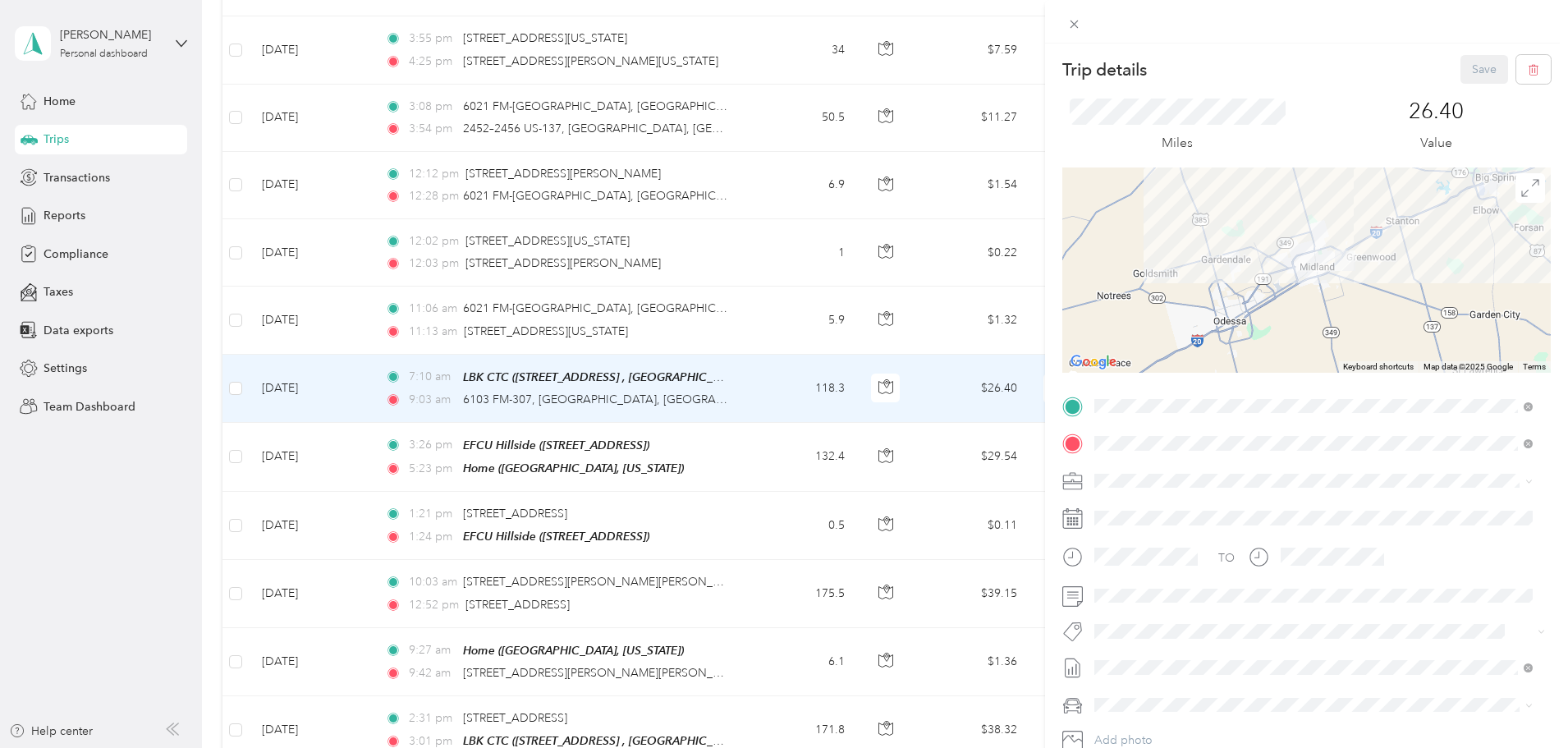
drag, startPoint x: 1349, startPoint y: 270, endPoint x: 1337, endPoint y: 308, distance: 39.8
click at [1337, 308] on div at bounding box center [1306, 270] width 488 height 205
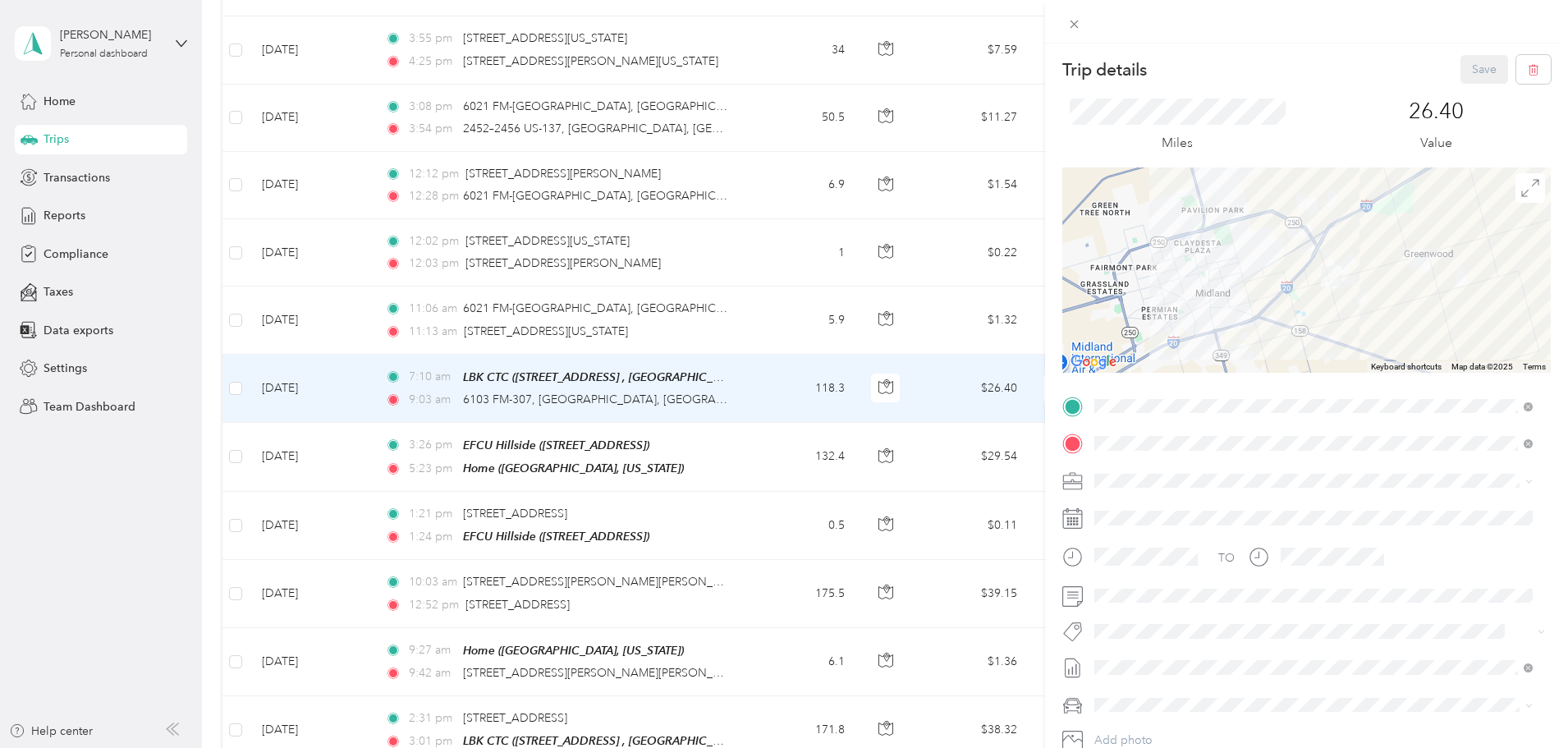
drag, startPoint x: 1351, startPoint y: 201, endPoint x: 1320, endPoint y: 337, distance: 139.5
click at [1320, 337] on div at bounding box center [1306, 270] width 488 height 205
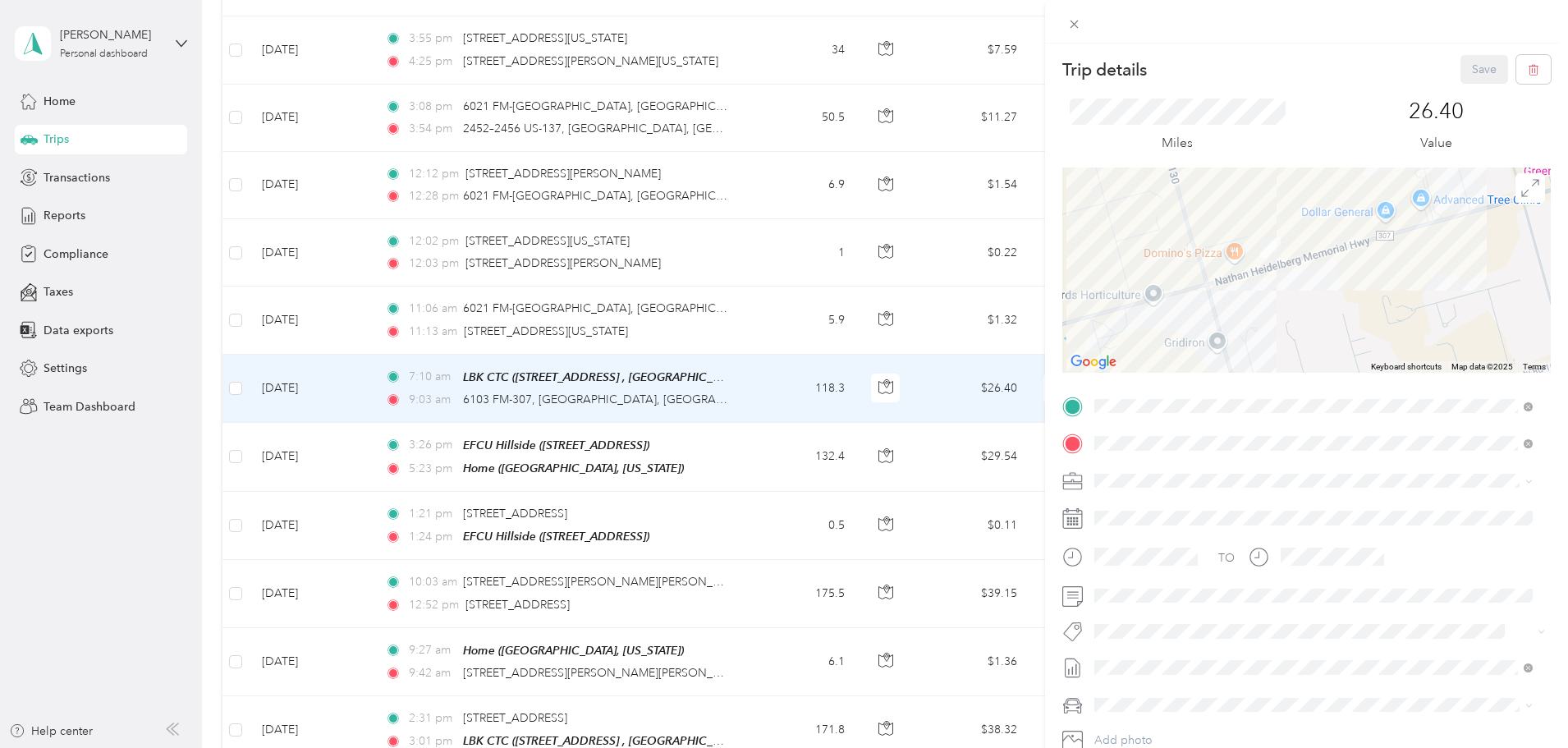
drag, startPoint x: 1300, startPoint y: 243, endPoint x: 1279, endPoint y: 311, distance: 71.2
click at [1279, 311] on div at bounding box center [1306, 270] width 488 height 205
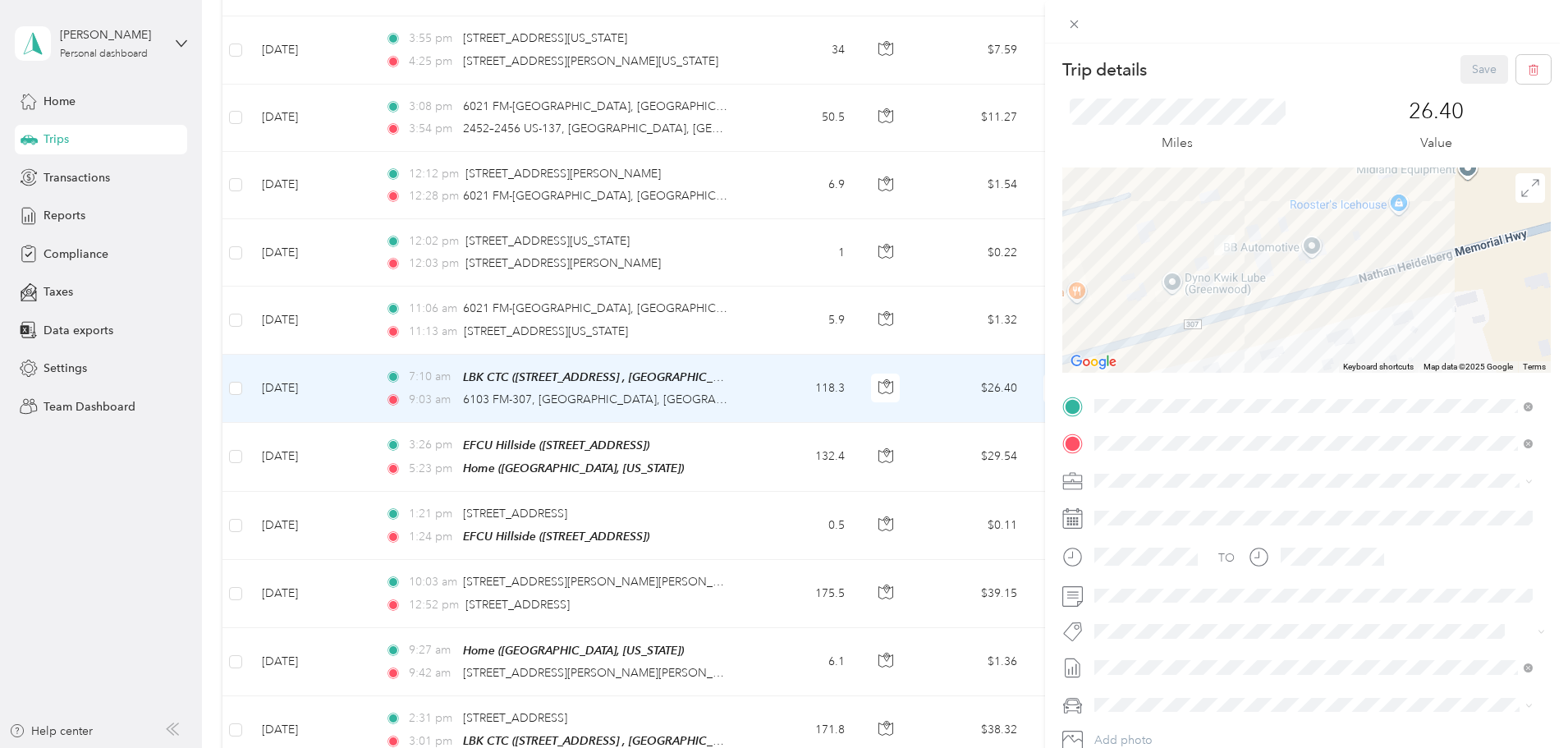
drag, startPoint x: 1276, startPoint y: 254, endPoint x: 1271, endPoint y: 333, distance: 79.2
click at [1271, 333] on div at bounding box center [1306, 270] width 488 height 205
click at [1078, 15] on span at bounding box center [1074, 24] width 23 height 23
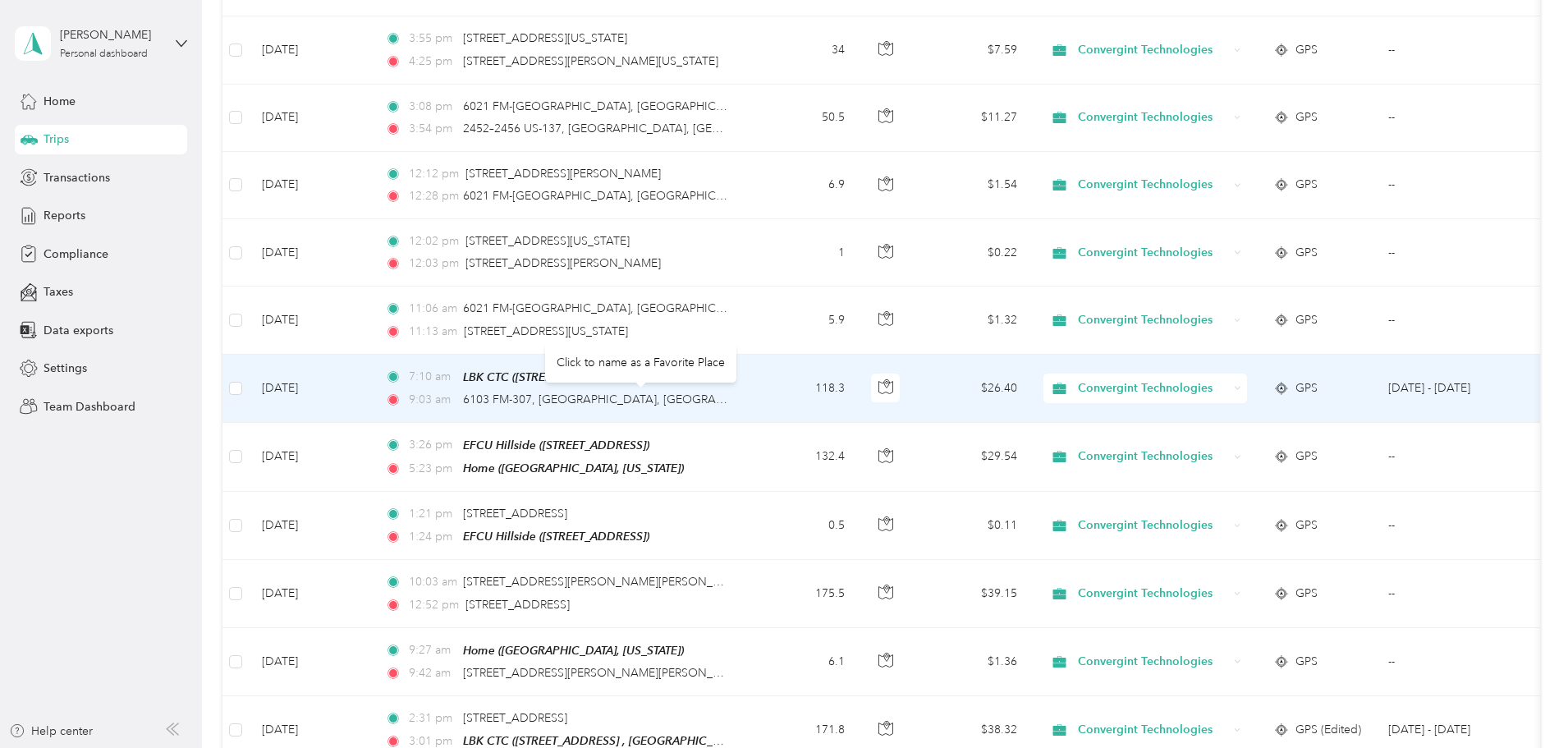
click at [662, 400] on span "6103 FM-307, [GEOGRAPHIC_DATA], [GEOGRAPHIC_DATA]" at bounding box center [622, 399] width 319 height 14
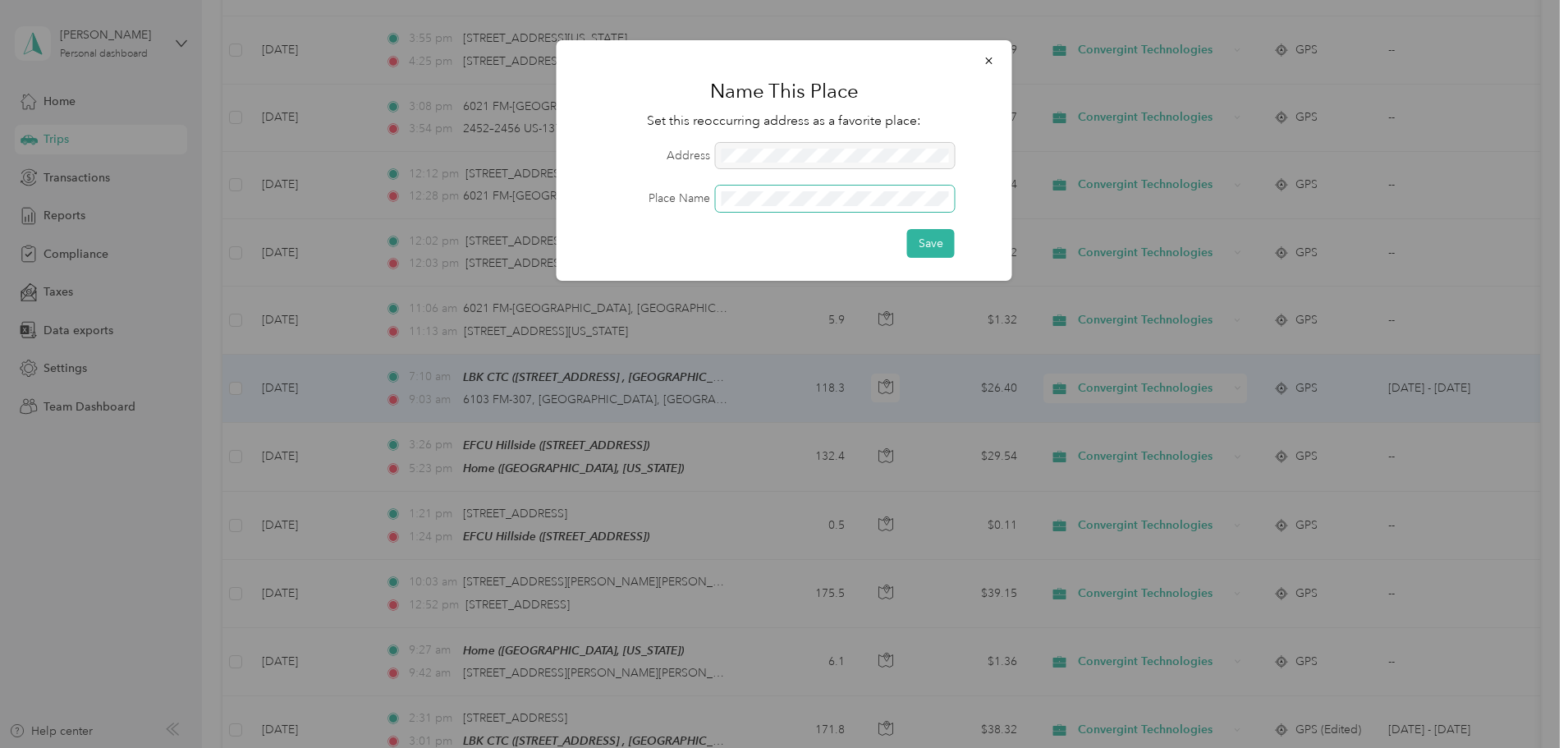
click at [907, 229] on button "Save" at bounding box center [931, 243] width 48 height 28
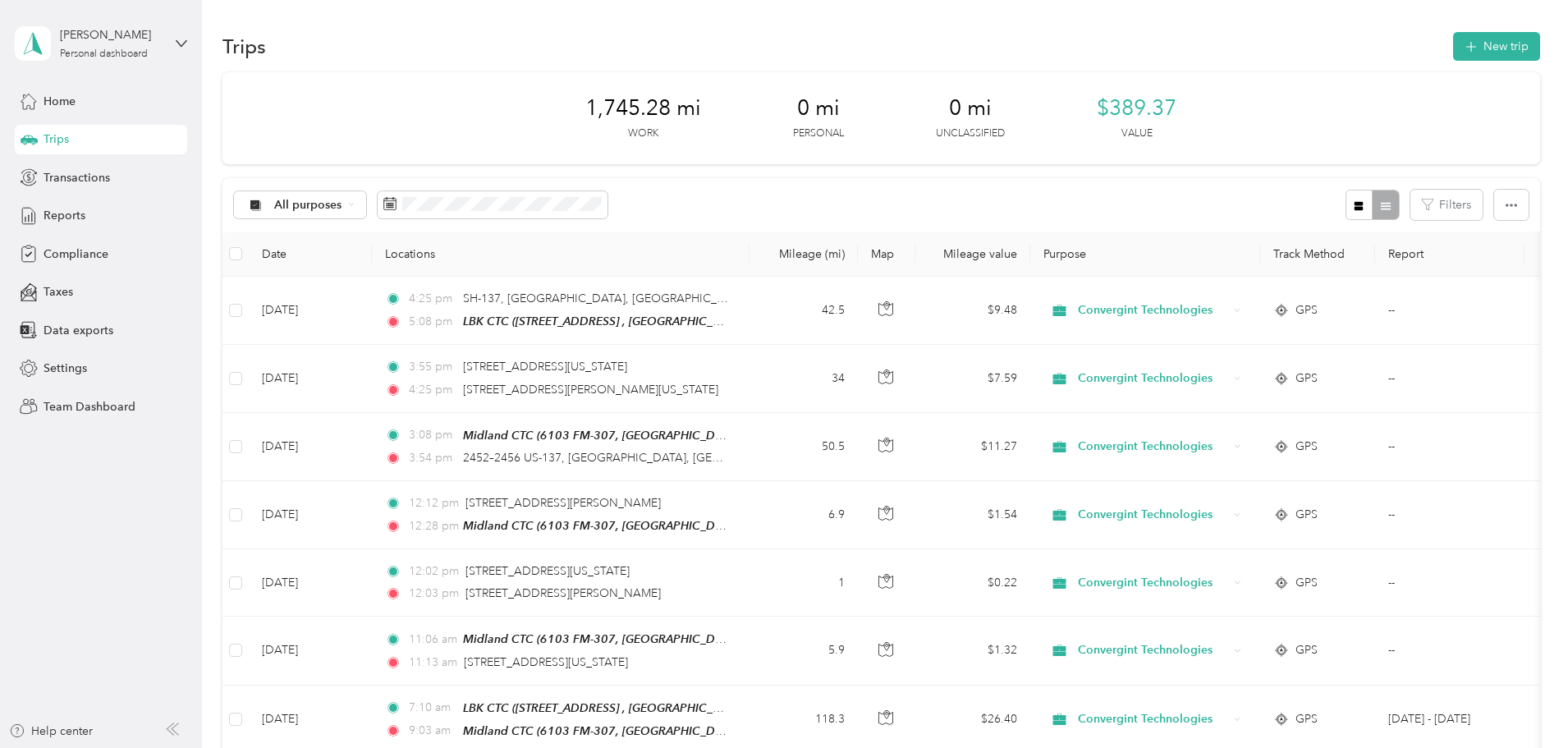
click at [810, 186] on div "All purposes Filters" at bounding box center [881, 205] width 1318 height 53
click at [61, 217] on span "Reports" at bounding box center [64, 215] width 42 height 17
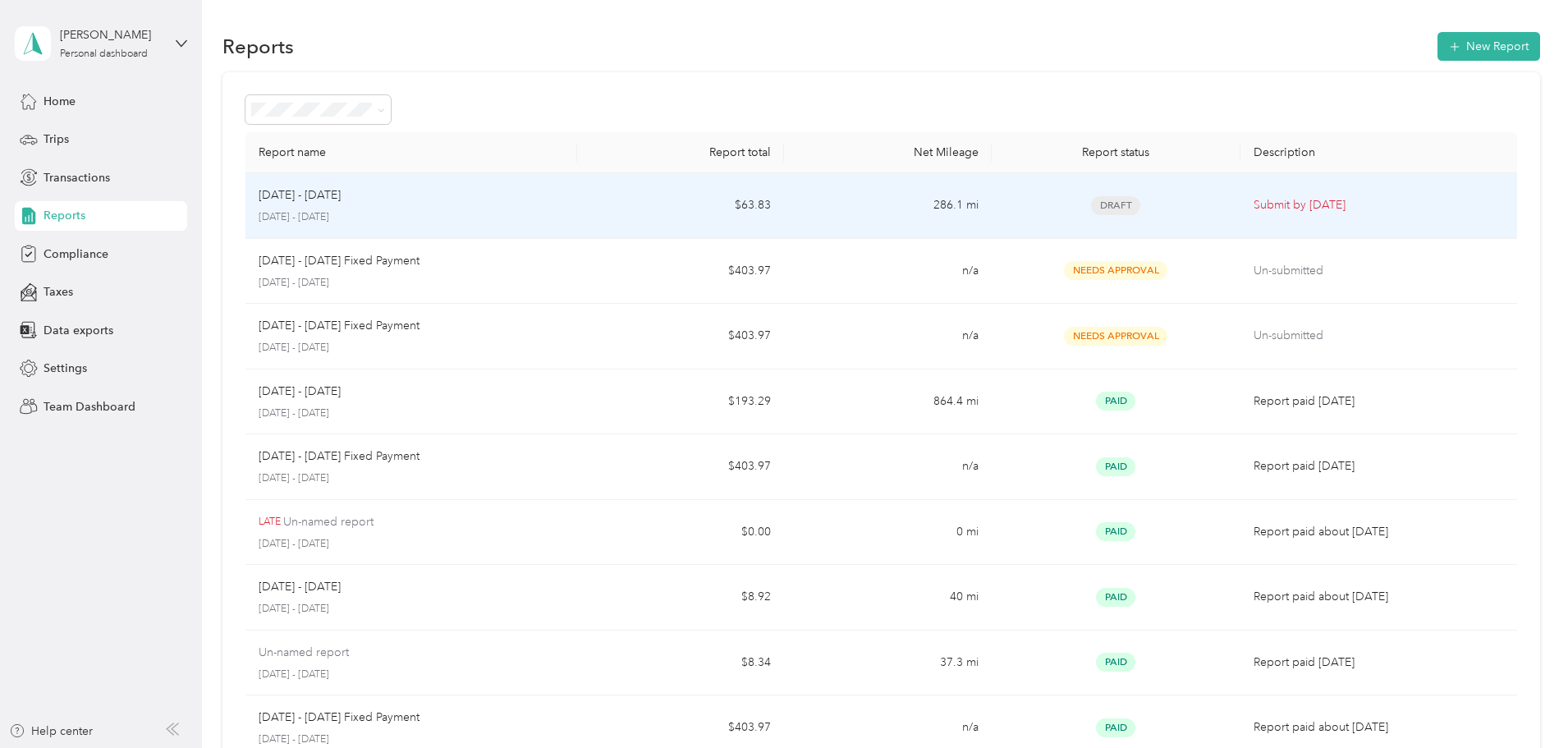
click at [466, 205] on div "[DATE] - [DATE] [DATE] - [DATE]" at bounding box center [411, 205] width 305 height 38
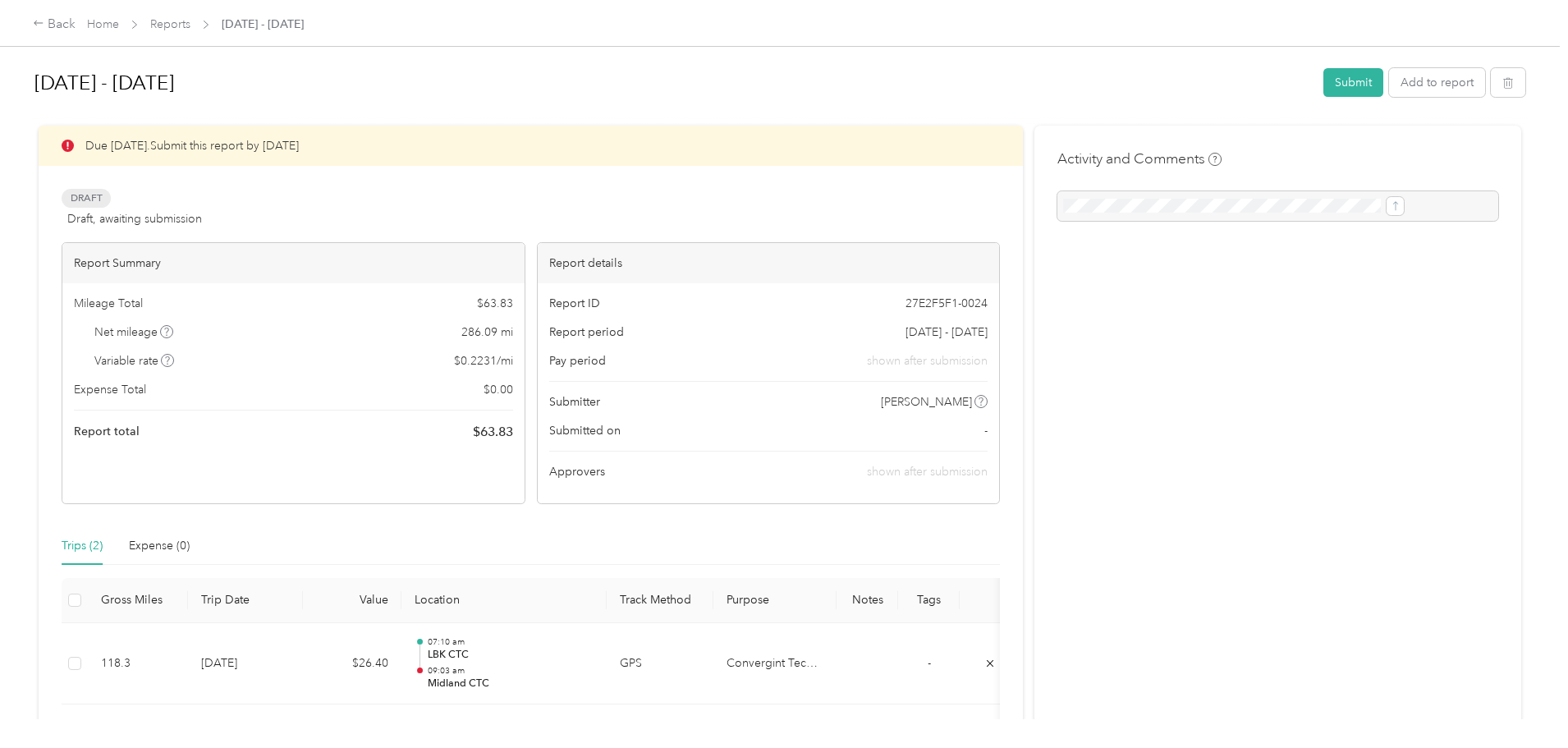
click at [191, 26] on link "Reports" at bounding box center [169, 24] width 40 height 14
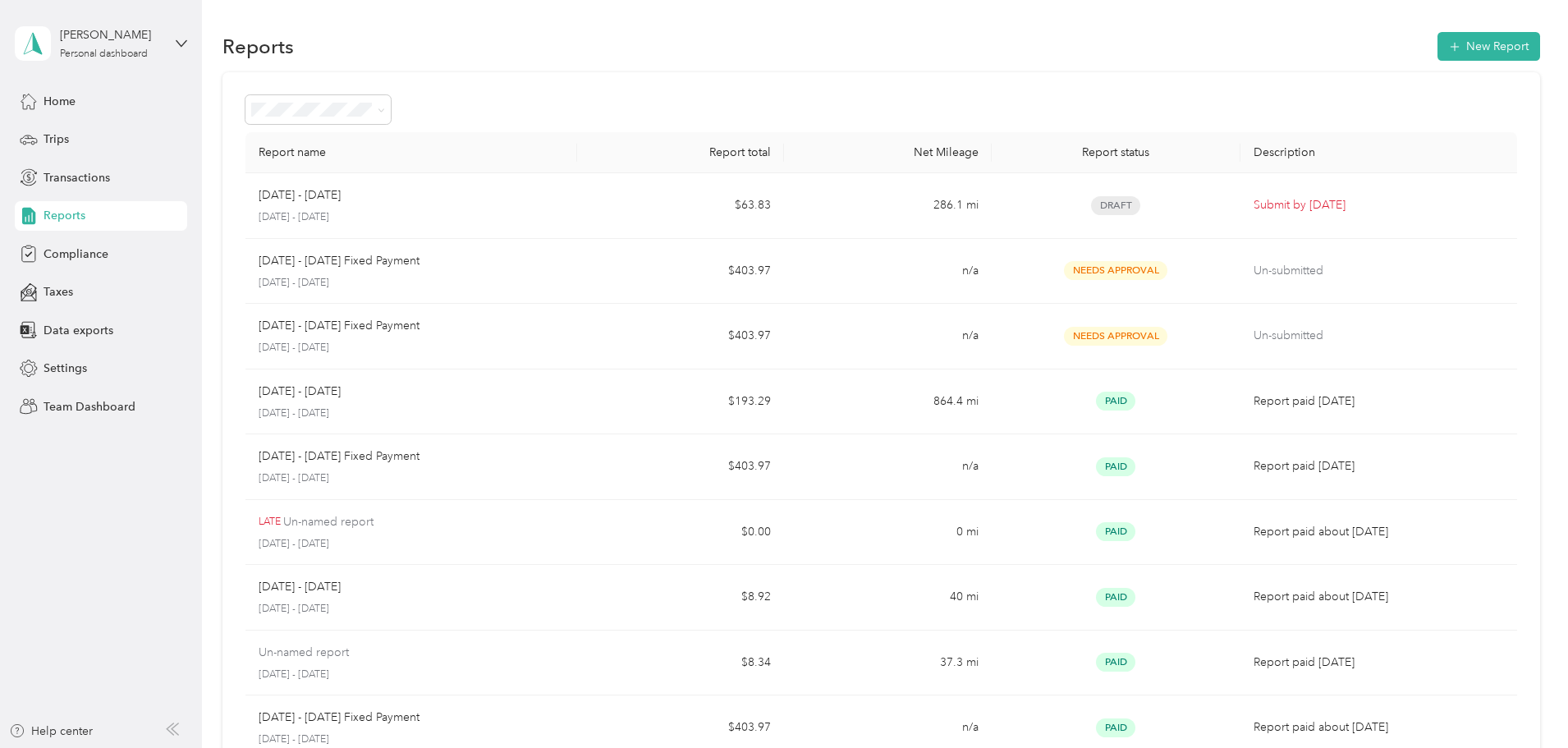
click at [385, 109] on span at bounding box center [378, 109] width 13 height 17
click at [64, 212] on span "Reports" at bounding box center [64, 215] width 42 height 17
click at [61, 140] on span "Trips" at bounding box center [56, 138] width 26 height 17
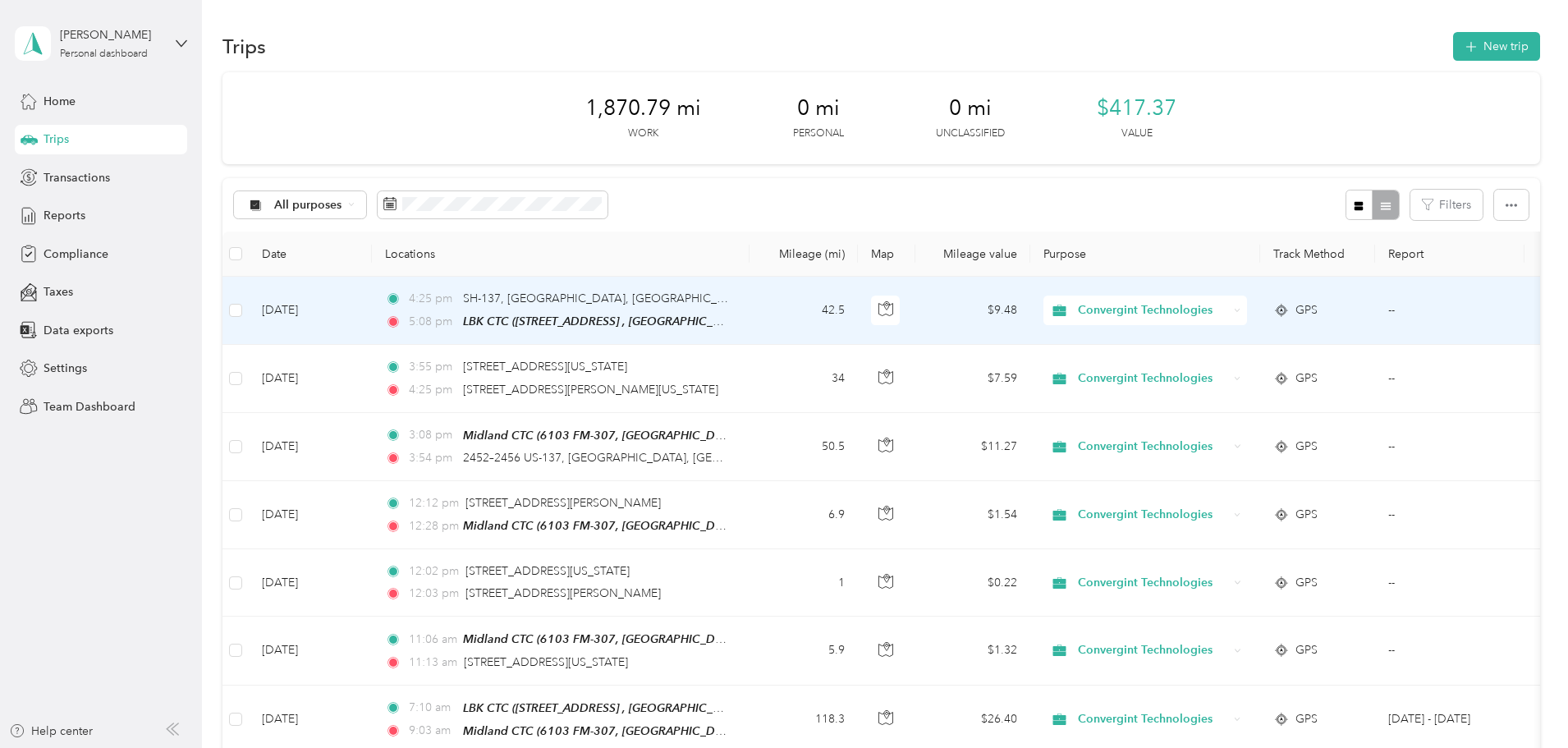
click at [242, 318] on label at bounding box center [235, 310] width 13 height 18
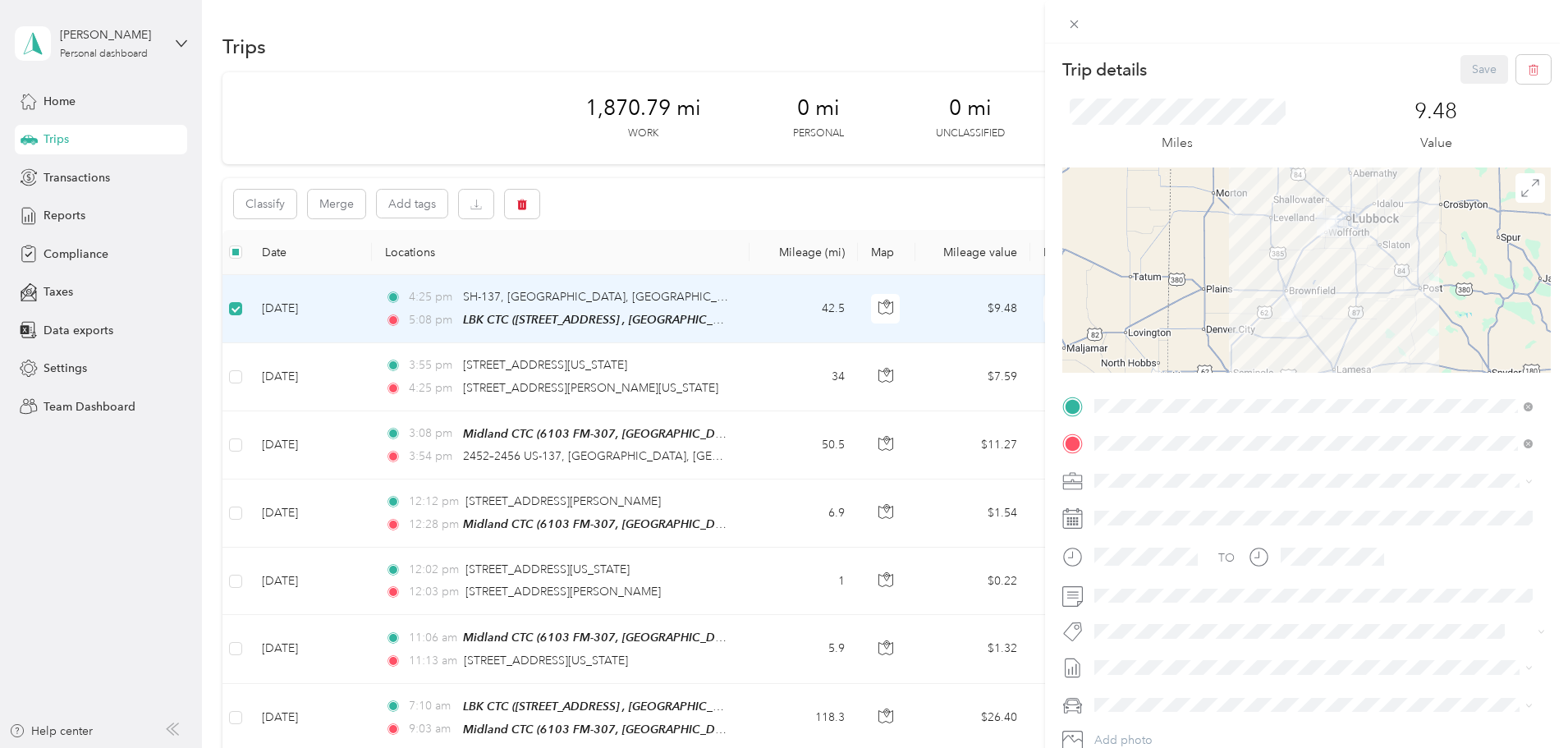
click at [342, 382] on div "Trip details Save This trip cannot be edited because it is either under review,…" at bounding box center [784, 374] width 1568 height 748
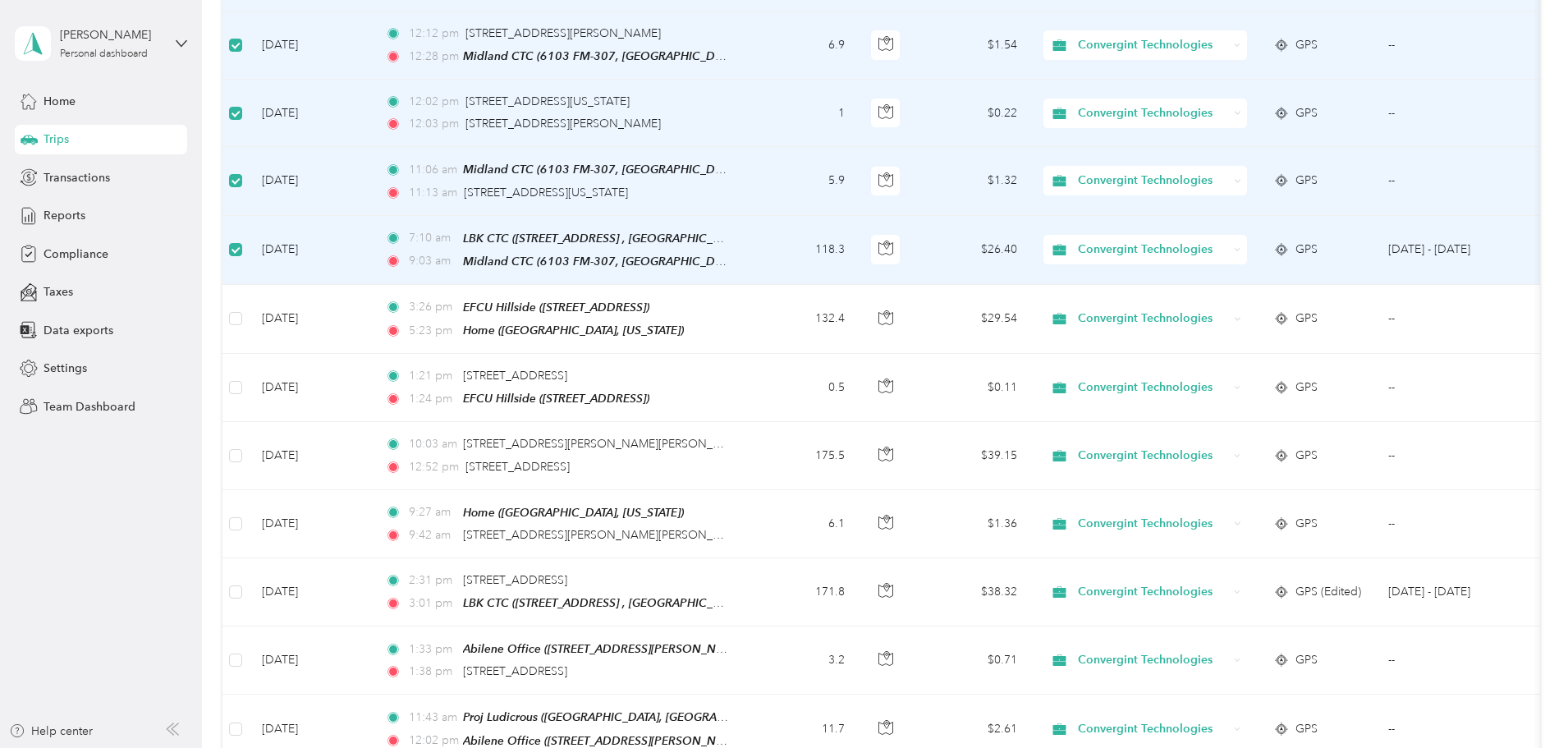
scroll to position [492, 0]
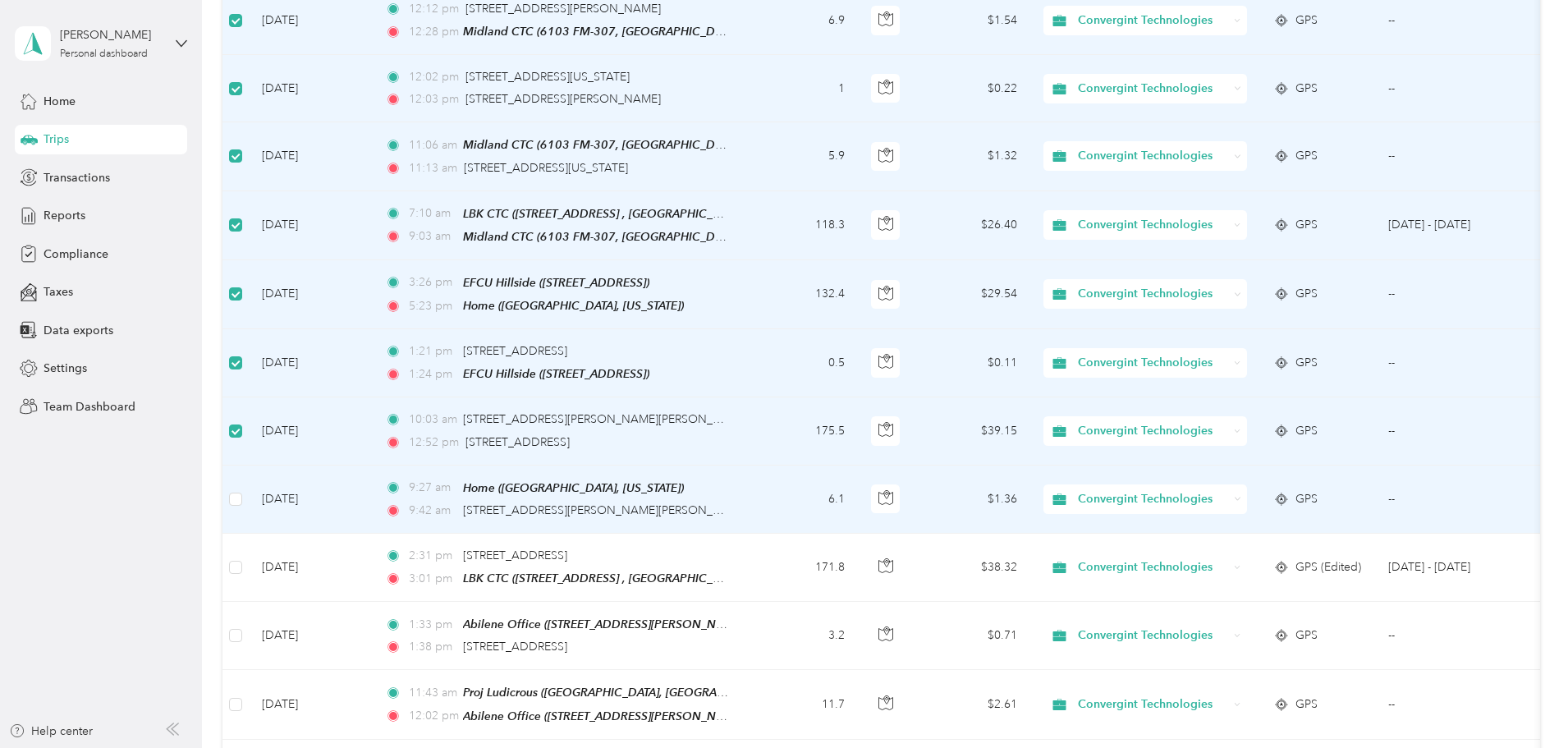
click at [248, 492] on td at bounding box center [236, 499] width 27 height 68
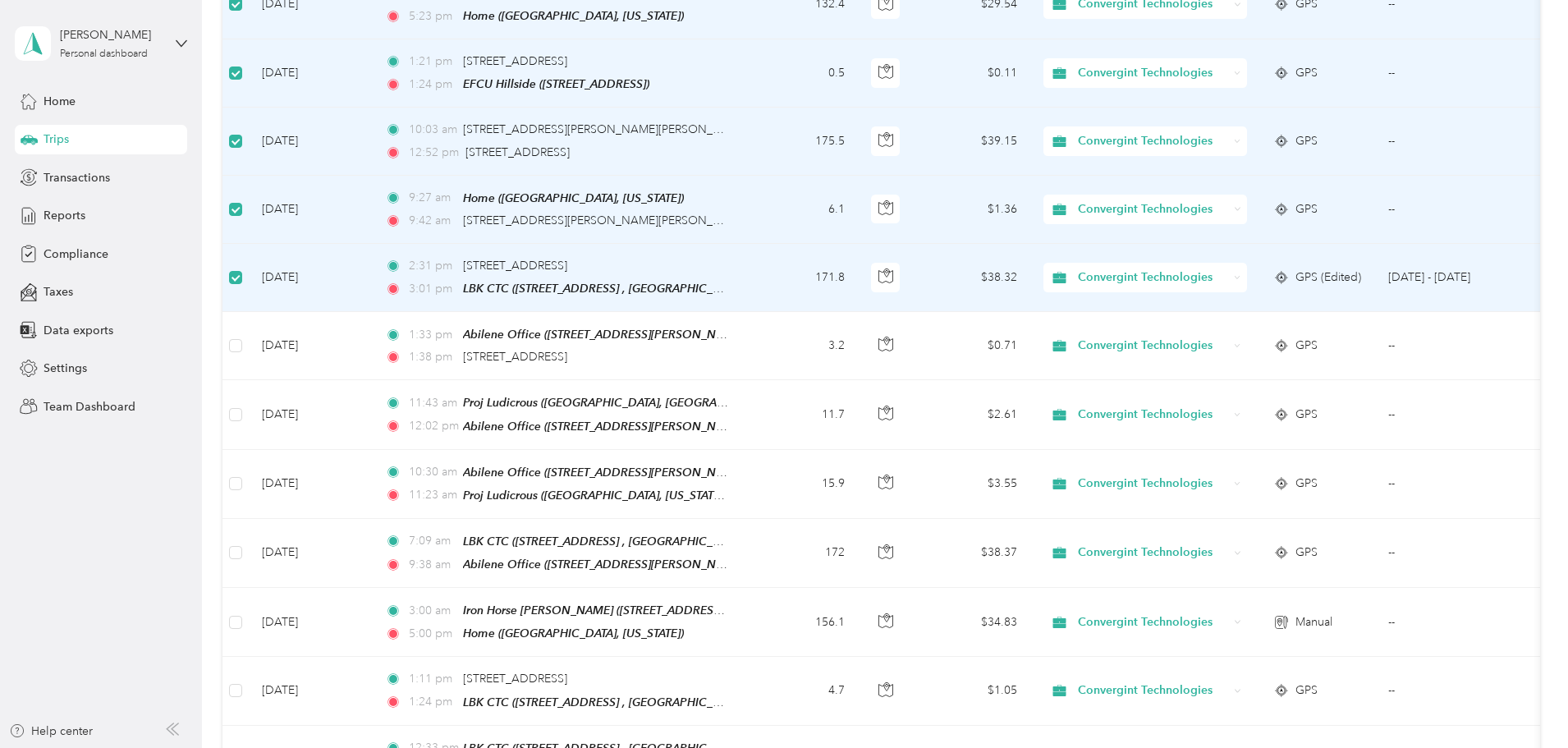
scroll to position [821, 0]
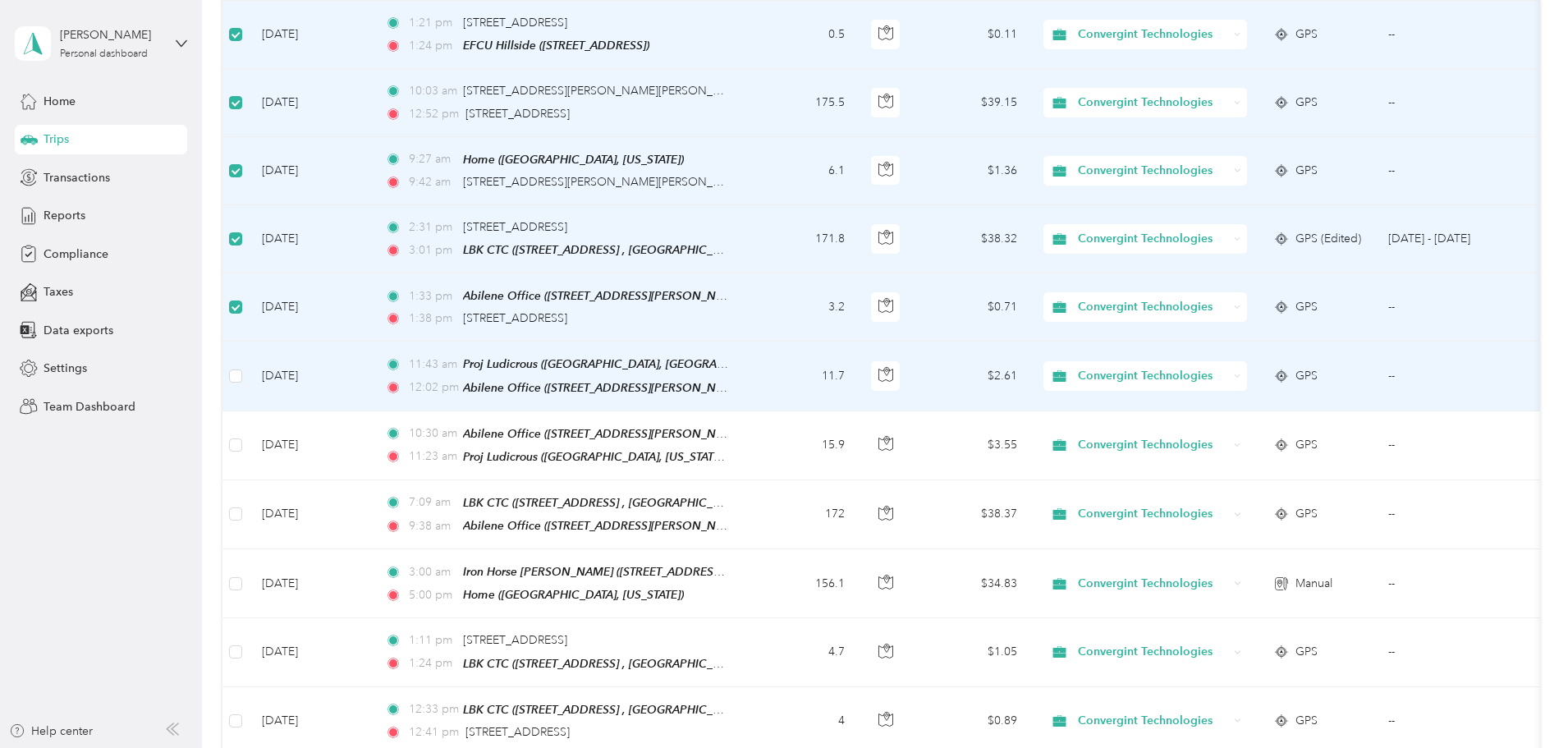
click at [242, 373] on label at bounding box center [235, 375] width 13 height 18
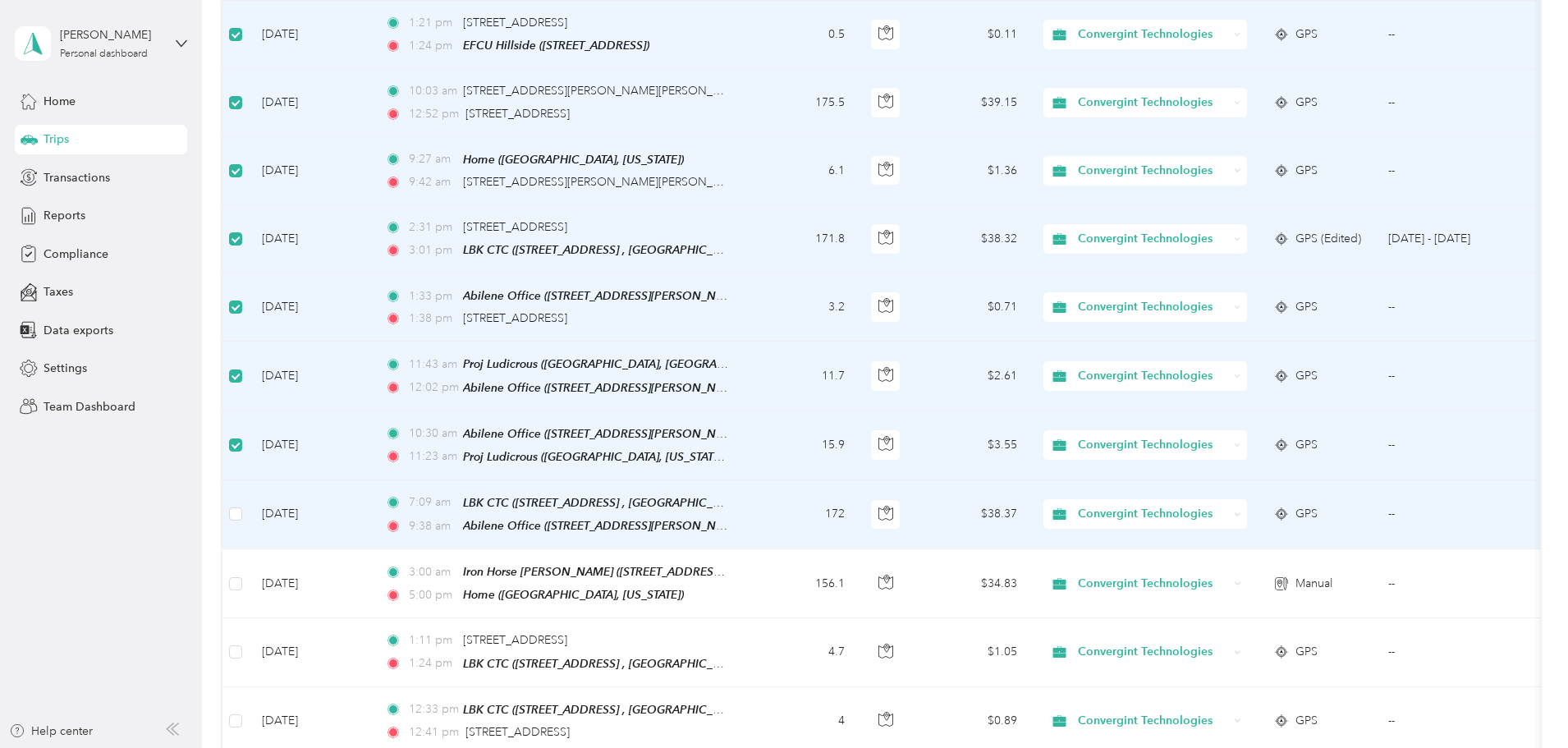
click at [248, 510] on td at bounding box center [236, 515] width 27 height 69
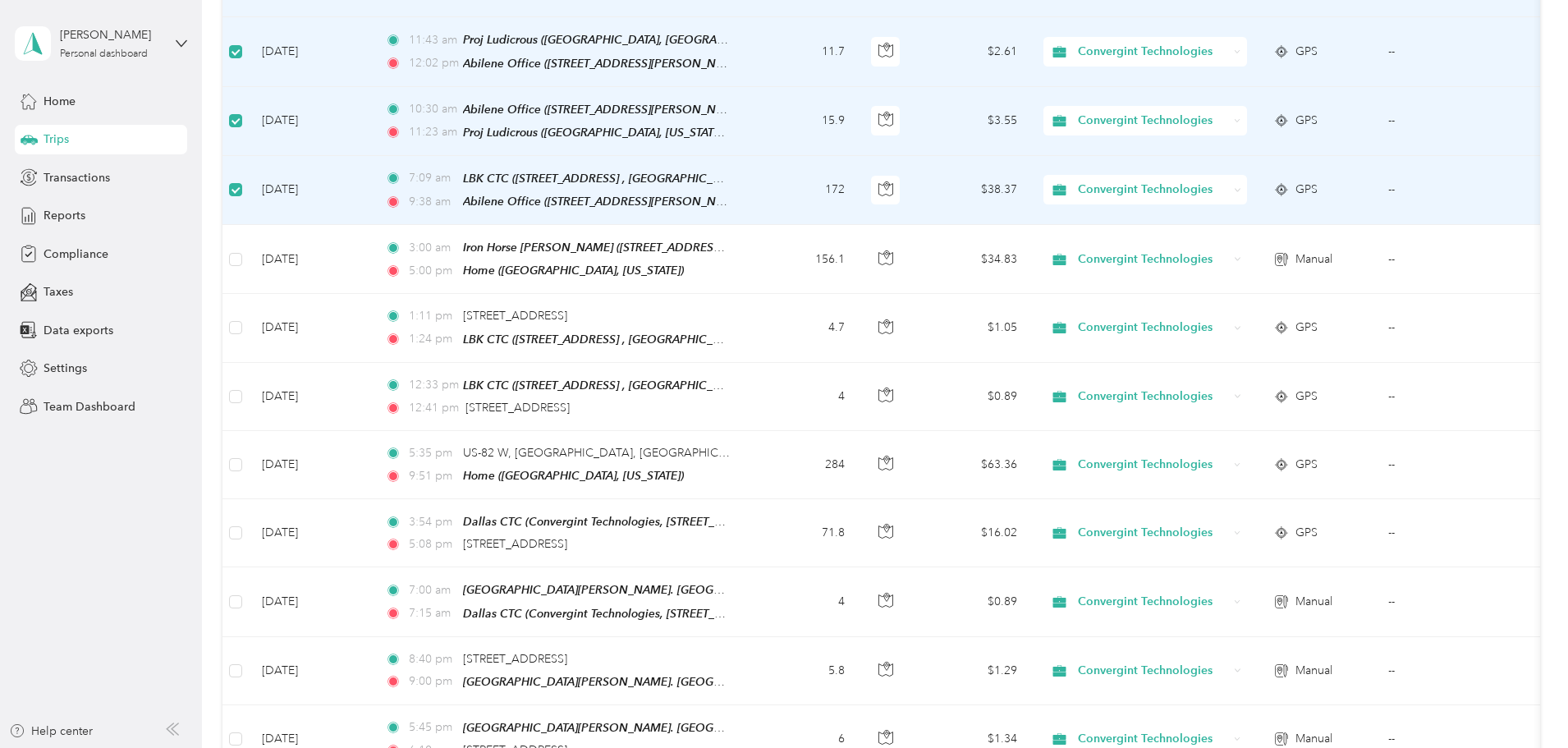
scroll to position [1149, 0]
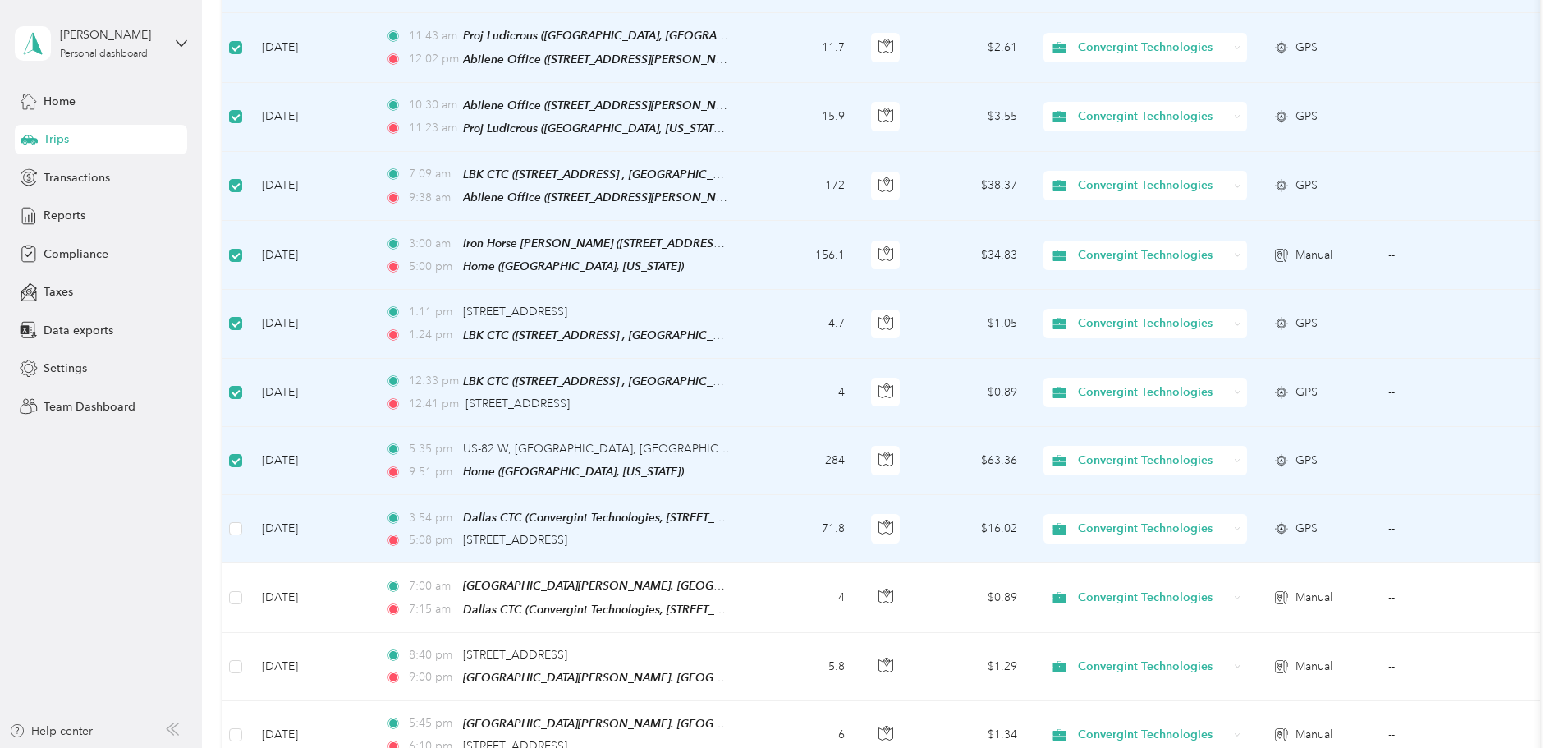
click at [248, 509] on td at bounding box center [236, 529] width 27 height 68
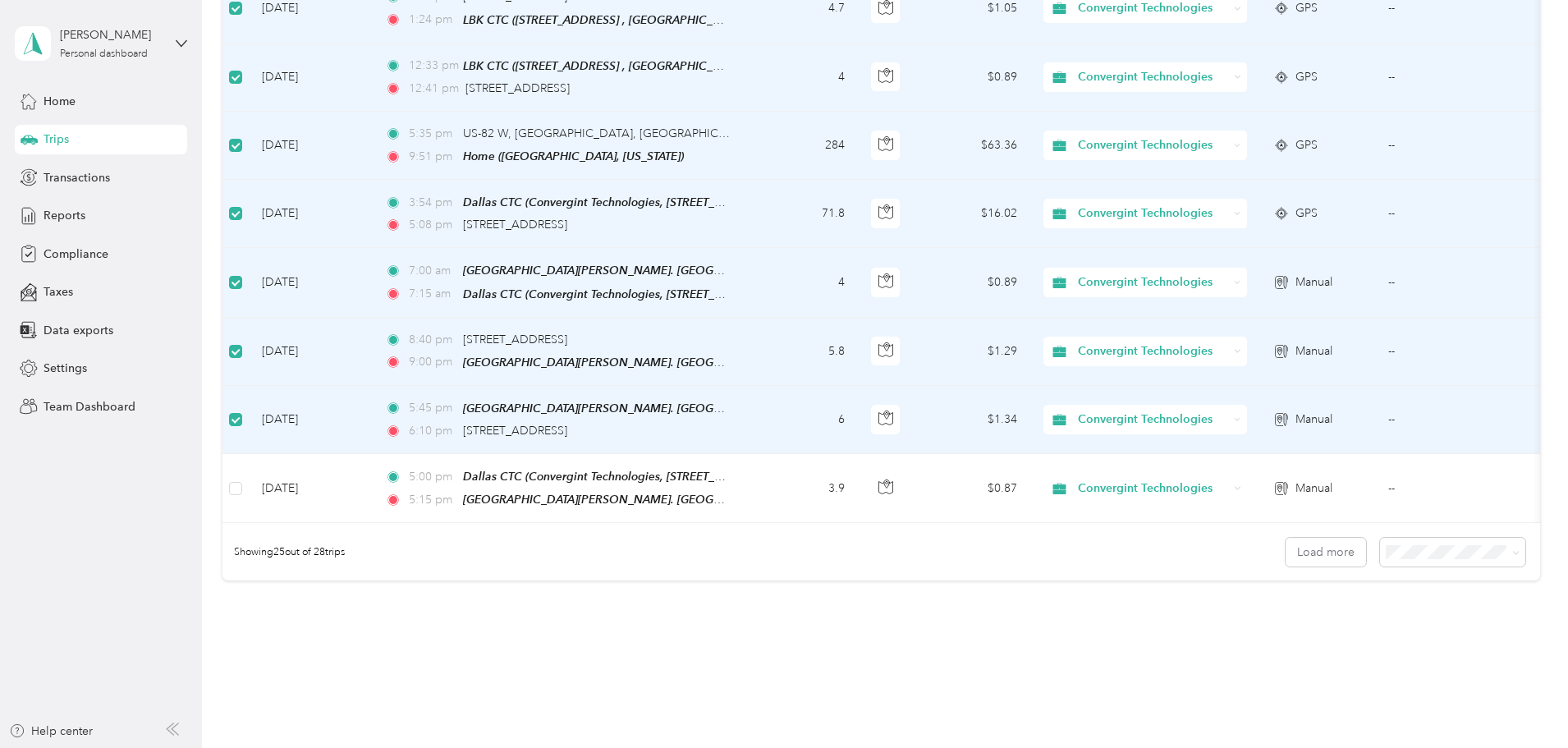
scroll to position [1512, 0]
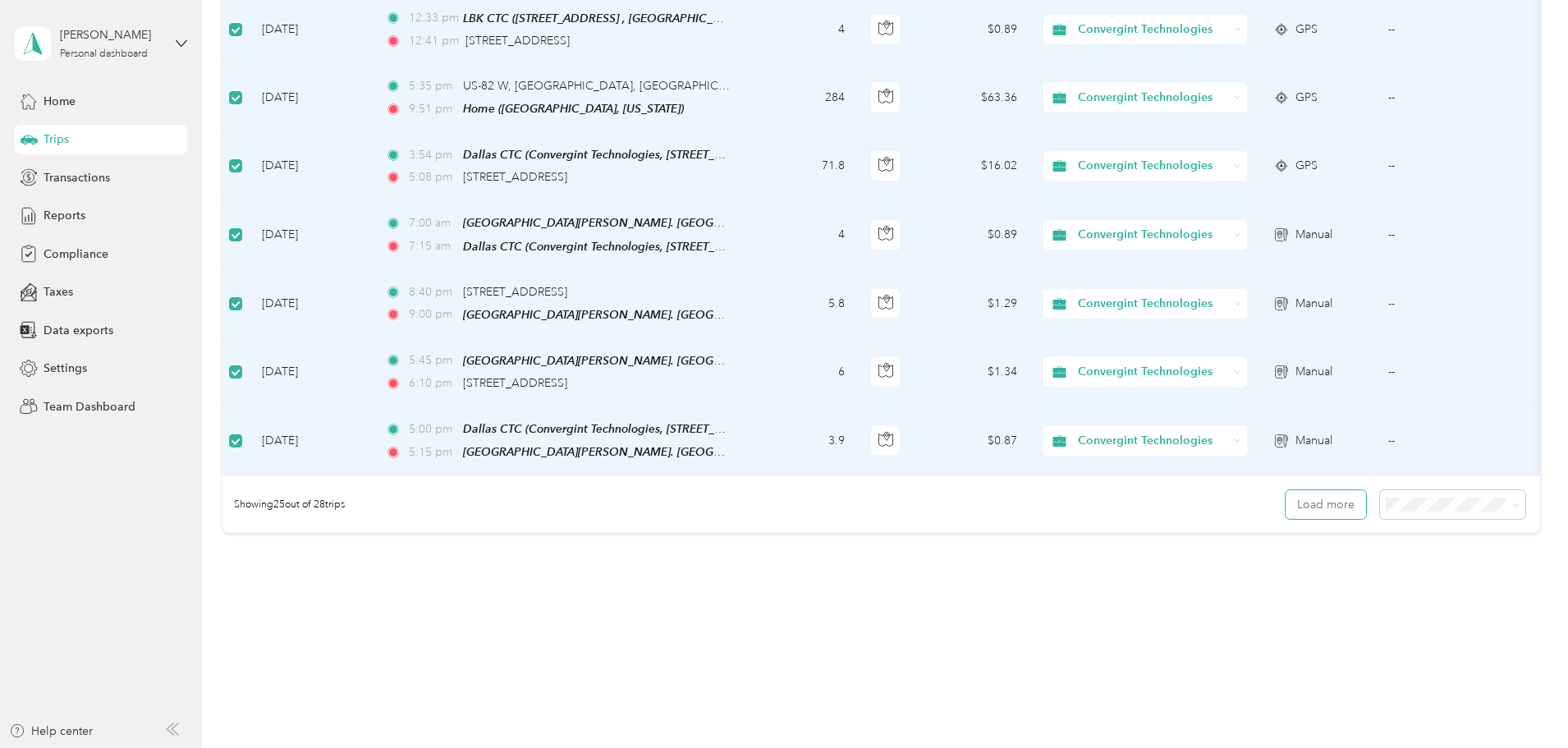
click at [1286, 492] on button "Load more" at bounding box center [1326, 504] width 81 height 28
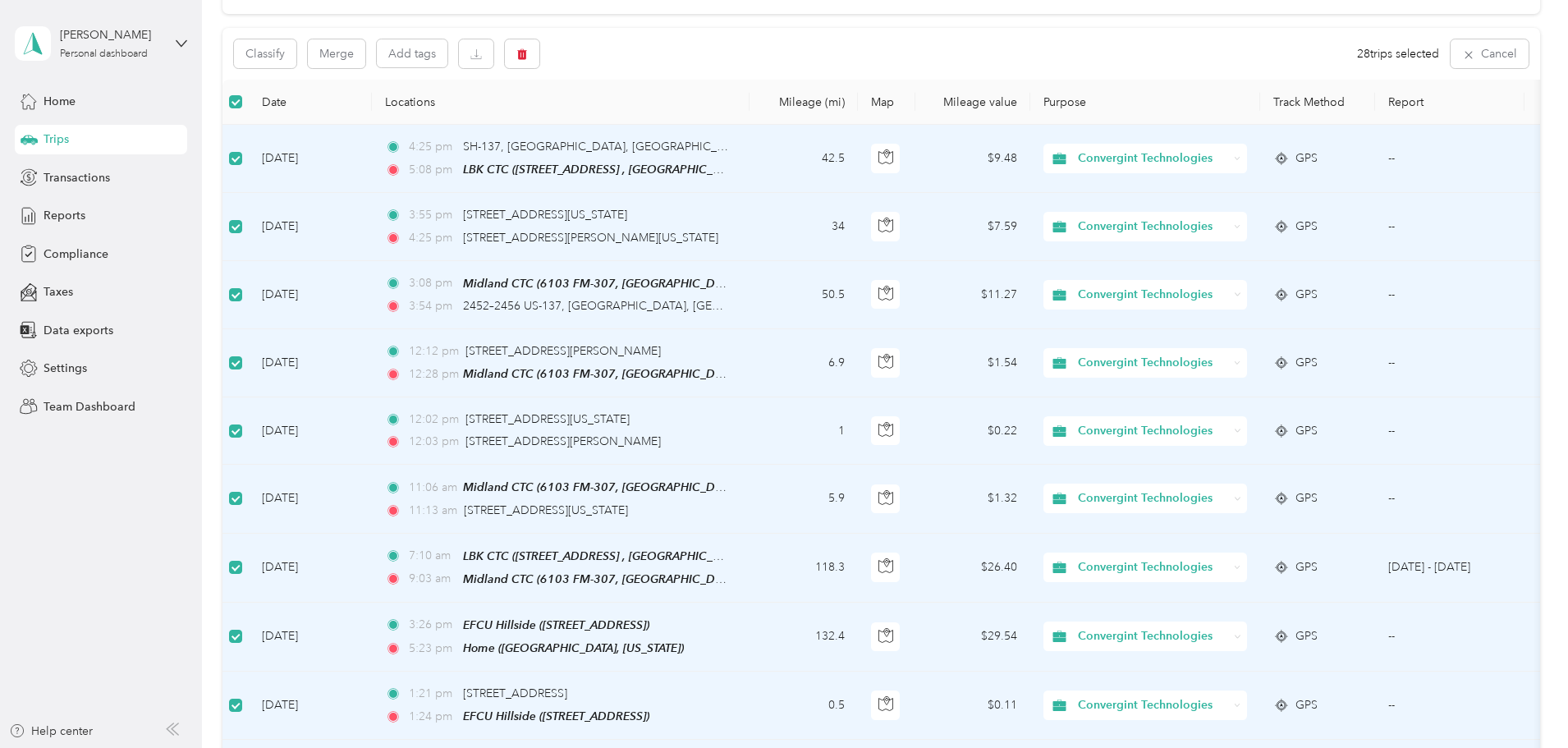
scroll to position [0, 0]
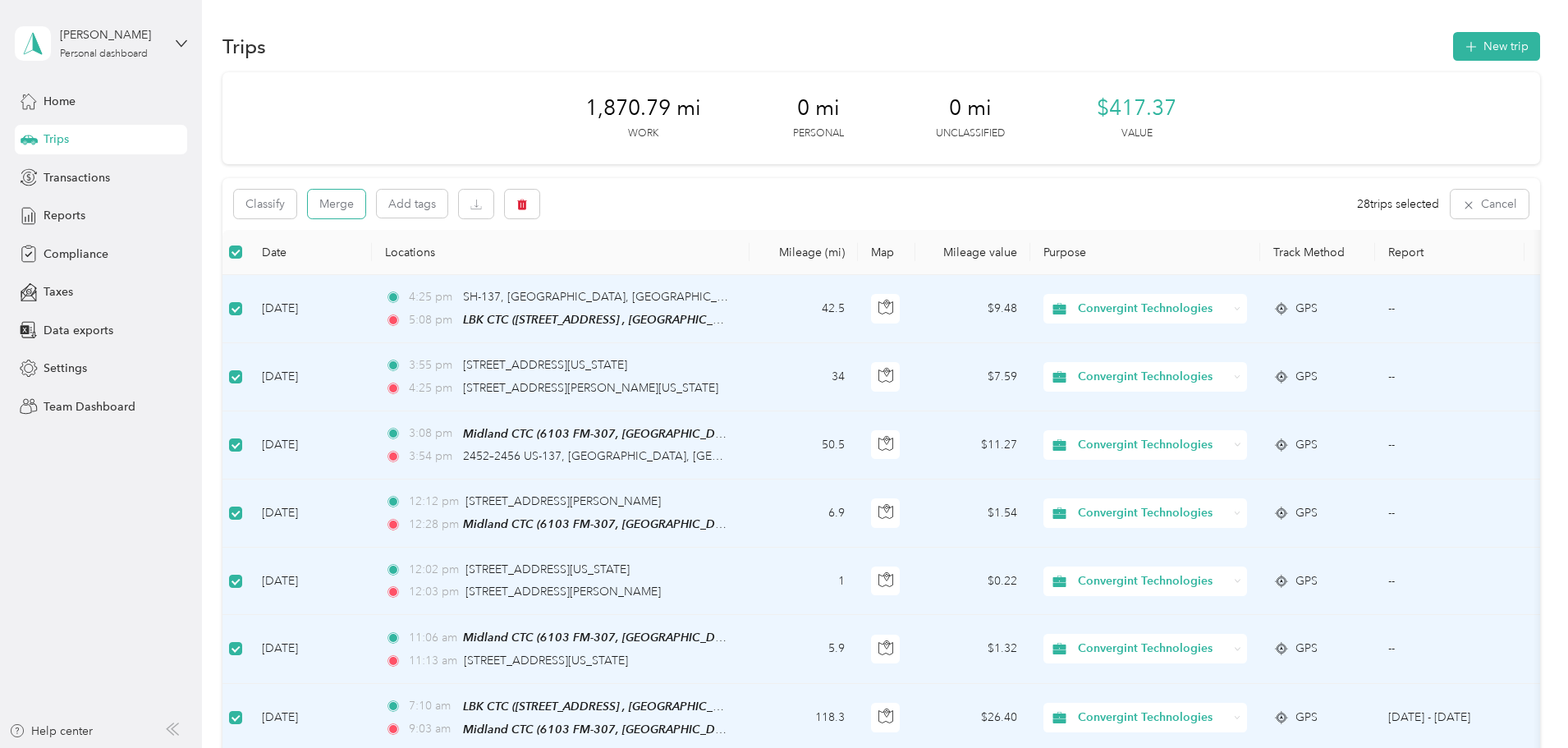
click at [366, 209] on button "Merge" at bounding box center [336, 204] width 58 height 28
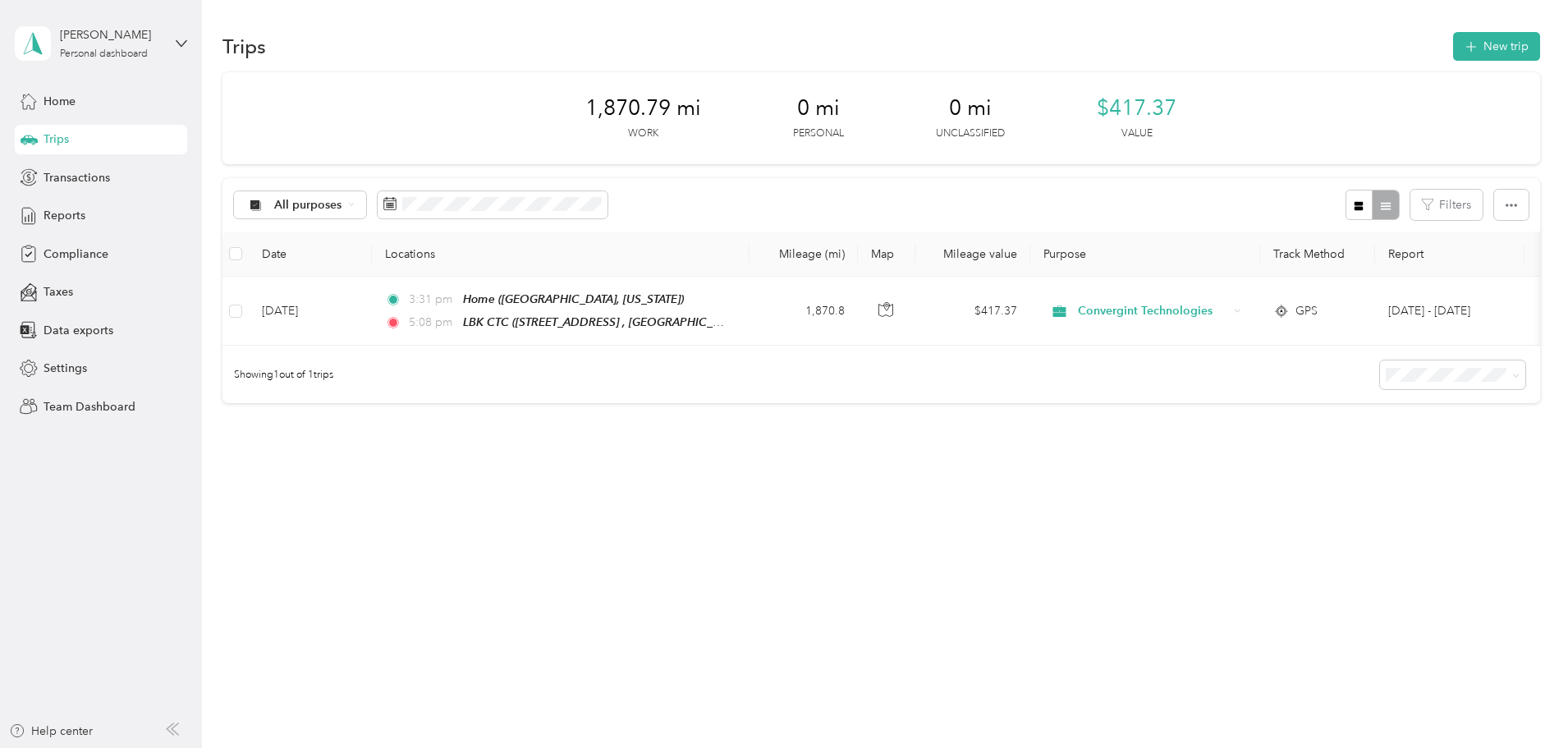
click at [52, 139] on span "Trips" at bounding box center [56, 138] width 26 height 17
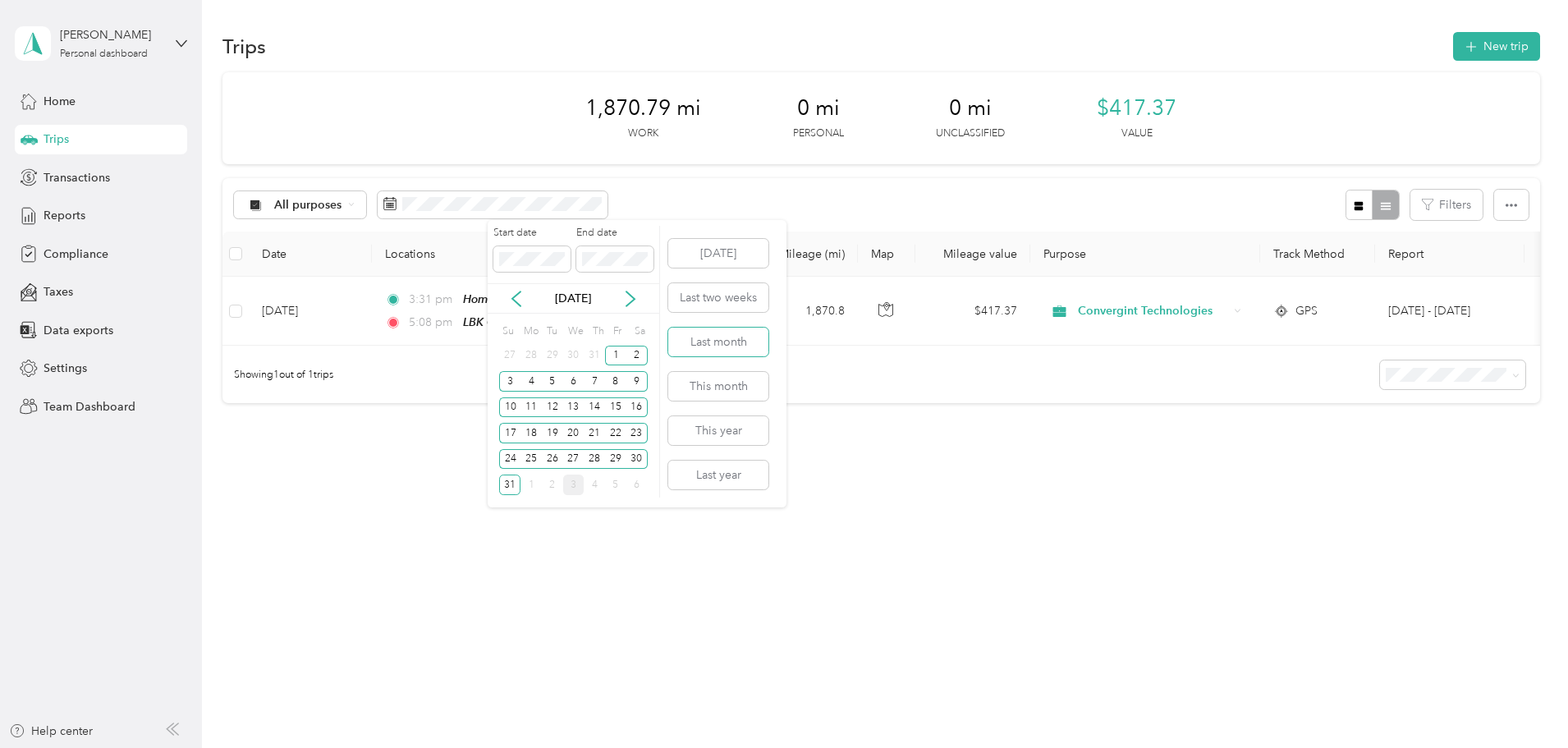
click at [707, 347] on button "Last month" at bounding box center [718, 342] width 100 height 28
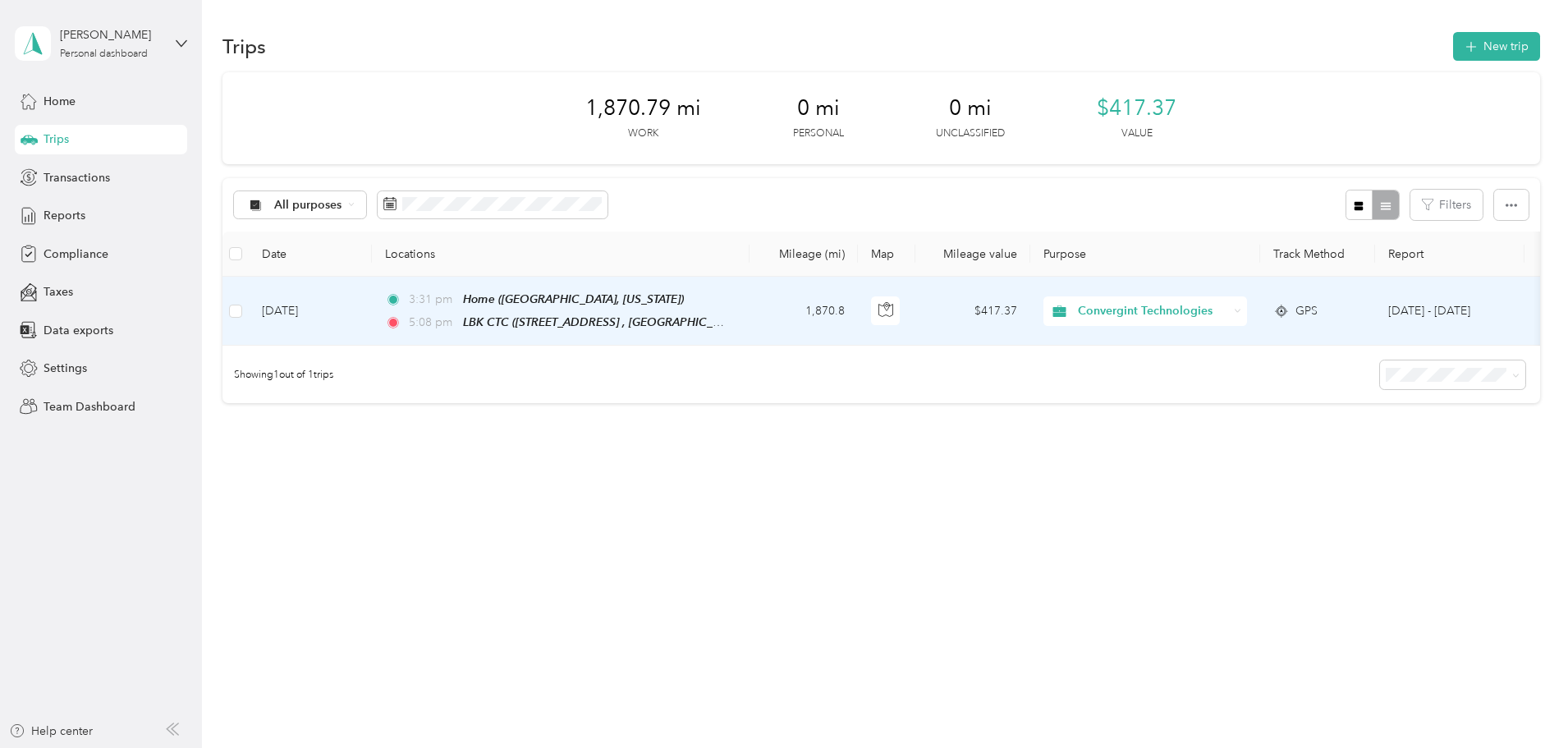
click at [1030, 318] on td "$417.37" at bounding box center [973, 311] width 115 height 69
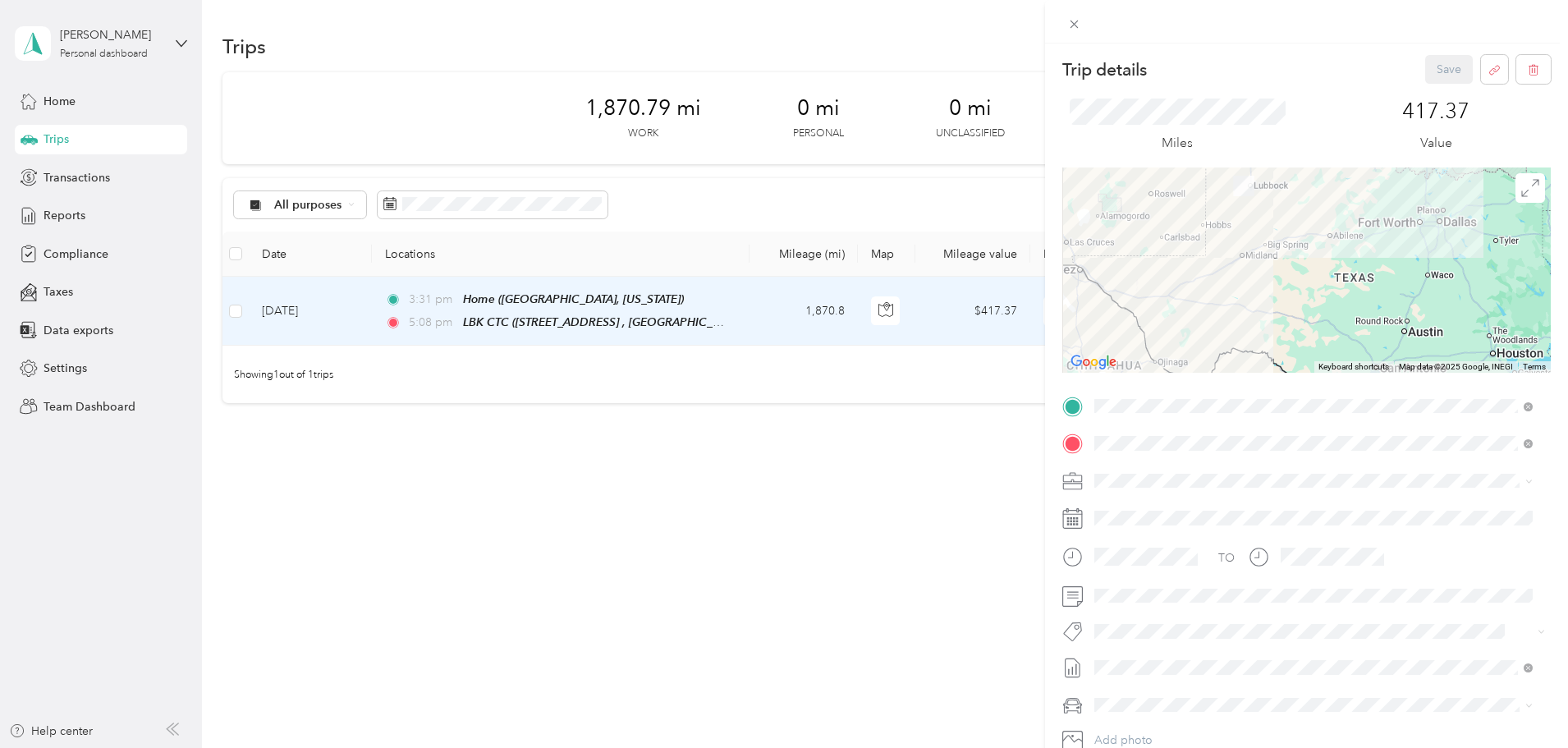
click at [345, 313] on div "Trip details Save This trip cannot be edited because it is either under review,…" at bounding box center [784, 374] width 1568 height 748
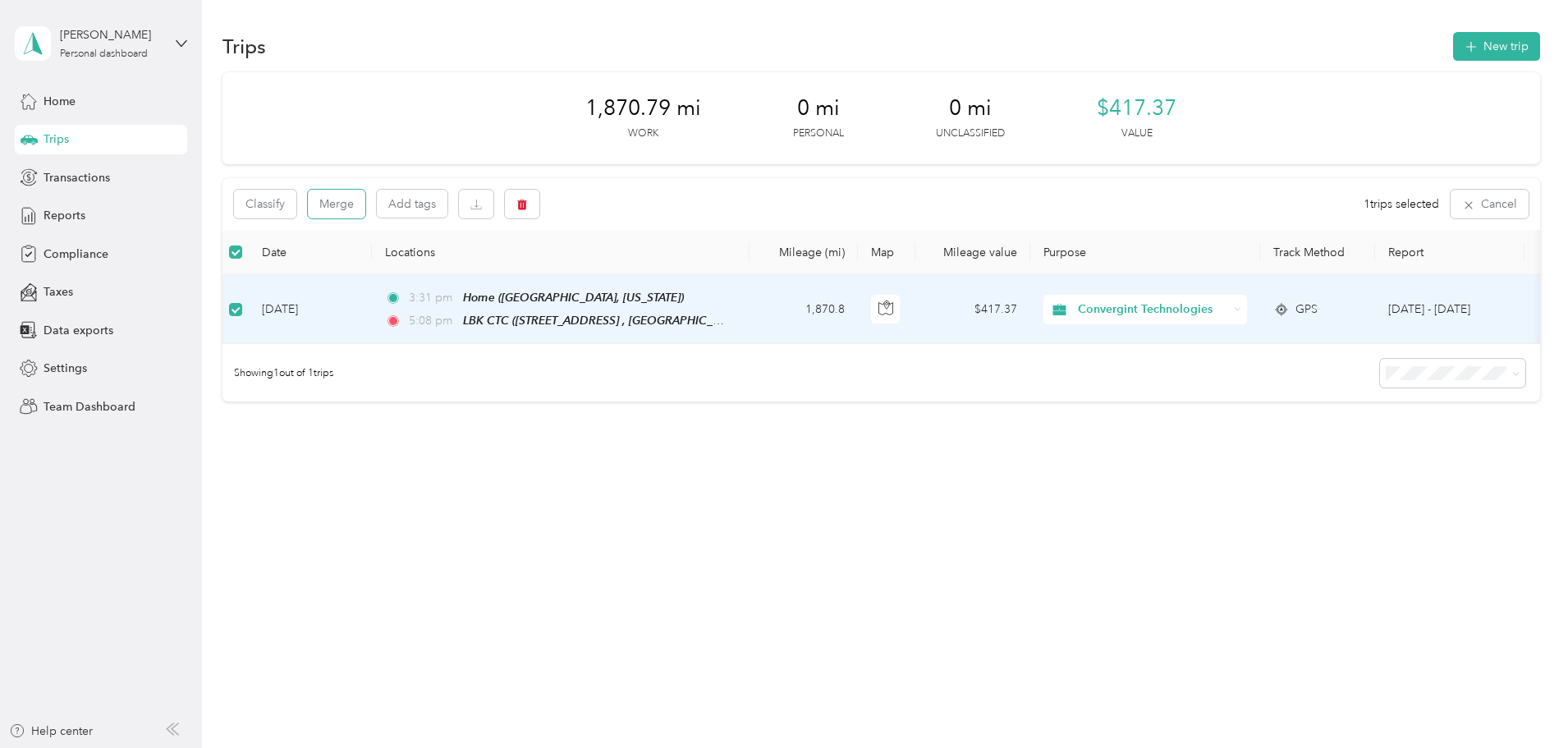
click at [366, 206] on button "Merge" at bounding box center [336, 204] width 58 height 28
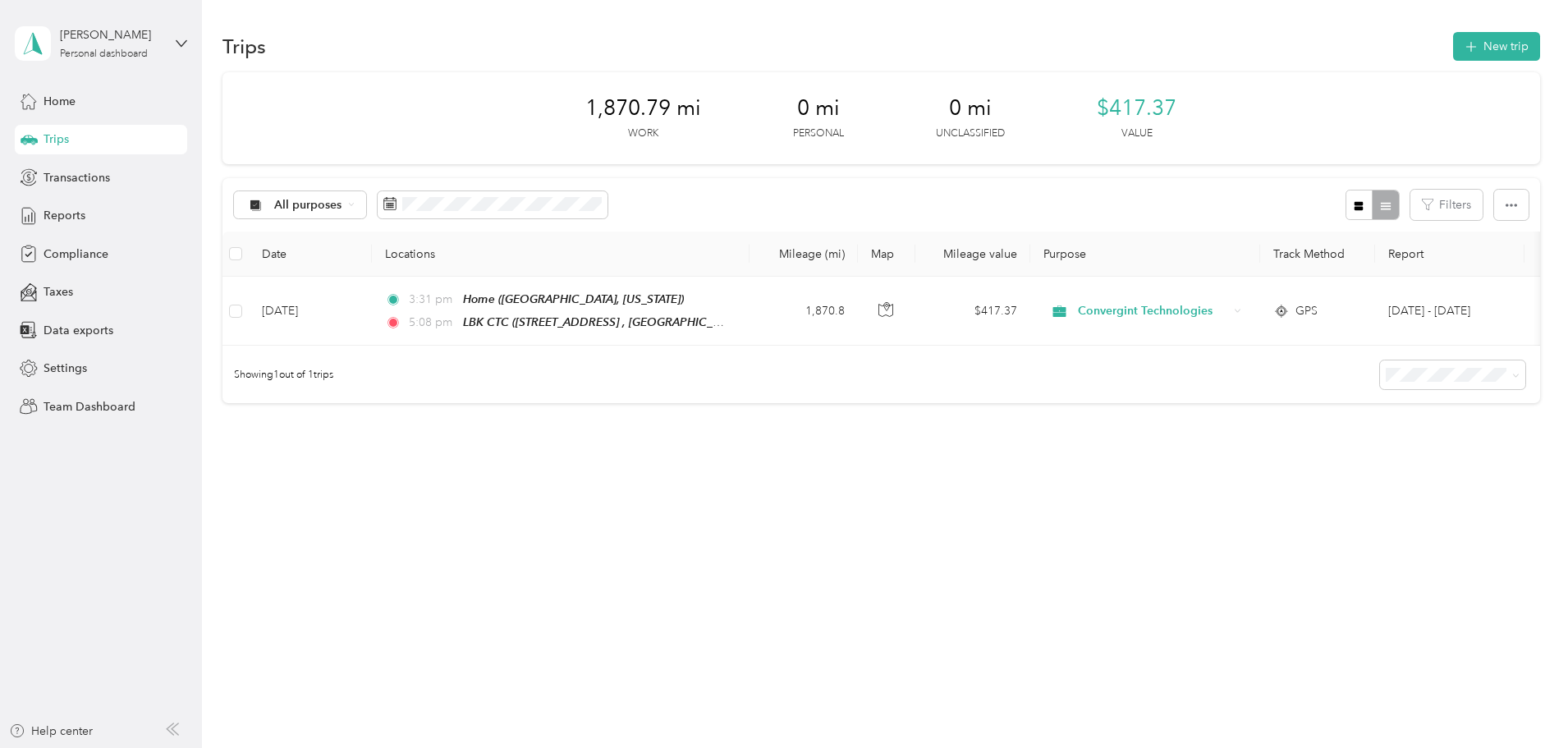
click at [437, 436] on div "1,870.79 mi Work 0 mi Personal 0 mi Unclassified $417.37 Value All purposes Fil…" at bounding box center [881, 266] width 1318 height 389
click at [75, 216] on span "Reports" at bounding box center [64, 215] width 42 height 17
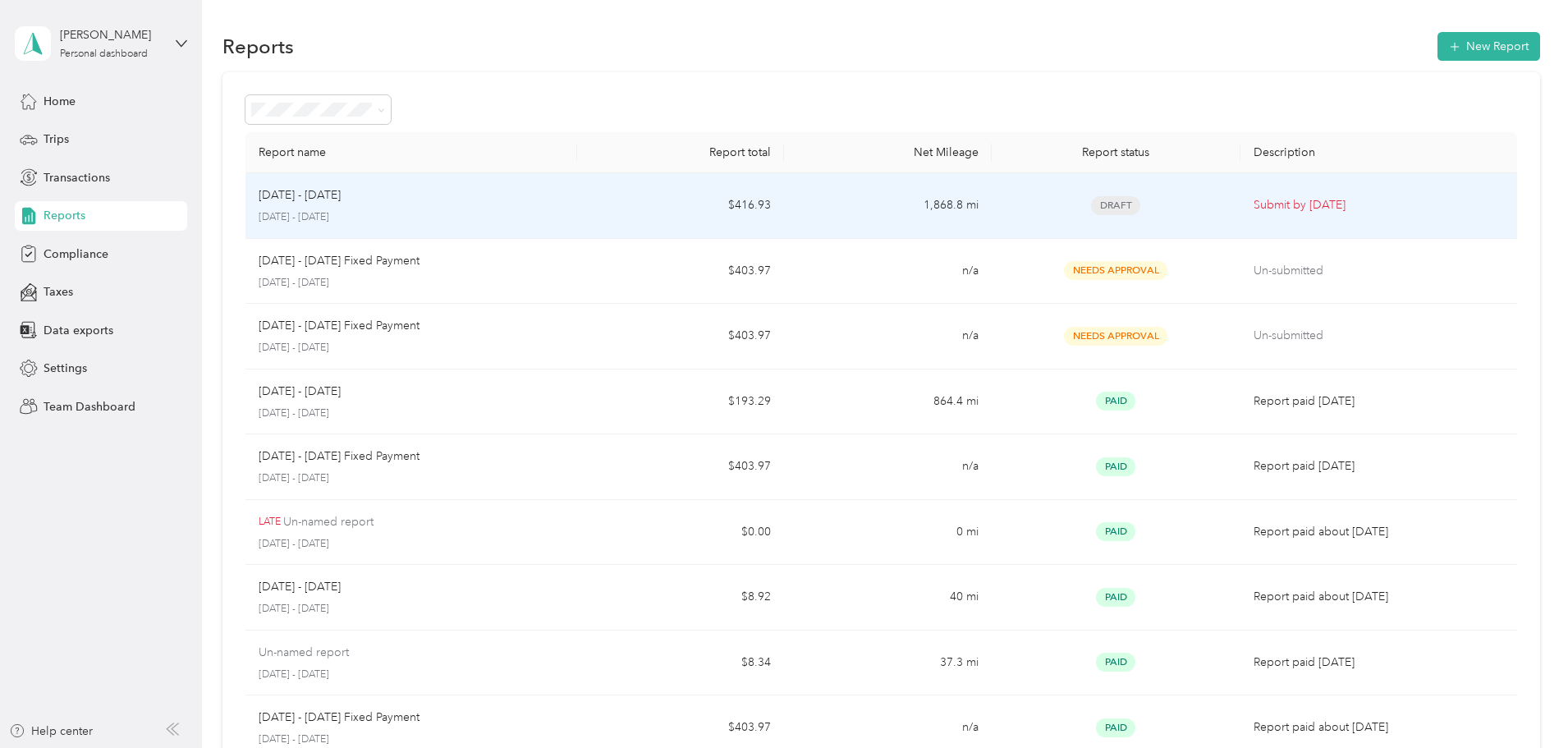
click at [341, 202] on p "[DATE] - [DATE]" at bounding box center [299, 195] width 83 height 18
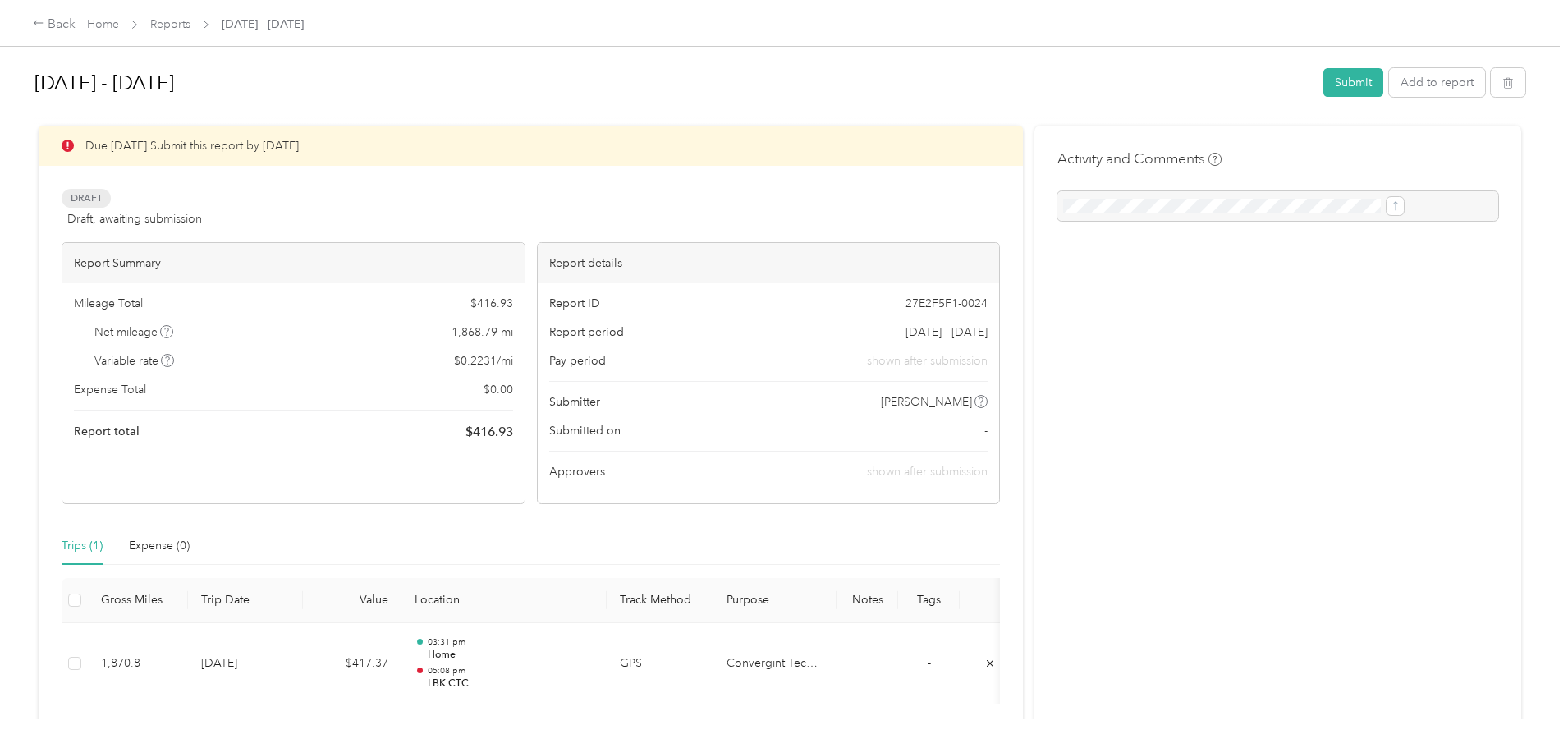
click at [1323, 83] on button "Submit" at bounding box center [1353, 83] width 60 height 28
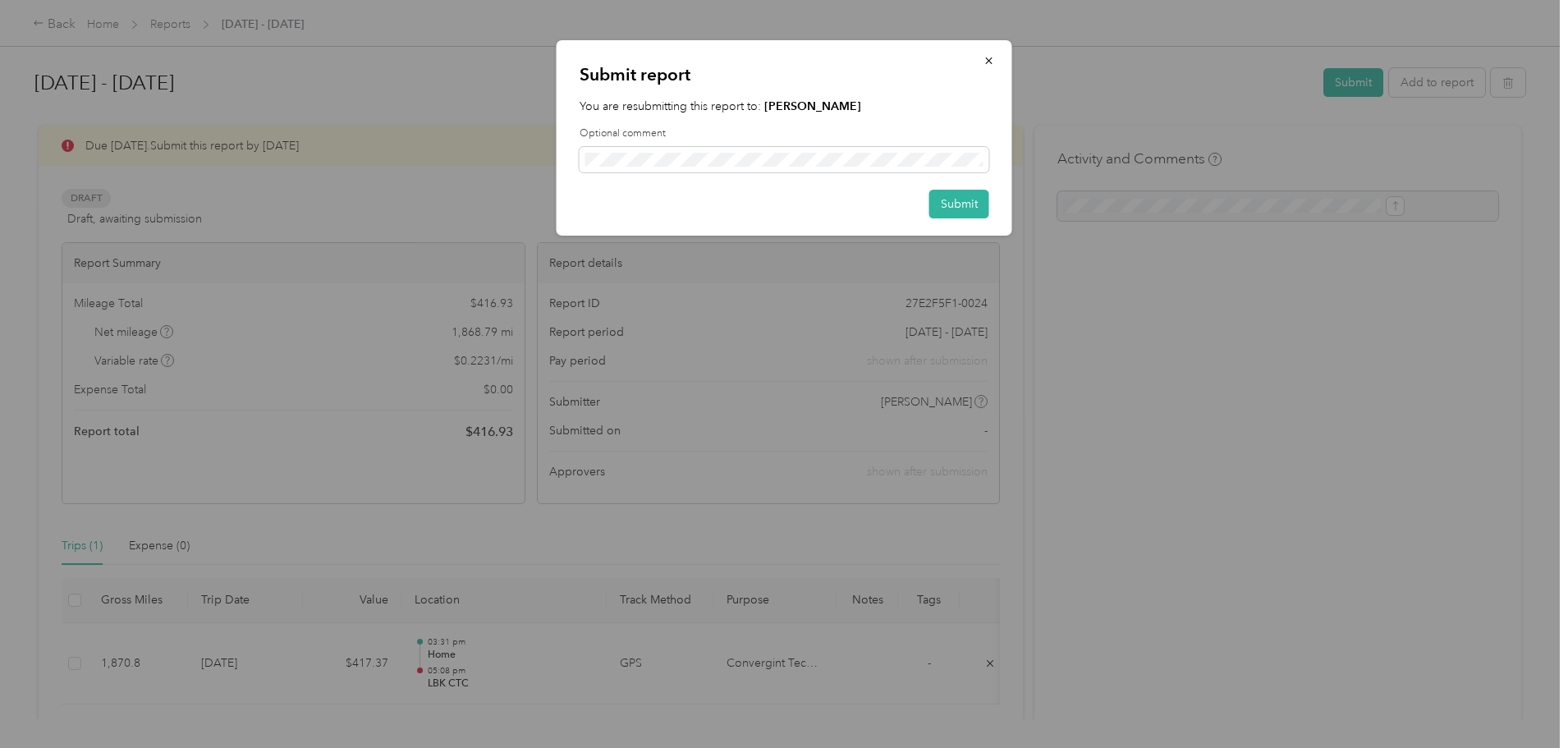
click at [949, 206] on button "Submit" at bounding box center [959, 204] width 60 height 28
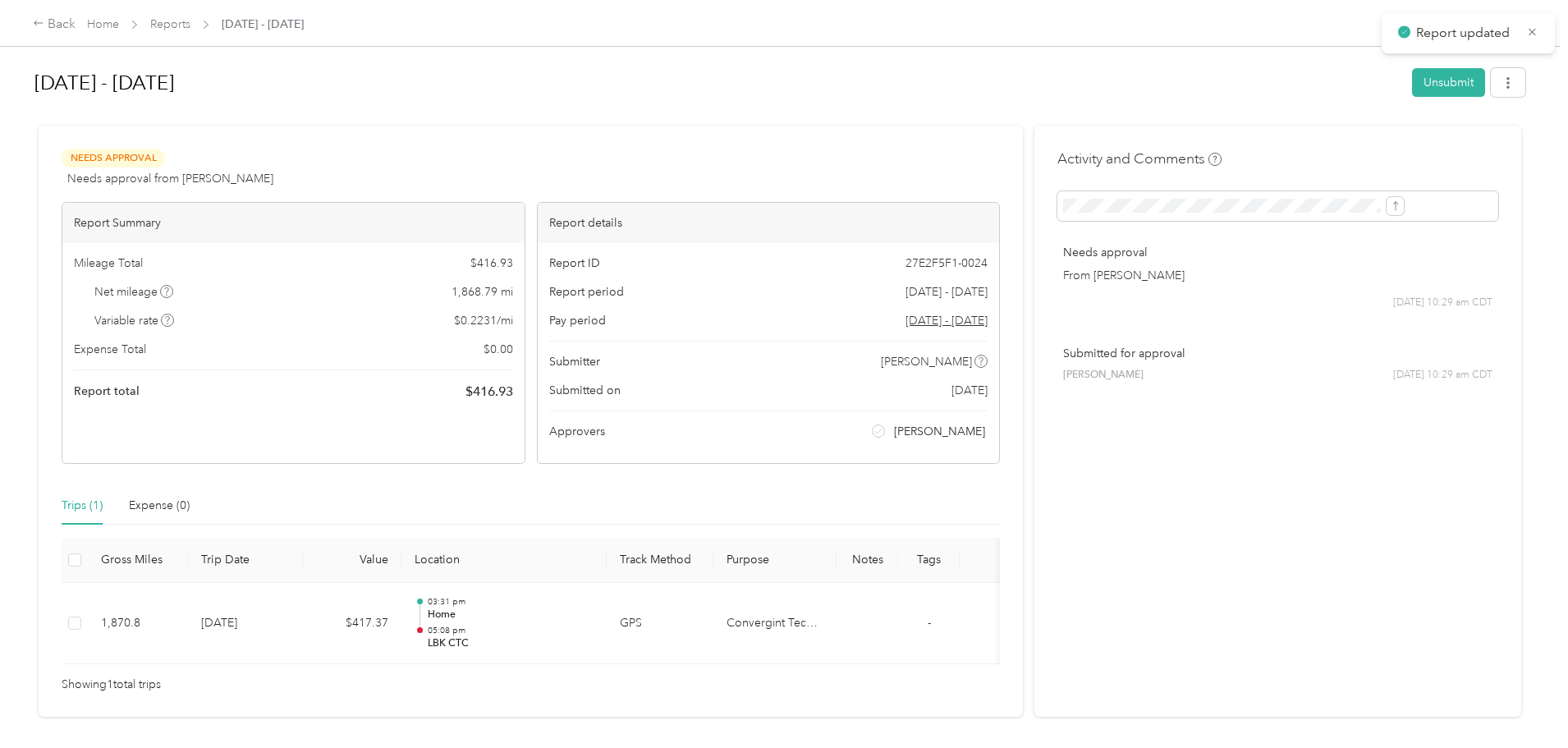
click at [119, 22] on link "Home" at bounding box center [103, 24] width 32 height 14
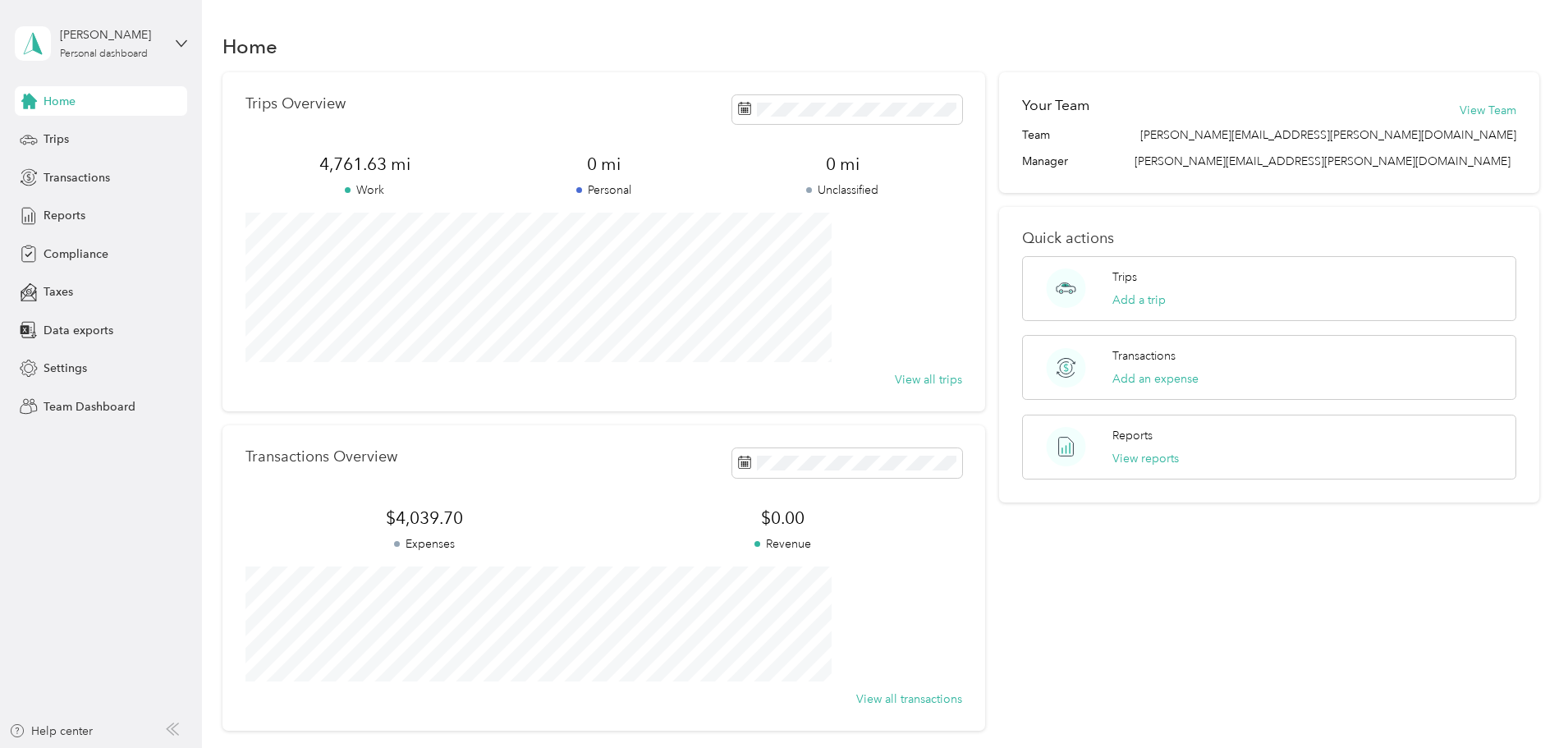
click at [56, 102] on span "Home" at bounding box center [59, 101] width 32 height 17
click at [62, 216] on span "Reports" at bounding box center [64, 215] width 42 height 17
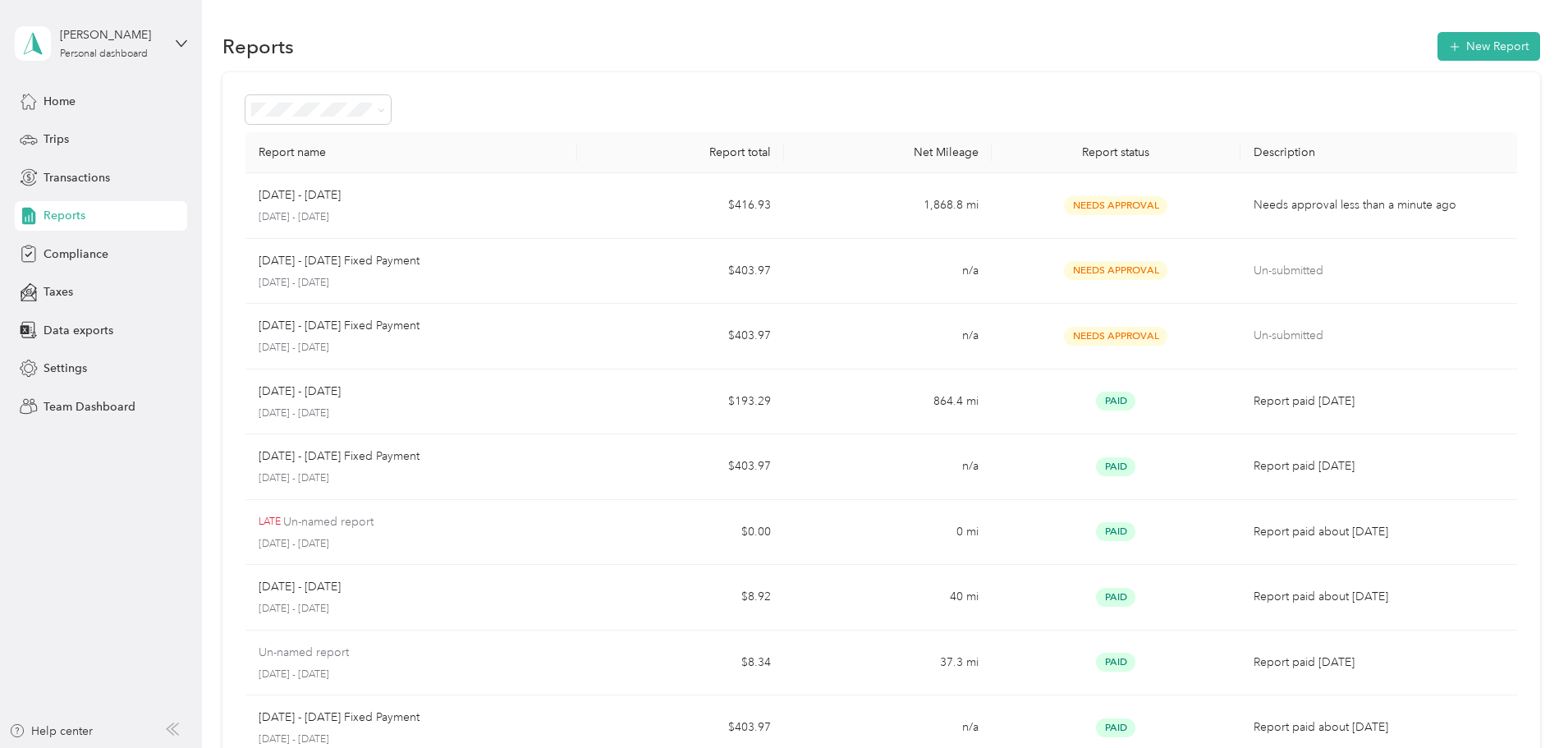
click at [60, 99] on span "Home" at bounding box center [59, 101] width 32 height 17
